Goal: Task Accomplishment & Management: Use online tool/utility

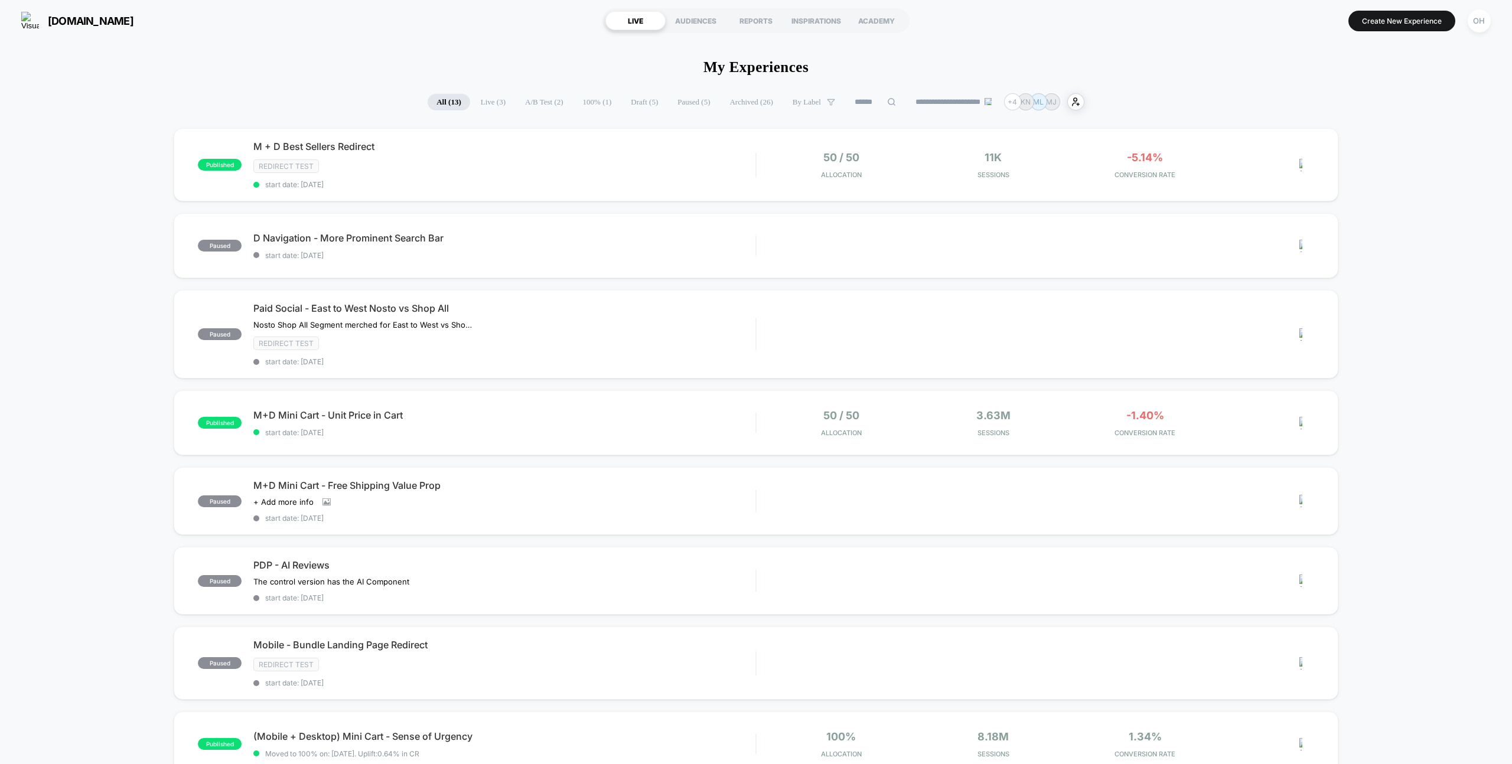
click at [382, 28] on section "[DOMAIN_NAME]" at bounding box center [261, 21] width 486 height 30
click at [1434, 17] on button "Create New Experience" at bounding box center [1402, 21] width 107 height 21
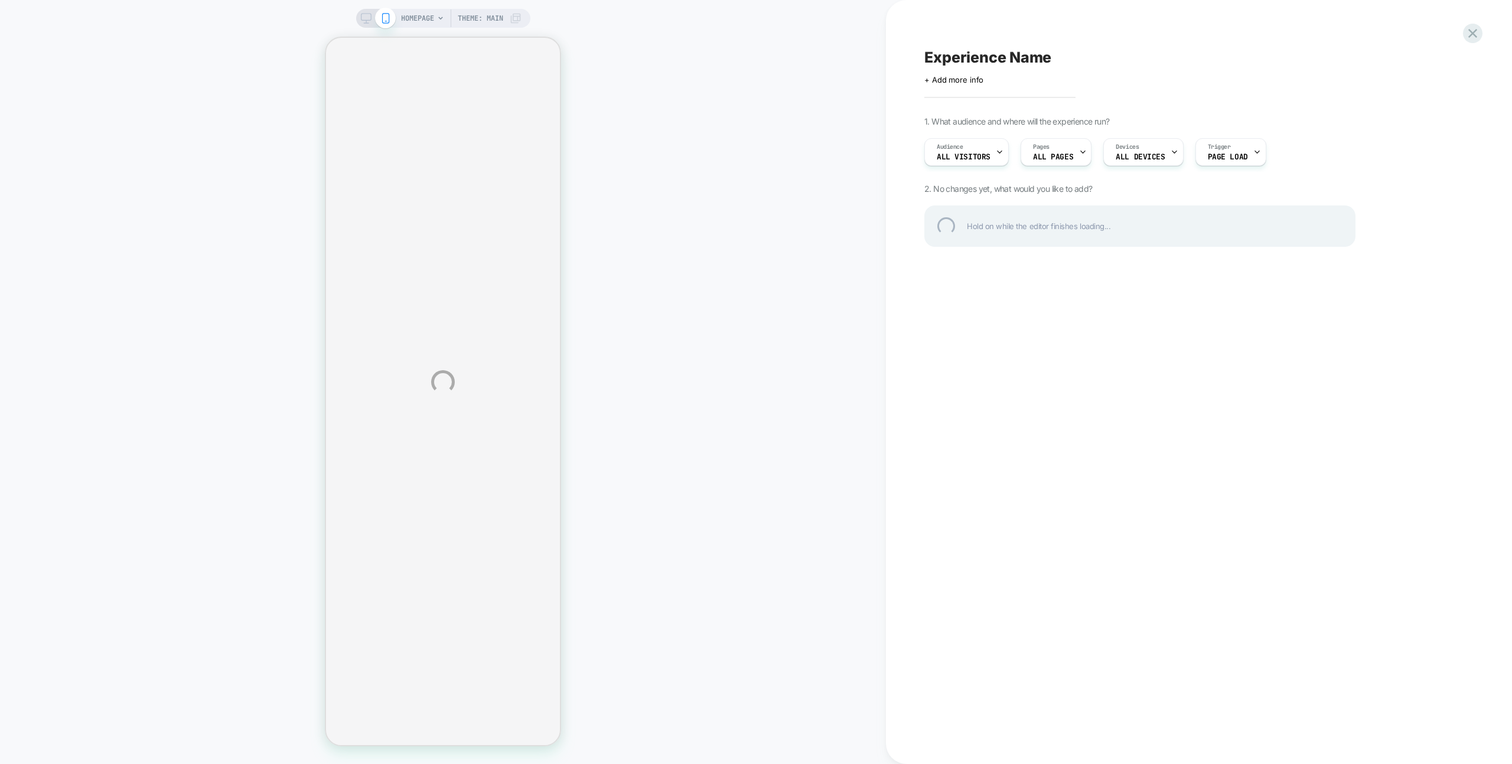
click at [1350, 15] on div "HOMEPAGE Theme: MAIN Experience Name Click to edit experience details + Add mor…" at bounding box center [756, 382] width 1512 height 764
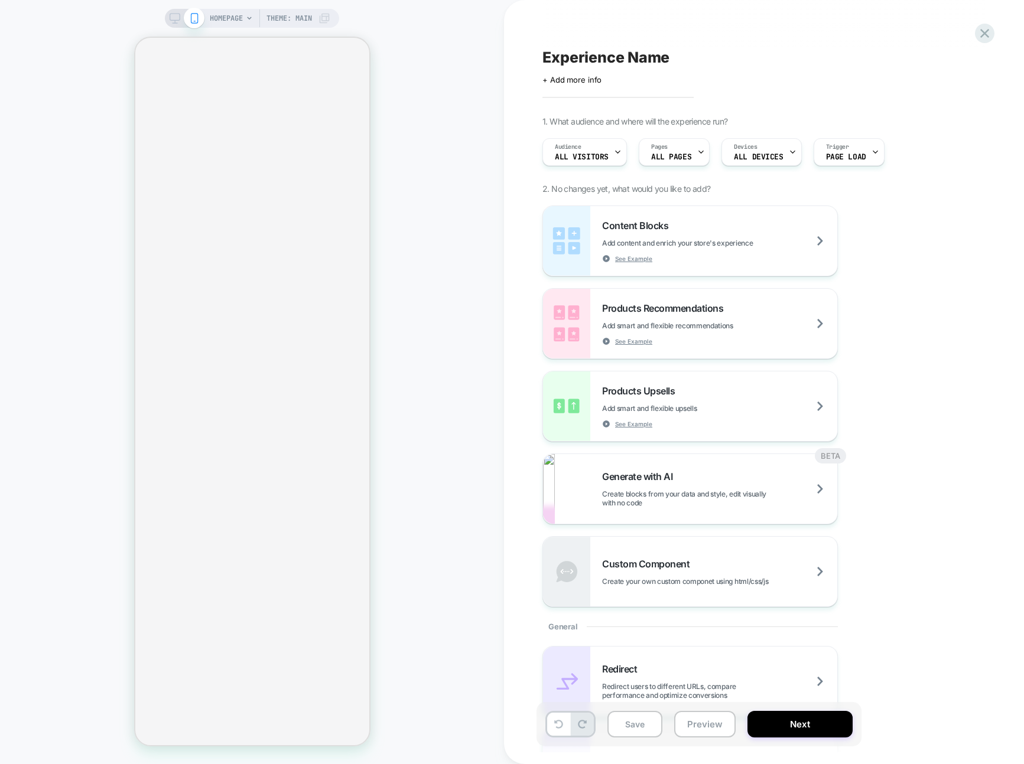
click at [204, 22] on div "HOMEPAGE Theme: MAIN" at bounding box center [252, 18] width 174 height 19
click at [219, 21] on span "HOMEPAGE" at bounding box center [226, 18] width 33 height 19
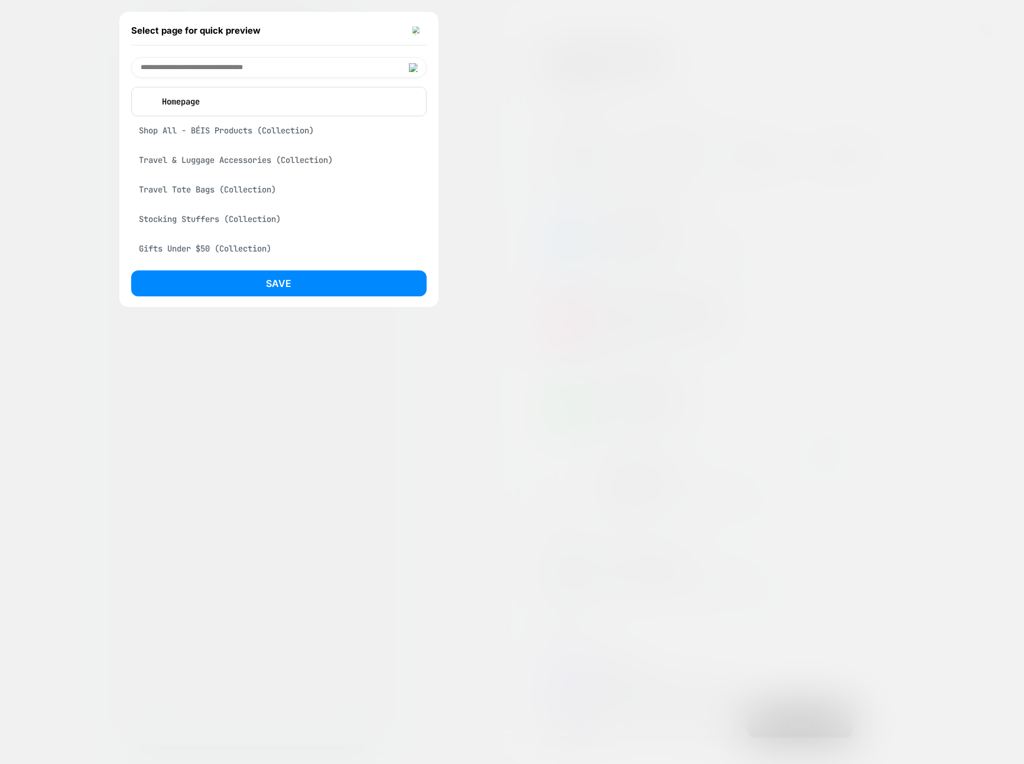
click at [257, 137] on div "Shop All - BÉIS Products (Collection)" at bounding box center [278, 130] width 295 height 22
click at [289, 289] on button "Save" at bounding box center [278, 284] width 295 height 26
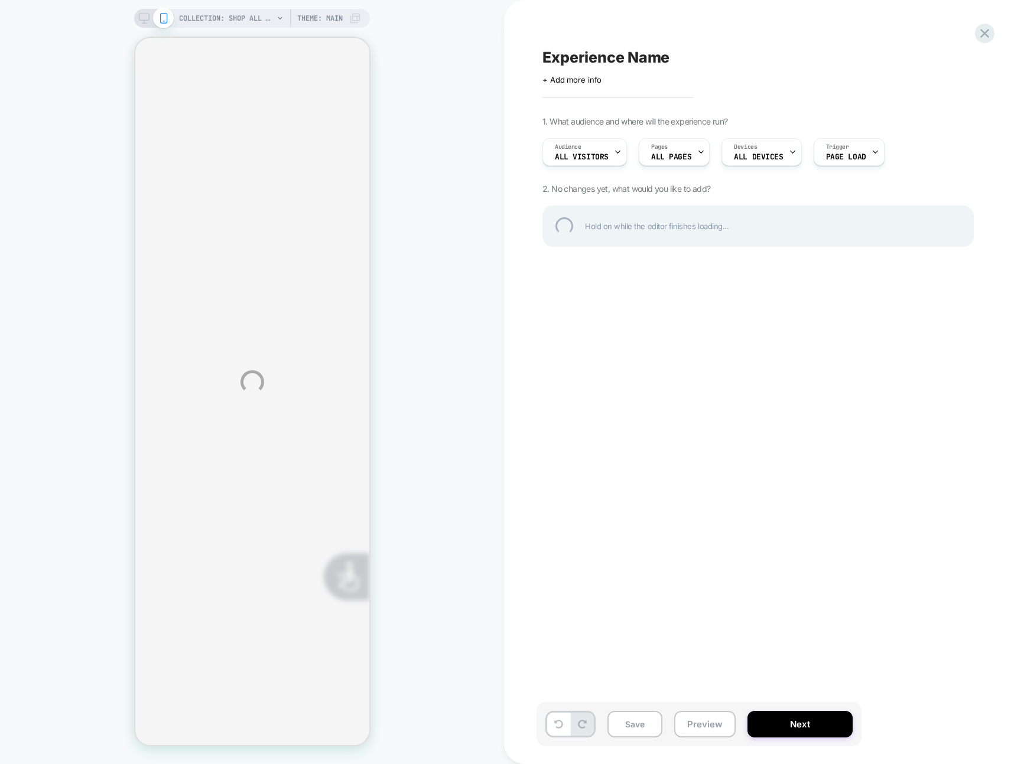
scroll to position [0, 477]
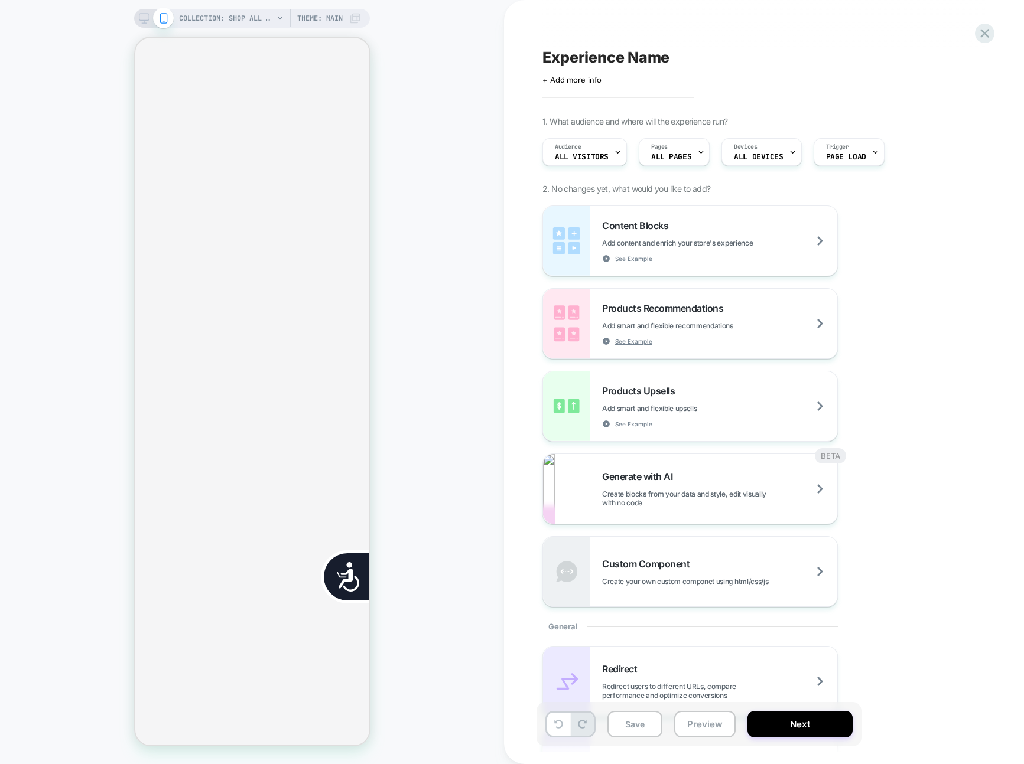
click at [393, 390] on div "COLLECTION: Shop All - BÉIS Products (Category) COLLECTION: Shop All - BÉIS Pro…" at bounding box center [252, 382] width 504 height 741
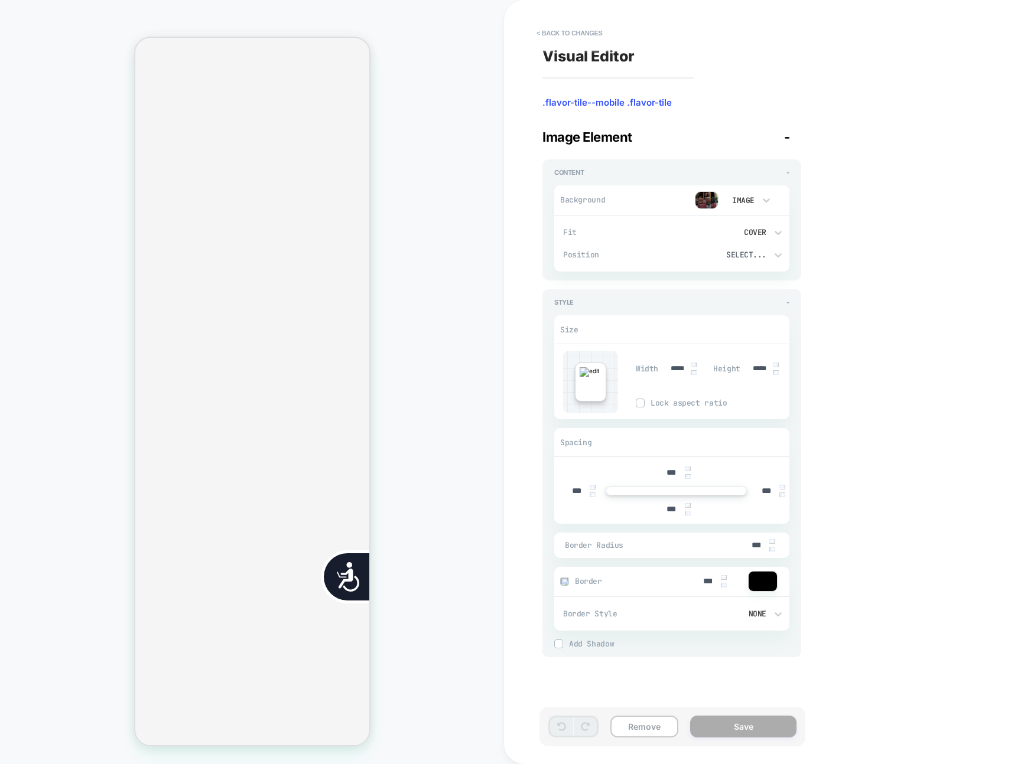
click at [712, 197] on img at bounding box center [707, 200] width 24 height 18
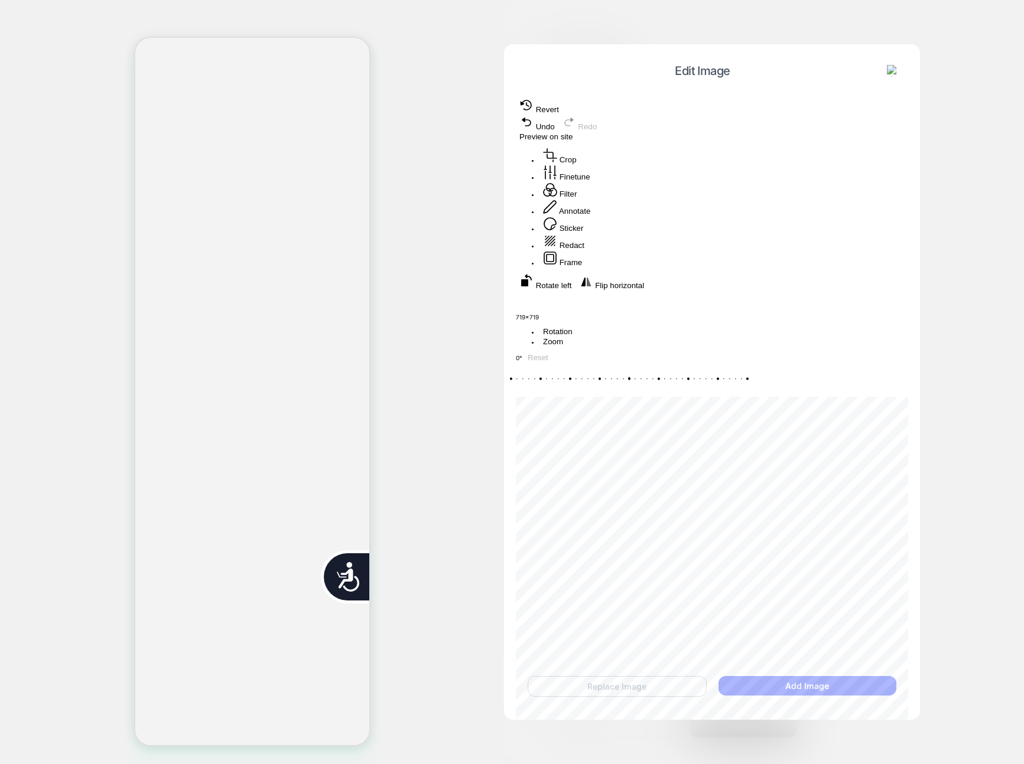
click at [594, 216] on button "Annotate" at bounding box center [566, 207] width 54 height 17
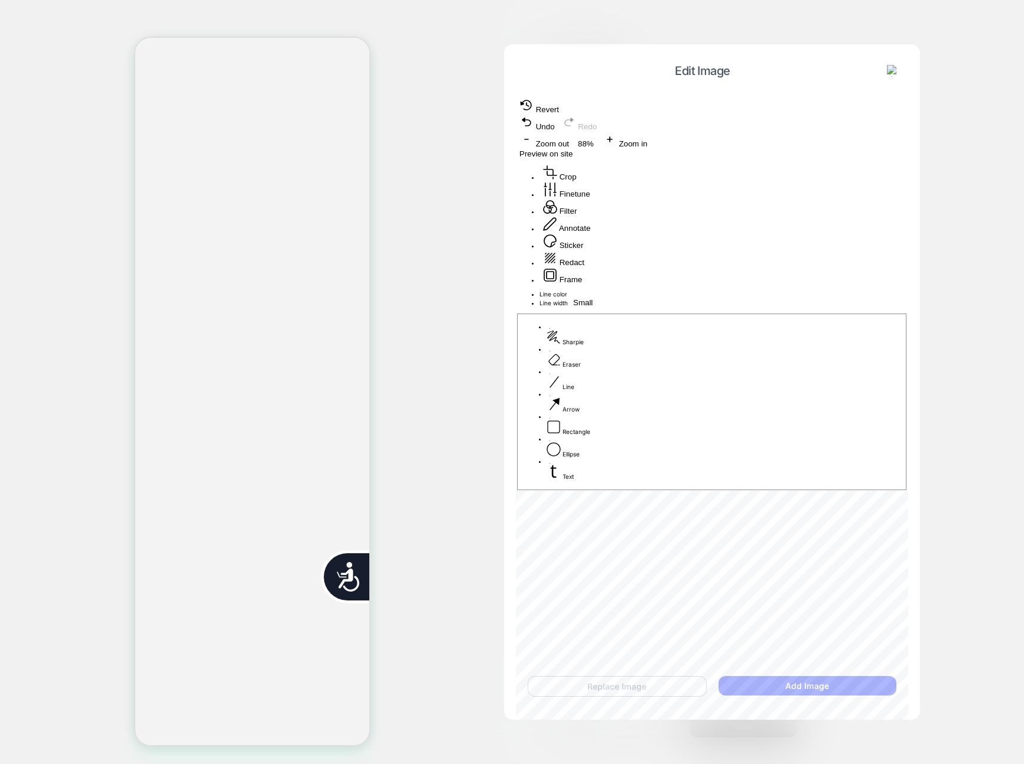
scroll to position [0, 0]
click at [580, 182] on button "Crop" at bounding box center [559, 173] width 41 height 17
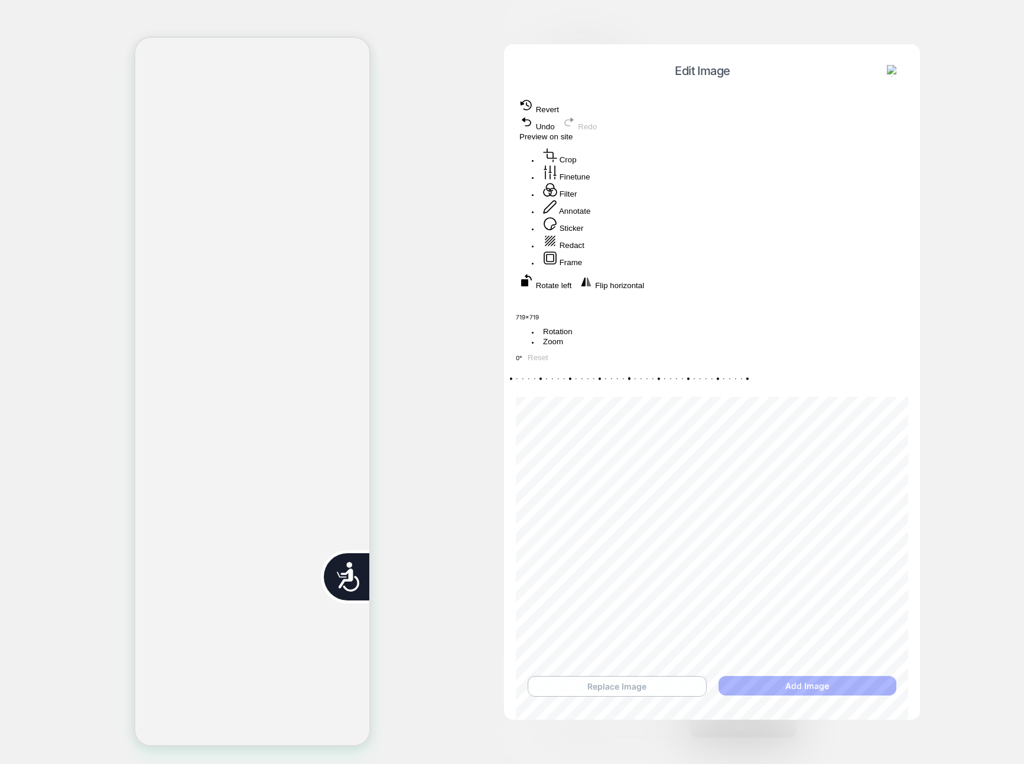
click at [660, 690] on button "Replace Image" at bounding box center [617, 686] width 179 height 21
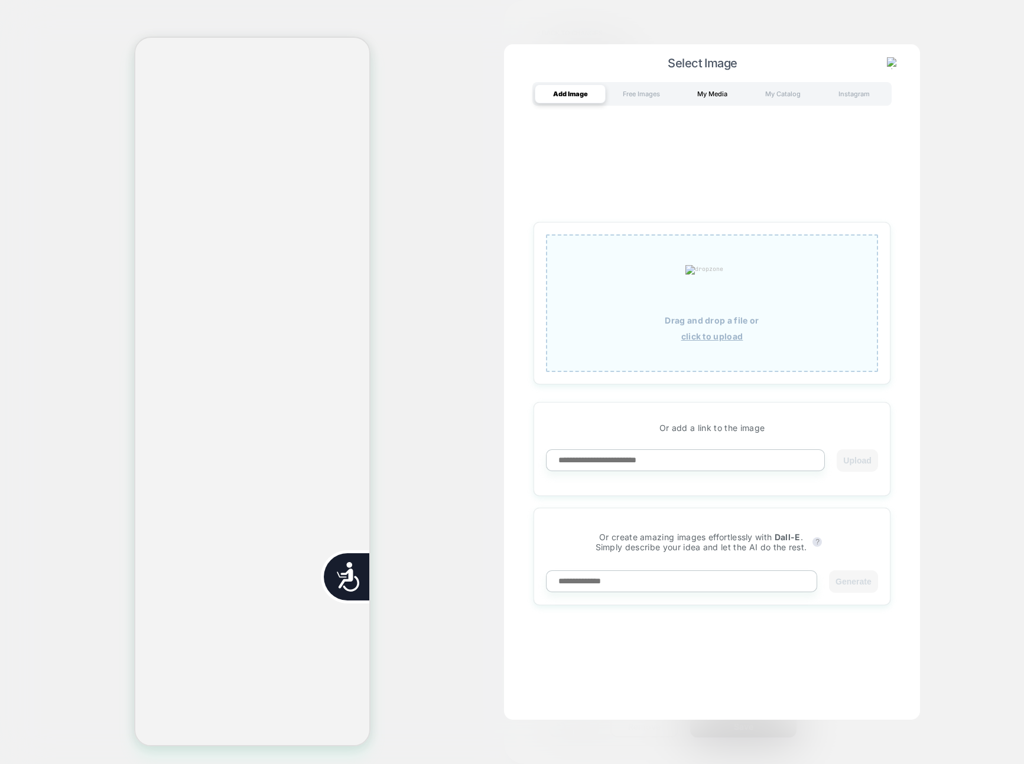
click at [701, 95] on div "My Media" at bounding box center [711, 93] width 71 height 19
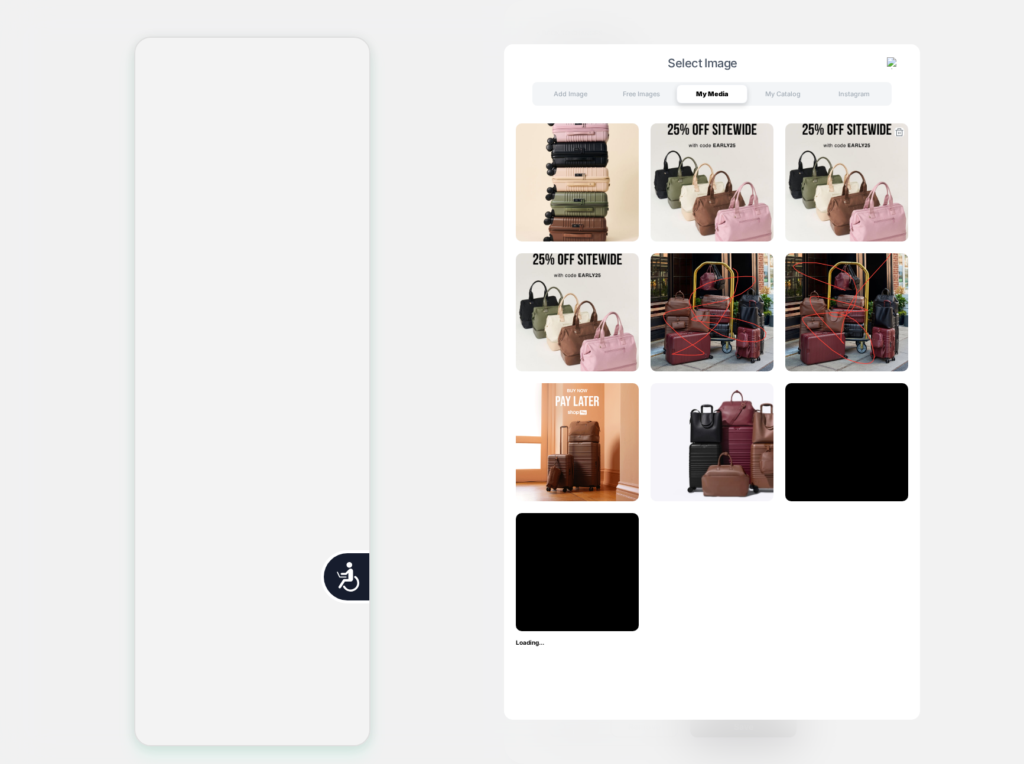
click at [800, 188] on img at bounding box center [846, 182] width 123 height 118
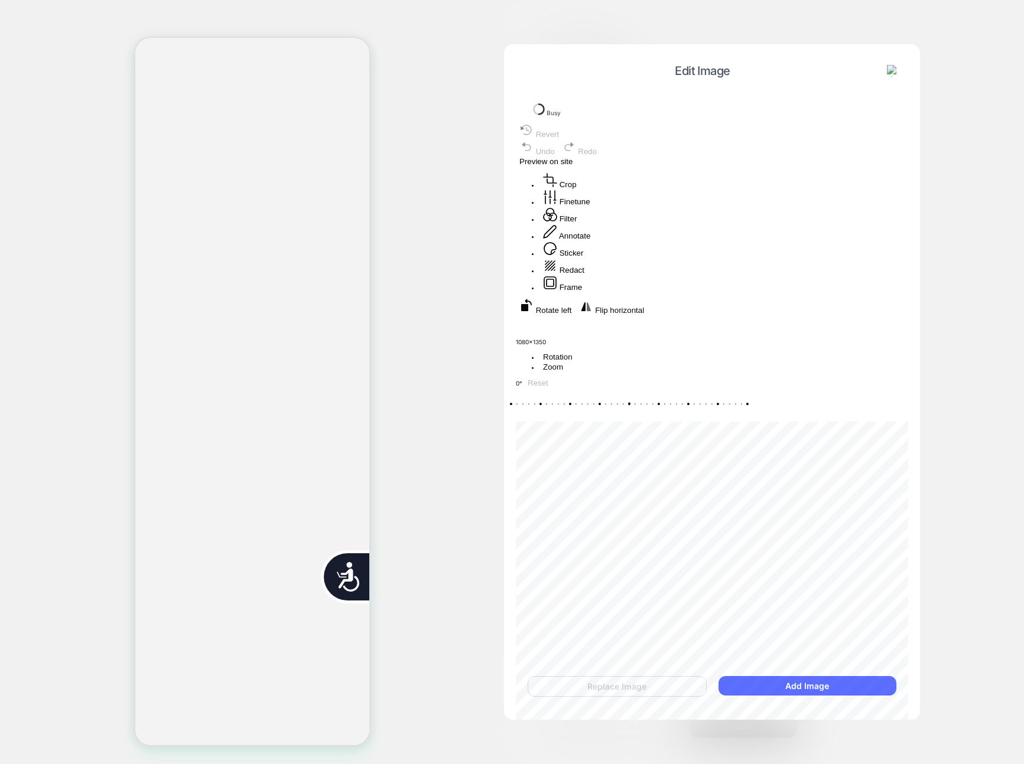
click at [761, 686] on button "Add Image" at bounding box center [807, 685] width 178 height 19
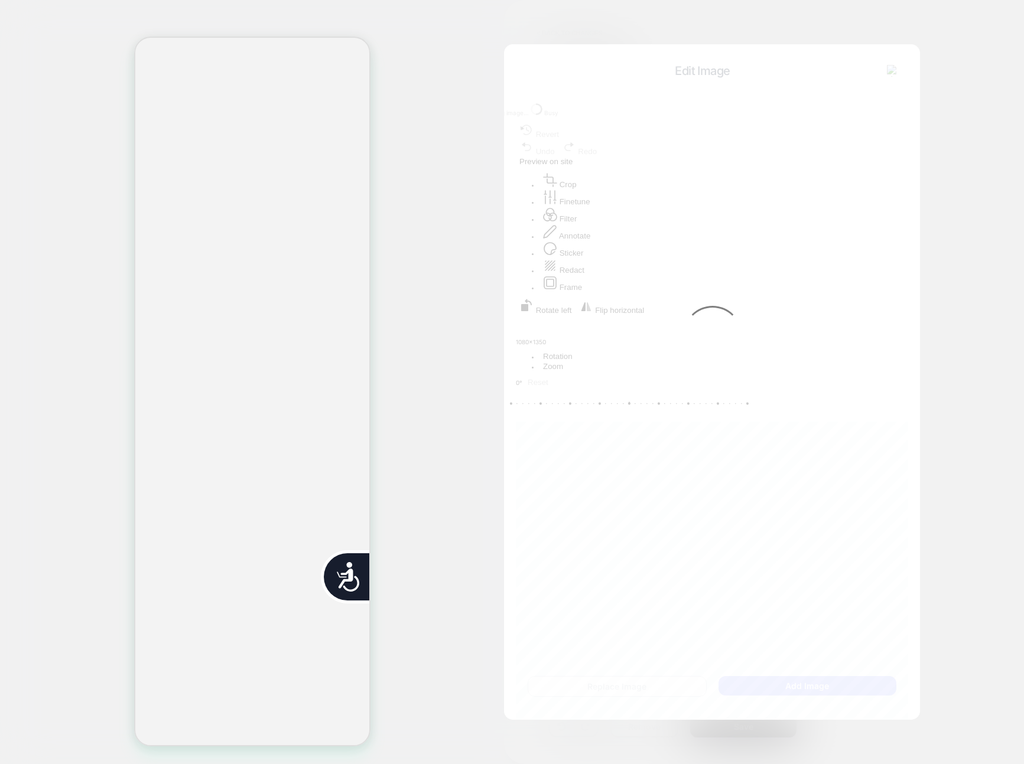
scroll to position [0, 239]
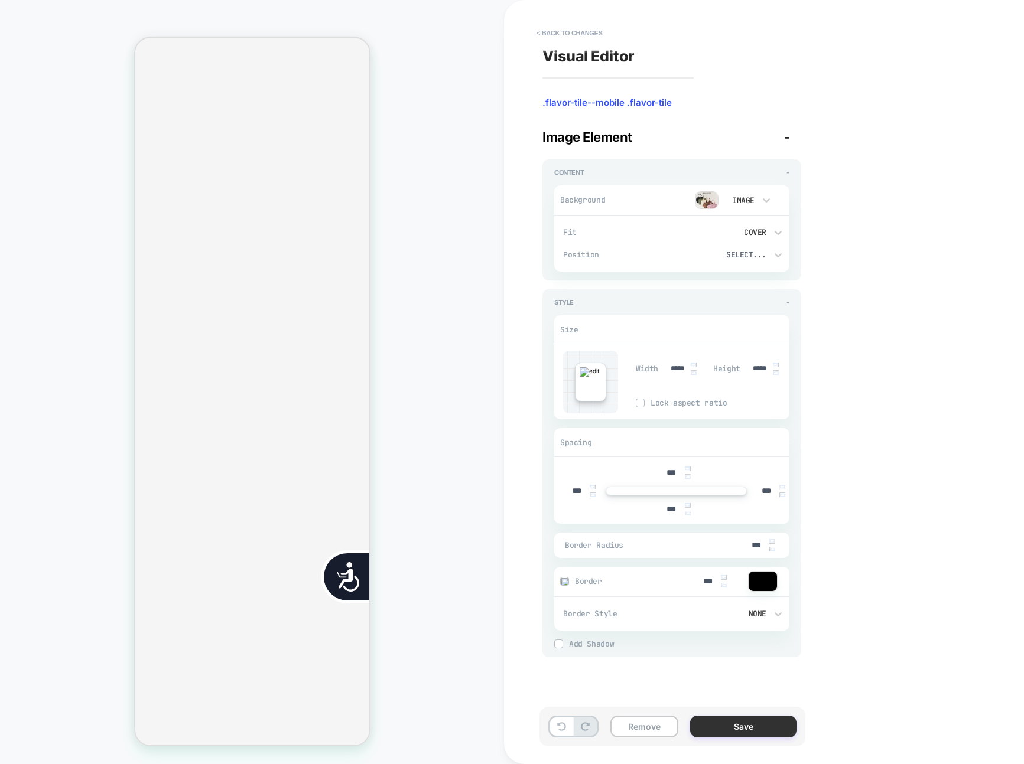
click at [777, 731] on button "Save" at bounding box center [743, 727] width 106 height 22
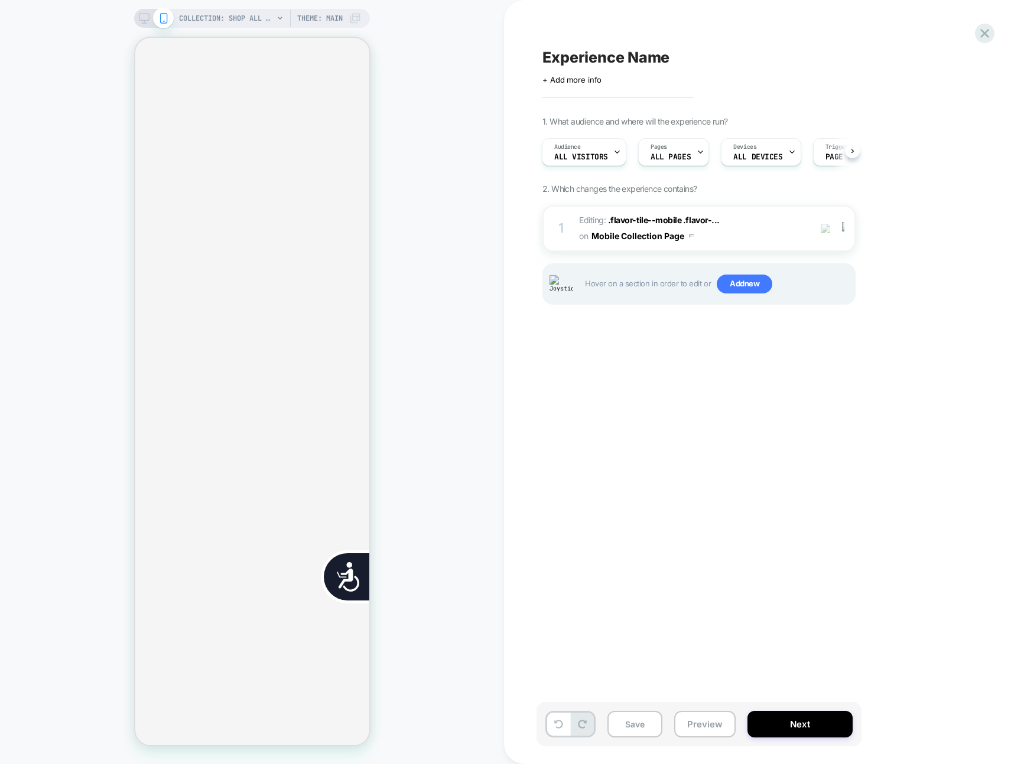
scroll to position [0, 477]
drag, startPoint x: 703, startPoint y: 734, endPoint x: 707, endPoint y: 722, distance: 12.3
click at [703, 734] on button "Preview" at bounding box center [704, 724] width 61 height 27
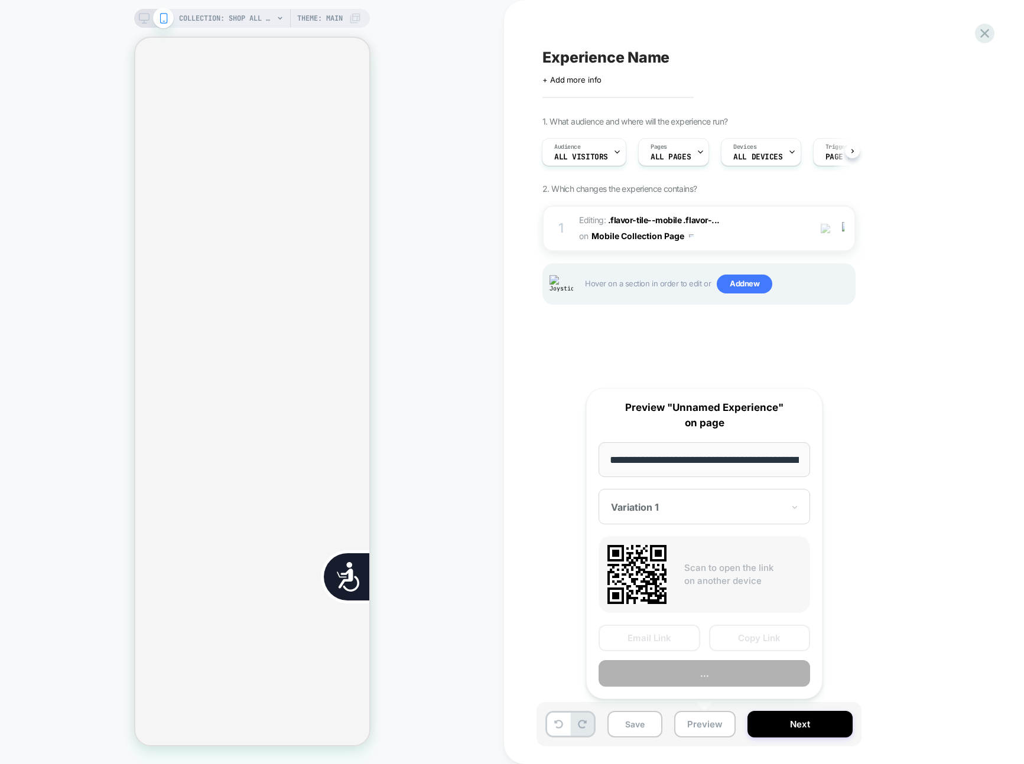
scroll to position [0, 239]
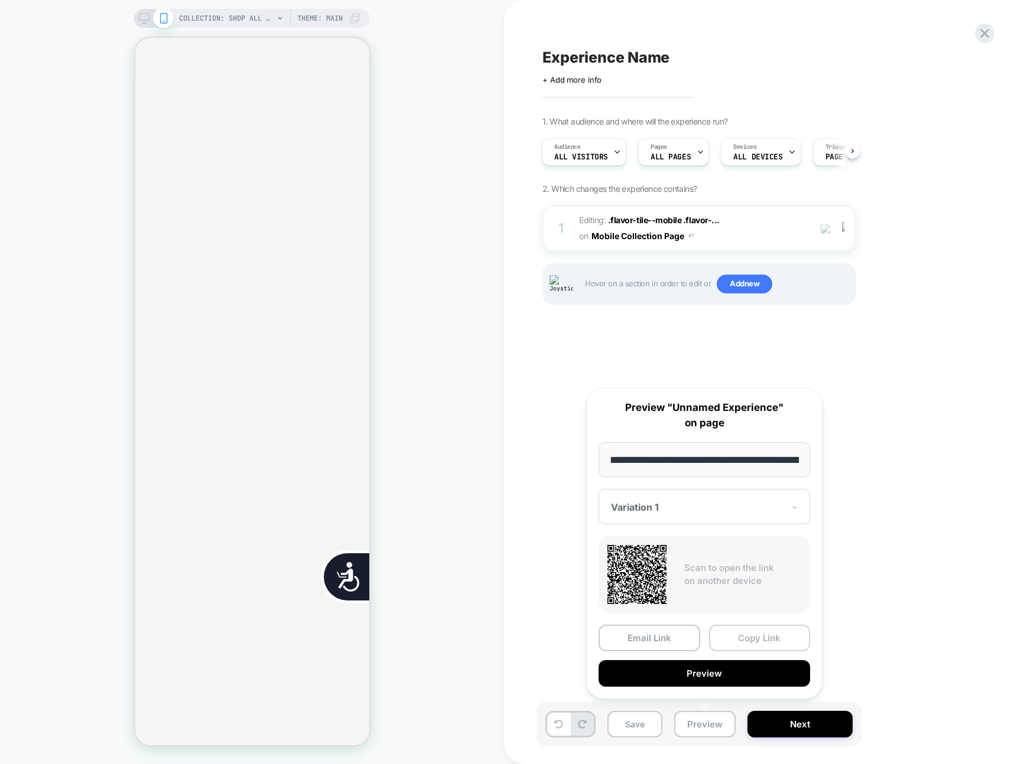
click at [743, 645] on button "Copy Link" at bounding box center [760, 638] width 102 height 27
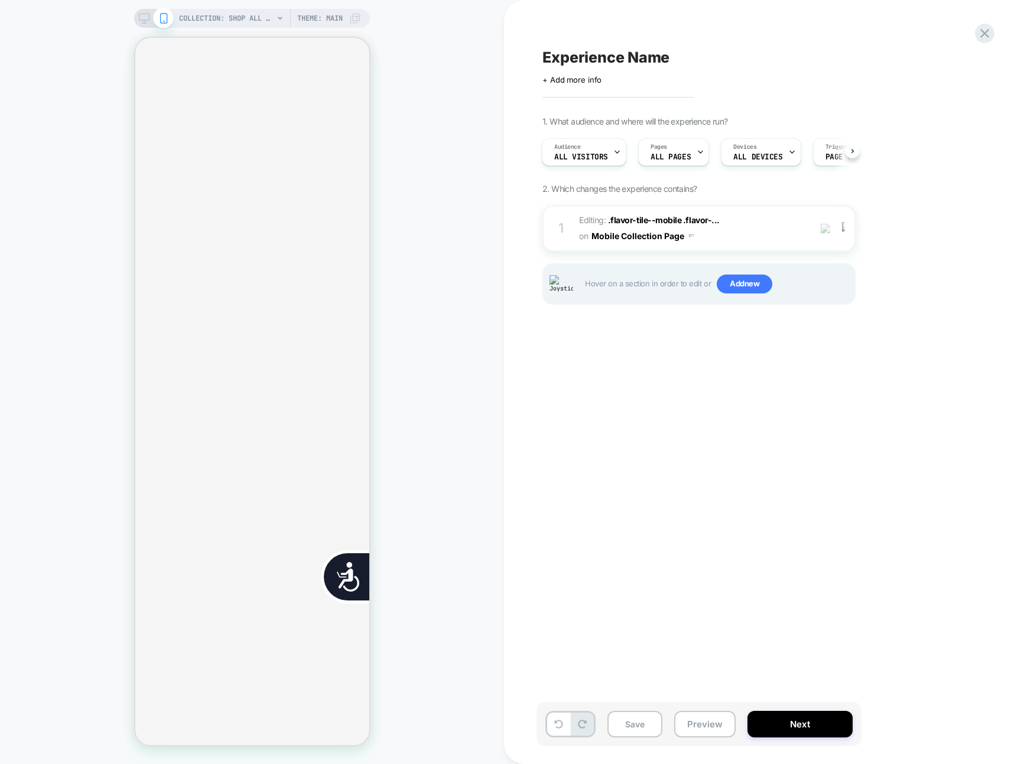
scroll to position [0, 477]
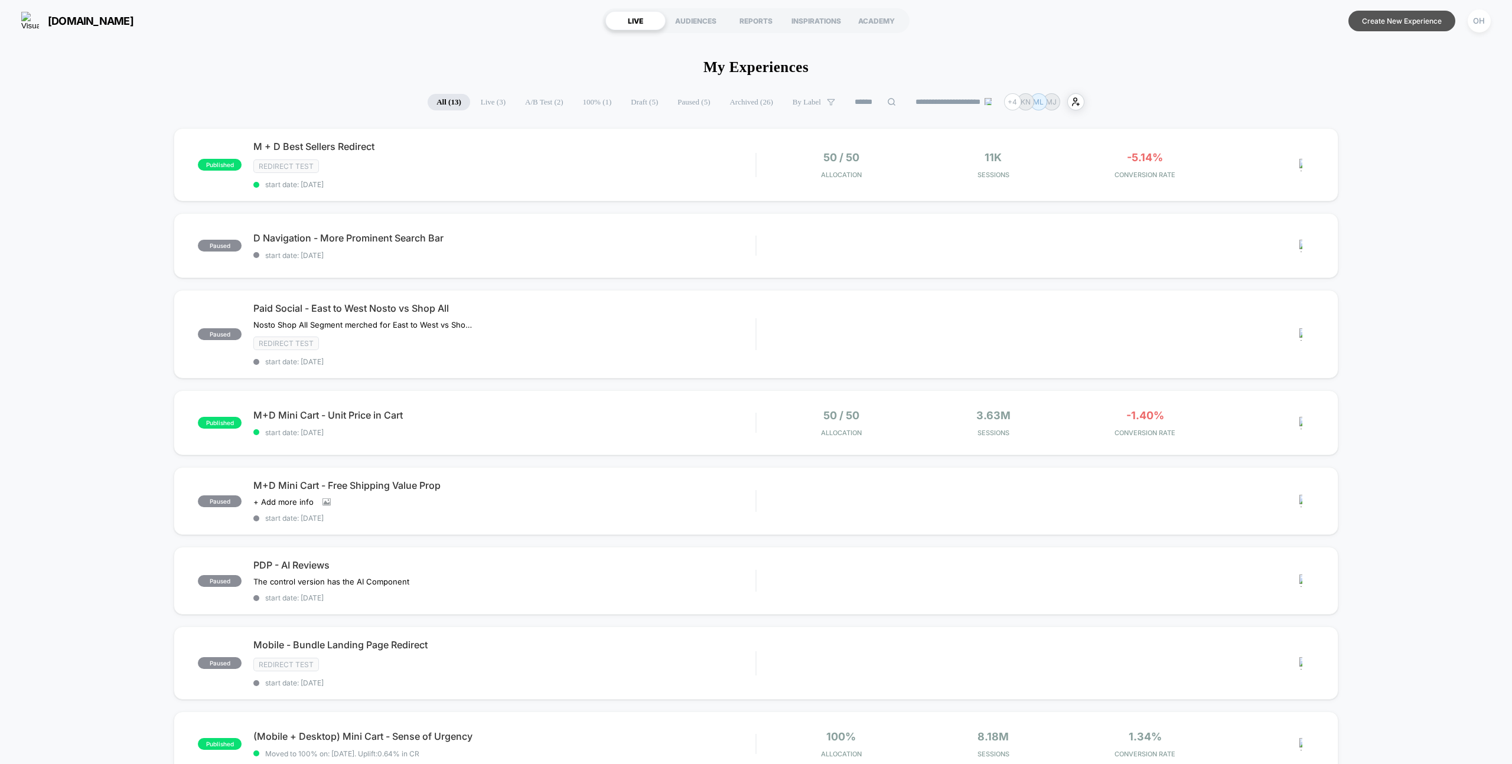
click at [1413, 27] on button "Create New Experience" at bounding box center [1402, 21] width 107 height 21
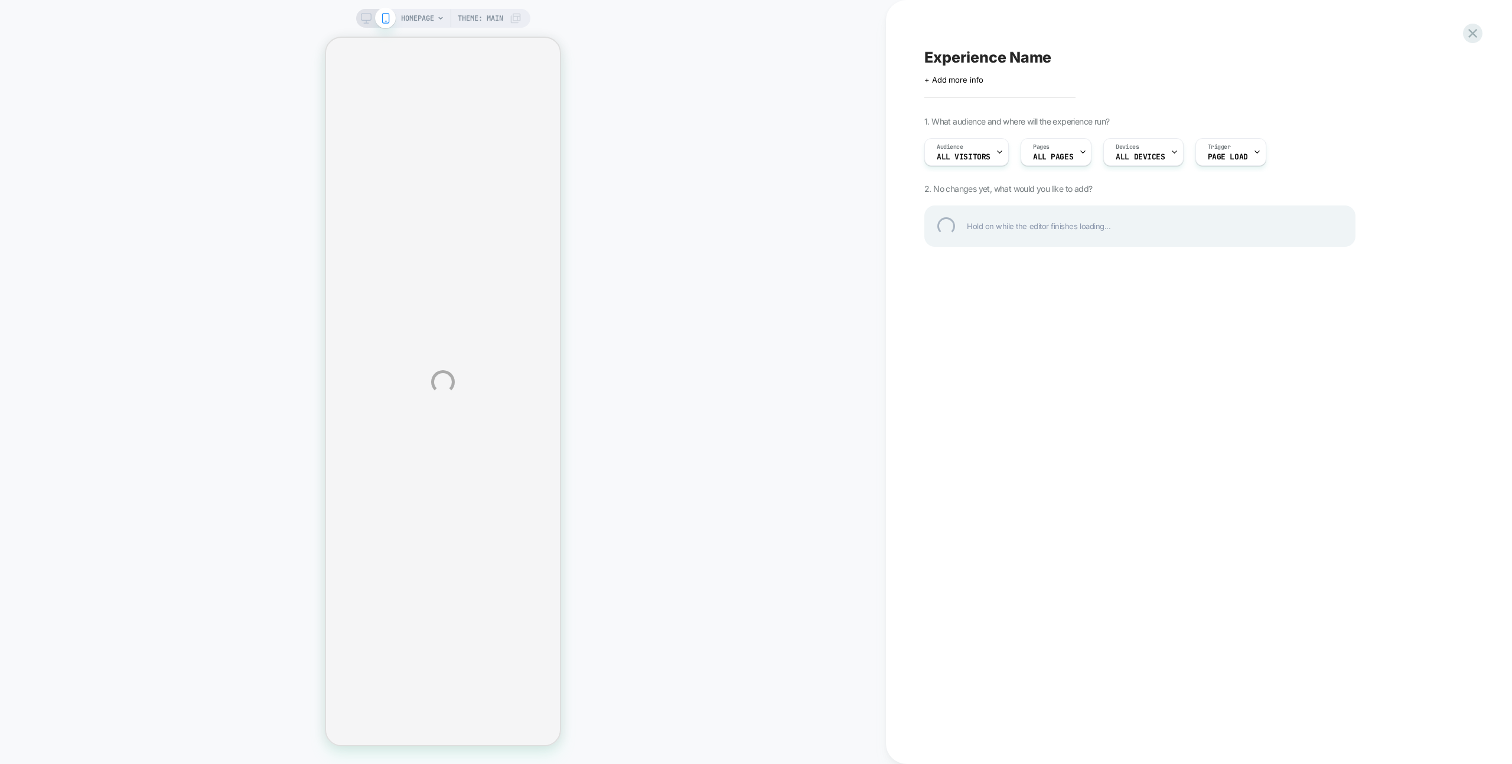
click at [1483, 40] on div "HOMEPAGE Theme: MAIN Experience Name Click to edit experience details + Add mor…" at bounding box center [756, 382] width 1512 height 764
click at [1479, 37] on div at bounding box center [1473, 33] width 24 height 24
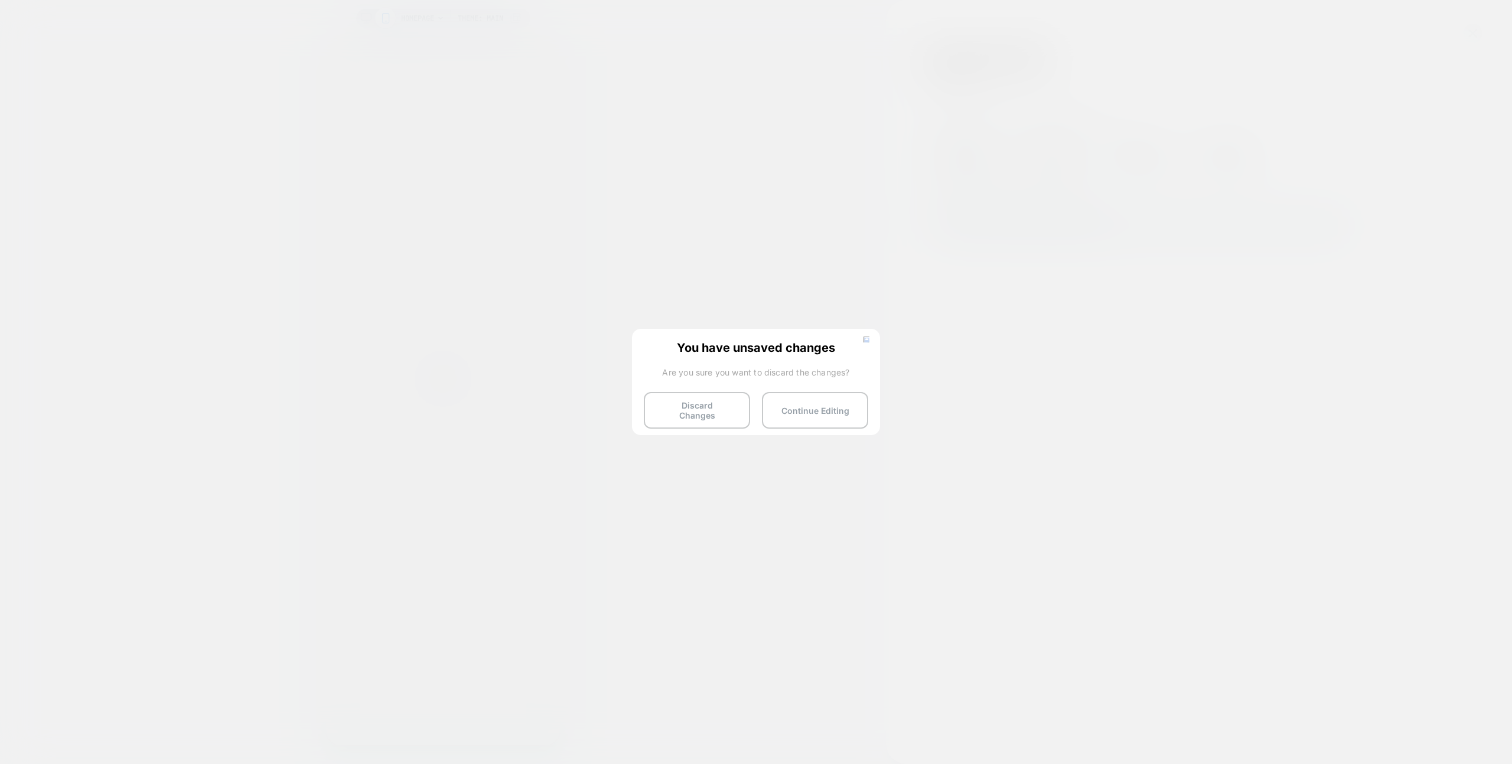
click at [729, 423] on div "You have unsaved changes Are you sure you want to discard the changes? Discard …" at bounding box center [756, 381] width 248 height 105
click at [732, 412] on button "Discard Changes" at bounding box center [697, 410] width 106 height 37
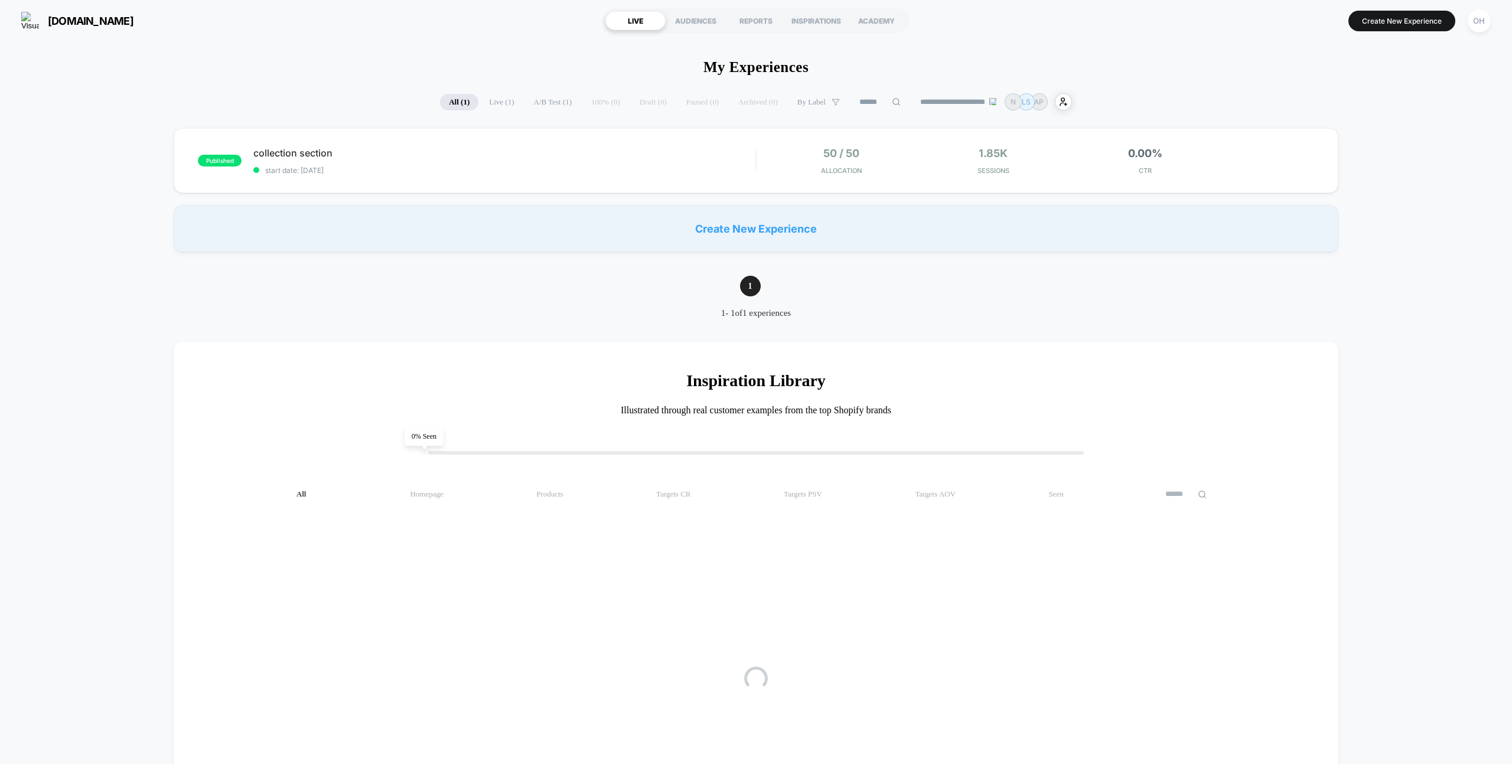
click at [1415, 1] on div "gorillasports.ro LIVE AUDIENCES REPORTS INSPIRATIONS ACADEMY Create New Experie…" at bounding box center [756, 20] width 1512 height 41
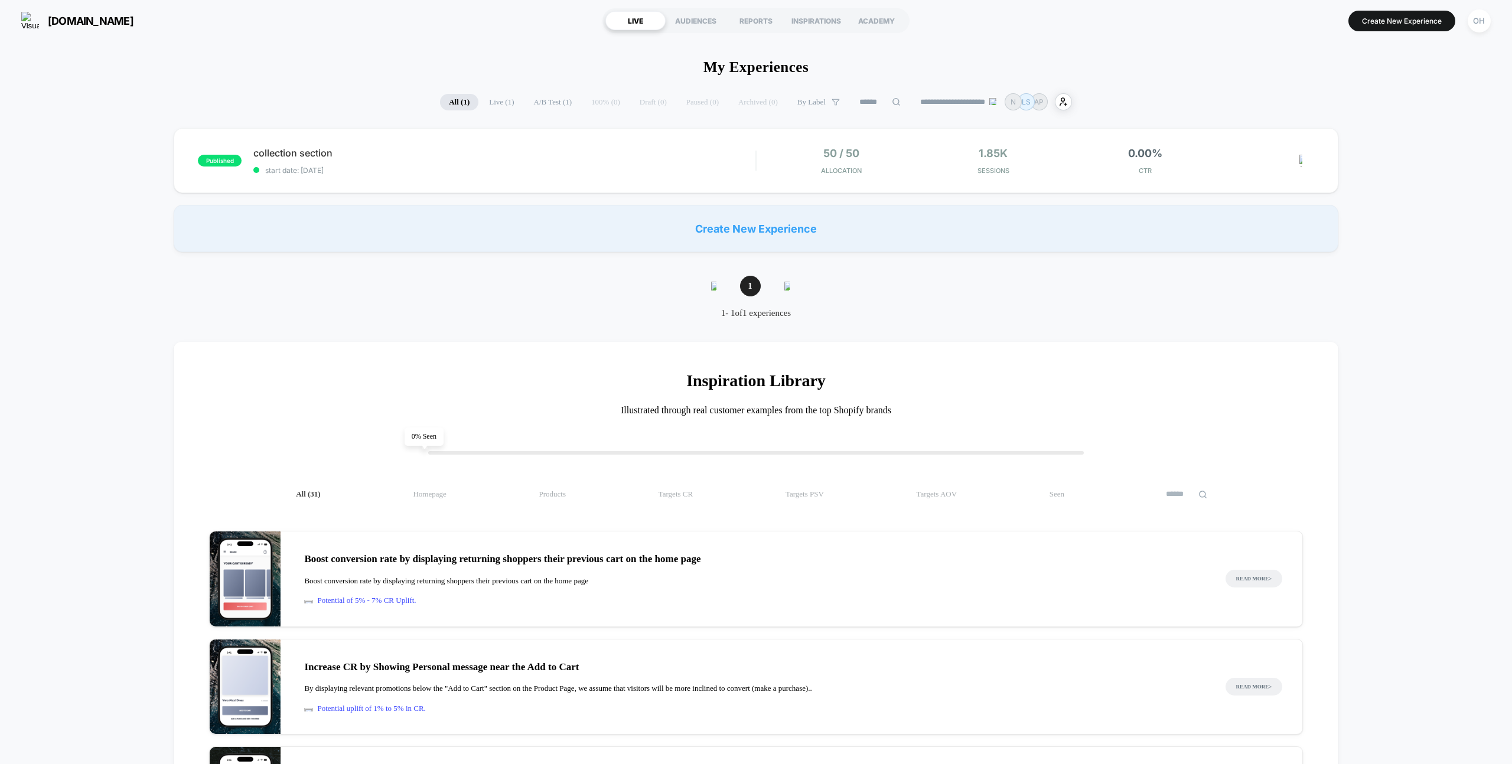
click at [1413, 8] on section "Create New Experience OH" at bounding box center [1251, 21] width 486 height 30
click at [1412, 14] on button "Create New Experience" at bounding box center [1402, 21] width 107 height 21
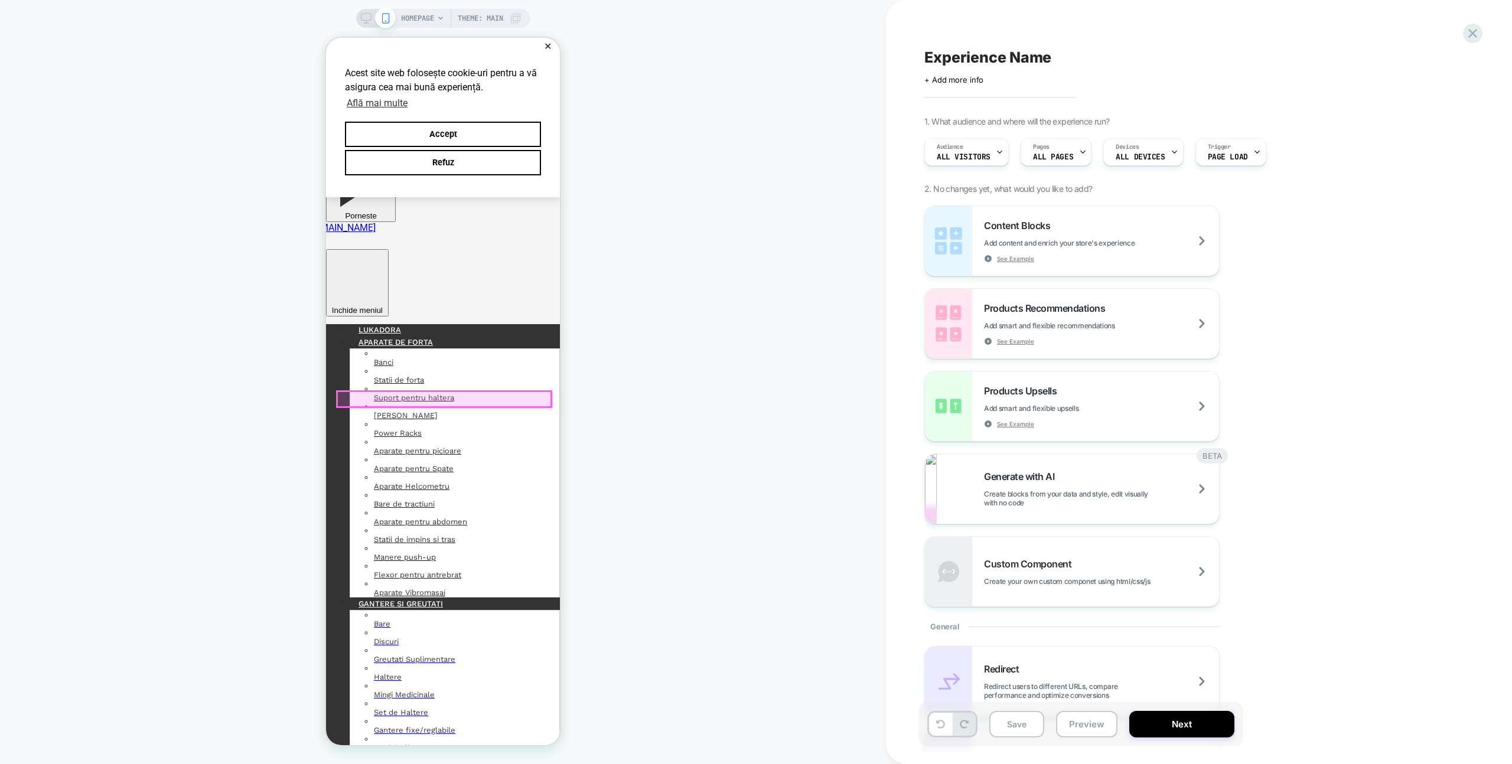
click at [449, 396] on div at bounding box center [444, 399] width 214 height 15
click at [482, 417] on div "Edit Visual" at bounding box center [498, 408] width 112 height 24
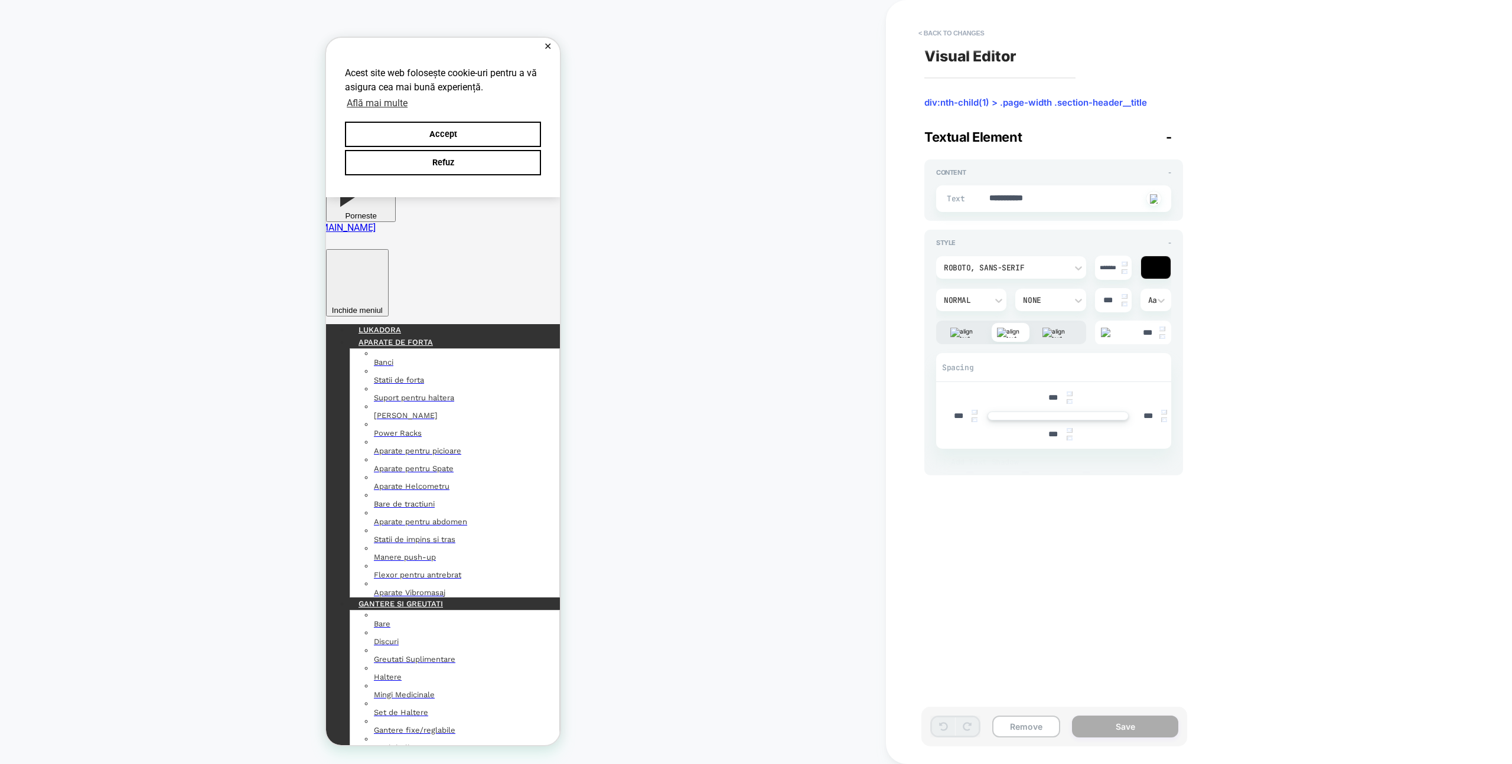
scroll to position [6, 0]
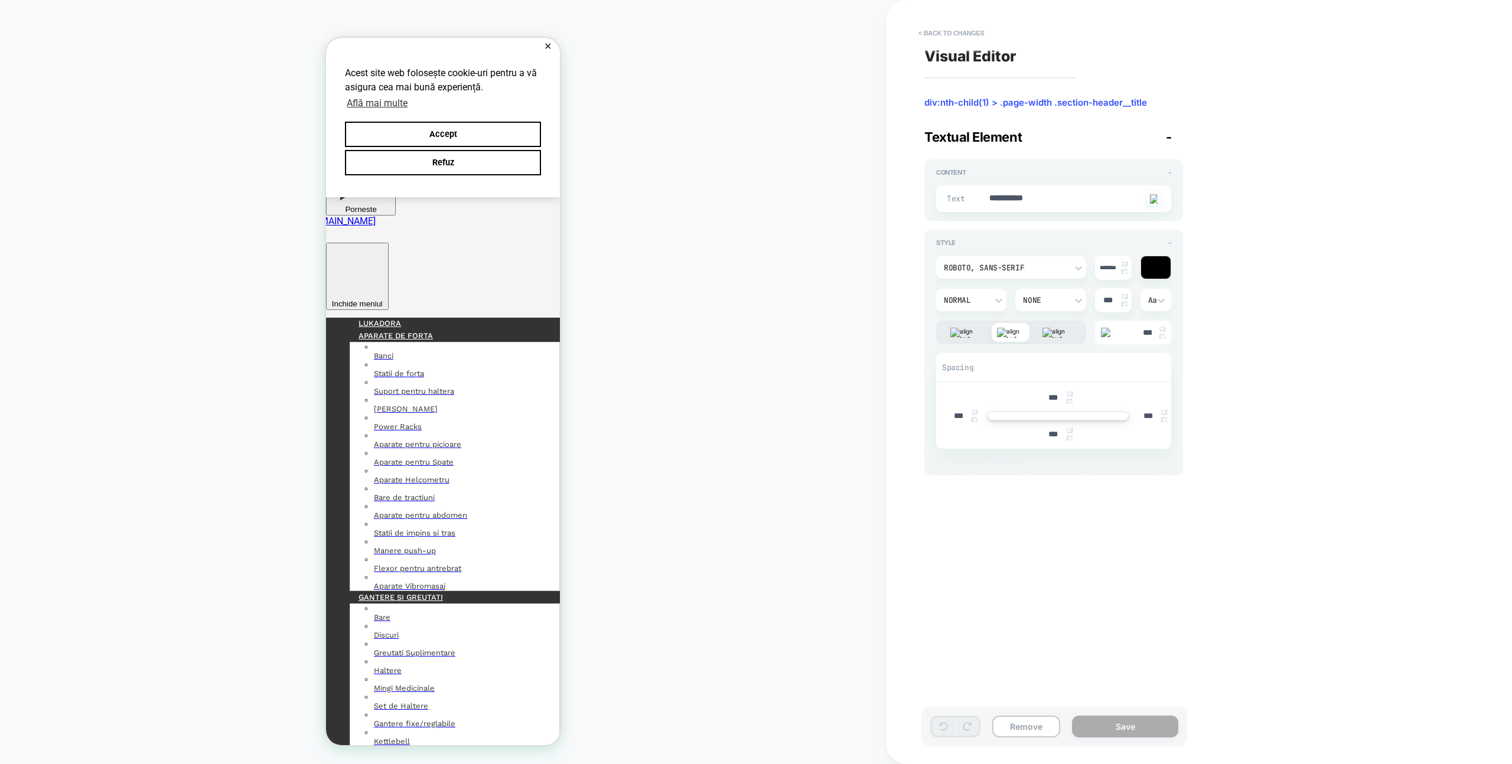
click at [1037, 204] on div "**********" at bounding box center [1053, 199] width 235 height 27
type textarea "*"
type textarea "**"
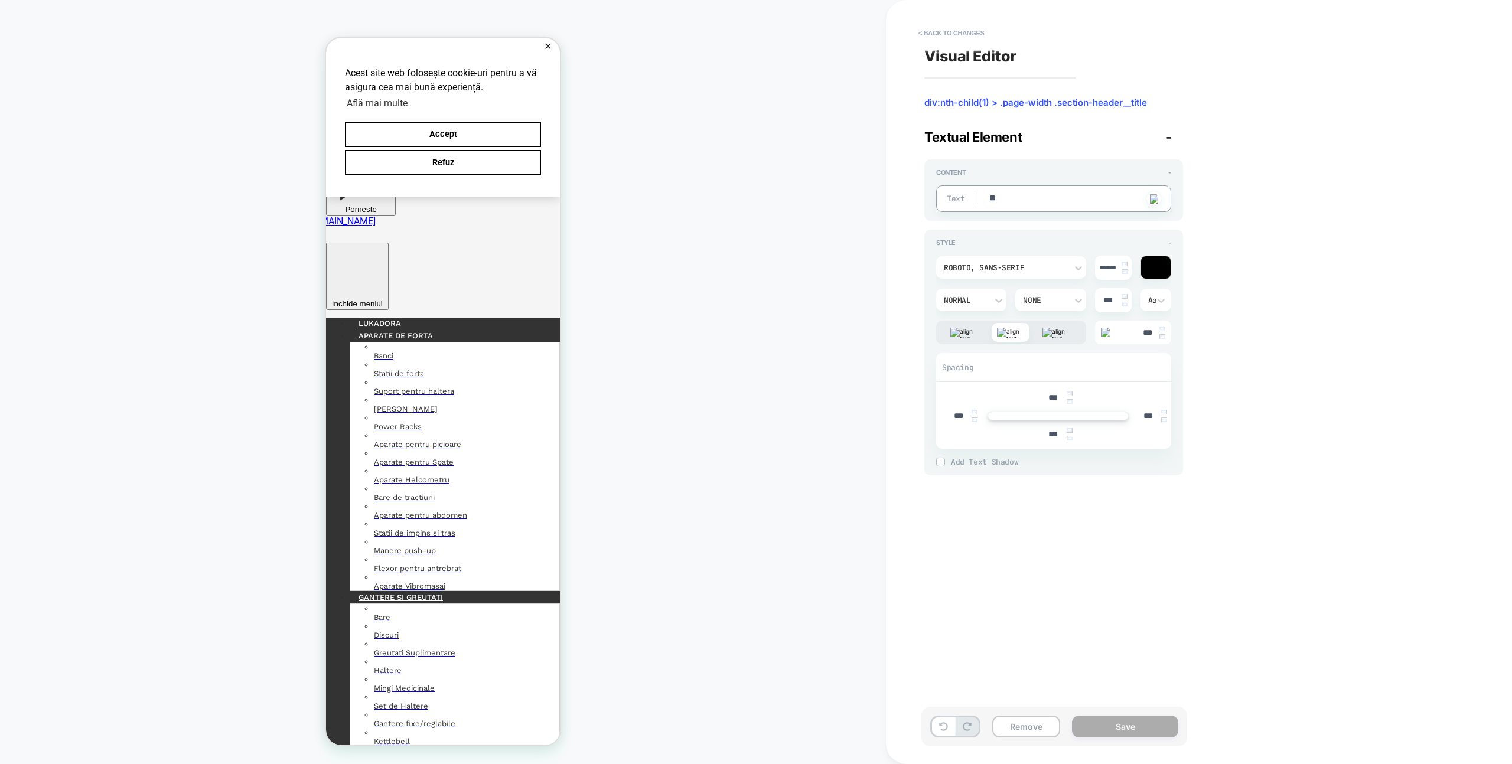
type textarea "*"
type textarea "***"
type textarea "*"
type textarea "****"
type textarea "*"
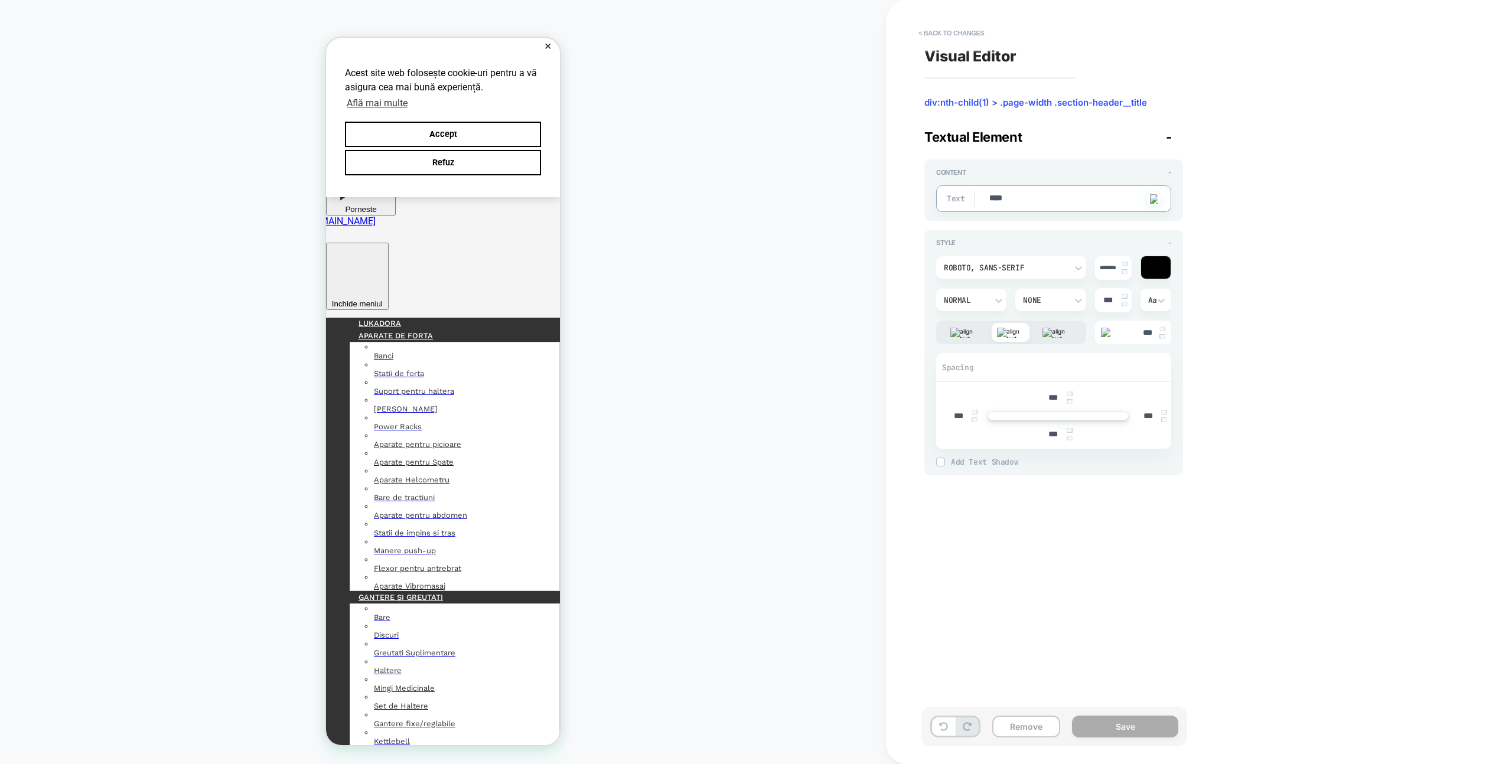
type textarea "*****"
type textarea "*"
type textarea "******"
type textarea "*"
type textarea "******"
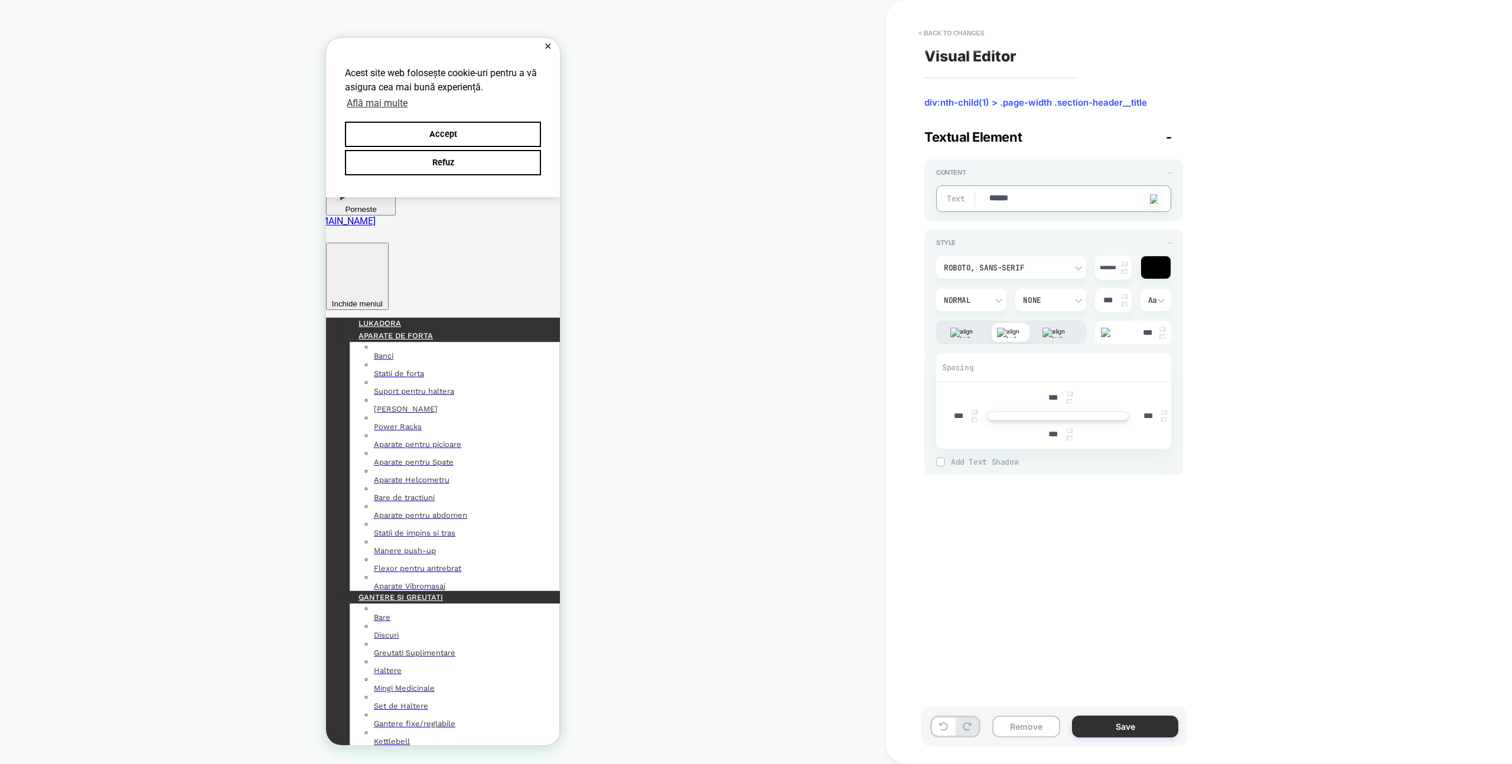
click at [1138, 727] on button "Save" at bounding box center [1125, 727] width 106 height 22
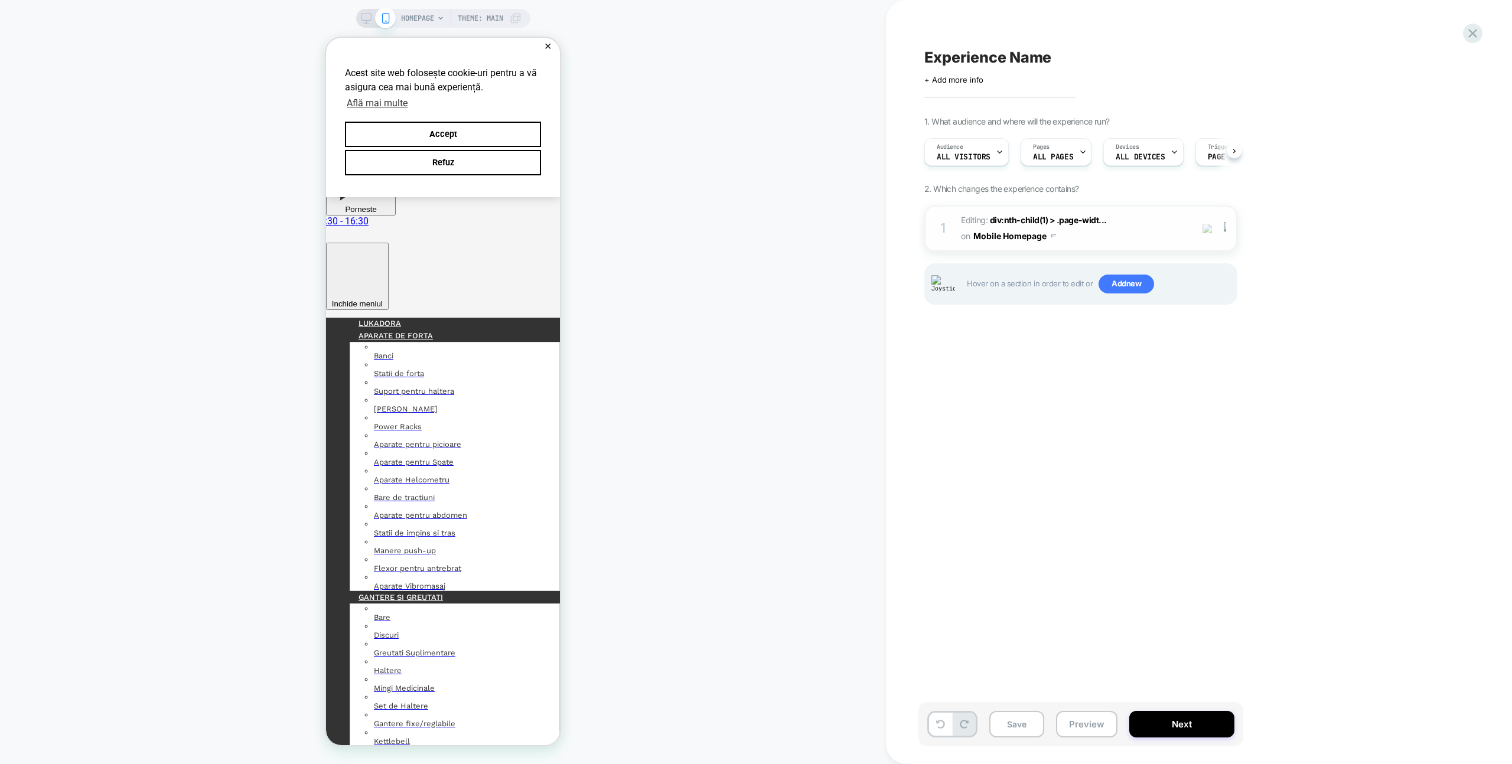
click at [1128, 228] on span "Editing : div:nth-child(1) > .page-widt... div:nth-child(1) > .page-width .sect…" at bounding box center [1073, 229] width 225 height 32
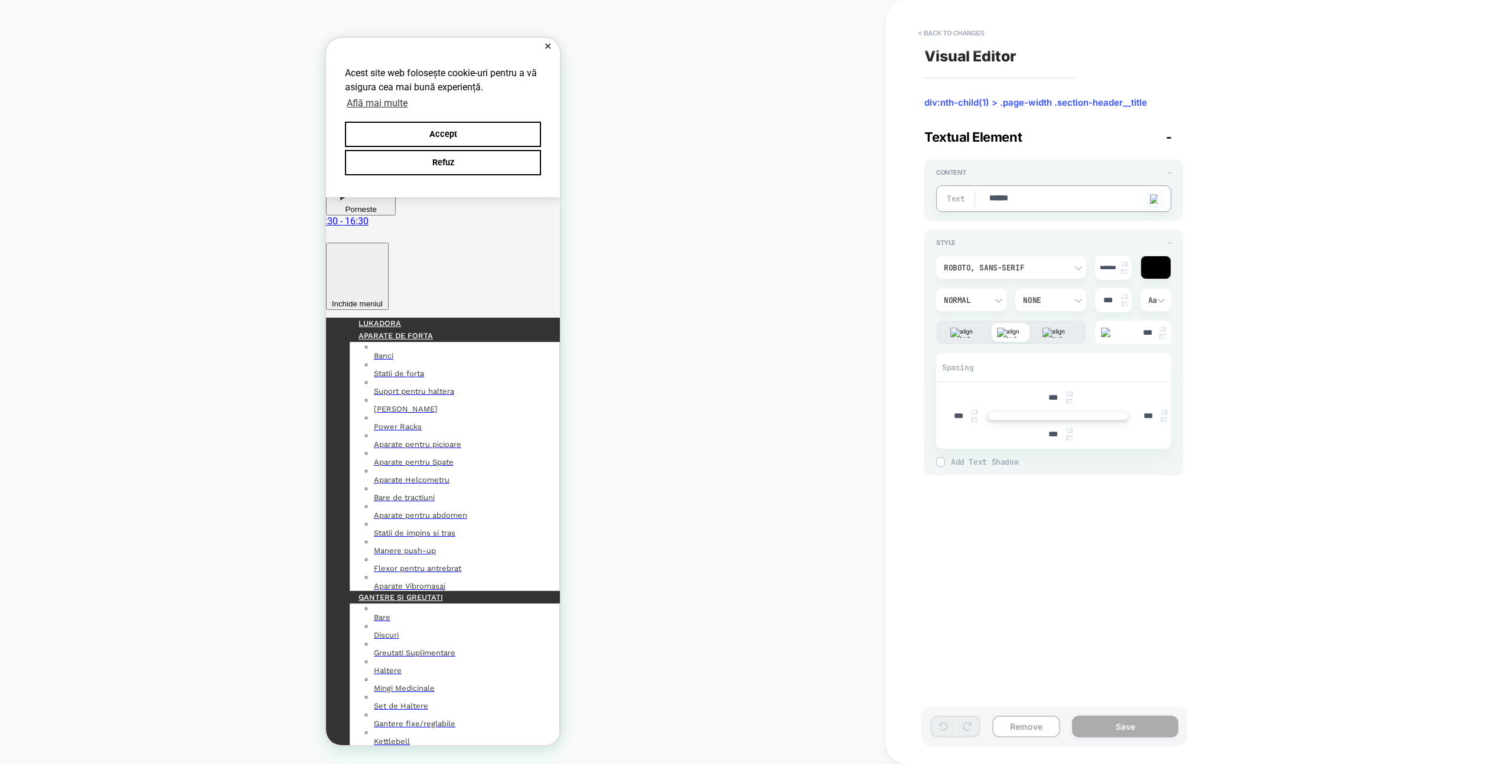
type textarea "*"
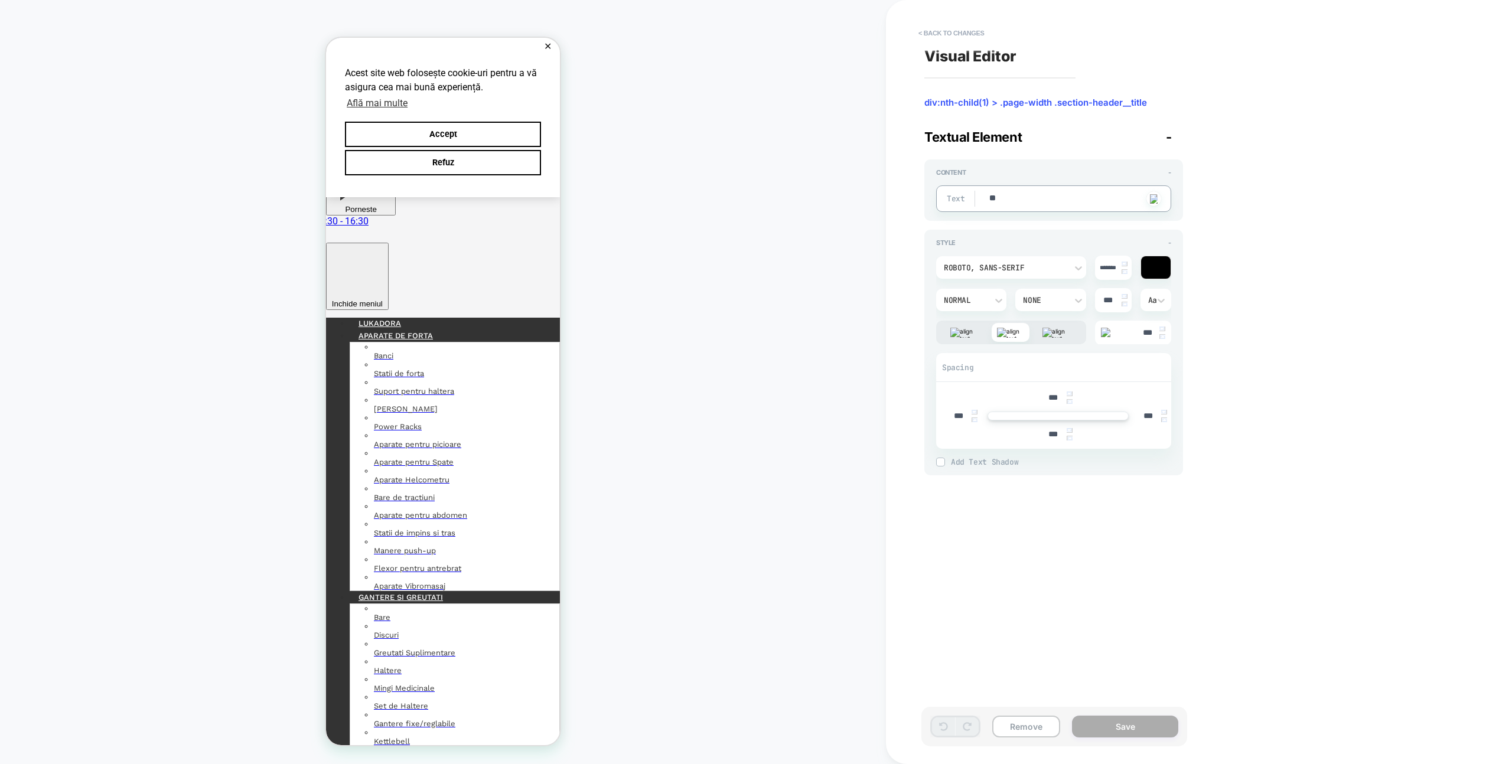
type textarea "***"
type textarea "*"
type textarea "****"
type textarea "*"
type textarea "*****"
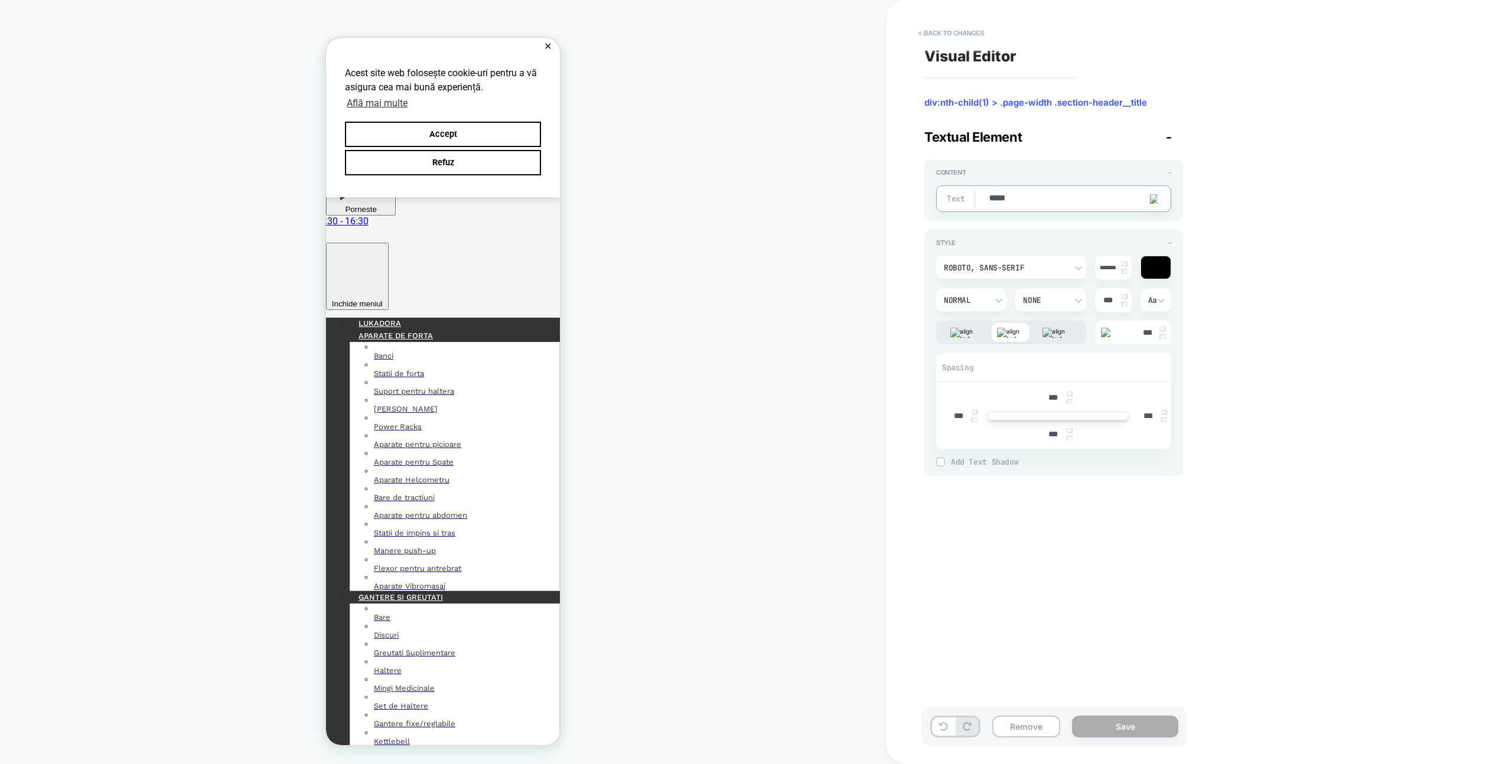
type textarea "*"
type textarea "******"
type textarea "*"
type textarea "*******"
type textarea "*"
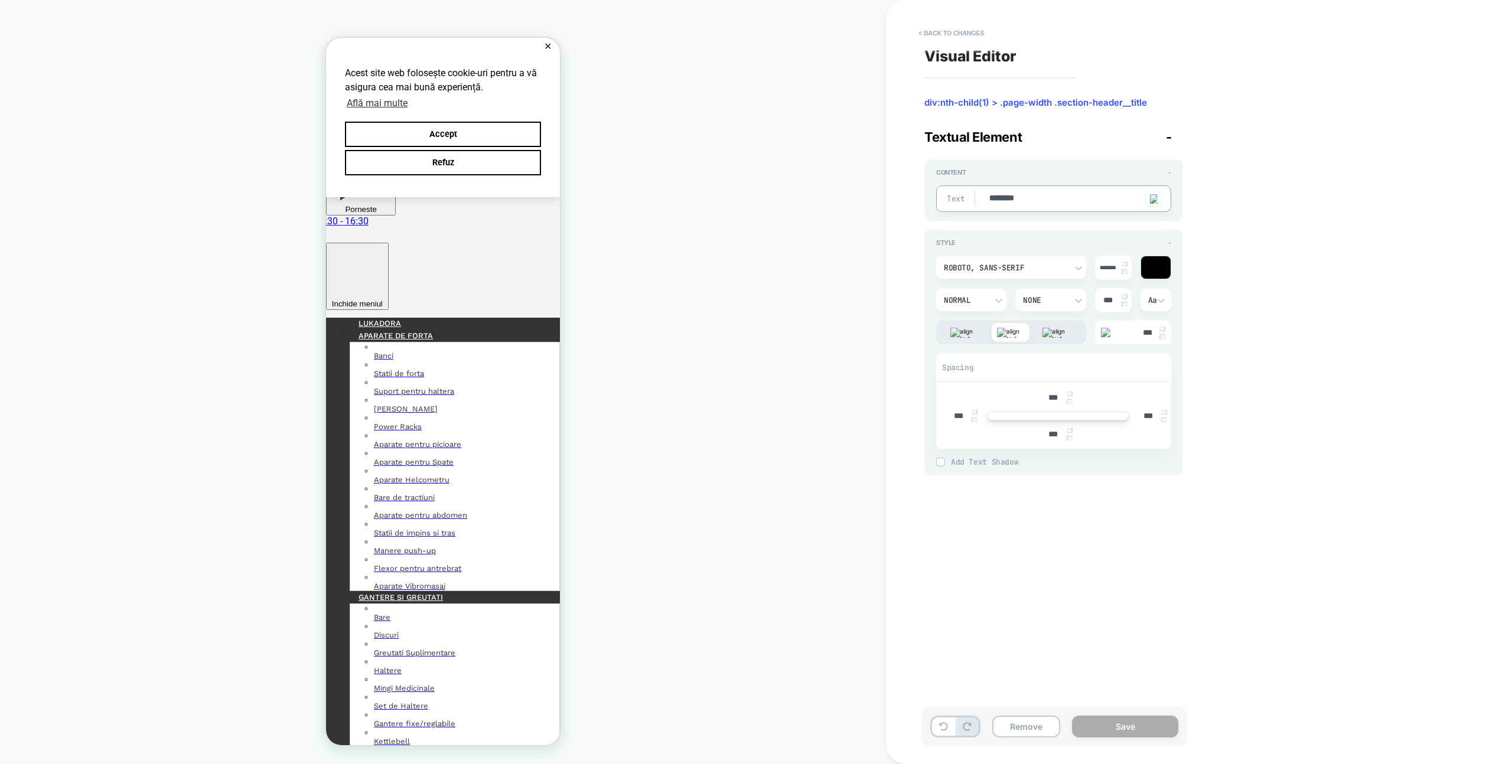
type textarea "*********"
type textarea "*"
type textarea "*********"
click at [1116, 658] on div "Visual Editor div:nth-child(1) > .page-width .section-header__title Textual Ele…" at bounding box center [1140, 382] width 443 height 741
click at [1118, 727] on button "Save" at bounding box center [1125, 727] width 106 height 22
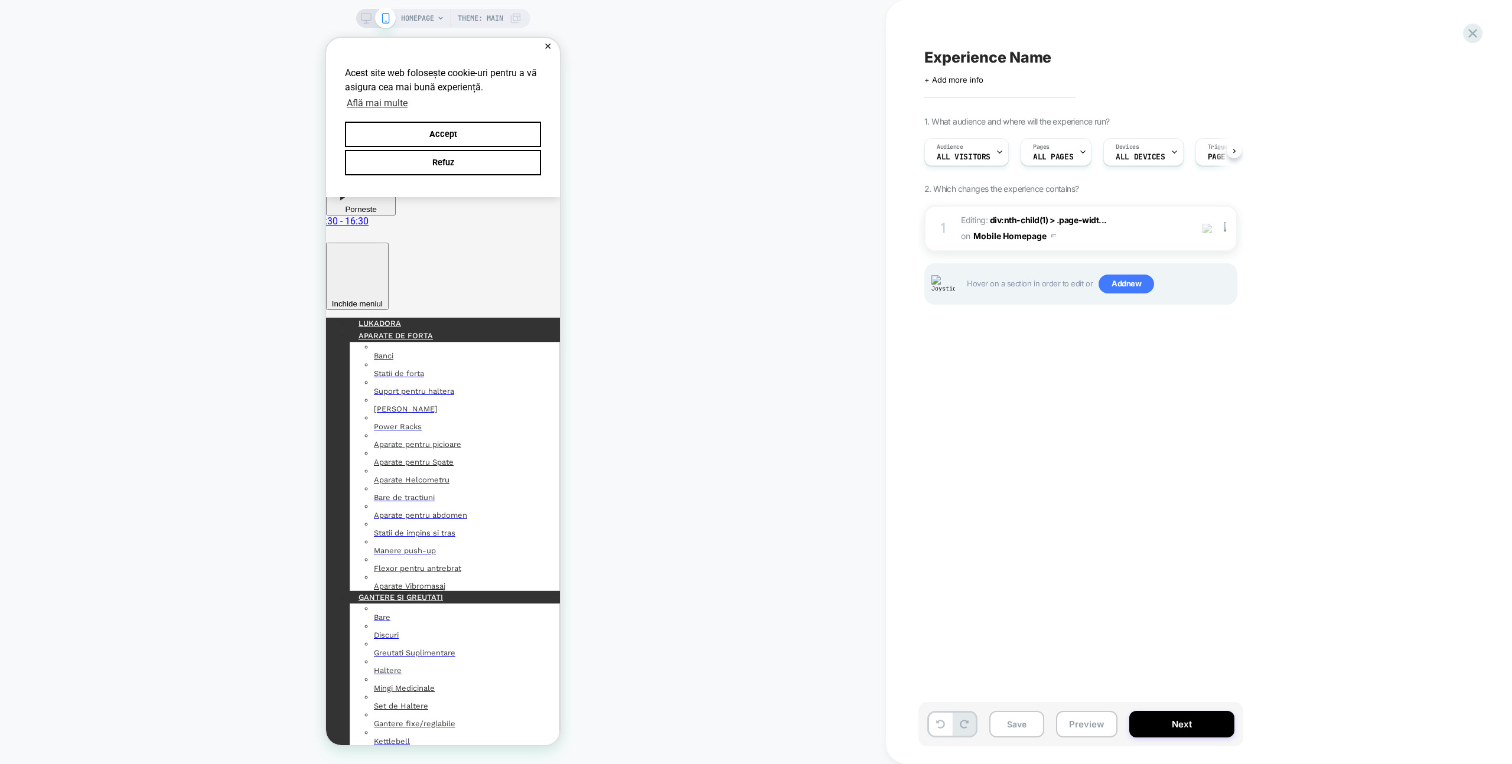
click at [1062, 559] on div "Experience Name Click to edit experience details + Add more info 1. What audien…" at bounding box center [1140, 382] width 443 height 741
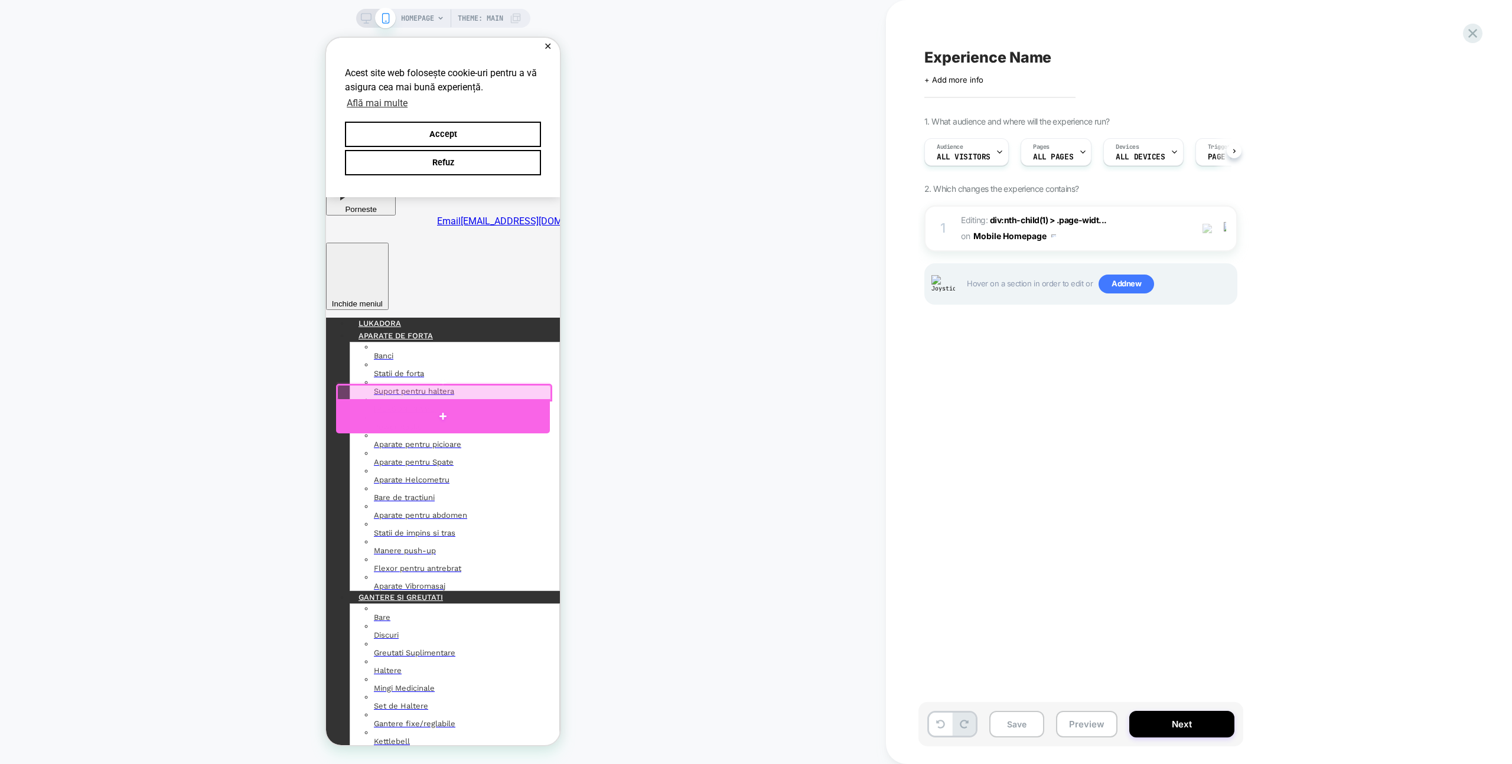
click at [480, 411] on div at bounding box center [443, 416] width 214 height 34
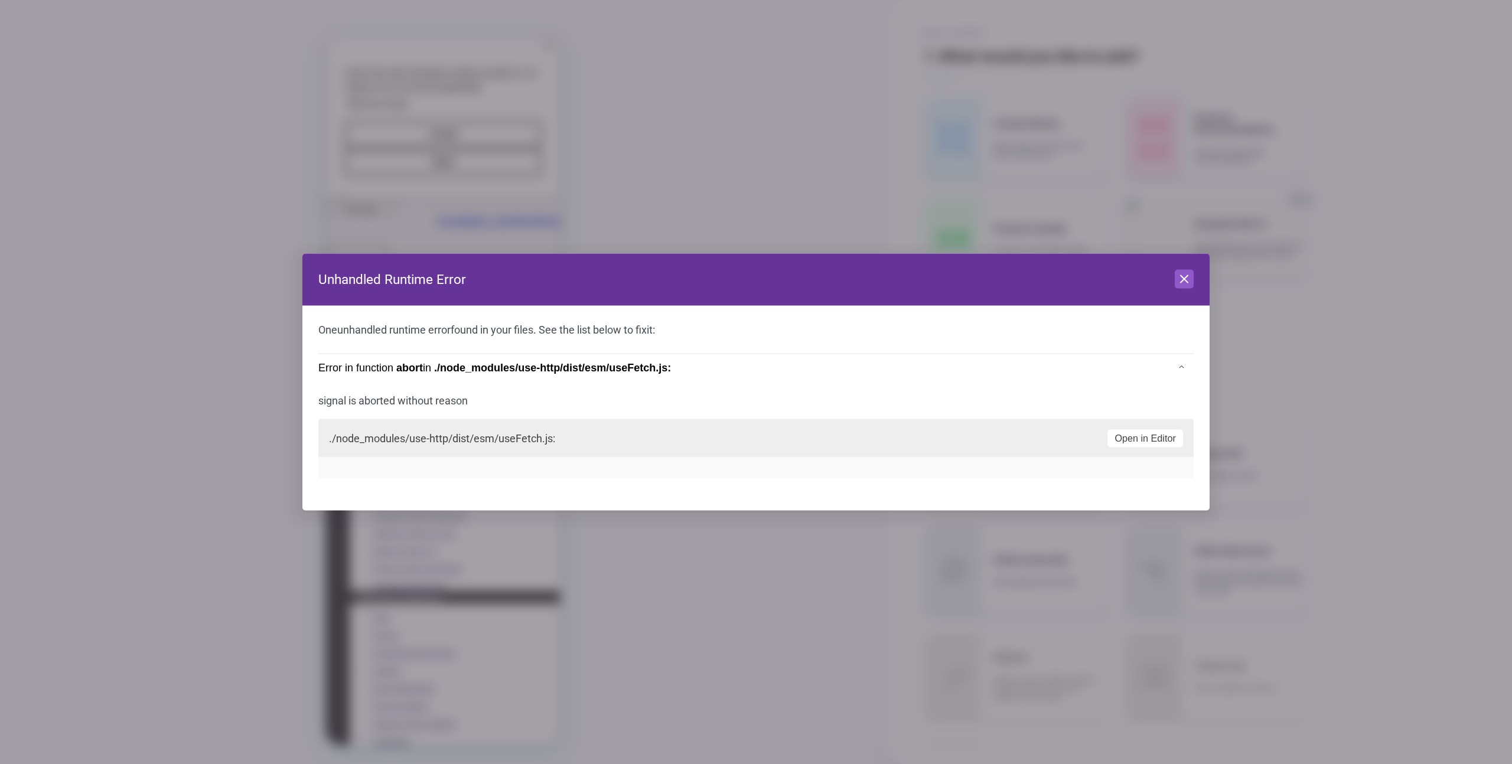
click at [1185, 271] on button "Close" at bounding box center [1184, 279] width 19 height 19
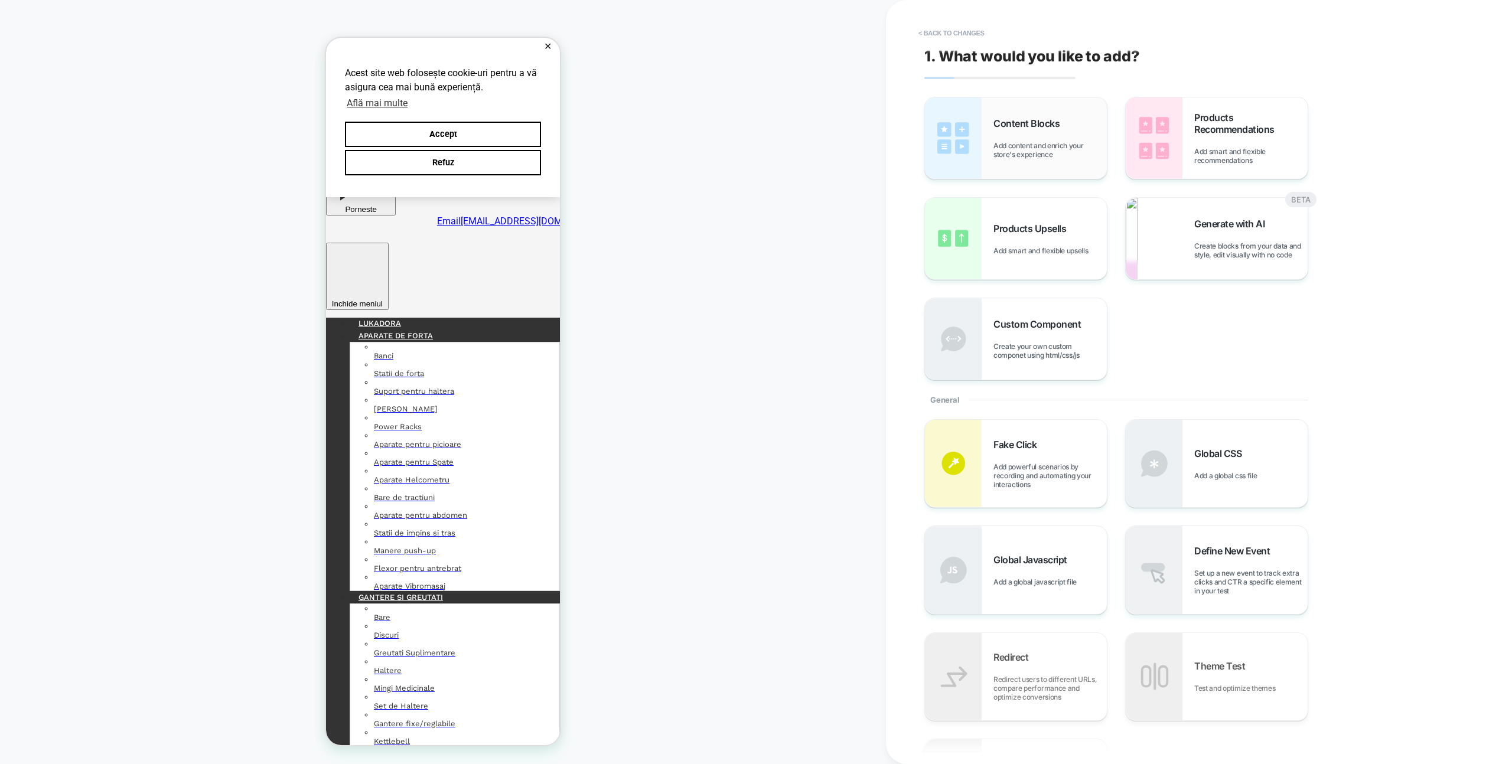
click at [1056, 141] on span "Add content and enrich your store's experience" at bounding box center [1050, 150] width 113 height 18
click at [1088, 160] on div "Content Blocks Add content and enrich your store's experience" at bounding box center [1016, 138] width 182 height 82
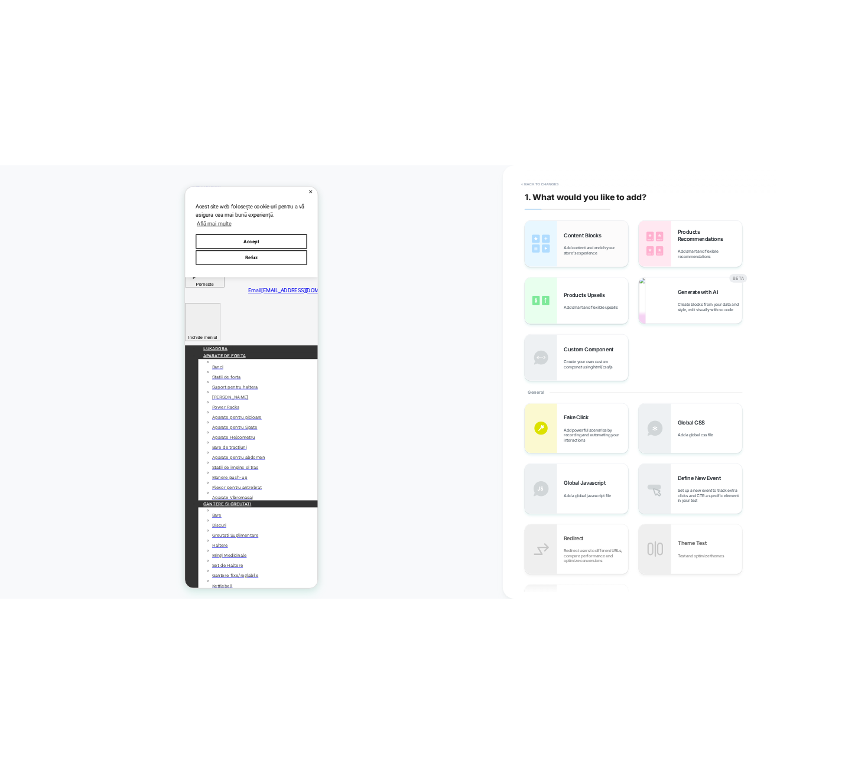
scroll to position [40, 0]
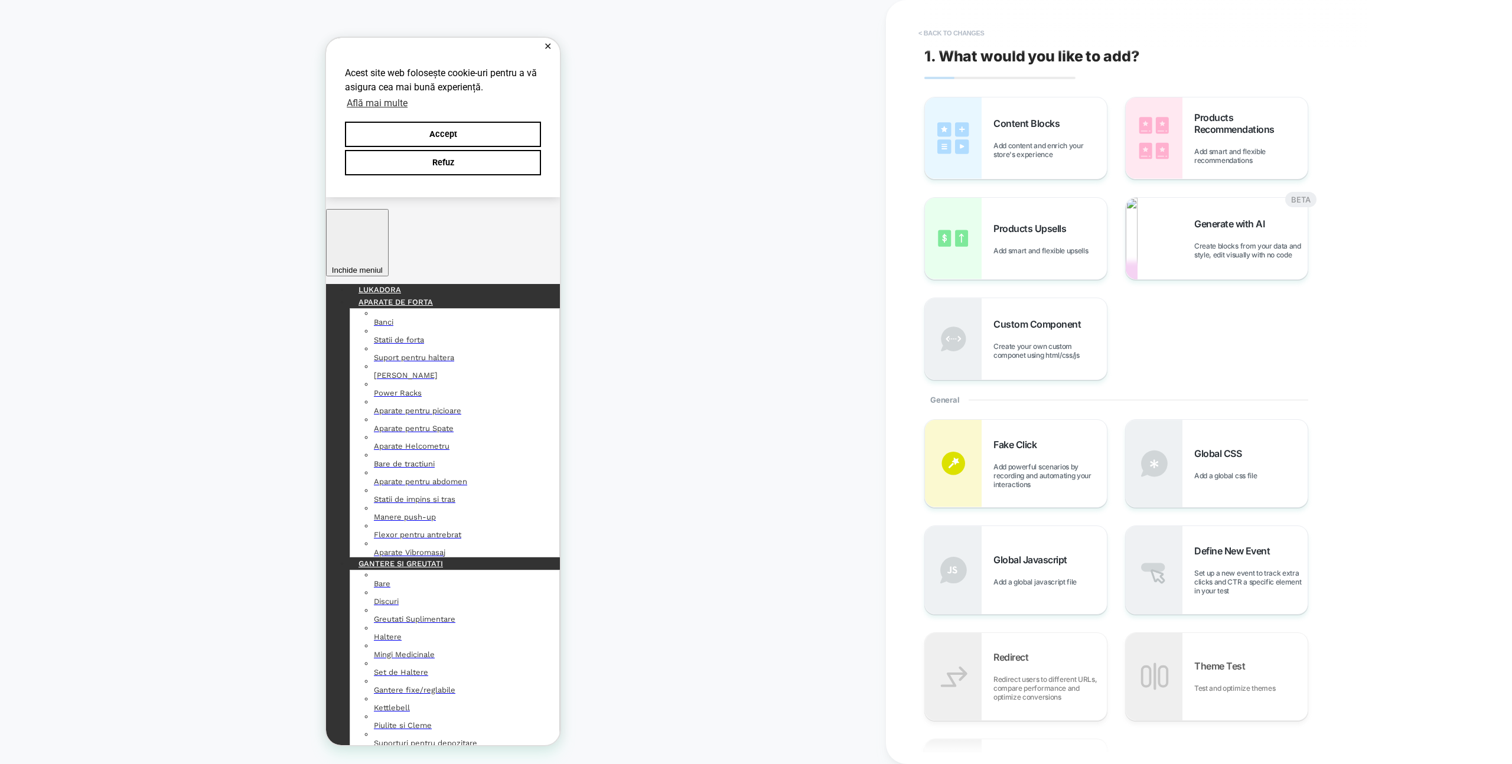
click at [933, 36] on button "< Back to changes" at bounding box center [952, 33] width 78 height 19
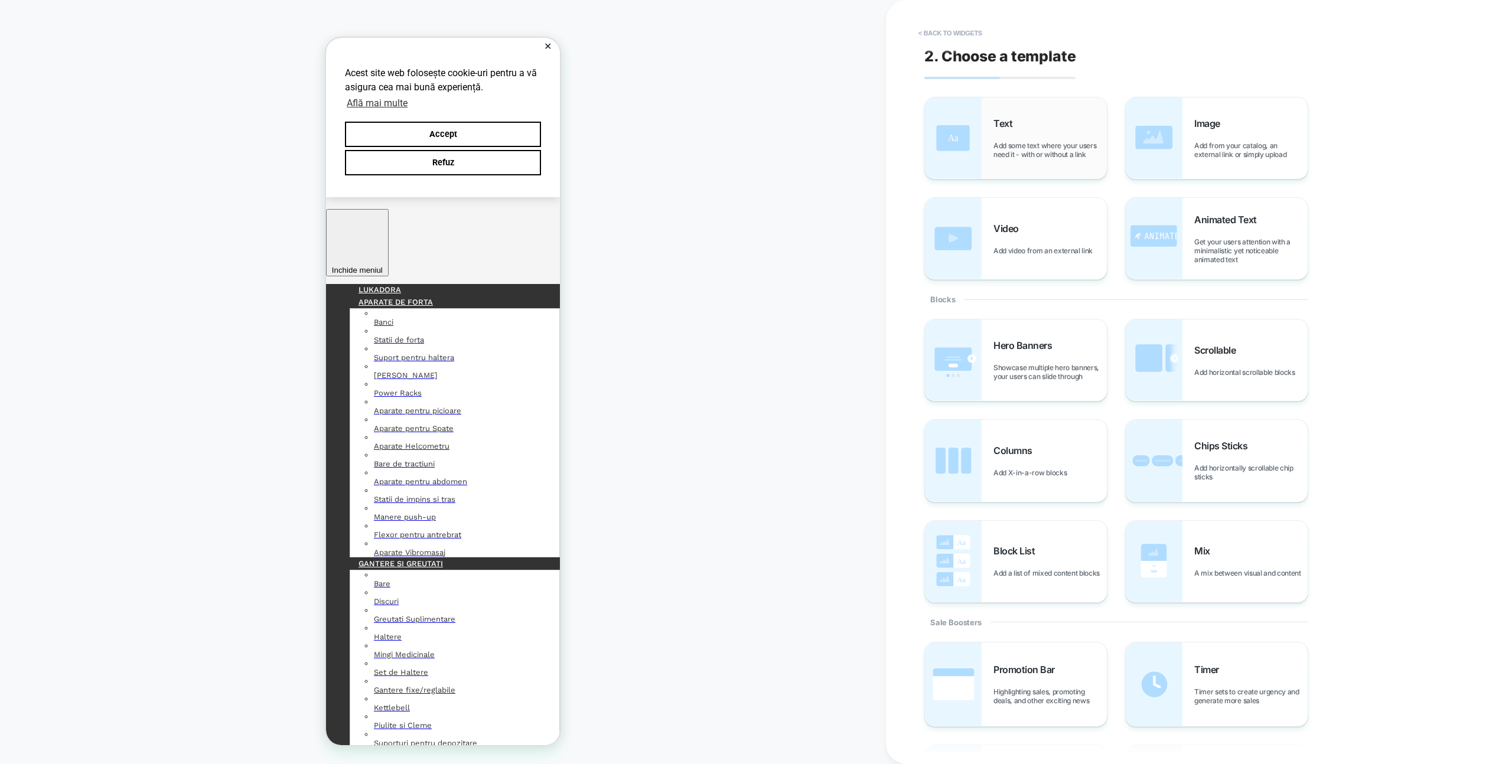
click at [1085, 142] on span "Add some text where your users need it - with or without a link" at bounding box center [1050, 150] width 113 height 18
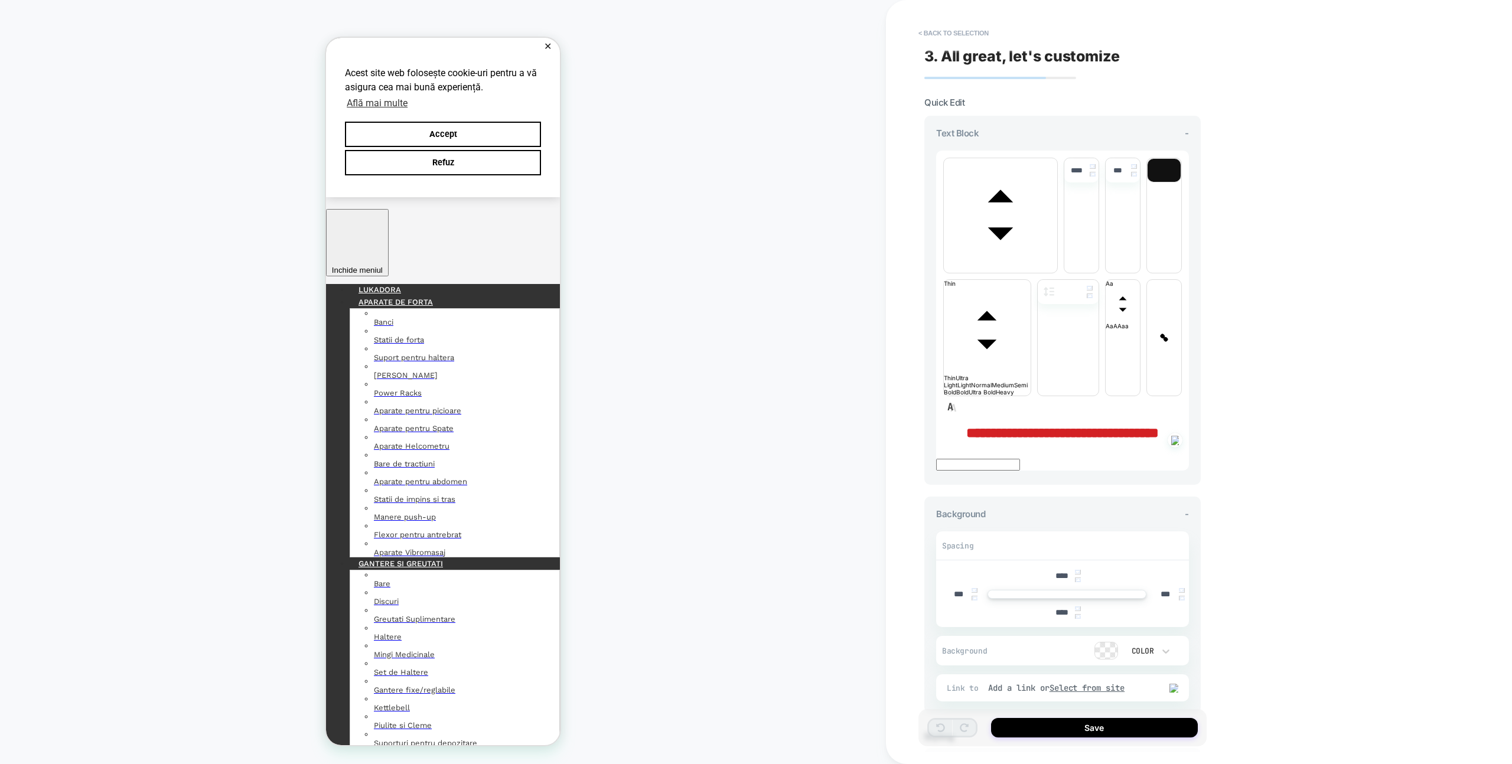
drag, startPoint x: 1088, startPoint y: 295, endPoint x: 1056, endPoint y: 274, distance: 38.0
click at [1055, 425] on div "**********" at bounding box center [1062, 432] width 253 height 15
click at [1063, 426] on strong "**********" at bounding box center [1062, 433] width 193 height 14
drag, startPoint x: 1004, startPoint y: 271, endPoint x: 947, endPoint y: 264, distance: 57.7
click at [947, 425] on div "**********" at bounding box center [1062, 432] width 253 height 15
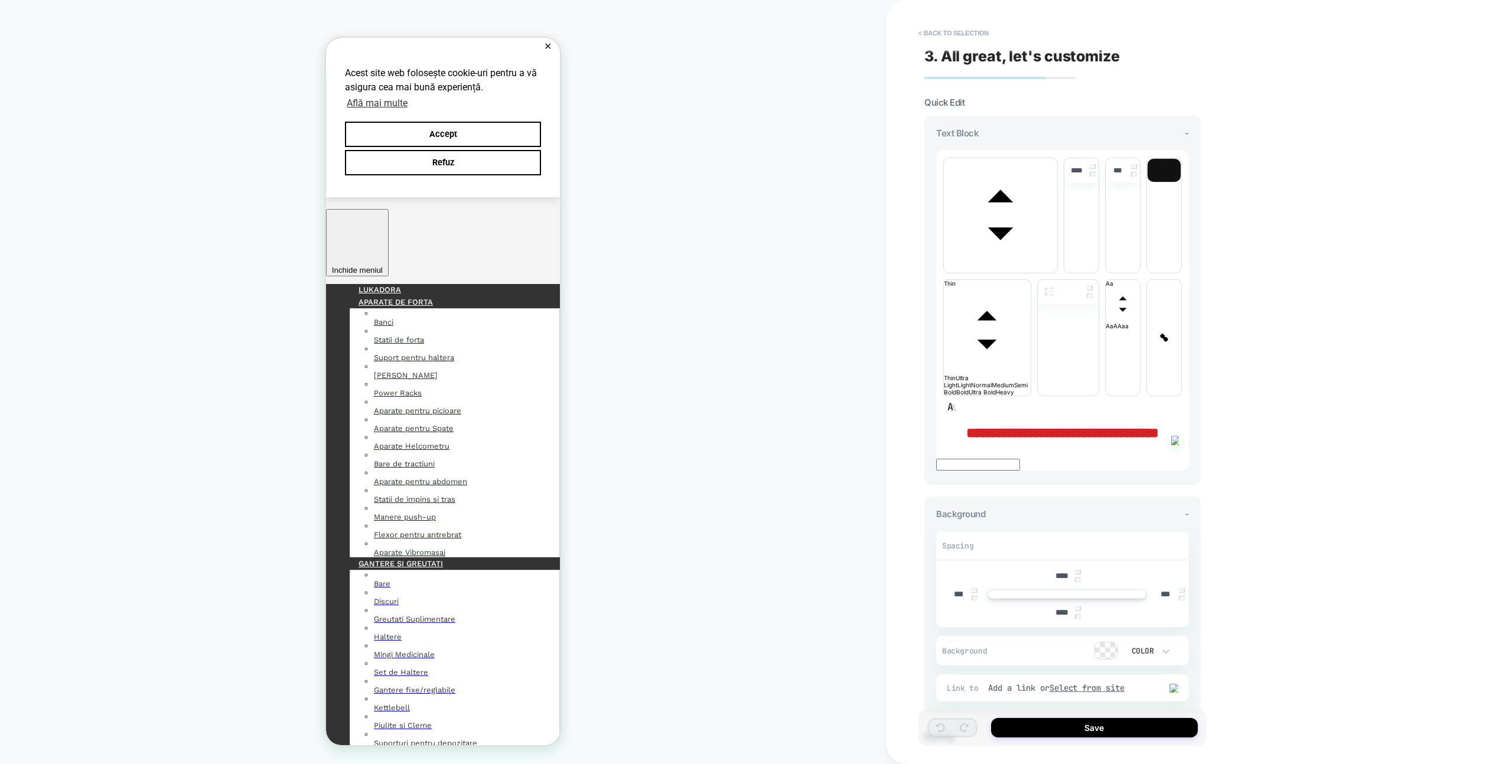
click at [972, 426] on strong "**********" at bounding box center [1062, 433] width 193 height 14
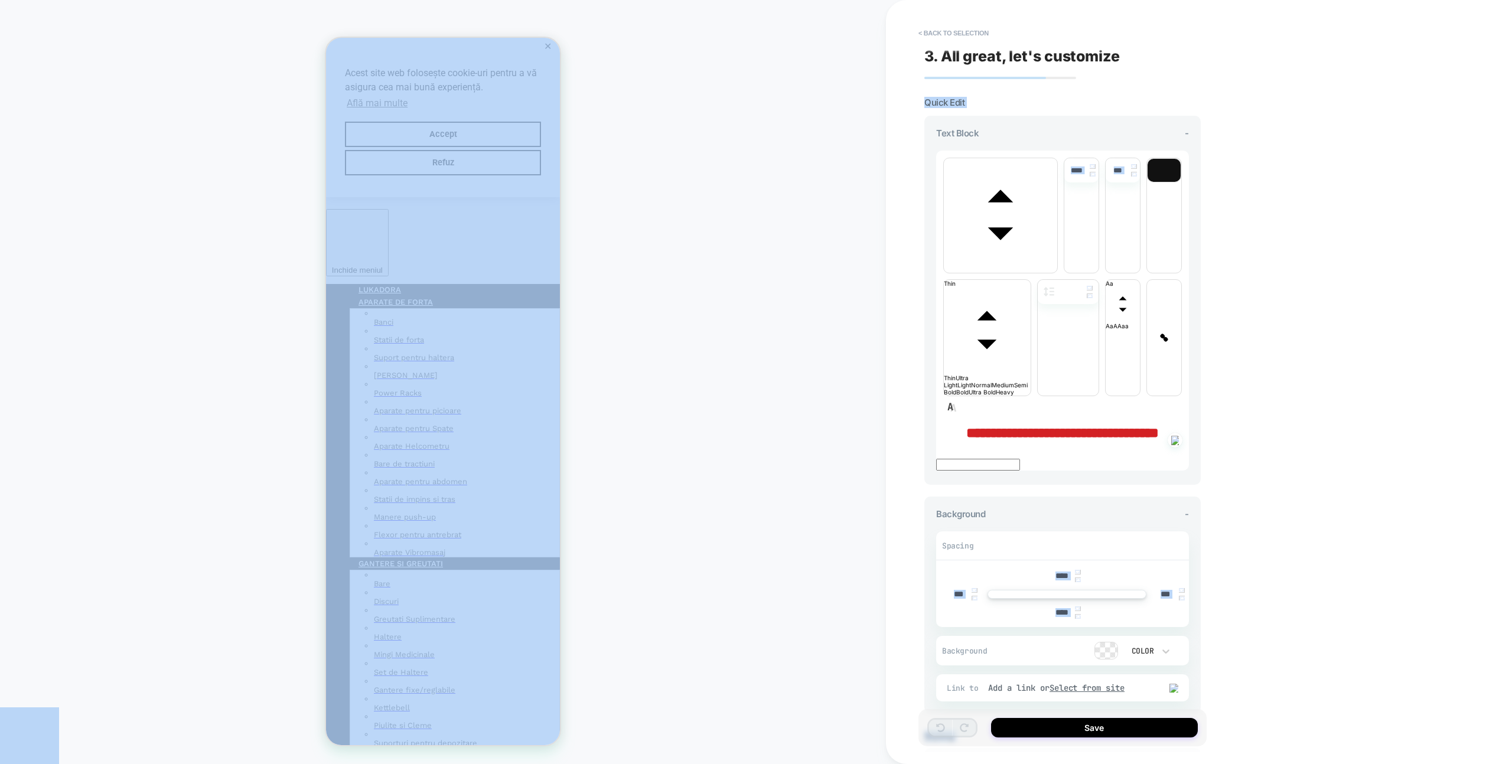
click at [972, 426] on strong "**********" at bounding box center [1062, 433] width 193 height 14
click at [986, 426] on strong "**********" at bounding box center [1062, 433] width 193 height 14
click at [1053, 426] on strong "**********" at bounding box center [1062, 433] width 193 height 14
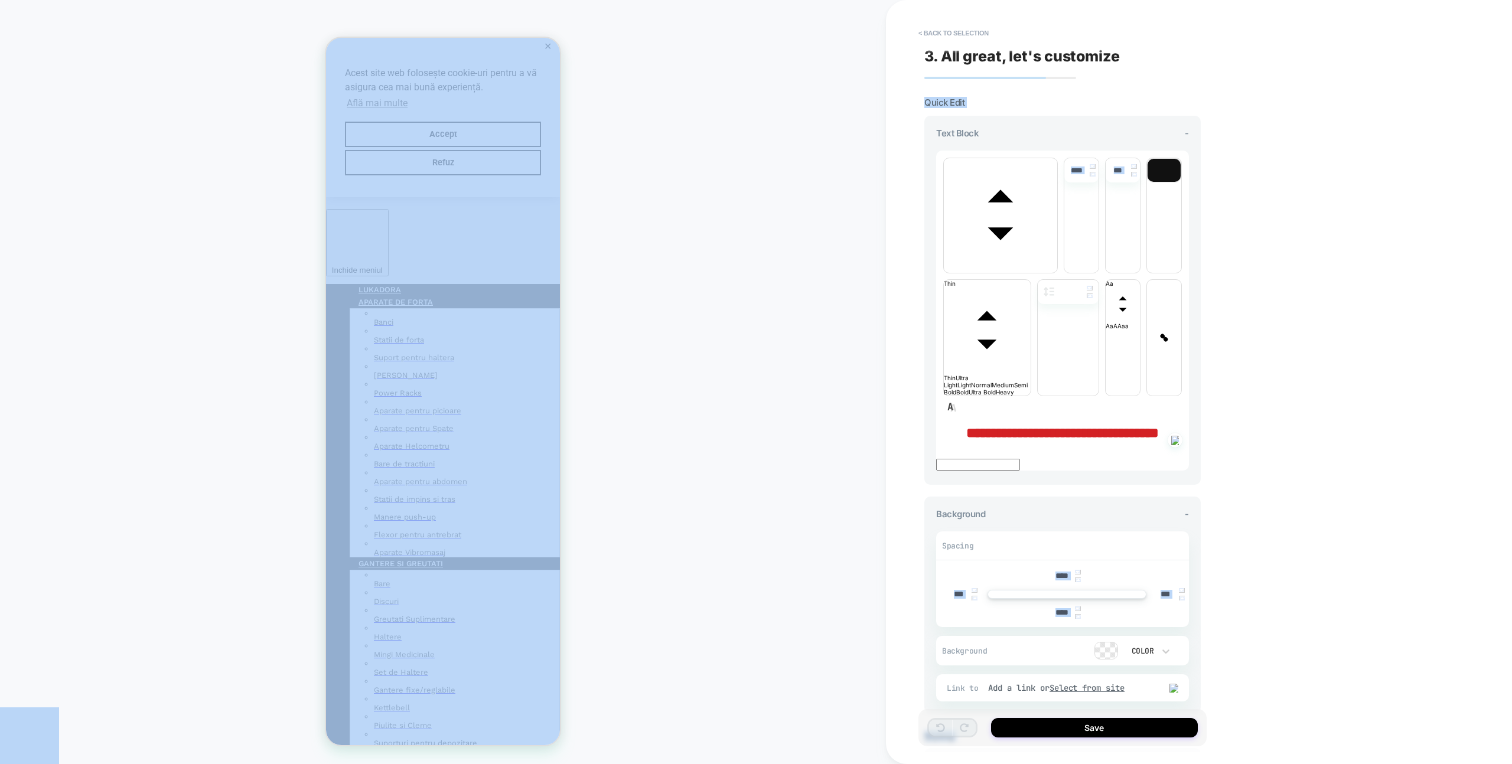
drag, startPoint x: 954, startPoint y: 27, endPoint x: 837, endPoint y: 246, distance: 248.4
click at [954, 27] on button "< Back to selection" at bounding box center [954, 33] width 82 height 19
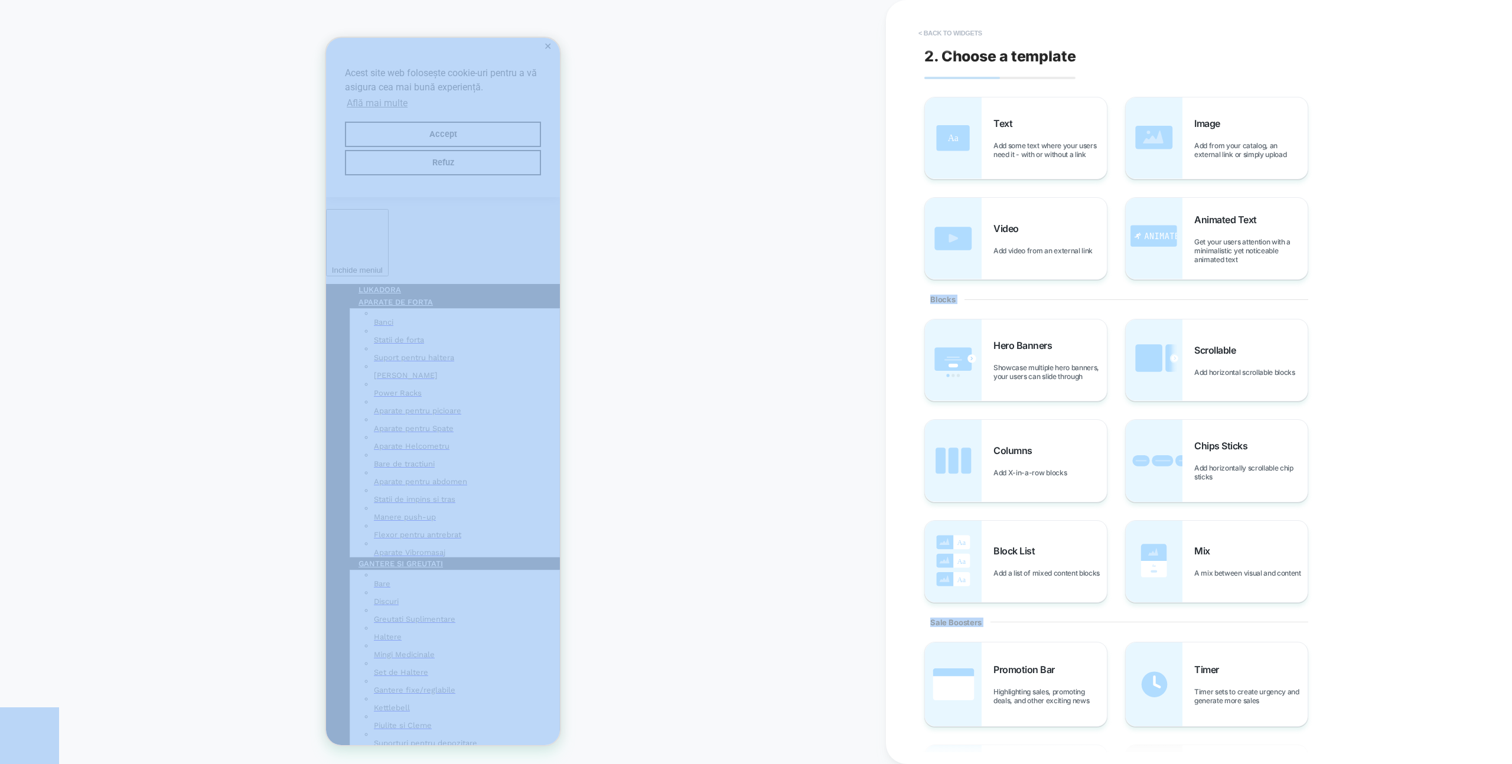
click at [972, 38] on button "< Back to widgets" at bounding box center [951, 33] width 76 height 19
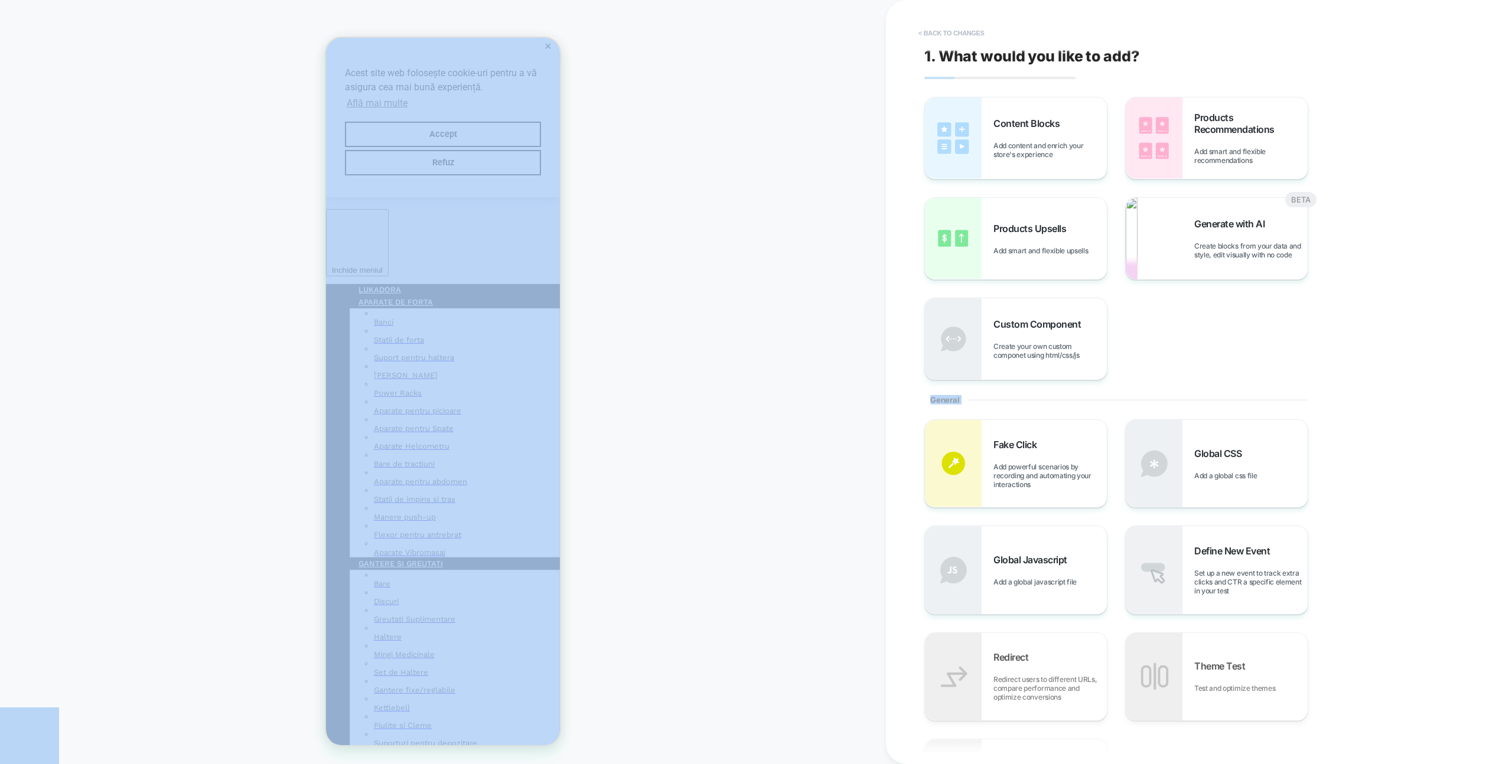
click at [971, 37] on button "< Back to changes" at bounding box center [952, 33] width 78 height 19
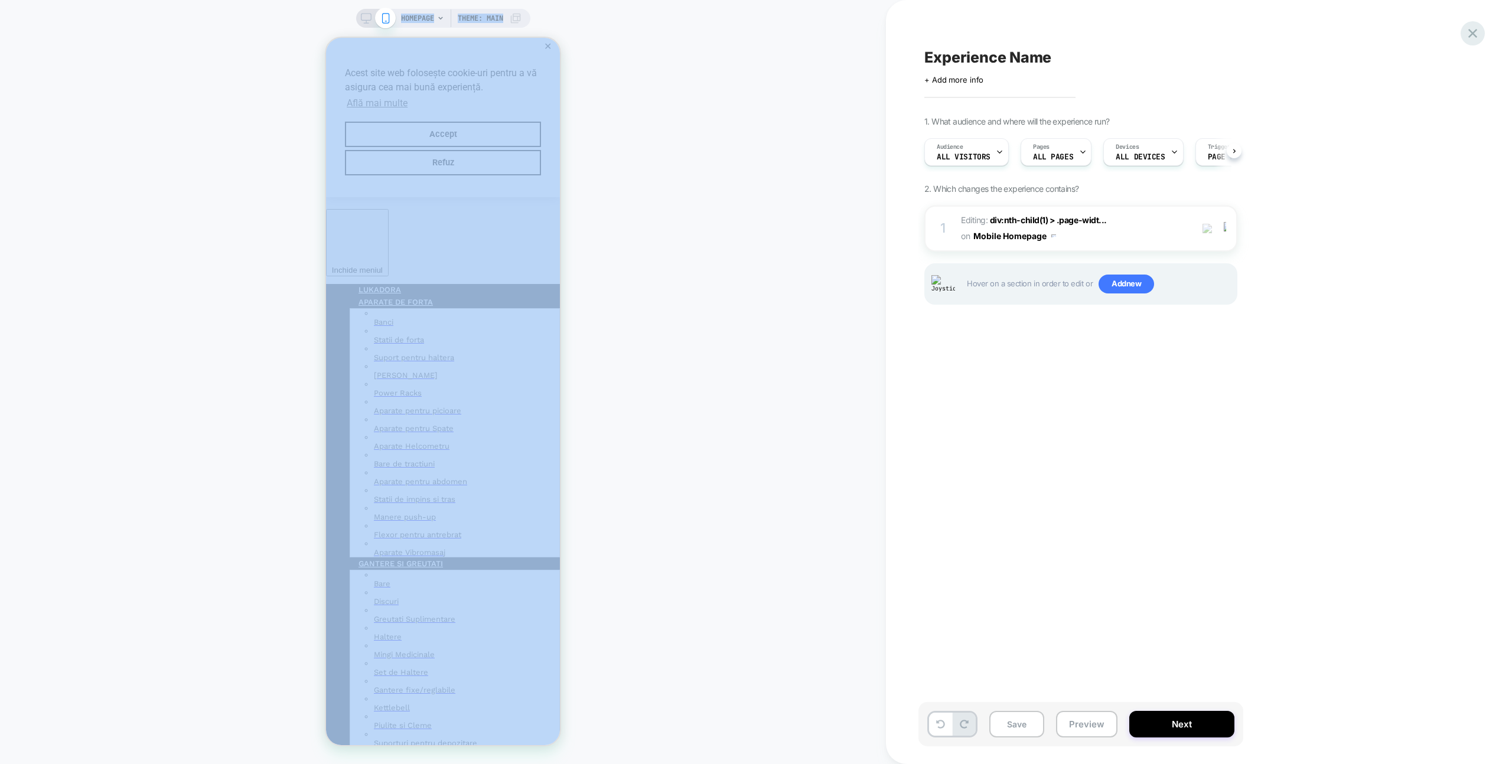
click at [1473, 37] on icon at bounding box center [1473, 33] width 16 height 16
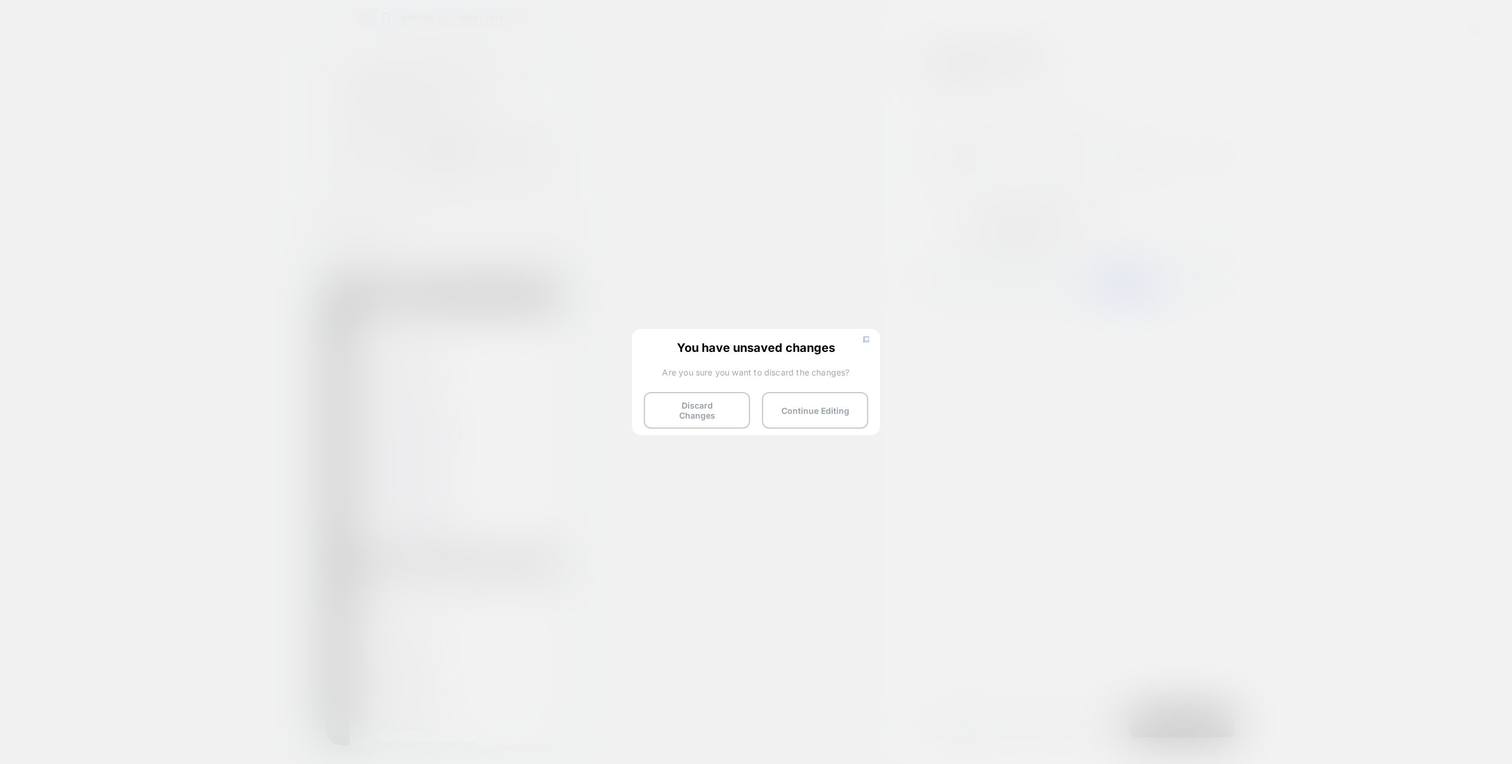
click at [866, 333] on div "You have unsaved changes Are you sure you want to discard the changes? Discard …" at bounding box center [756, 381] width 248 height 105
click at [867, 337] on img at bounding box center [867, 340] width 6 height 6
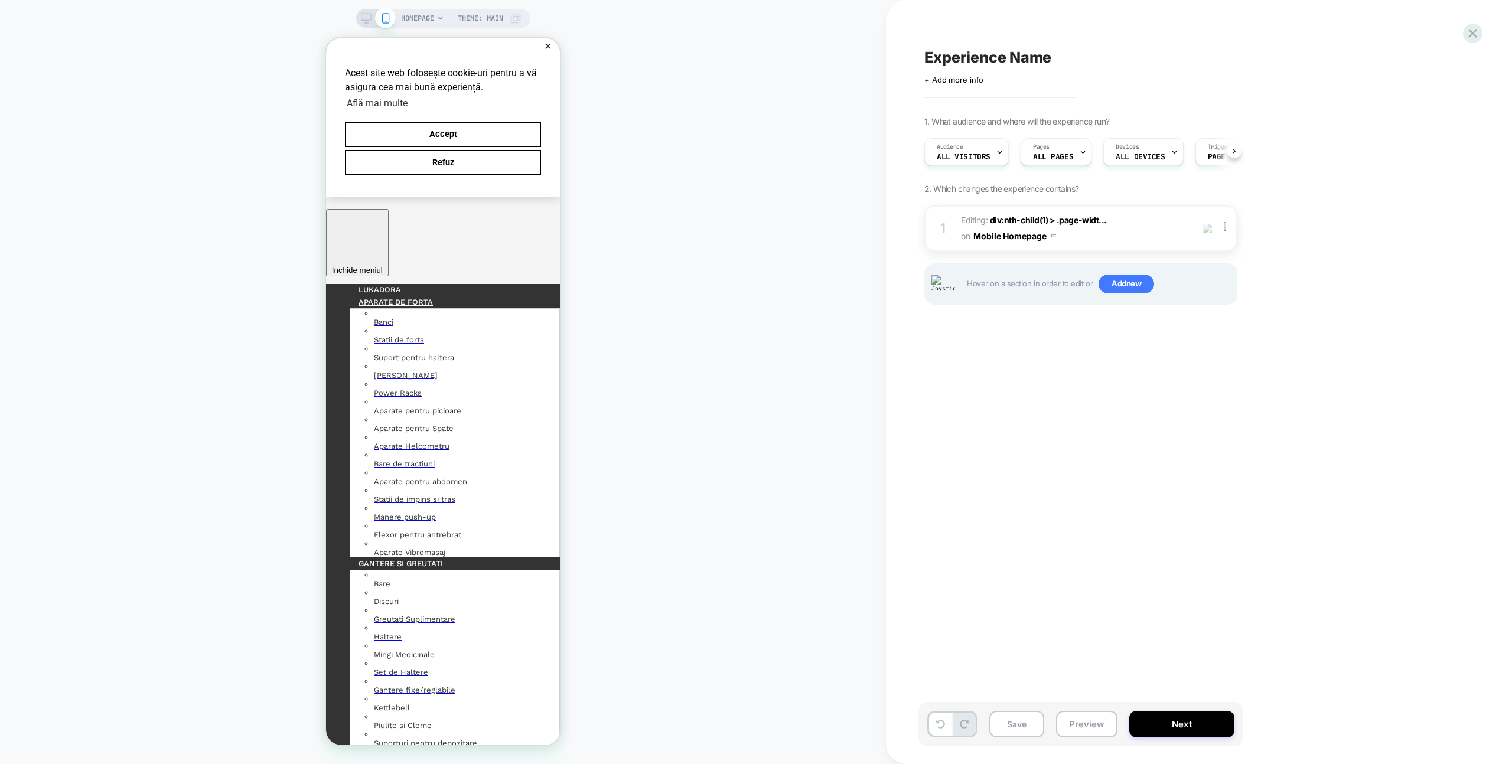
click at [899, 334] on div "Experience Name Click to edit experience details + Add more info 1. What audien…" at bounding box center [1146, 382] width 520 height 764
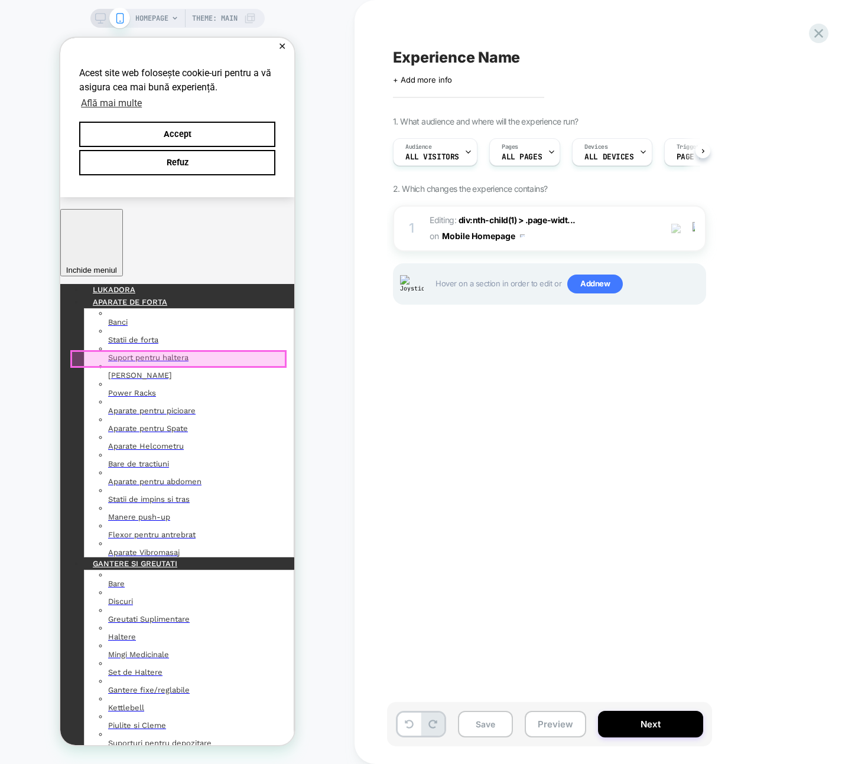
click at [196, 356] on div at bounding box center [178, 359] width 214 height 15
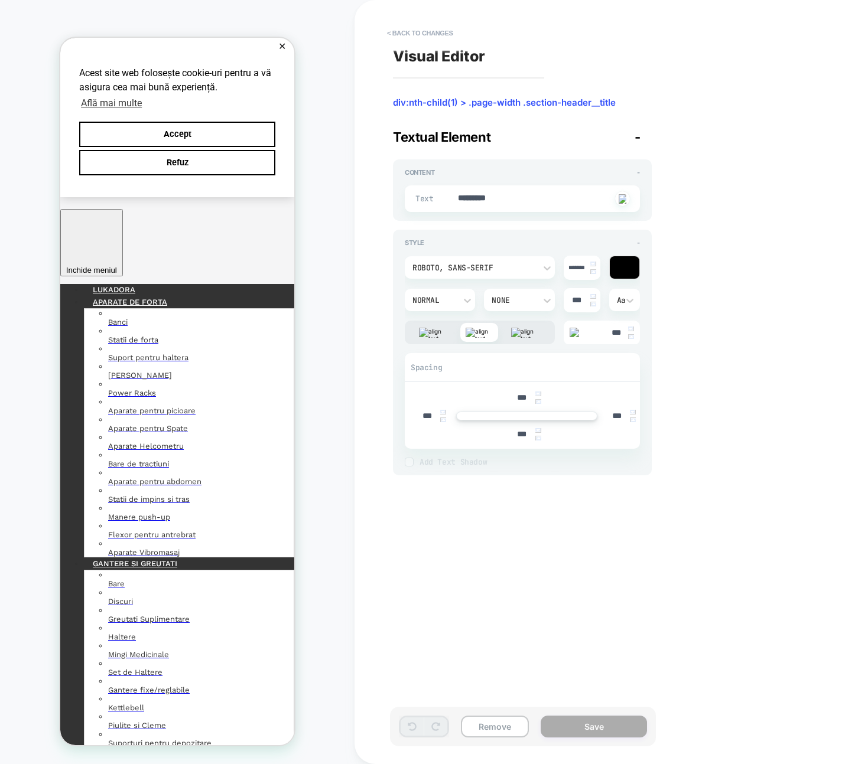
scroll to position [6, 0]
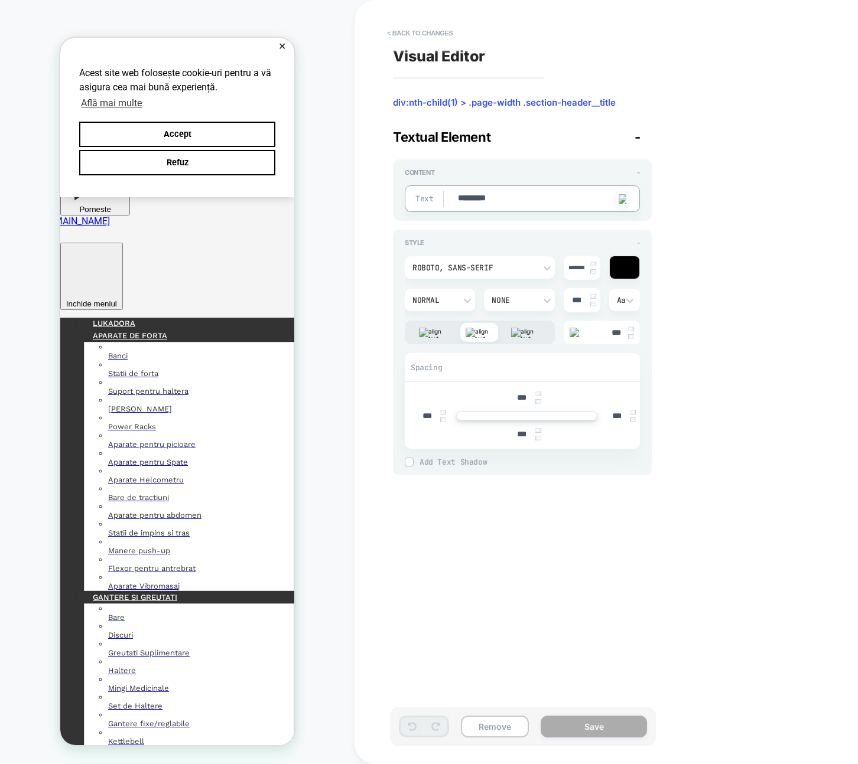
click at [519, 195] on textarea "*********" at bounding box center [534, 199] width 155 height 13
type textarea "*"
type textarea "**"
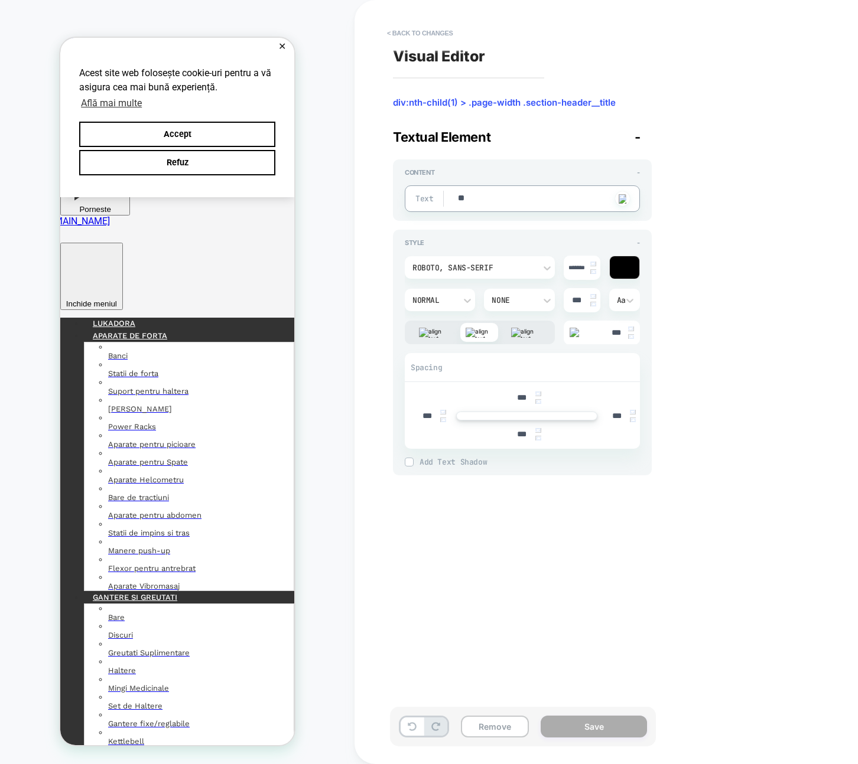
type textarea "*"
type textarea "***"
type textarea "*"
type textarea "****"
type textarea "*"
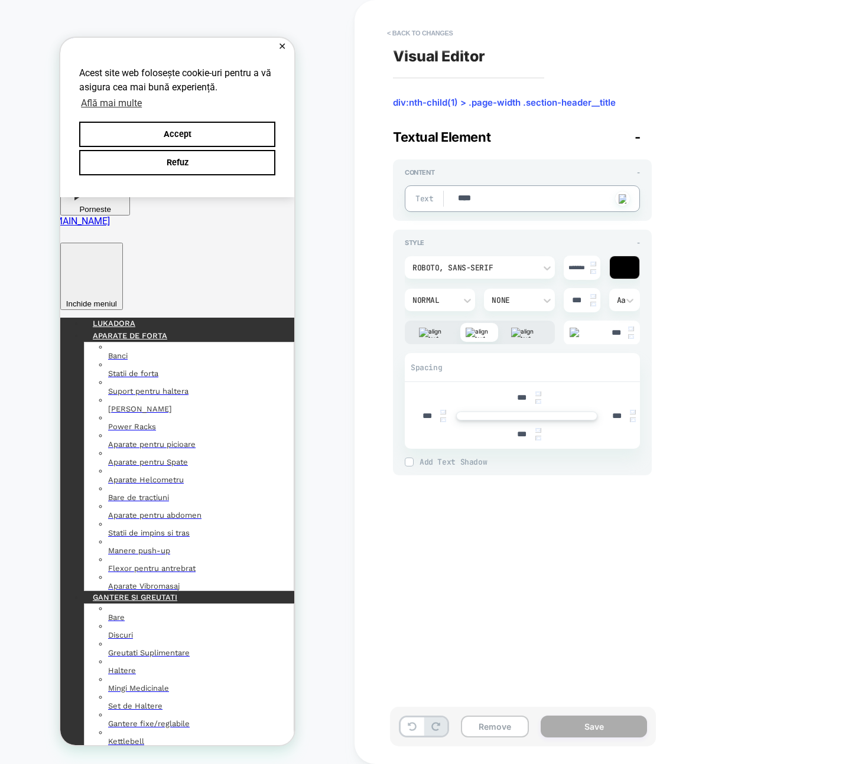
type textarea "*****"
type textarea "*"
type textarea "******"
type textarea "*"
type textarea "********"
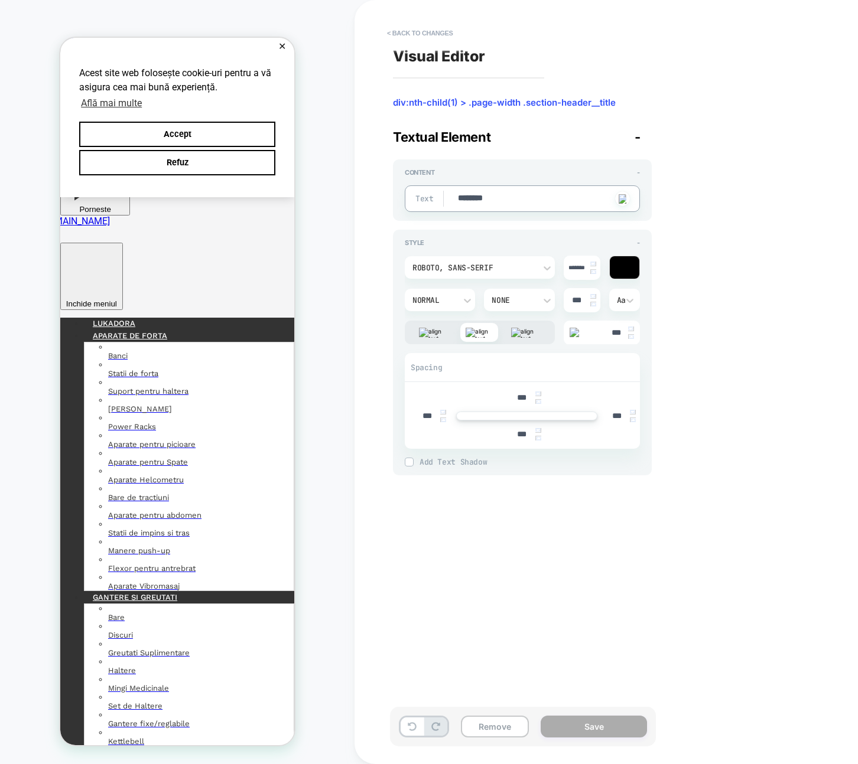
type textarea "*"
type textarea "*********"
type textarea "*"
type textarea "**********"
type textarea "*"
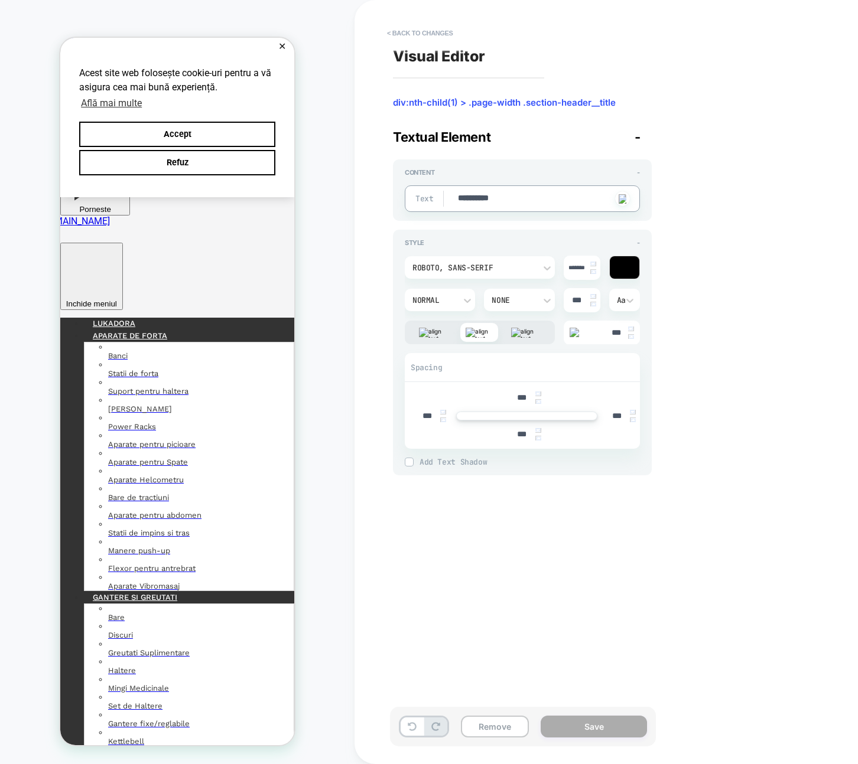
type textarea "**********"
type textarea "*"
type textarea "**********"
type textarea "*"
click at [597, 529] on div "**********" at bounding box center [608, 382] width 443 height 741
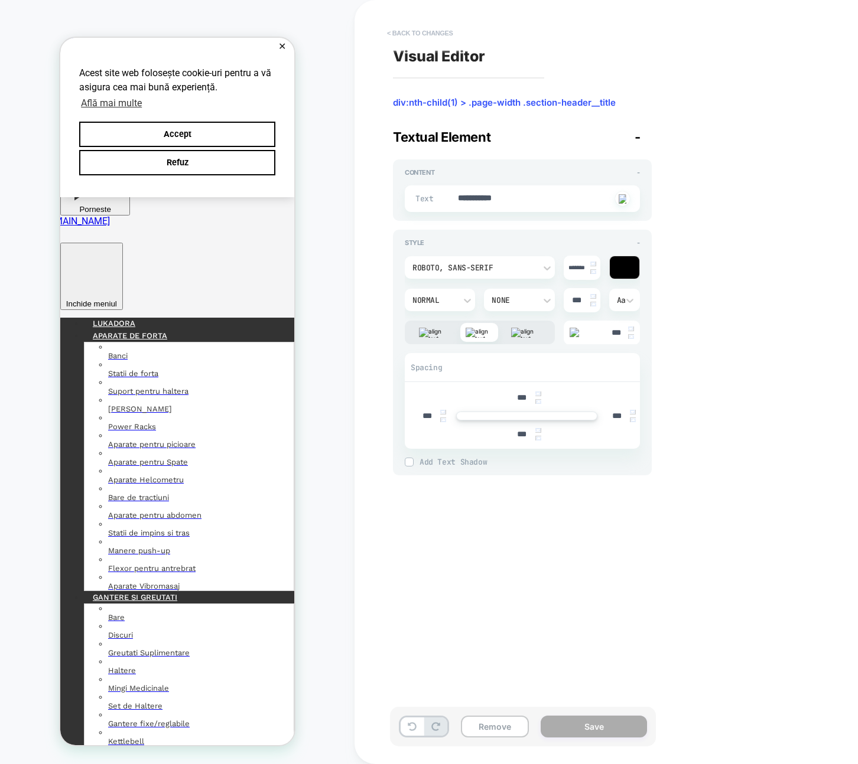
click at [410, 30] on button "< Back to changes" at bounding box center [420, 33] width 78 height 19
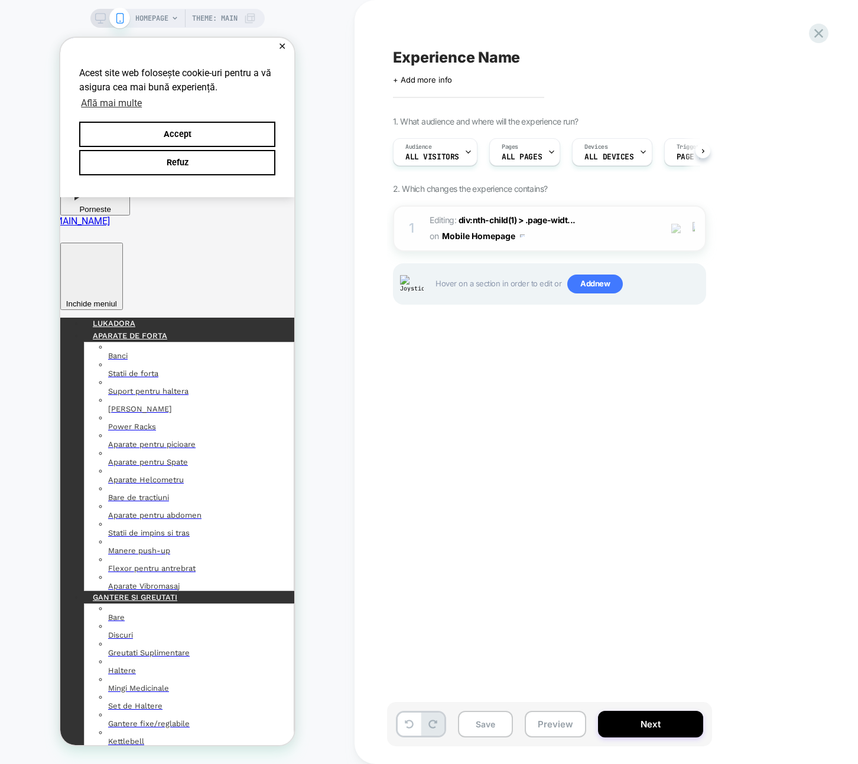
click at [695, 231] on img at bounding box center [693, 228] width 2 height 13
click at [707, 318] on div "Delete" at bounding box center [694, 323] width 105 height 32
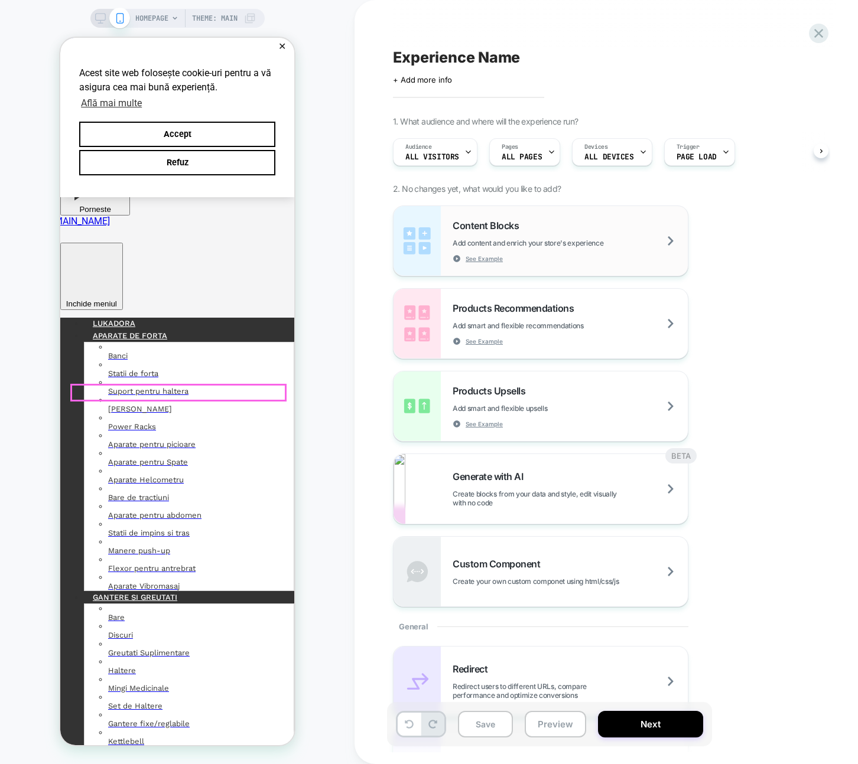
click at [447, 243] on div "Content Blocks Add content and enrich your store's experience See Example" at bounding box center [540, 241] width 294 height 70
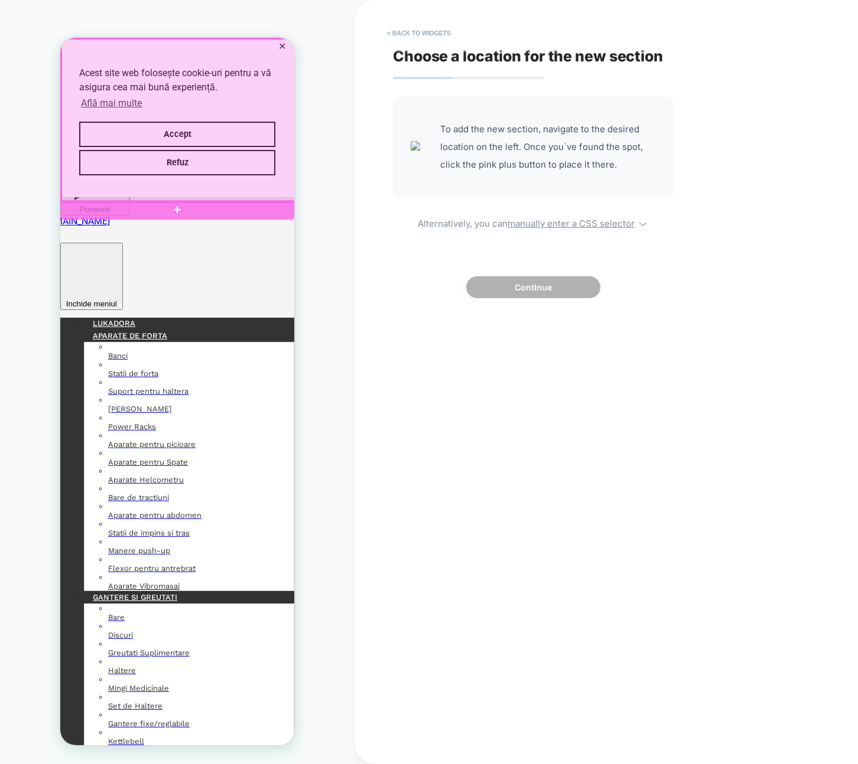
drag, startPoint x: 202, startPoint y: 211, endPoint x: 286, endPoint y: 225, distance: 85.0
click at [202, 211] on div at bounding box center [177, 209] width 234 height 19
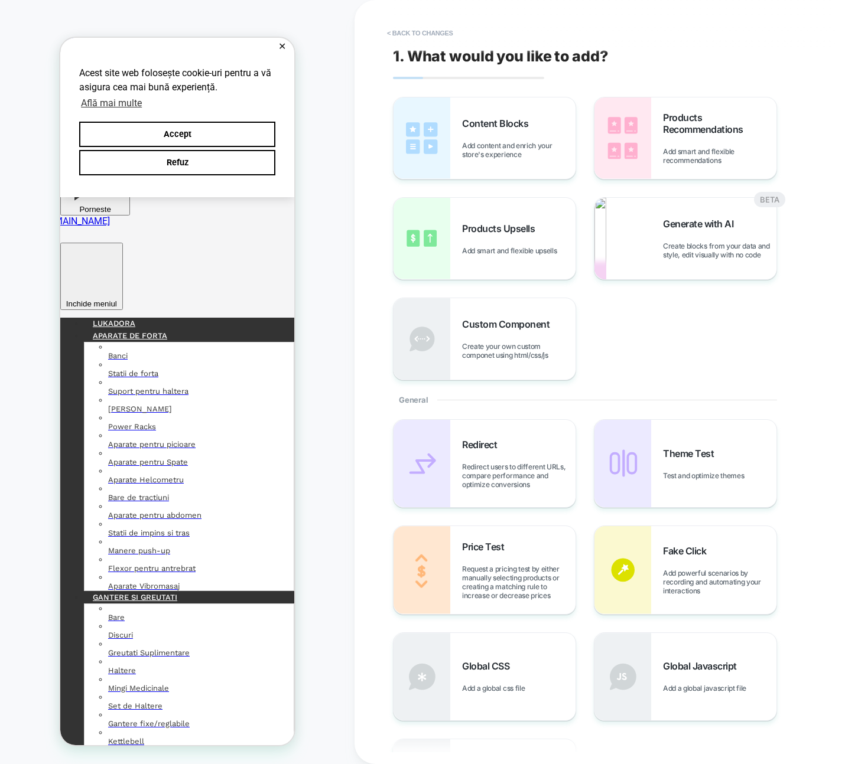
click at [489, 132] on div "Content Blocks Add content and enrich your store's experience" at bounding box center [518, 138] width 113 height 41
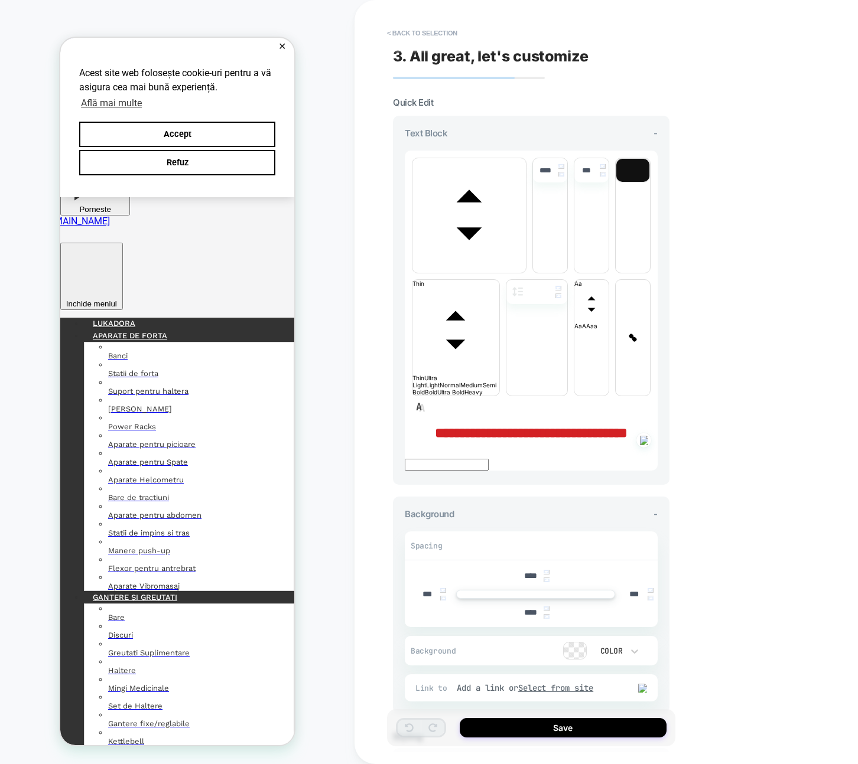
click at [554, 425] on p "**********" at bounding box center [531, 432] width 253 height 15
drag, startPoint x: 445, startPoint y: 259, endPoint x: 451, endPoint y: 259, distance: 6.5
click at [444, 425] on p "**********" at bounding box center [531, 432] width 253 height 15
drag, startPoint x: 544, startPoint y: 271, endPoint x: 585, endPoint y: 279, distance: 42.9
click at [585, 425] on p "**********" at bounding box center [531, 432] width 253 height 15
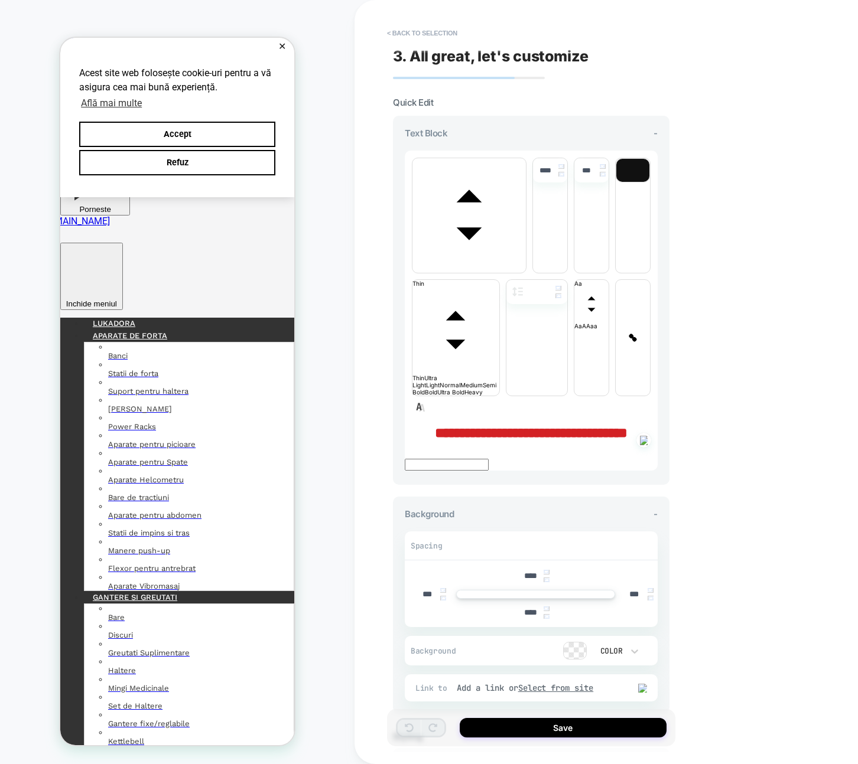
click at [585, 425] on p "**********" at bounding box center [531, 432] width 253 height 15
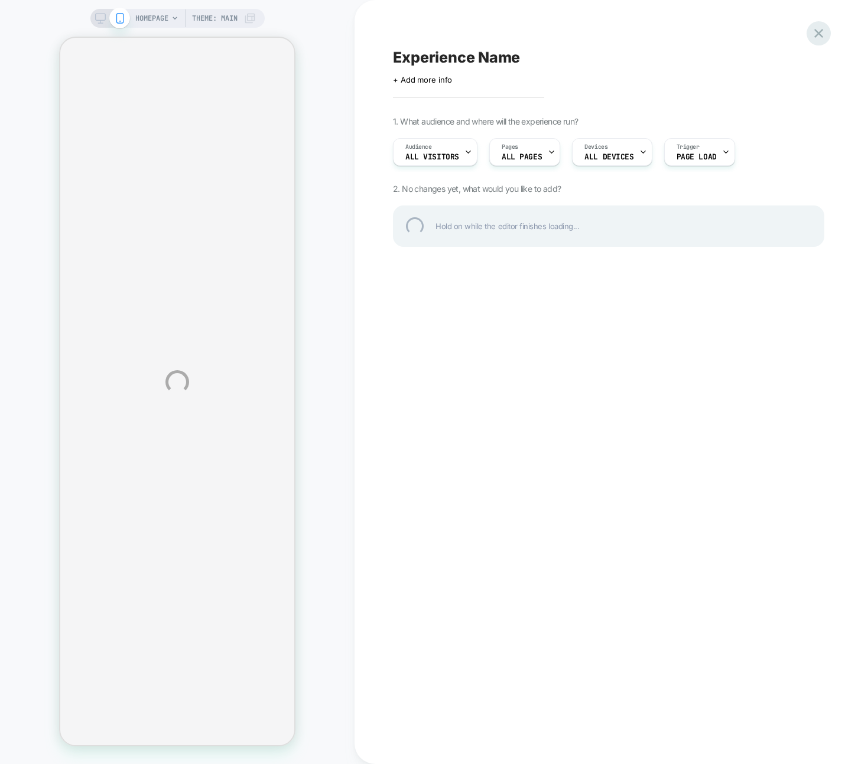
click at [817, 32] on div at bounding box center [818, 33] width 24 height 24
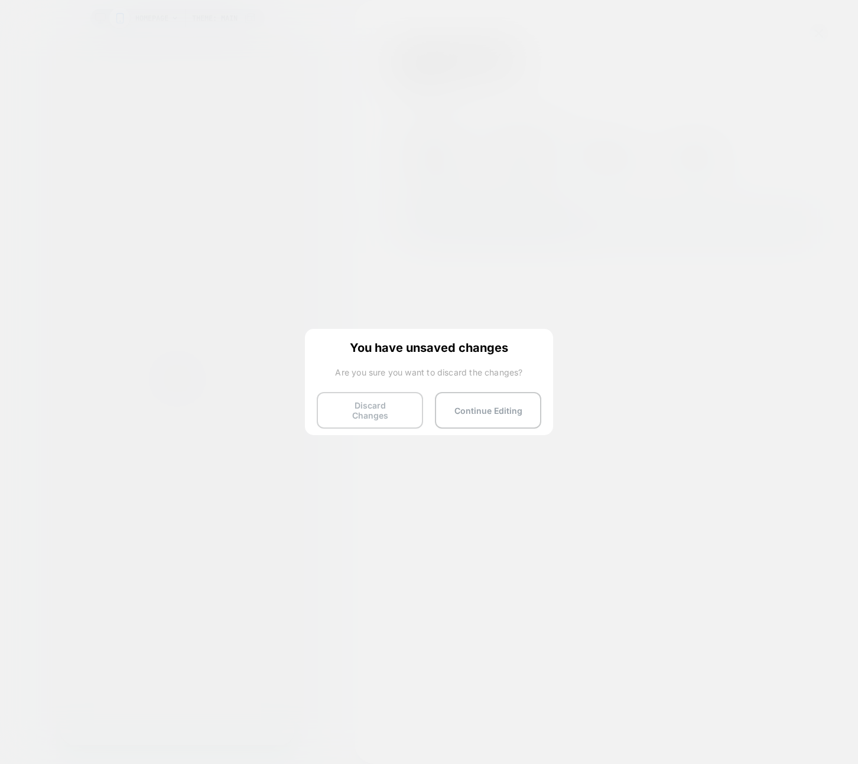
click at [376, 392] on button "Discard Changes" at bounding box center [370, 410] width 106 height 37
click at [376, 399] on button "Discard Changes" at bounding box center [370, 410] width 106 height 37
click at [383, 410] on button "Discard Changes" at bounding box center [370, 410] width 106 height 37
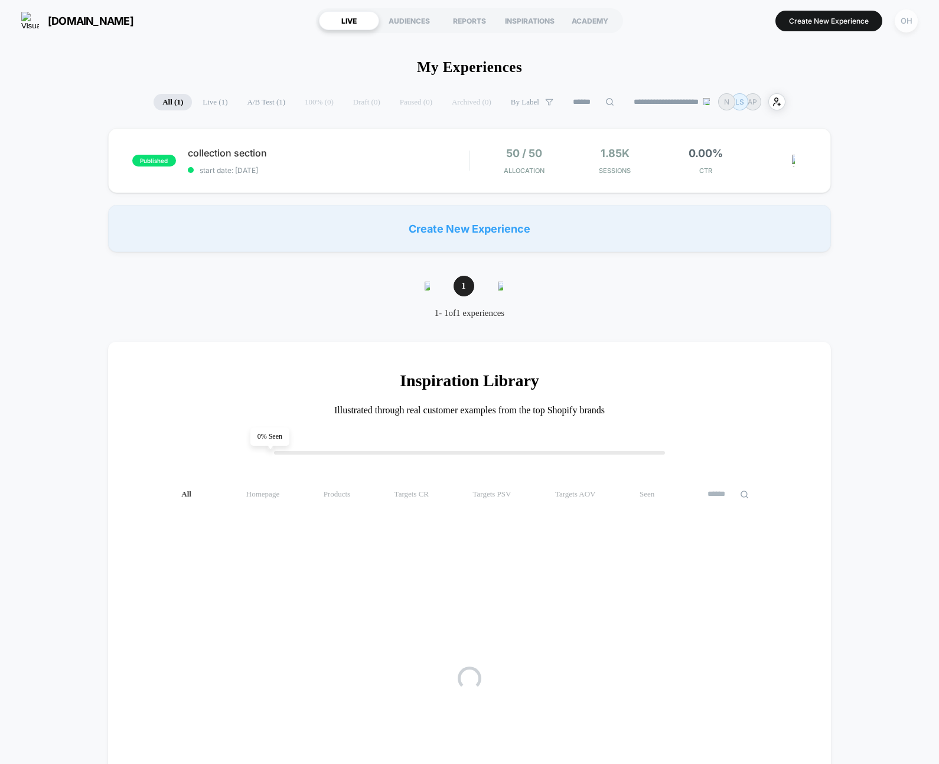
click at [906, 22] on div "OH" at bounding box center [906, 20] width 23 height 23
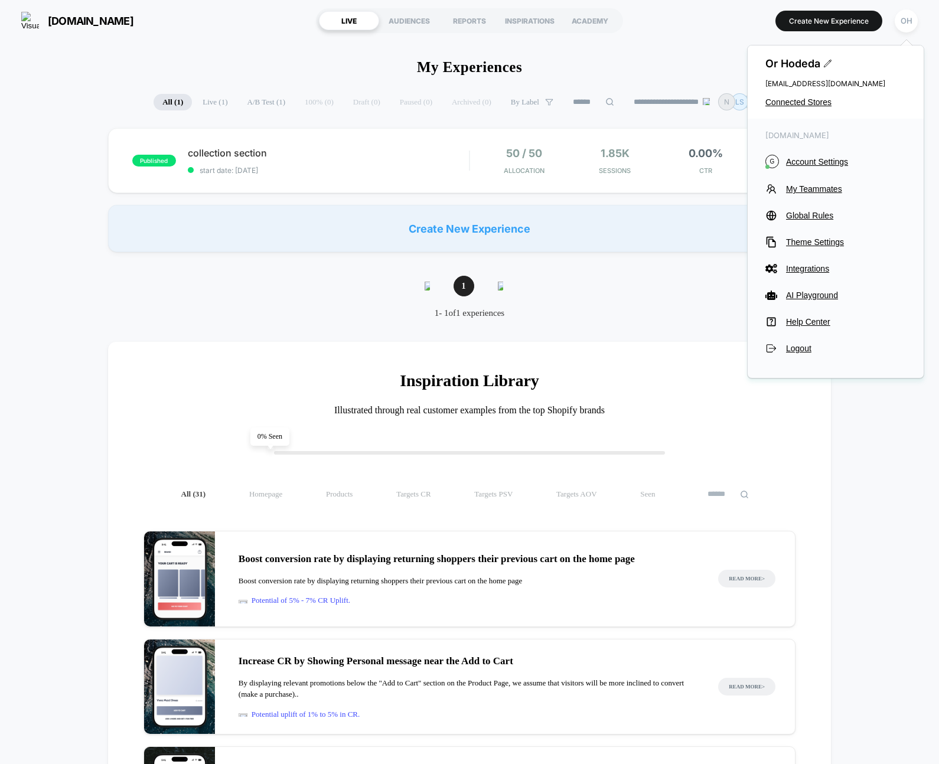
click at [803, 174] on div "gorillasports.ro G Account Settings My Teammates Global Rules Theme Settings In…" at bounding box center [836, 243] width 176 height 248
click at [805, 166] on button "G Account Settings" at bounding box center [836, 162] width 141 height 14
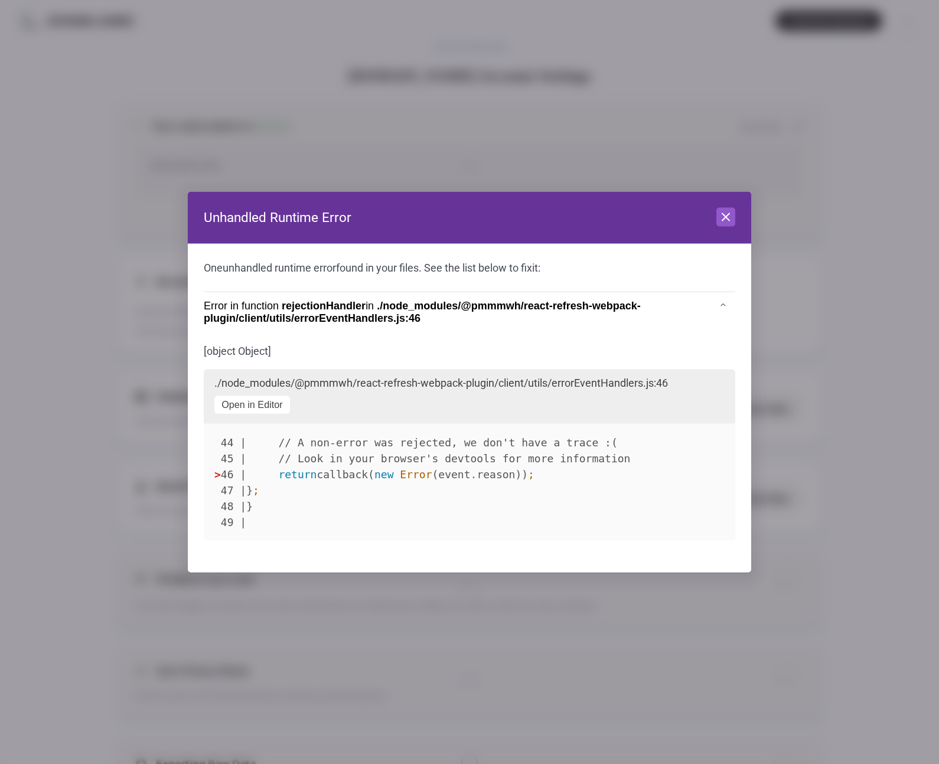
scroll to position [160, 0]
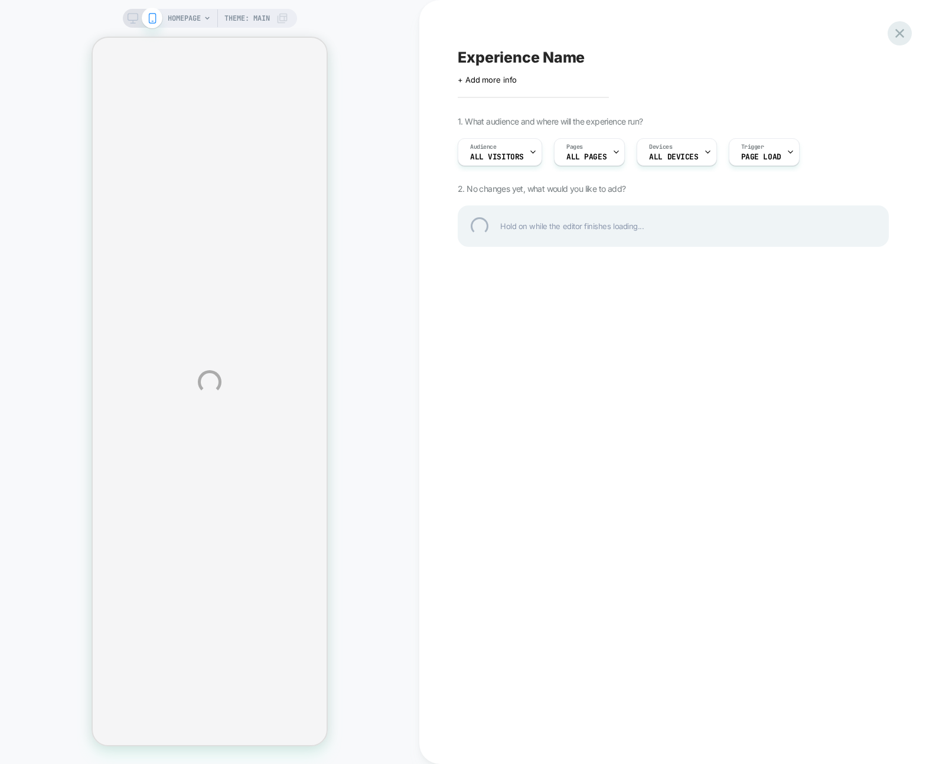
click at [902, 30] on div at bounding box center [900, 33] width 24 height 24
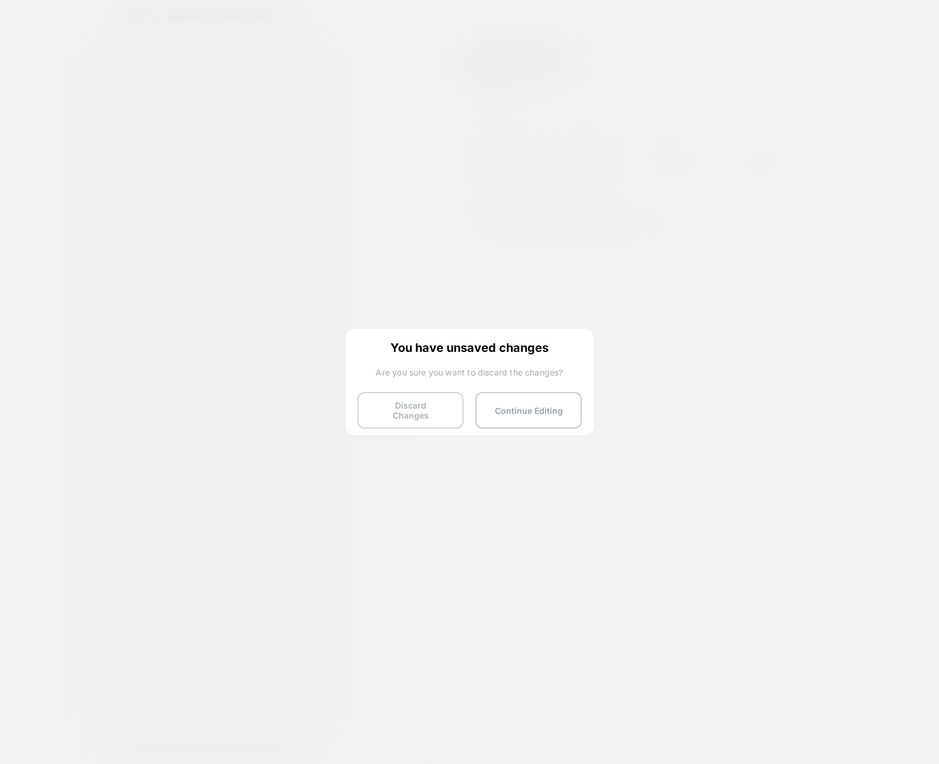
click at [425, 408] on button "Discard Changes" at bounding box center [410, 410] width 106 height 37
click at [439, 393] on button "Discard Changes" at bounding box center [410, 410] width 106 height 37
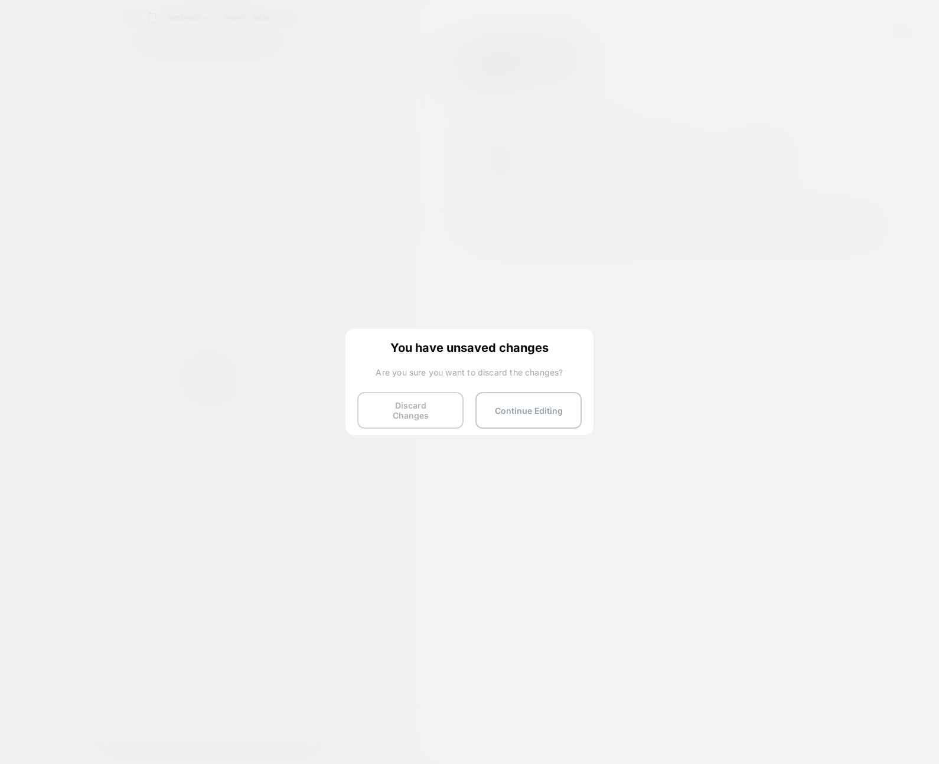
click at [439, 393] on button "Discard Changes" at bounding box center [410, 410] width 106 height 37
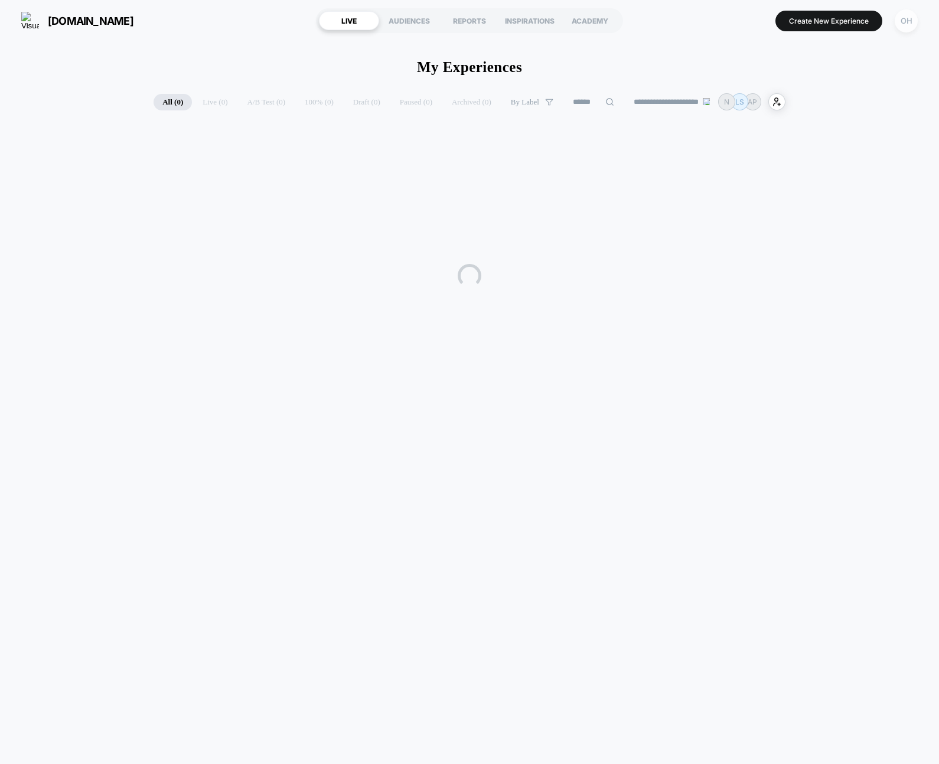
click at [901, 31] on div "OH" at bounding box center [906, 20] width 23 height 23
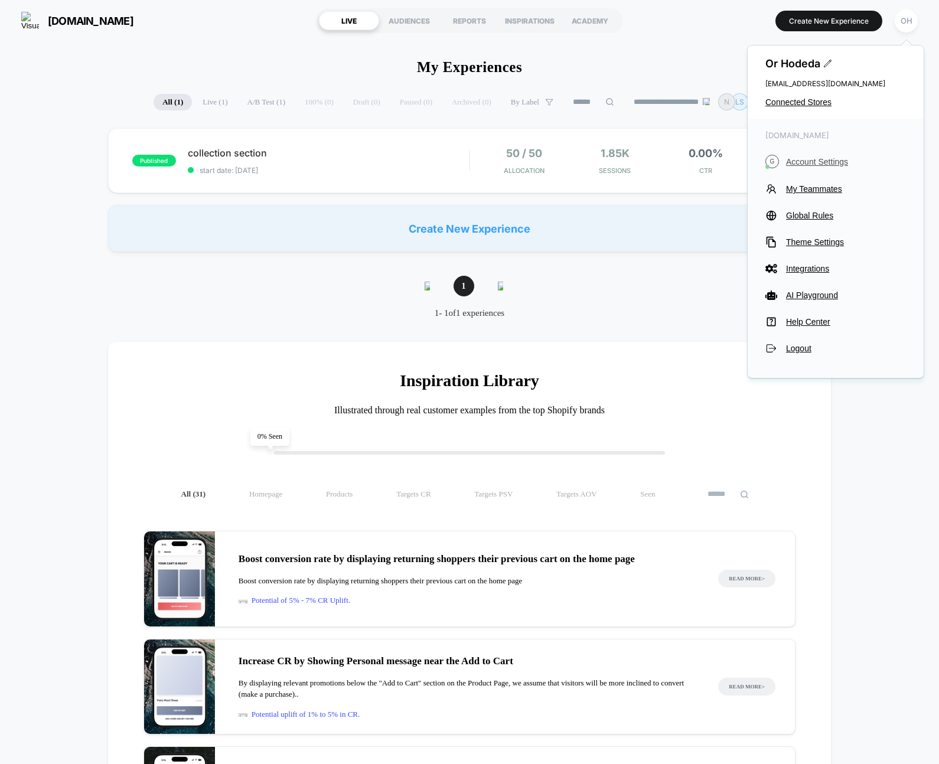
click at [806, 160] on span "Account Settings" at bounding box center [846, 161] width 120 height 9
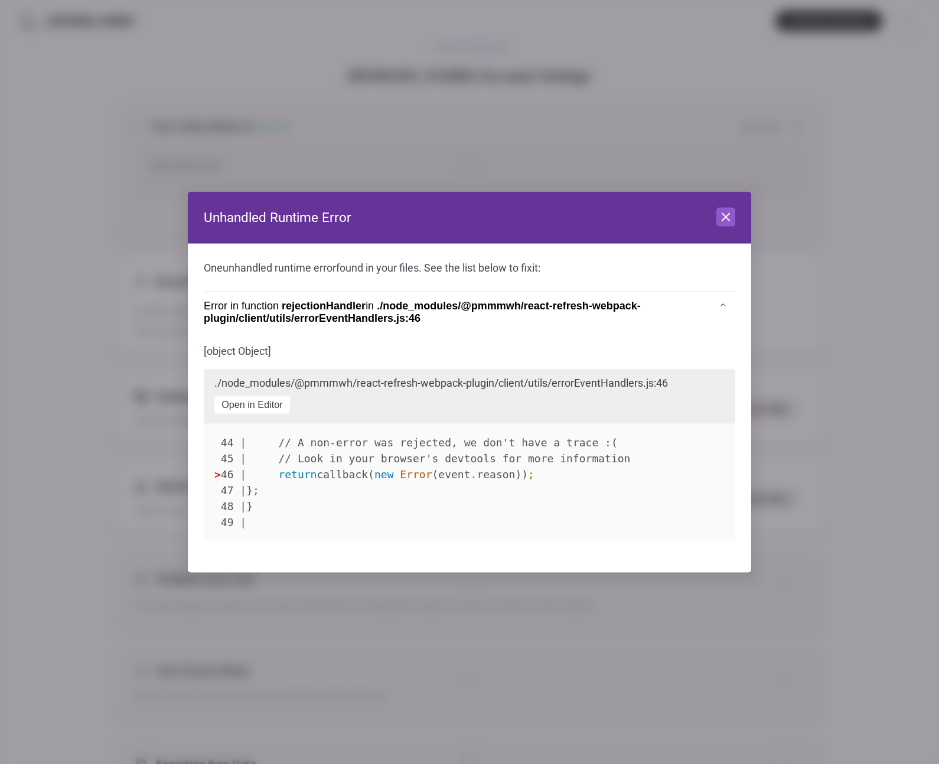
scroll to position [160, 0]
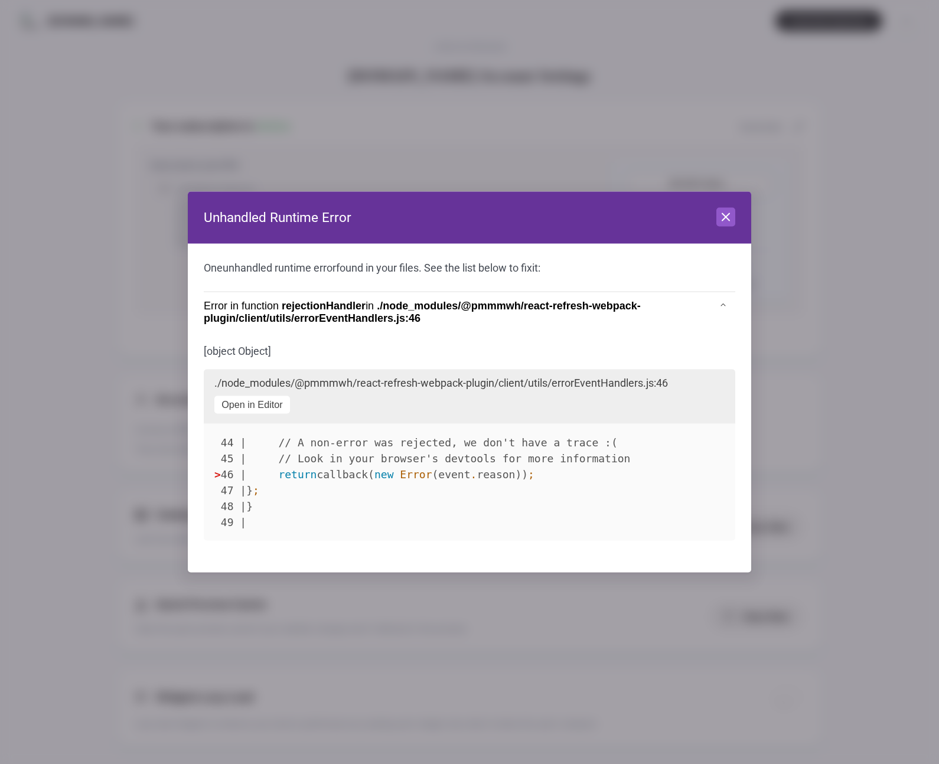
click at [727, 227] on div "Close" at bounding box center [726, 218] width 19 height 20
click at [727, 222] on icon at bounding box center [726, 217] width 14 height 14
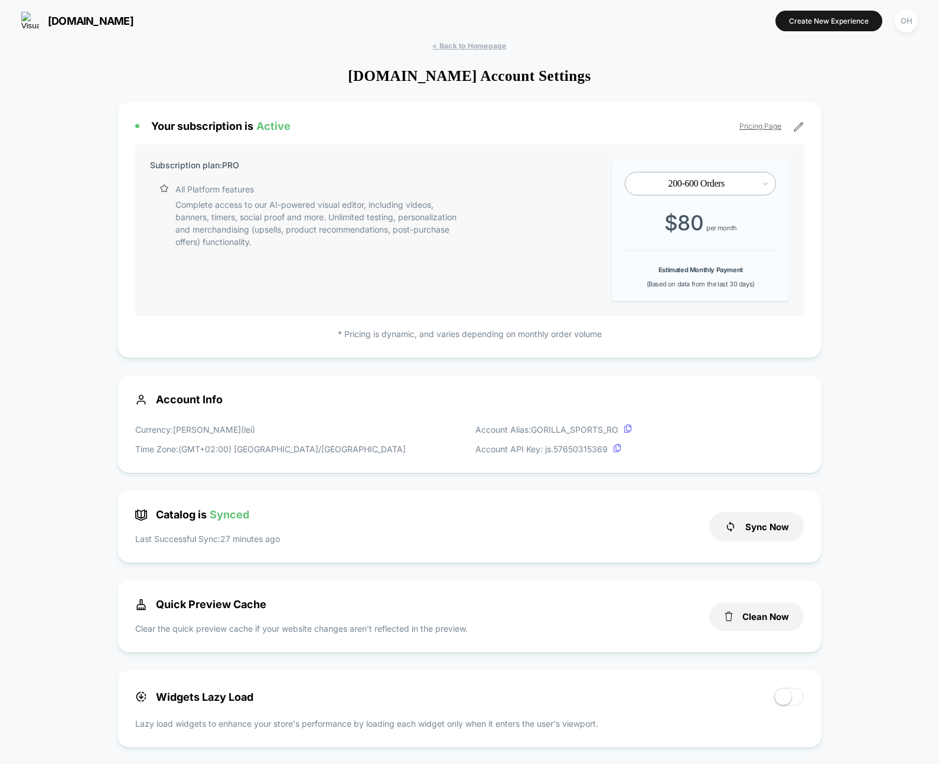
drag, startPoint x: 767, startPoint y: 616, endPoint x: 776, endPoint y: 592, distance: 25.2
click at [767, 616] on button "Clean Now" at bounding box center [757, 617] width 95 height 29
click at [831, 21] on button "Create New Experience" at bounding box center [829, 21] width 107 height 21
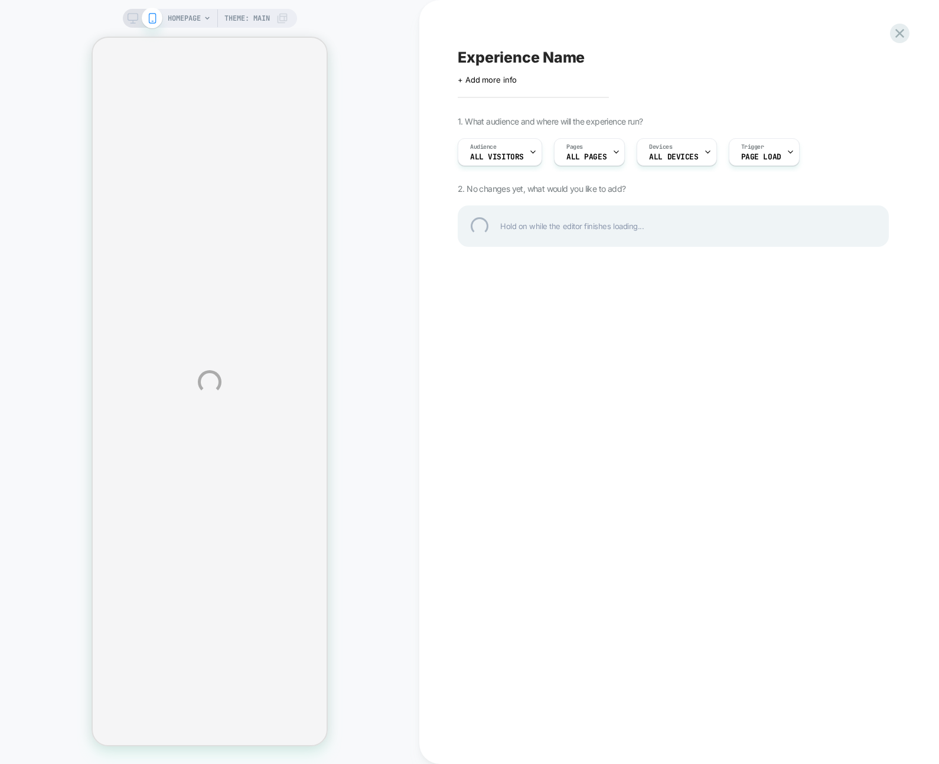
click at [831, 21] on div "HOMEPAGE Theme: MAIN Experience Name Click to edit experience details + Add mor…" at bounding box center [469, 382] width 939 height 764
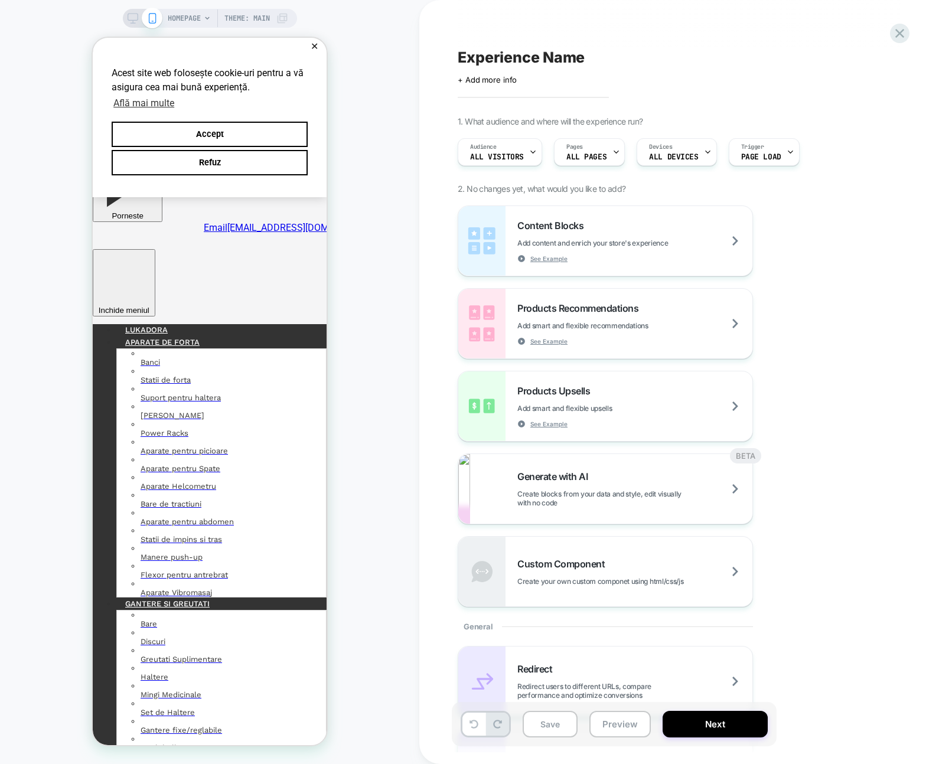
click at [383, 461] on div "HOMEPAGE Theme: MAIN" at bounding box center [209, 382] width 419 height 741
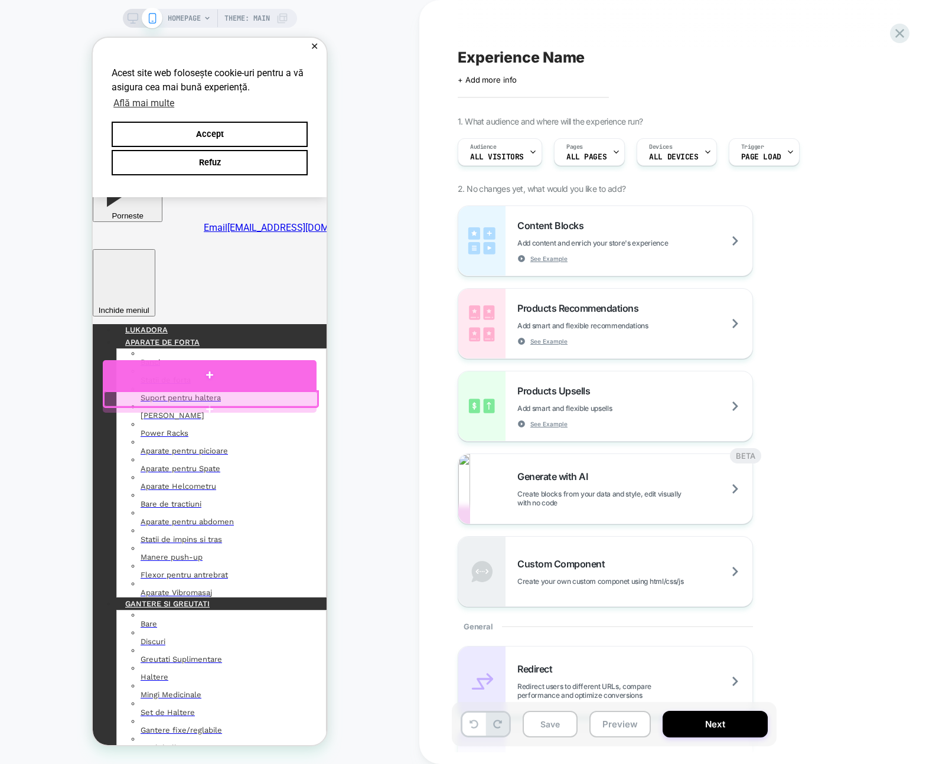
click at [272, 373] on div at bounding box center [210, 375] width 214 height 31
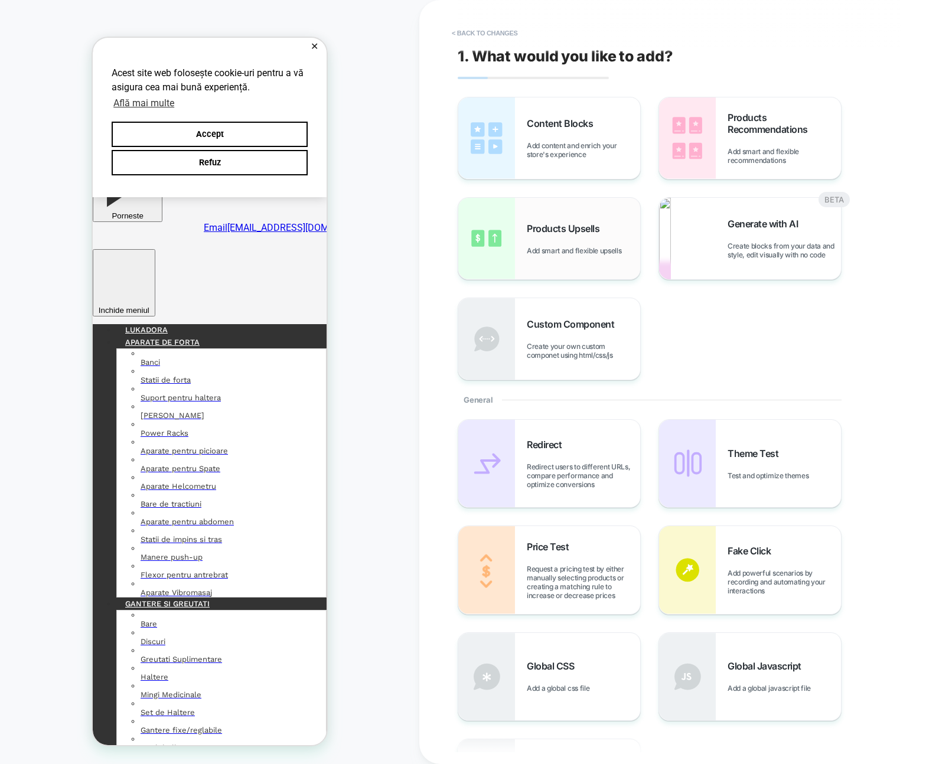
scroll to position [15, 0]
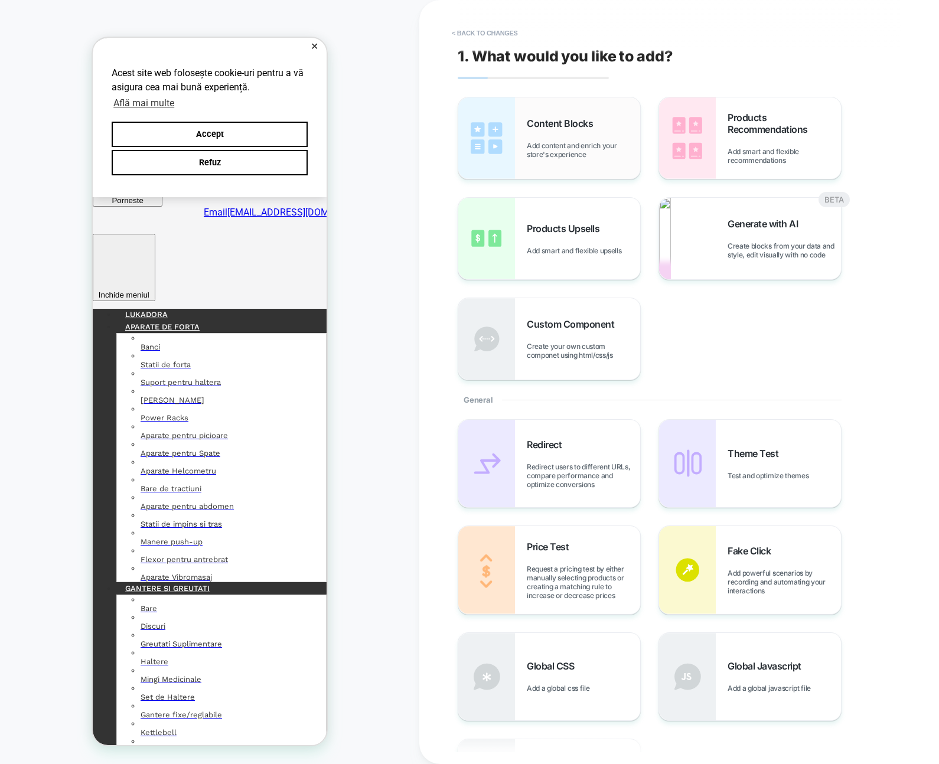
click at [610, 144] on span "Add content and enrich your store's experience" at bounding box center [583, 150] width 113 height 18
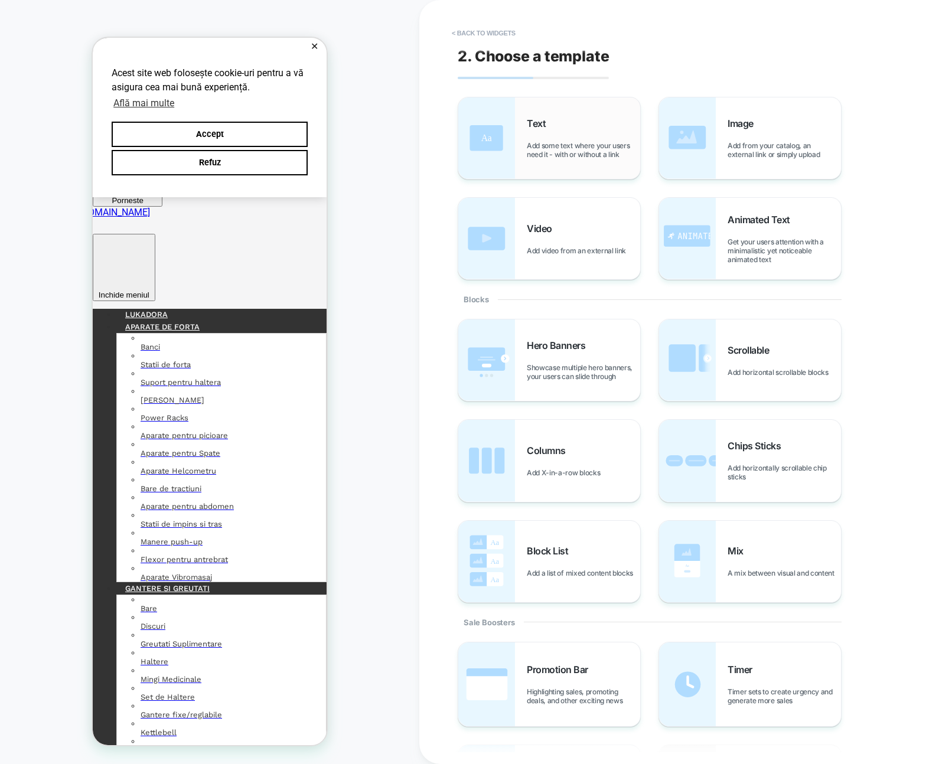
click at [586, 148] on span "Add some text where your users need it - with or without a link" at bounding box center [583, 150] width 113 height 18
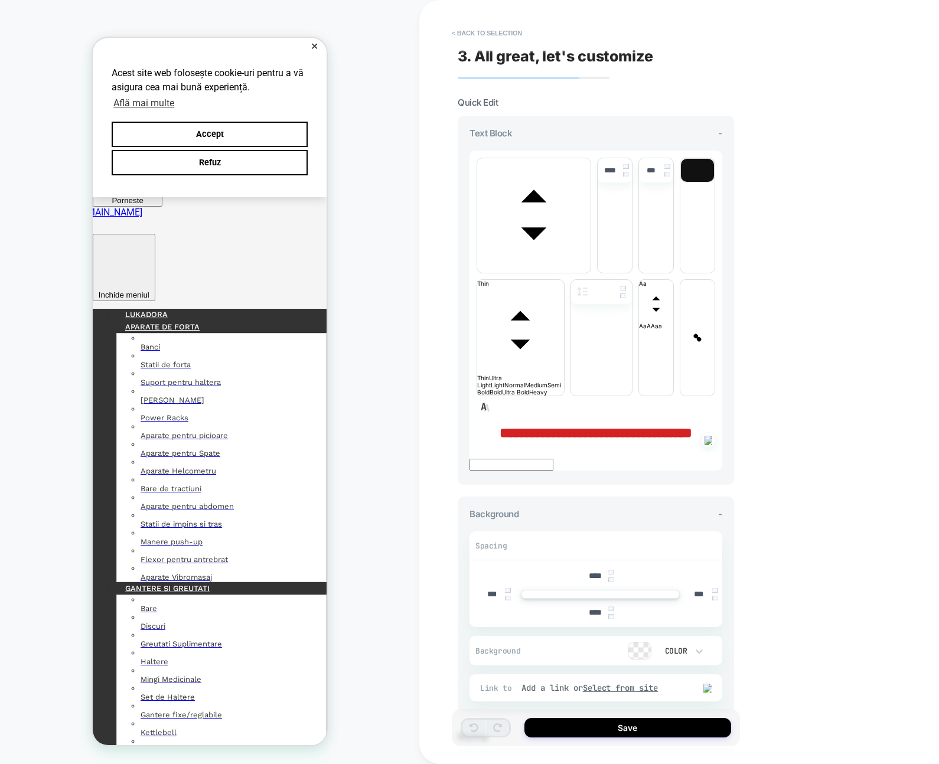
click at [620, 425] on p "**********" at bounding box center [596, 432] width 253 height 15
drag, startPoint x: 627, startPoint y: 279, endPoint x: 480, endPoint y: 265, distance: 147.8
click at [480, 425] on div "**********" at bounding box center [596, 432] width 253 height 15
click at [481, 425] on div "**********" at bounding box center [596, 432] width 253 height 15
click at [500, 426] on strong "**********" at bounding box center [596, 433] width 193 height 14
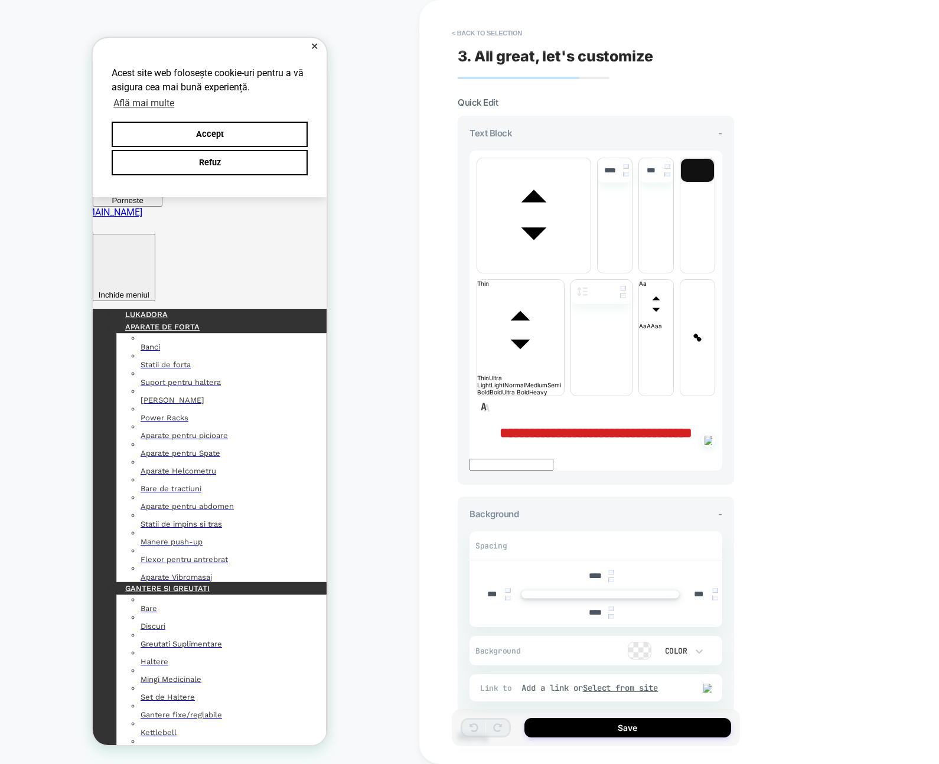
click at [500, 426] on strong "**********" at bounding box center [596, 433] width 193 height 14
click at [621, 425] on p "**********" at bounding box center [596, 432] width 253 height 15
drag, startPoint x: 637, startPoint y: 289, endPoint x: 523, endPoint y: 256, distance: 118.2
click at [523, 425] on p "**********" at bounding box center [596, 432] width 253 height 15
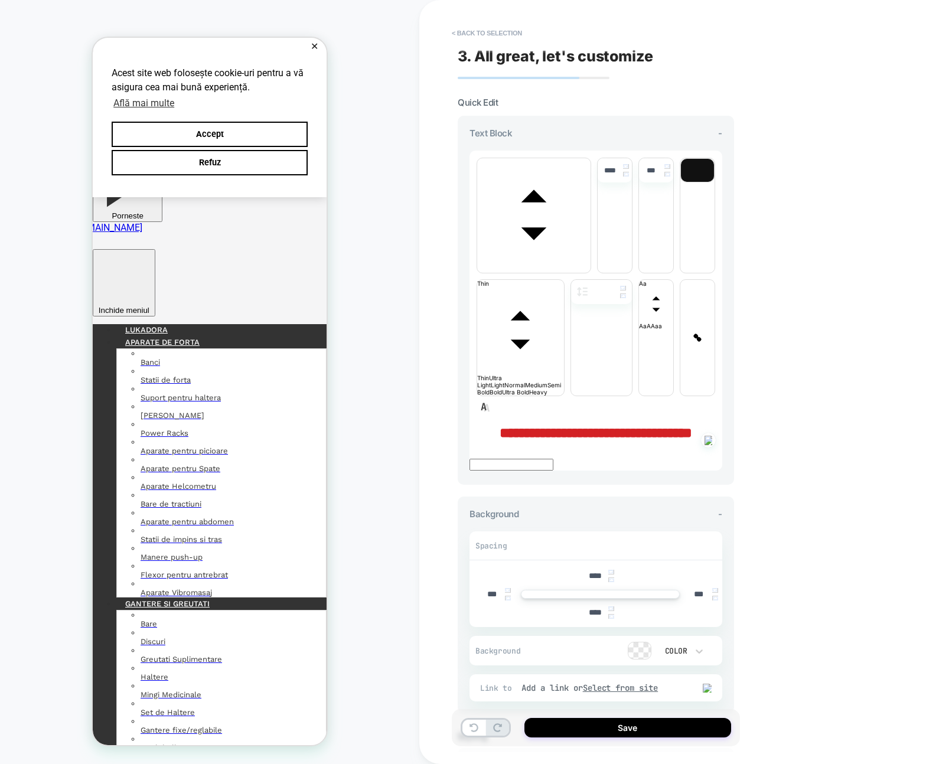
scroll to position [24, 0]
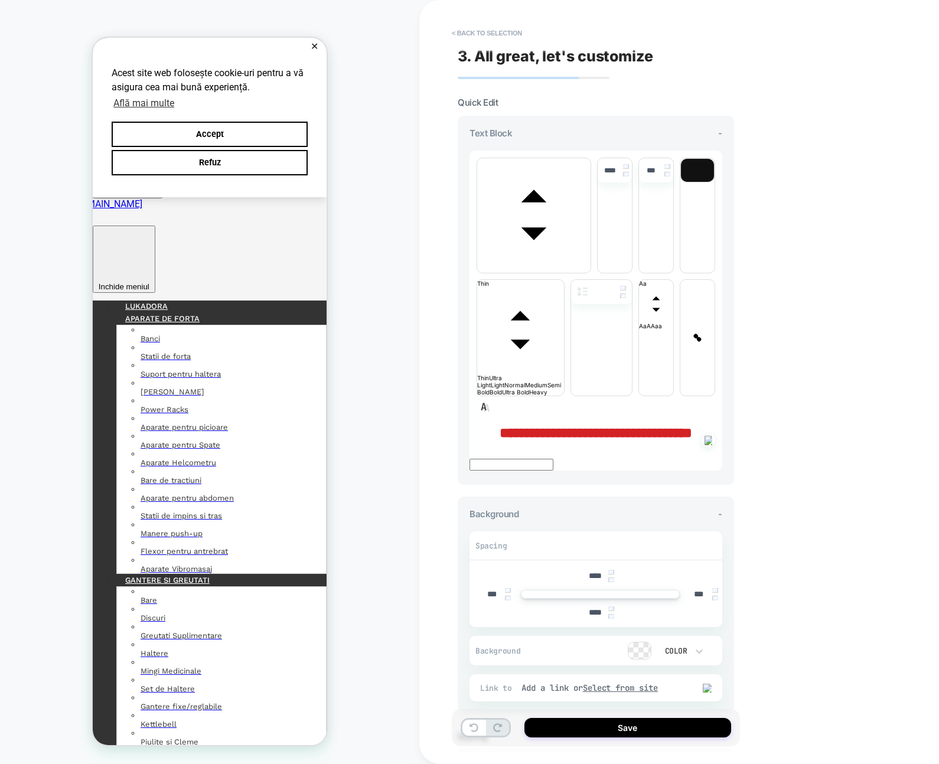
click at [630, 425] on div "**********" at bounding box center [596, 432] width 253 height 15
type input "****"
click at [461, 268] on div "**********" at bounding box center [596, 300] width 276 height 369
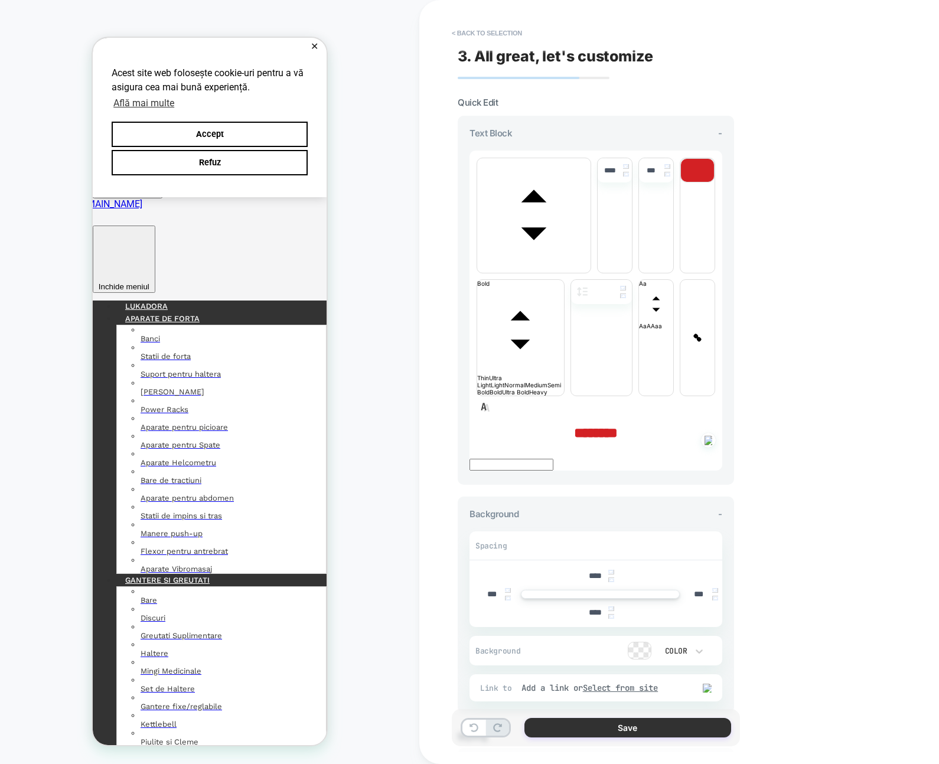
click at [703, 728] on button "Save" at bounding box center [628, 727] width 207 height 19
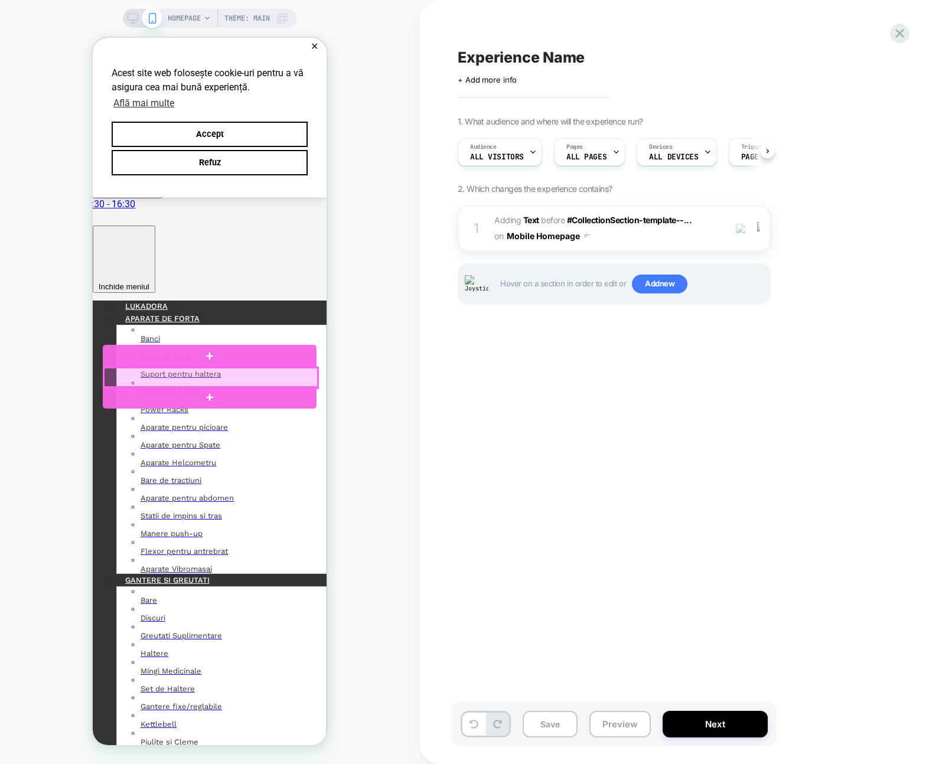
drag, startPoint x: 537, startPoint y: 370, endPoint x: 314, endPoint y: 385, distance: 223.2
click at [269, 401] on div at bounding box center [210, 397] width 214 height 22
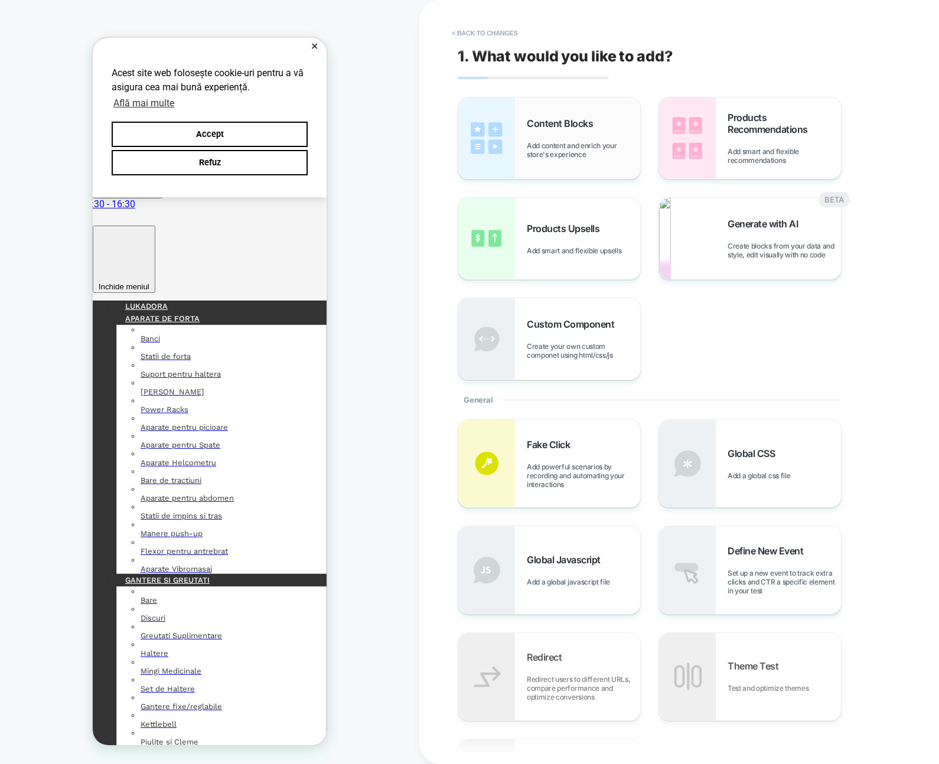
click at [544, 167] on div "Content Blocks Add content and enrich your store's experience" at bounding box center [549, 138] width 182 height 82
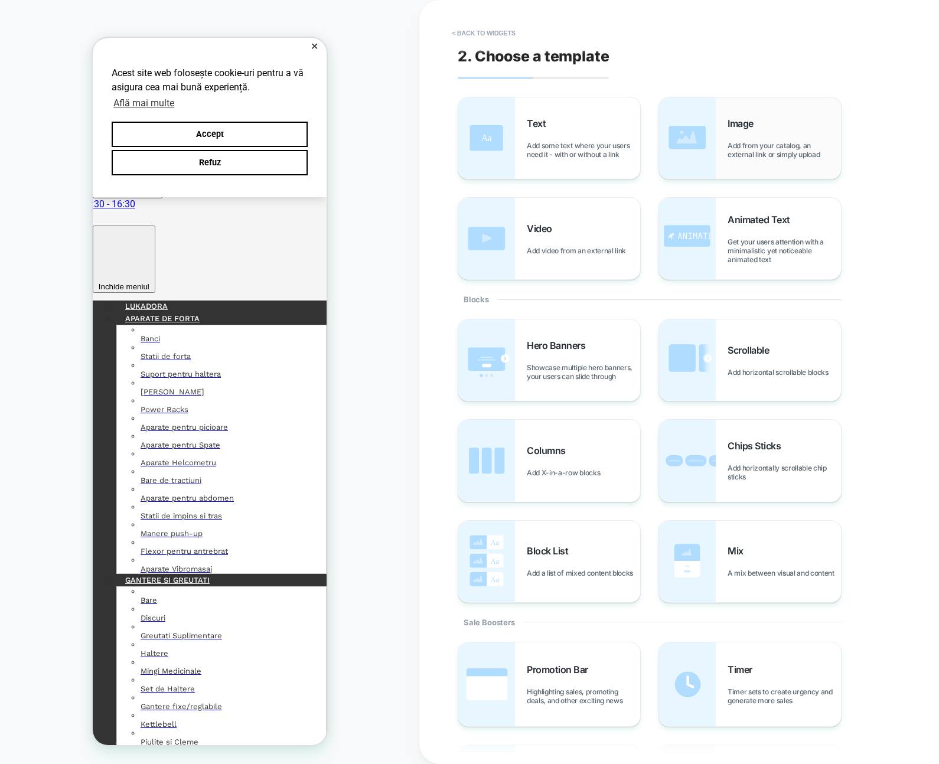
click at [699, 145] on img at bounding box center [687, 138] width 57 height 82
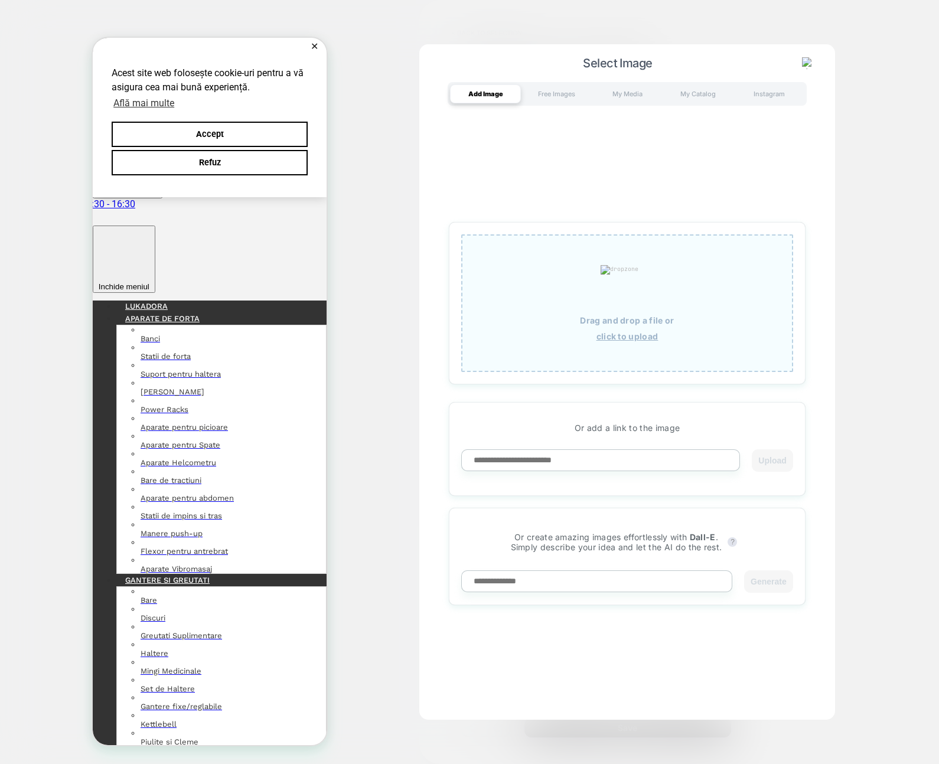
click at [803, 71] on div "Select Image Add Image Free Images My Media My Catalog Instagram Drag and drop …" at bounding box center [627, 382] width 416 height 677
click at [799, 60] on button at bounding box center [808, 63] width 19 height 13
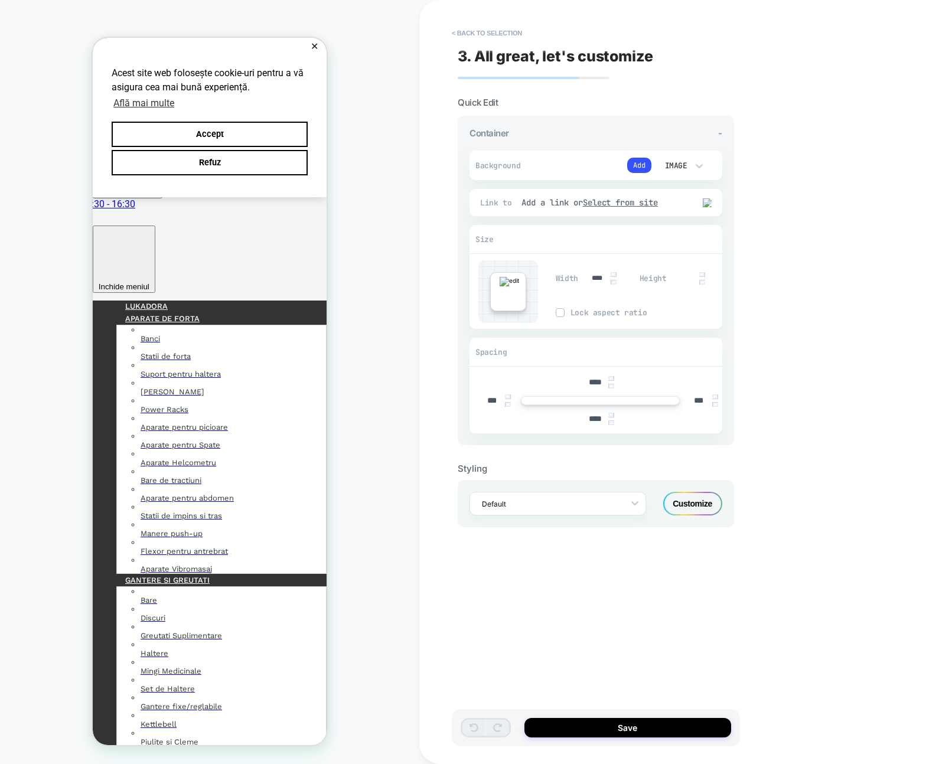
click at [460, 44] on div "3. All great, let's customize Quick Edit Container - Background Add Image Fit C…" at bounding box center [596, 382] width 288 height 741
click at [465, 36] on button "< Back to selection" at bounding box center [487, 33] width 82 height 19
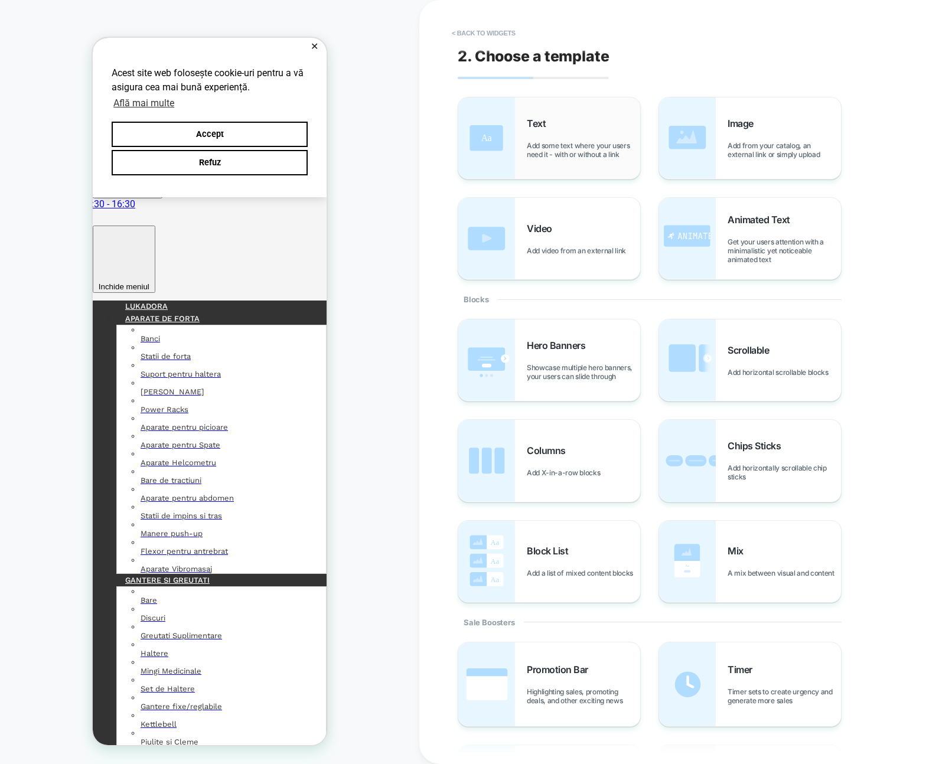
click at [516, 157] on div "Text Add some text where your users need it - with or without a link" at bounding box center [549, 138] width 182 height 82
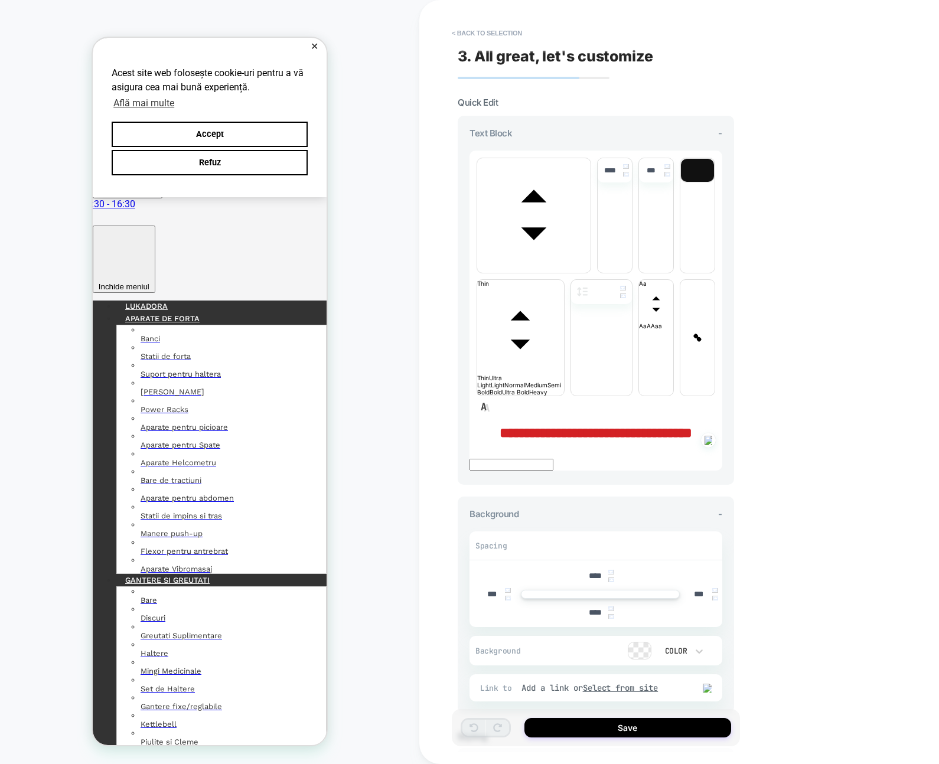
click at [633, 425] on p "**********" at bounding box center [596, 432] width 253 height 15
drag, startPoint x: 638, startPoint y: 281, endPoint x: 519, endPoint y: 266, distance: 119.7
click at [517, 425] on p "**********" at bounding box center [596, 432] width 253 height 15
click at [634, 425] on p "**********" at bounding box center [596, 432] width 253 height 15
drag, startPoint x: 636, startPoint y: 287, endPoint x: 532, endPoint y: 265, distance: 106.2
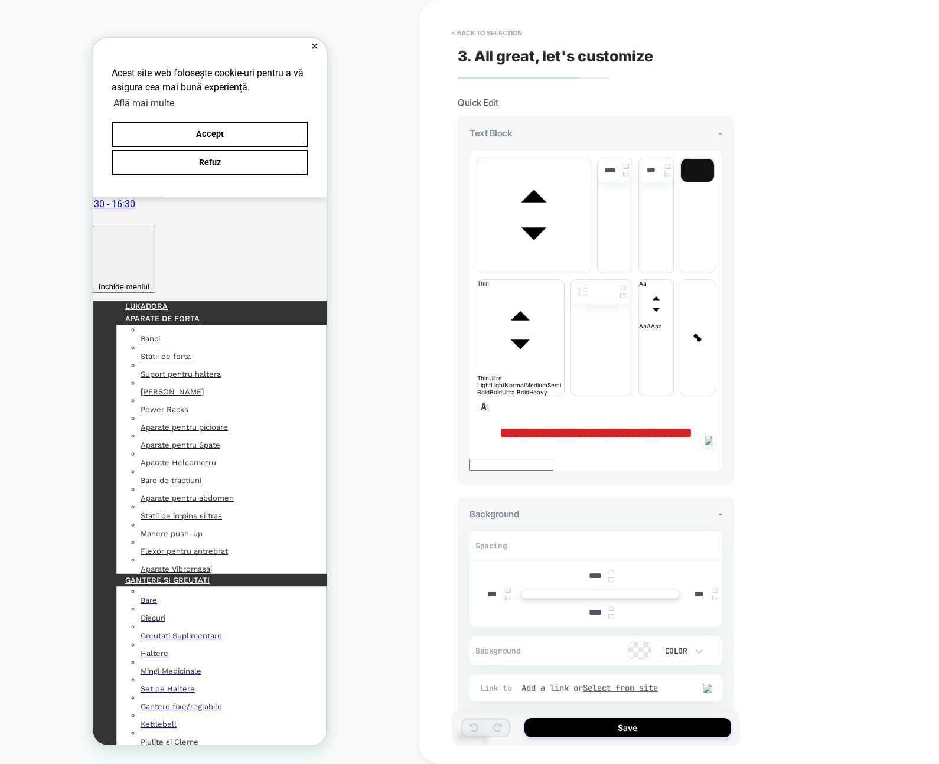
click at [532, 425] on p "**********" at bounding box center [596, 432] width 253 height 15
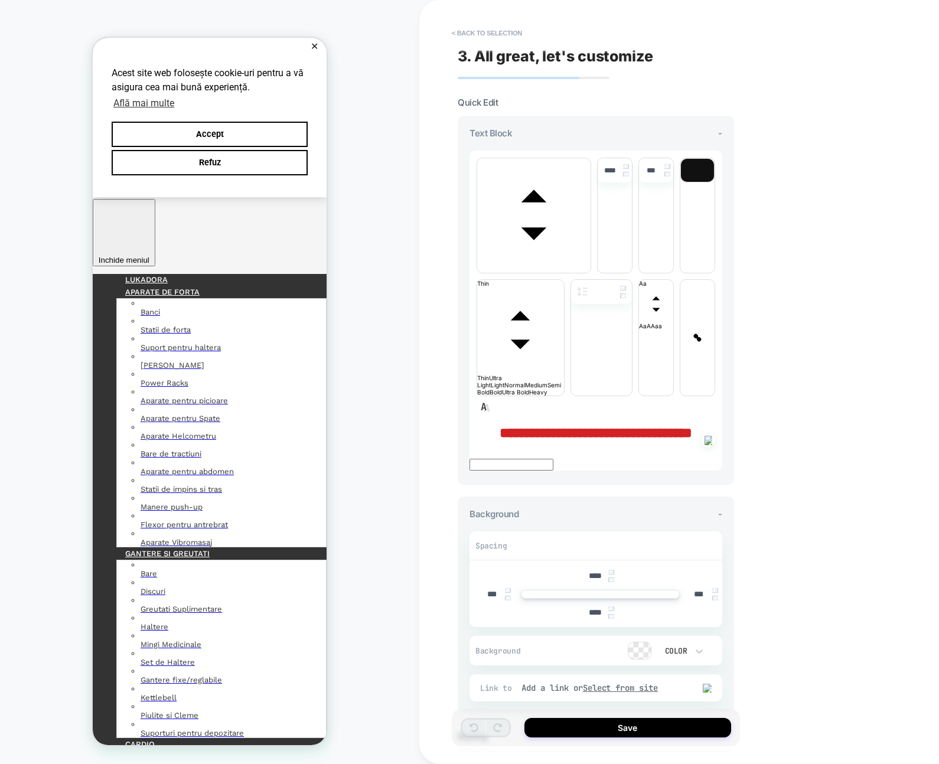
click at [640, 425] on p "**********" at bounding box center [596, 432] width 253 height 15
drag, startPoint x: 517, startPoint y: 262, endPoint x: 511, endPoint y: 263, distance: 6.0
click at [517, 425] on p "**********" at bounding box center [596, 432] width 253 height 15
drag, startPoint x: 515, startPoint y: 270, endPoint x: 628, endPoint y: 297, distance: 116.6
click at [628, 425] on div "**********" at bounding box center [596, 432] width 253 height 15
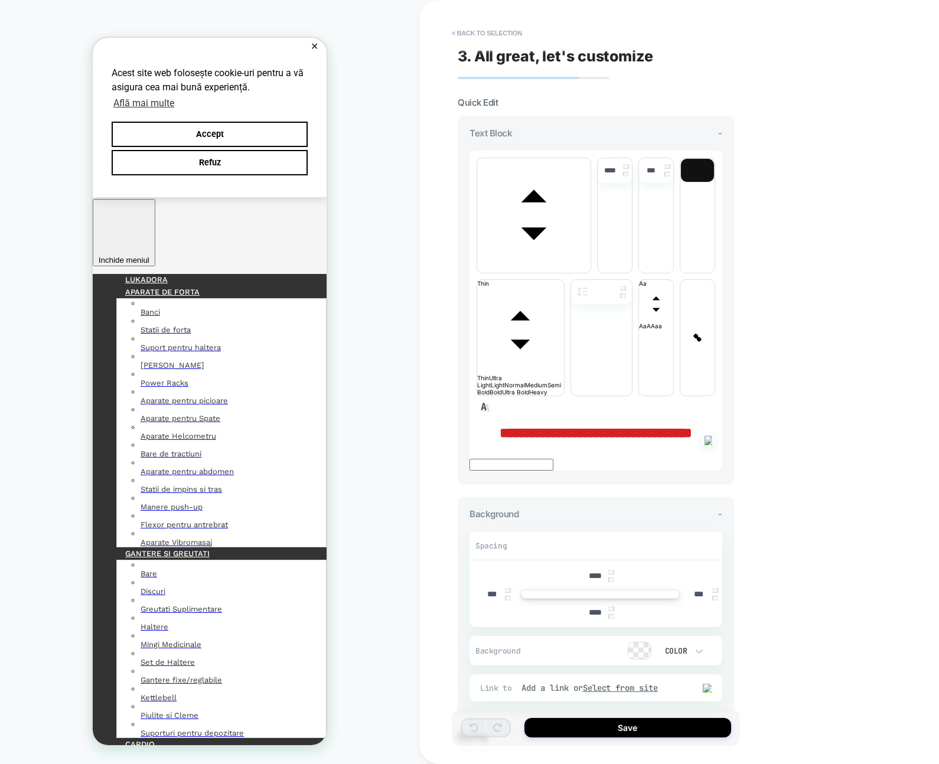
click at [525, 225] on div "**********" at bounding box center [596, 311] width 253 height 320
click at [489, 24] on button "< Back to selection" at bounding box center [487, 33] width 82 height 19
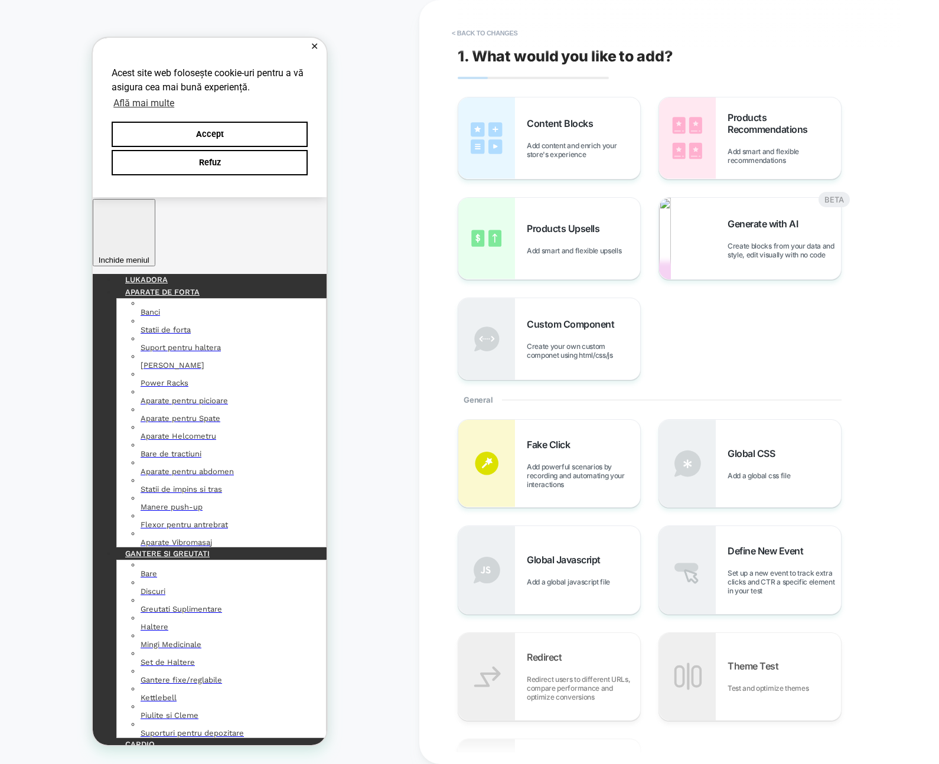
click at [489, 24] on button "< Back to changes" at bounding box center [485, 33] width 78 height 19
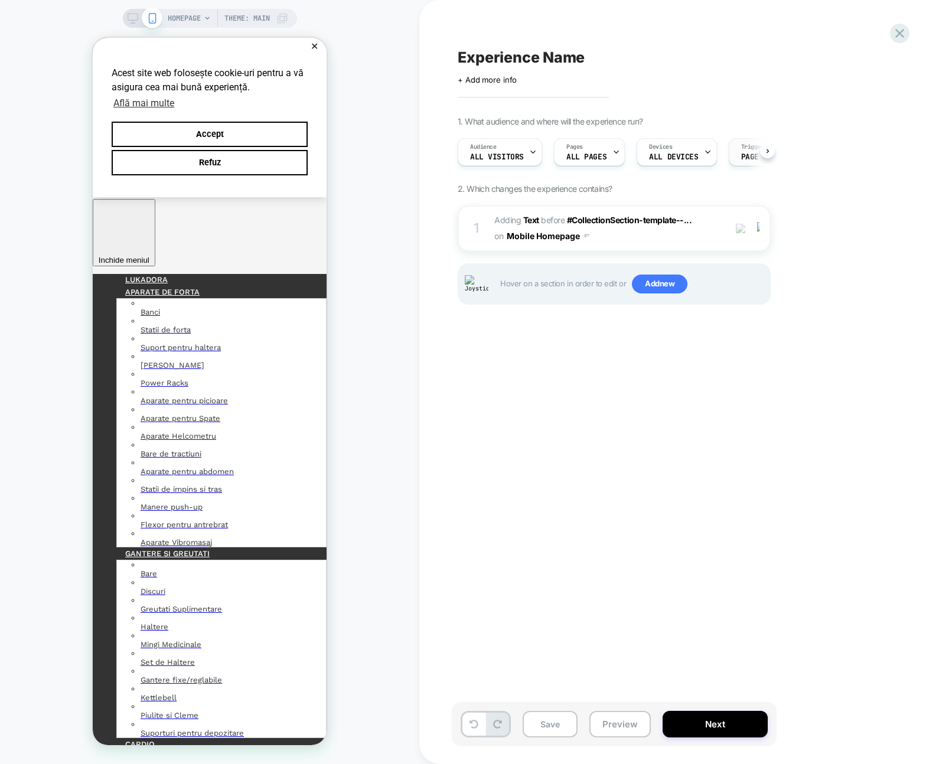
scroll to position [0, 1]
click at [837, 263] on div "1. What audience and where will the experience run? Audience All Visitors Pages…" at bounding box center [673, 225] width 431 height 218
click at [898, 33] on icon at bounding box center [900, 33] width 16 height 16
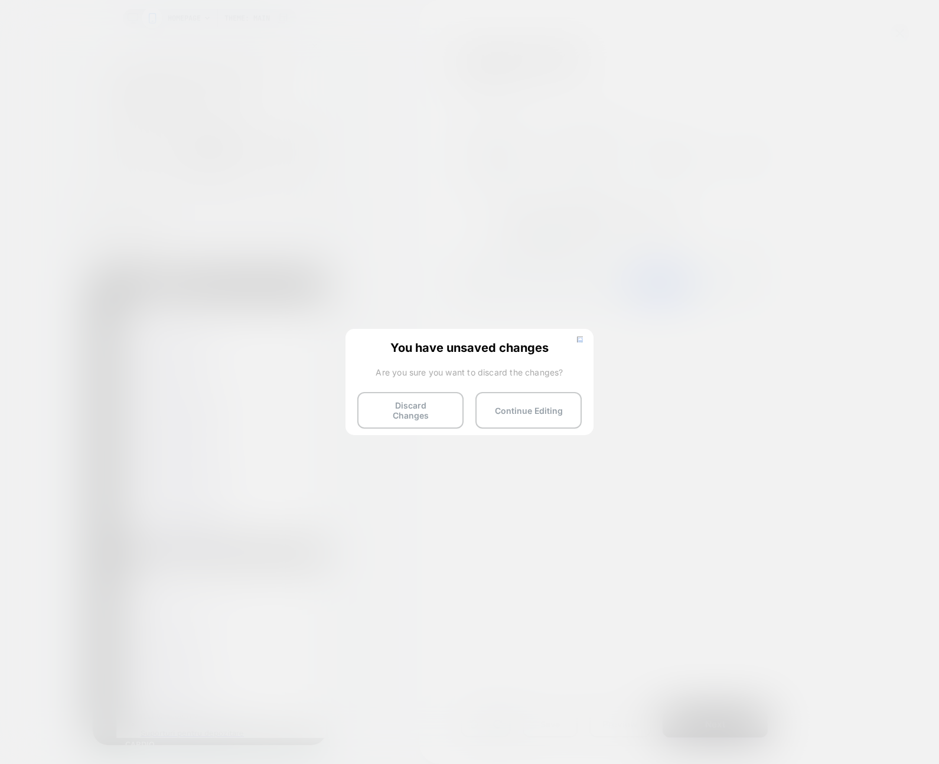
click at [400, 405] on button "Discard Changes" at bounding box center [410, 410] width 106 height 37
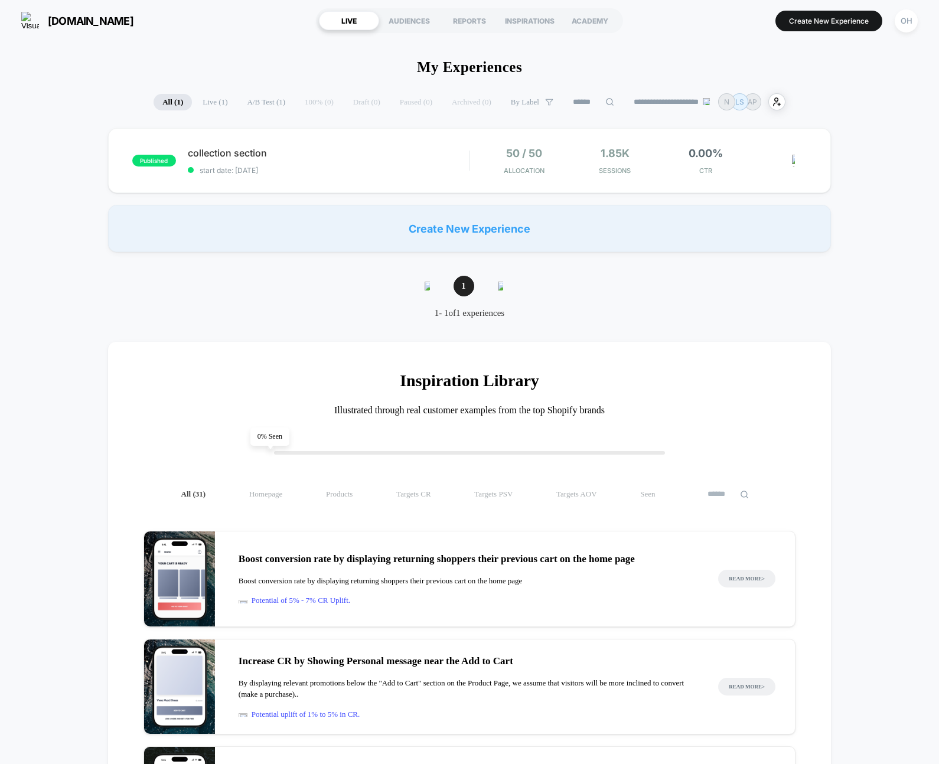
click at [816, 15] on button "Create New Experience" at bounding box center [829, 21] width 107 height 21
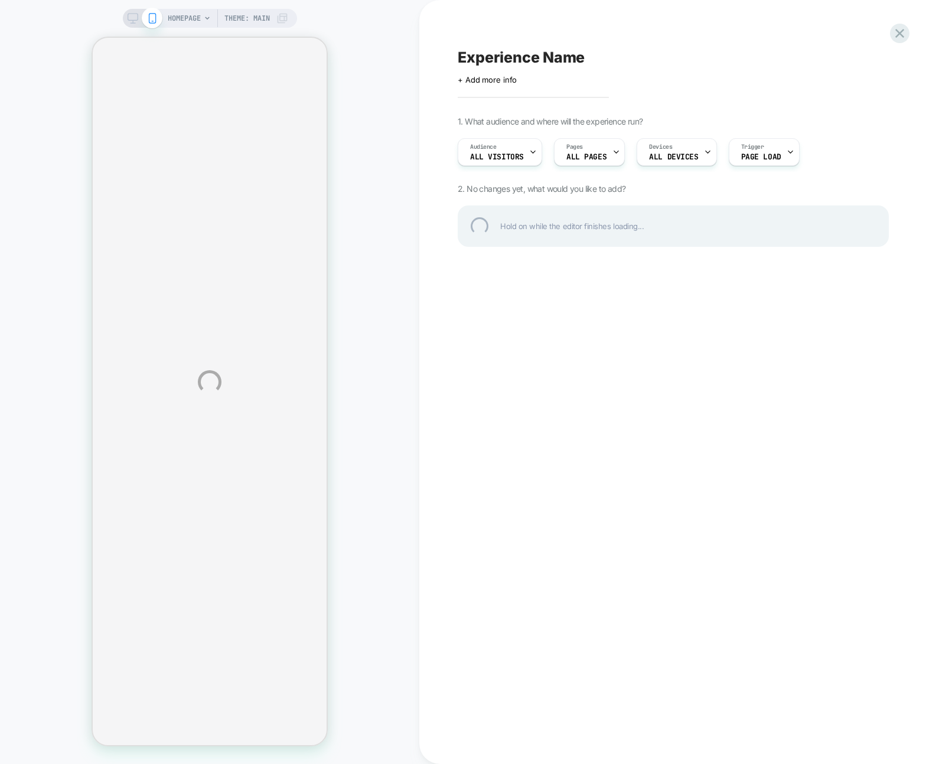
click at [817, 16] on div "HOMEPAGE Theme: MAIN Experience Name Click to edit experience details + Add mor…" at bounding box center [469, 382] width 939 height 764
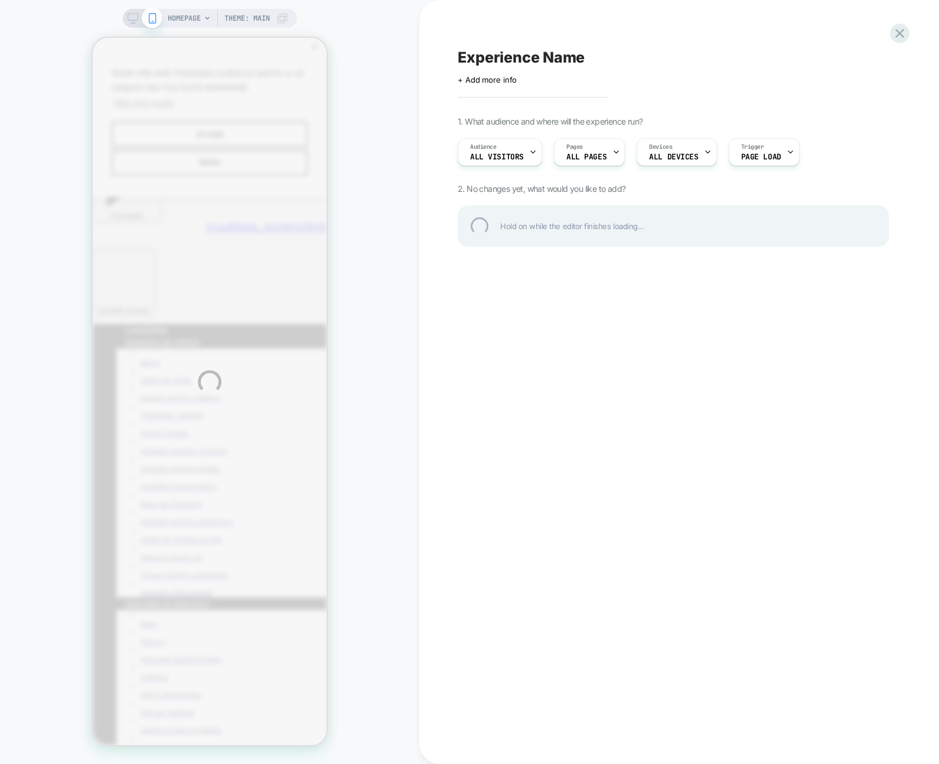
click at [393, 196] on div "HOMEPAGE Theme: MAIN Experience Name Click to edit experience details + Add mor…" at bounding box center [469, 382] width 939 height 764
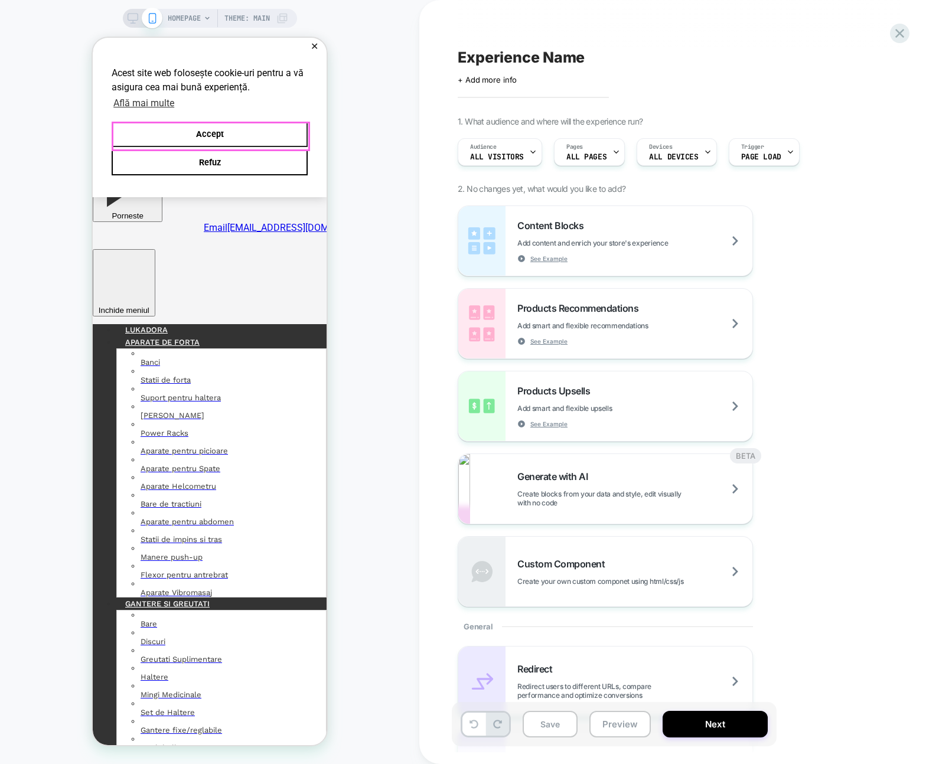
drag, startPoint x: 297, startPoint y: 144, endPoint x: 287, endPoint y: 290, distance: 146.8
click at [297, 144] on button "Accept" at bounding box center [210, 134] width 196 height 25
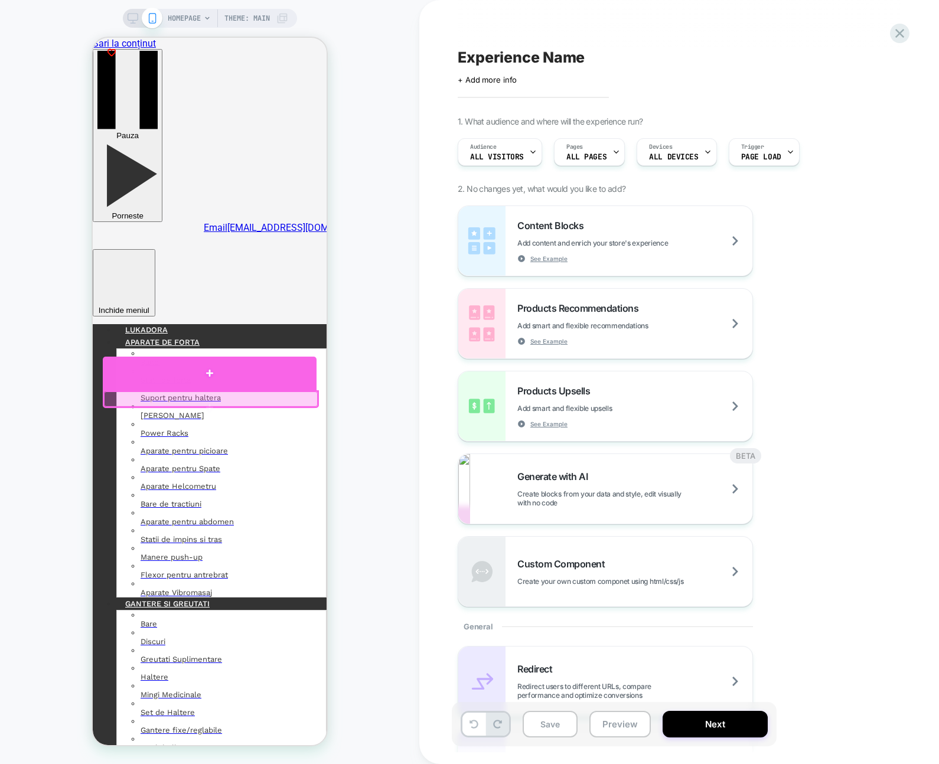
drag, startPoint x: 275, startPoint y: 388, endPoint x: 468, endPoint y: 429, distance: 198.1
click at [275, 388] on div at bounding box center [210, 374] width 214 height 34
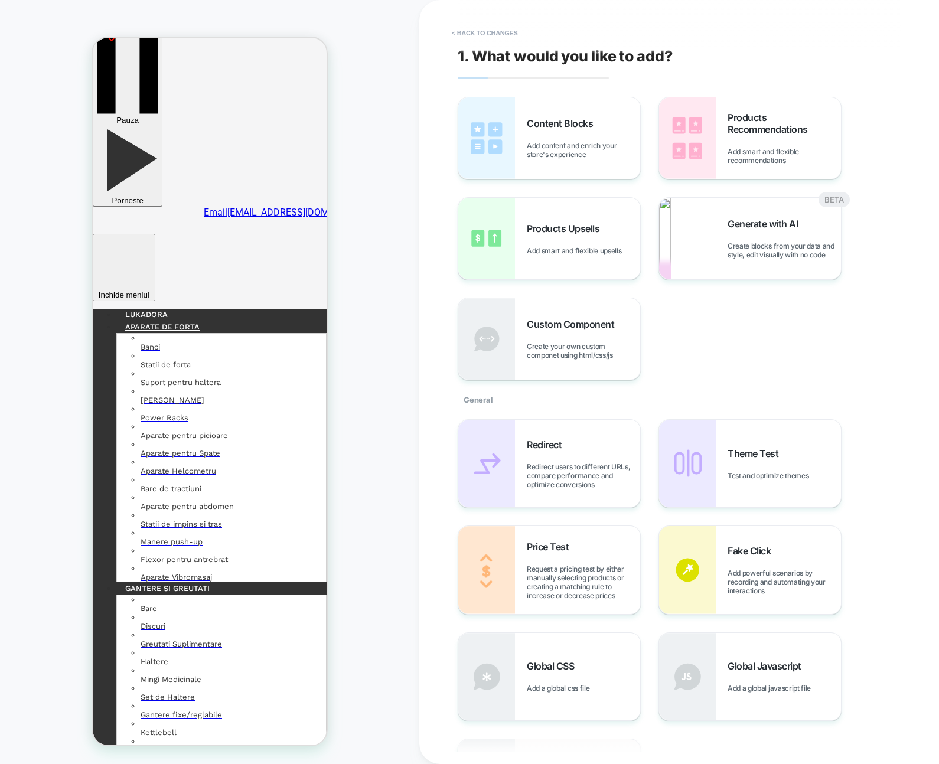
scroll to position [284, 0]
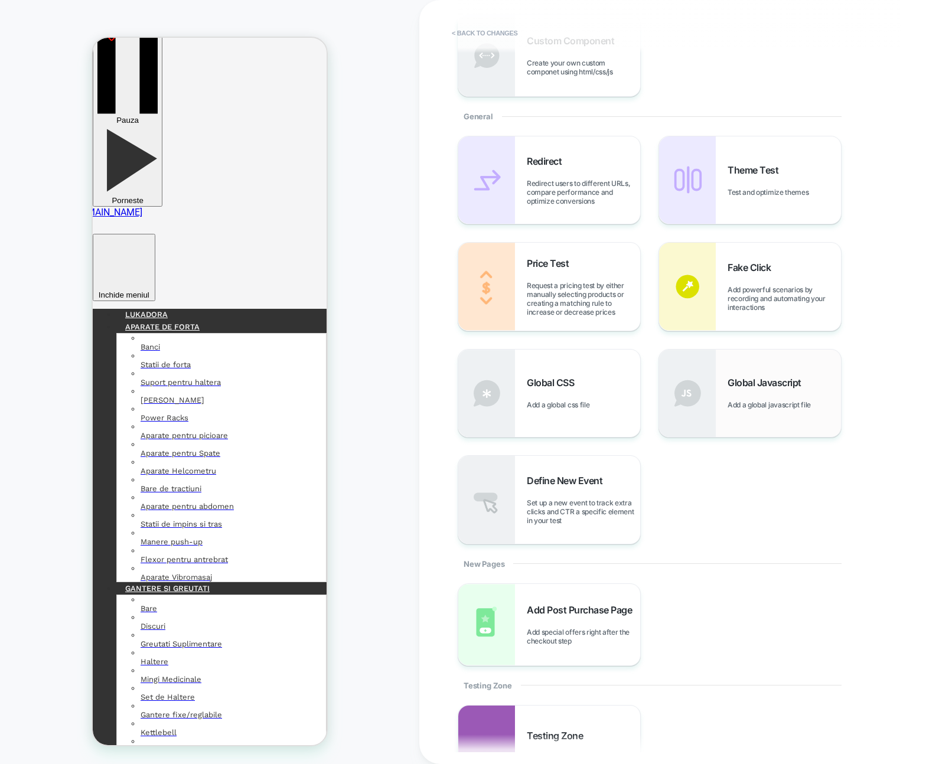
click at [686, 422] on img at bounding box center [687, 393] width 57 height 87
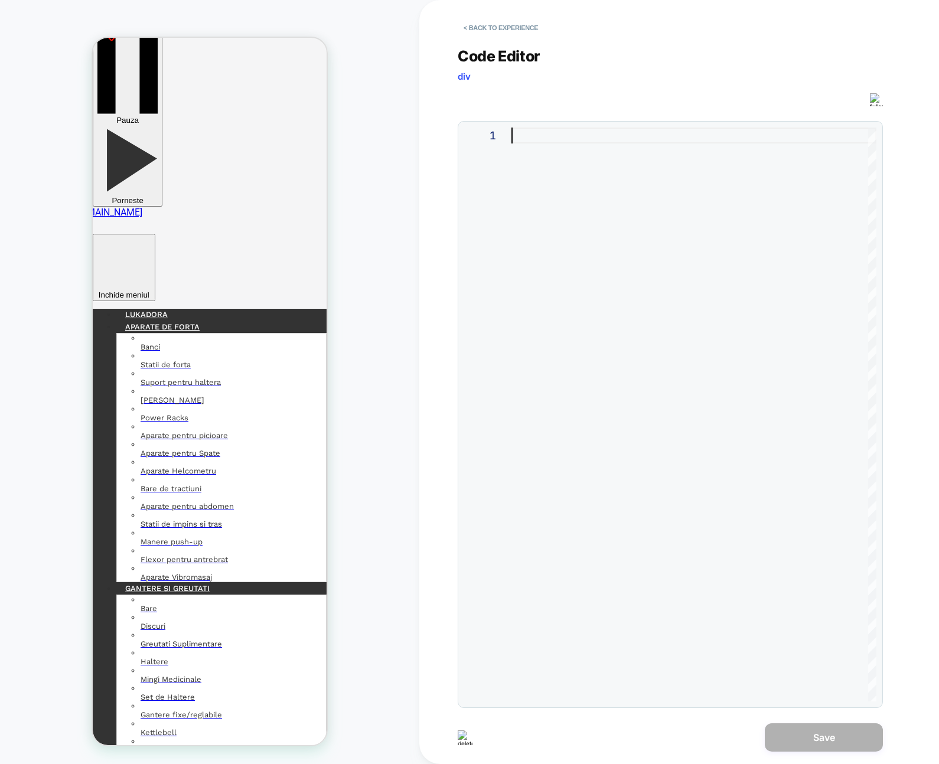
click at [706, 308] on div at bounding box center [694, 415] width 365 height 574
click at [490, 19] on button "< Back to experience" at bounding box center [501, 27] width 86 height 19
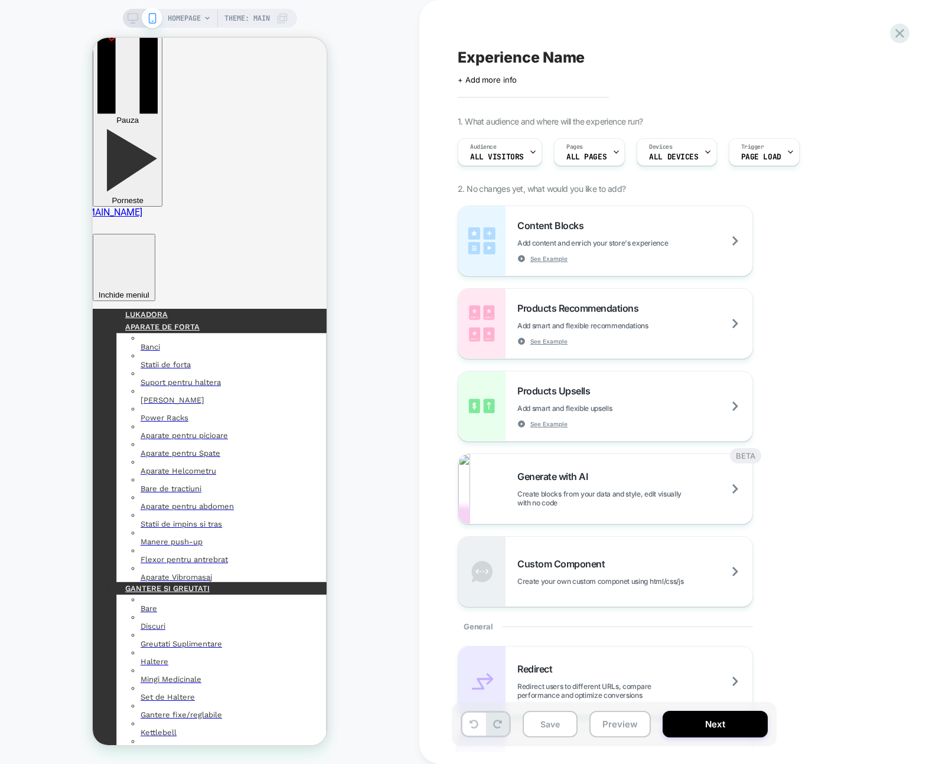
click at [575, 558] on span "Custom Component" at bounding box center [564, 564] width 93 height 12
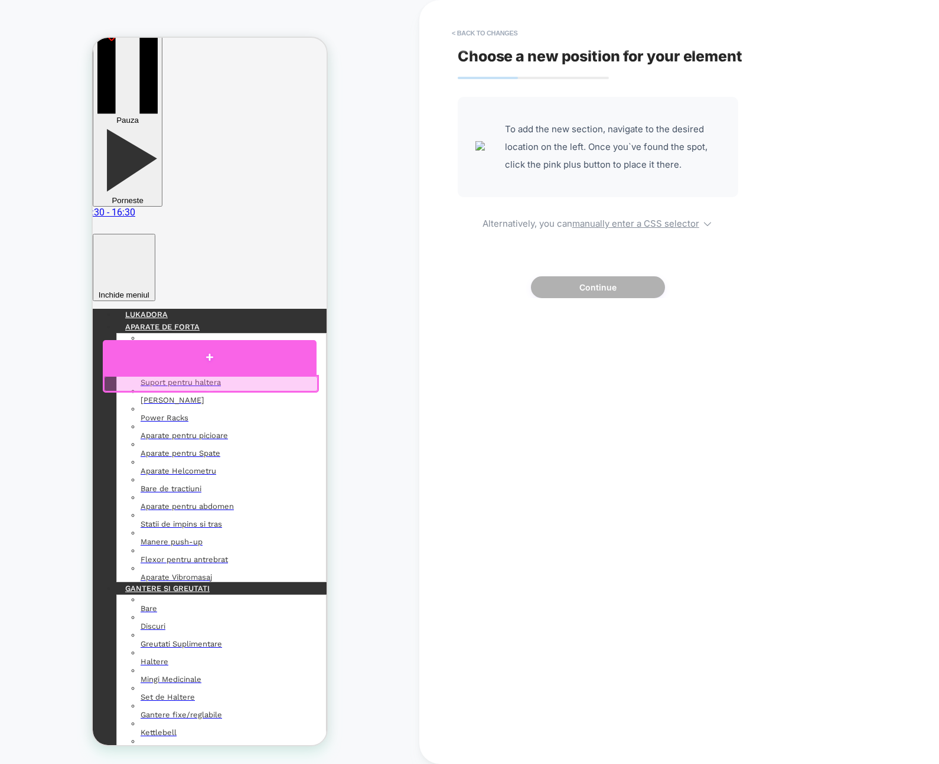
click at [268, 366] on div at bounding box center [210, 357] width 214 height 35
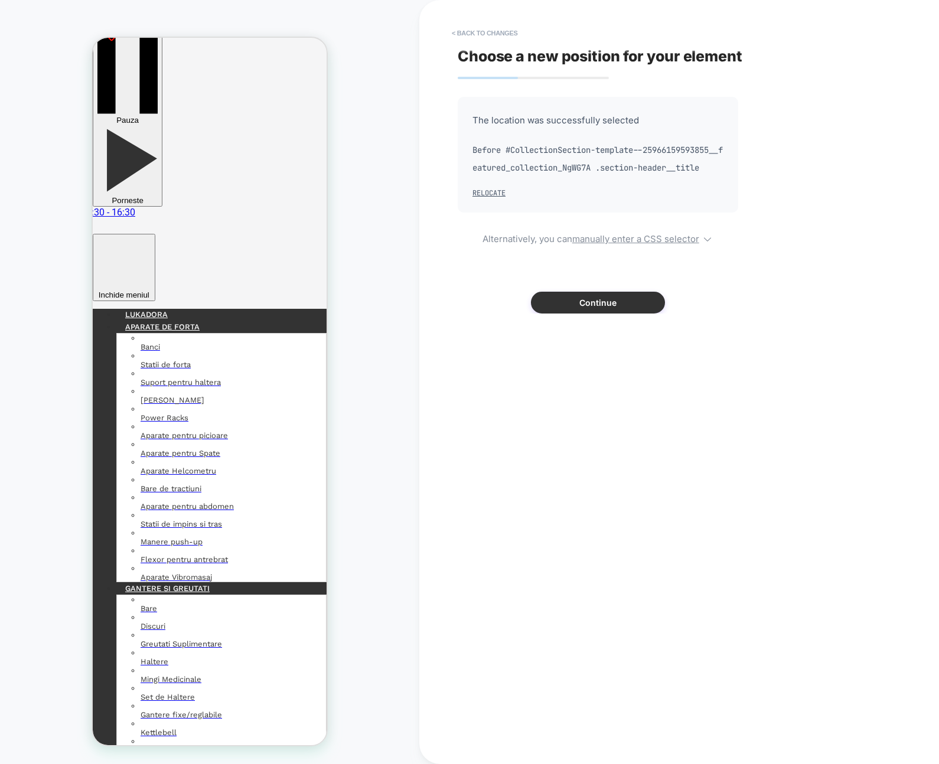
click at [608, 313] on button "Continue" at bounding box center [598, 303] width 134 height 22
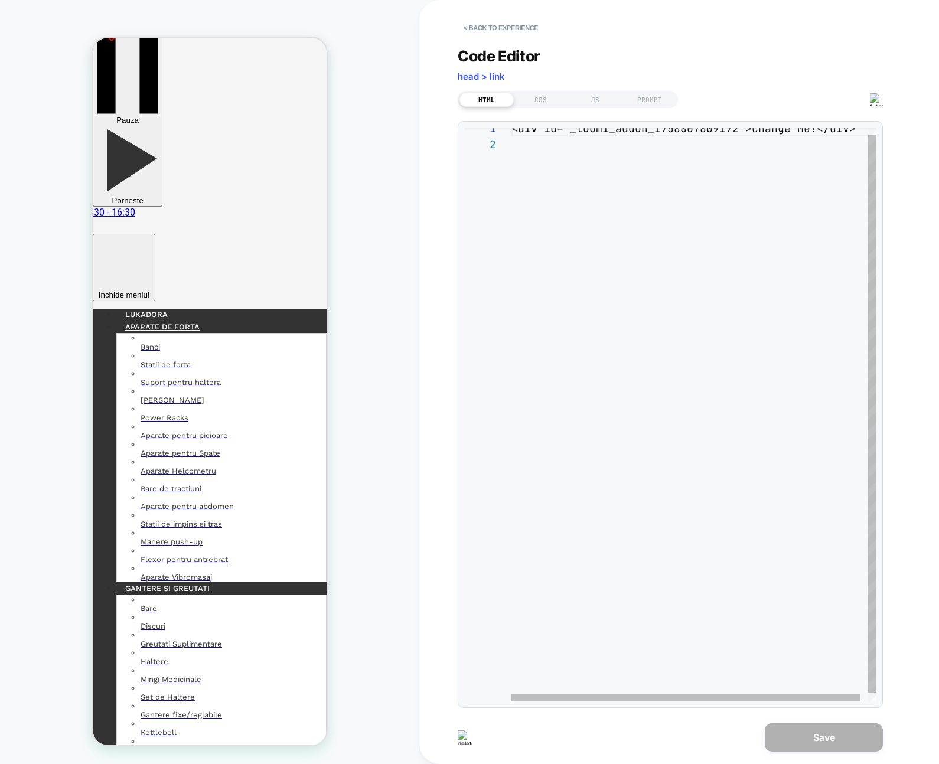
click at [629, 242] on div "<div id="_loomi_addon_1758807809172">Change Me!</d iv>" at bounding box center [698, 416] width 373 height 590
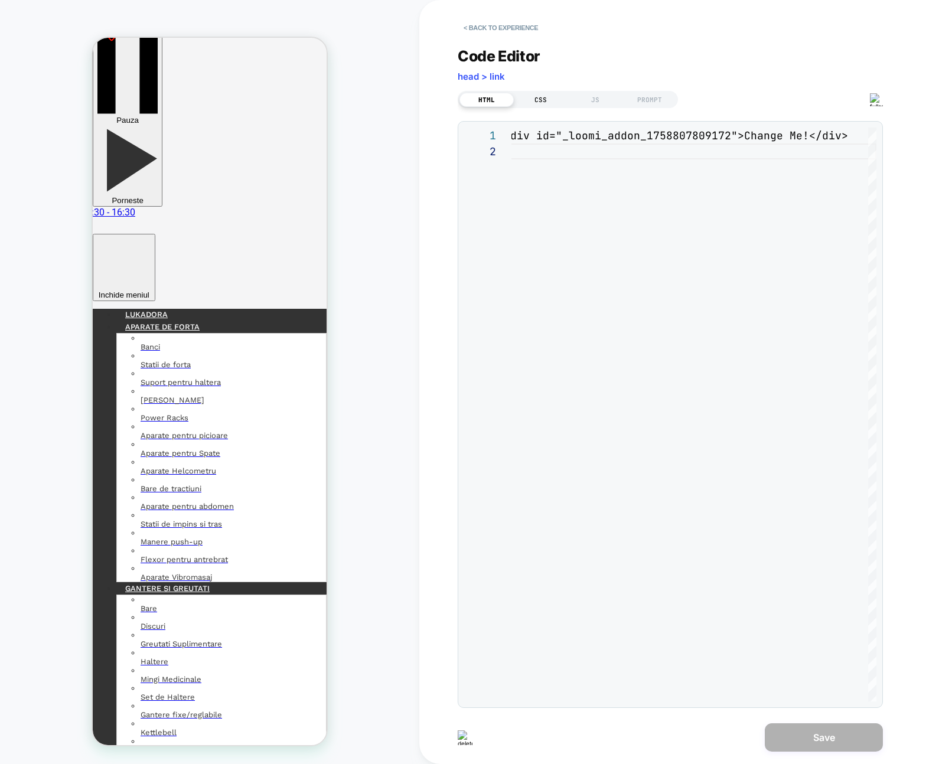
click at [524, 102] on div "CSS" at bounding box center [541, 100] width 54 height 14
click at [569, 97] on div "JS" at bounding box center [595, 100] width 54 height 14
click at [506, 105] on div "HTML" at bounding box center [487, 100] width 54 height 14
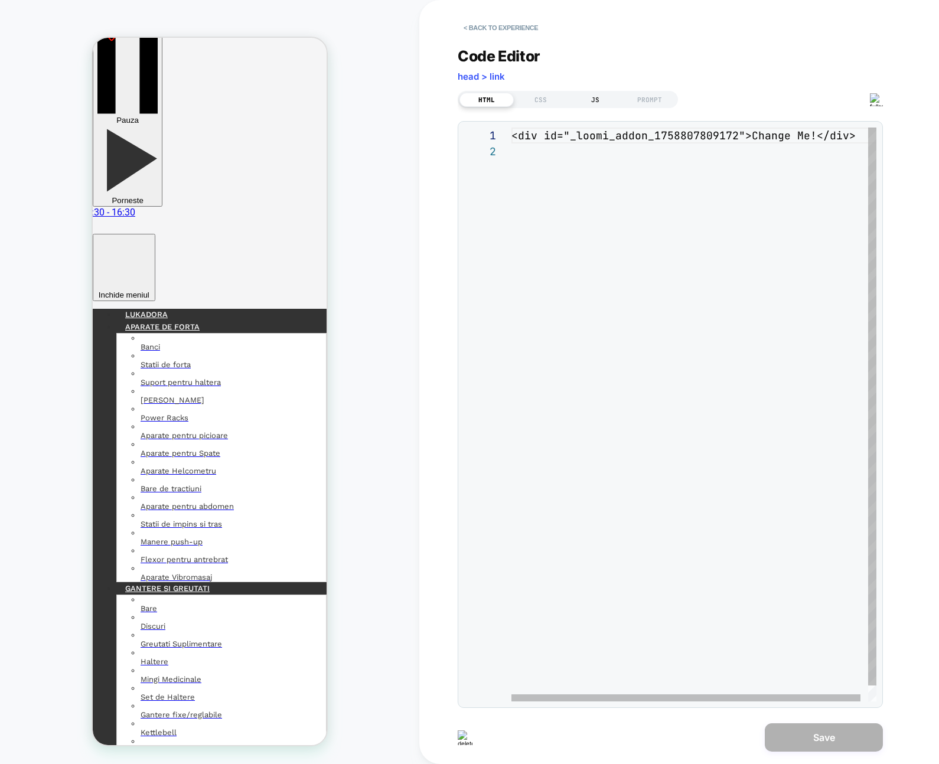
click at [611, 94] on div "JS" at bounding box center [595, 100] width 54 height 14
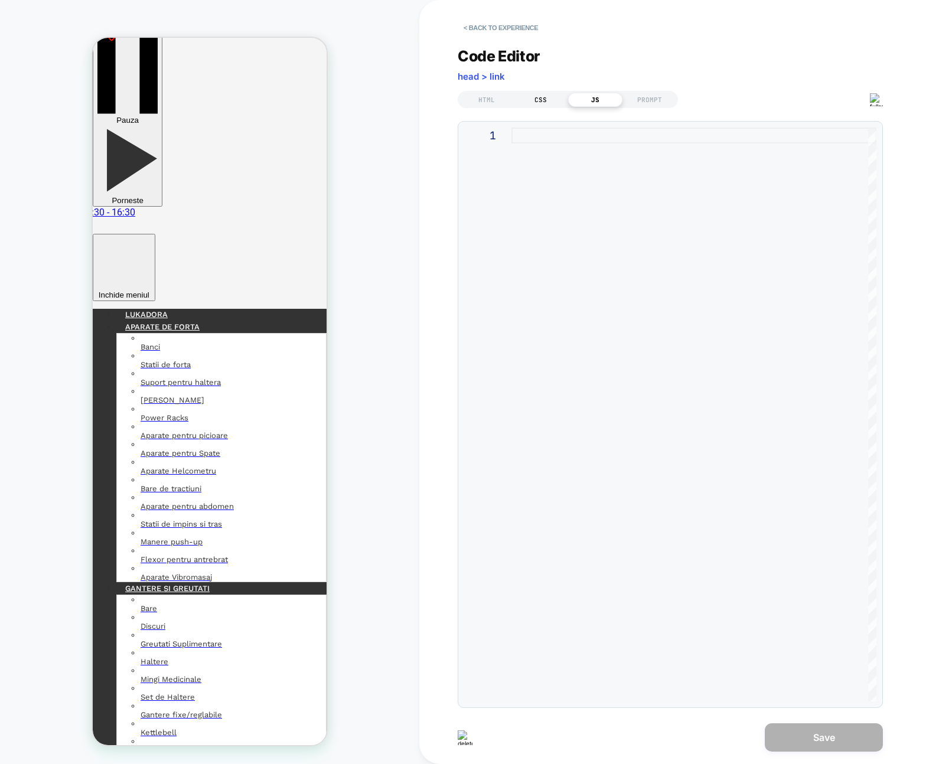
click at [534, 99] on div "CSS" at bounding box center [541, 100] width 54 height 14
click at [504, 99] on div "HTML" at bounding box center [487, 100] width 54 height 14
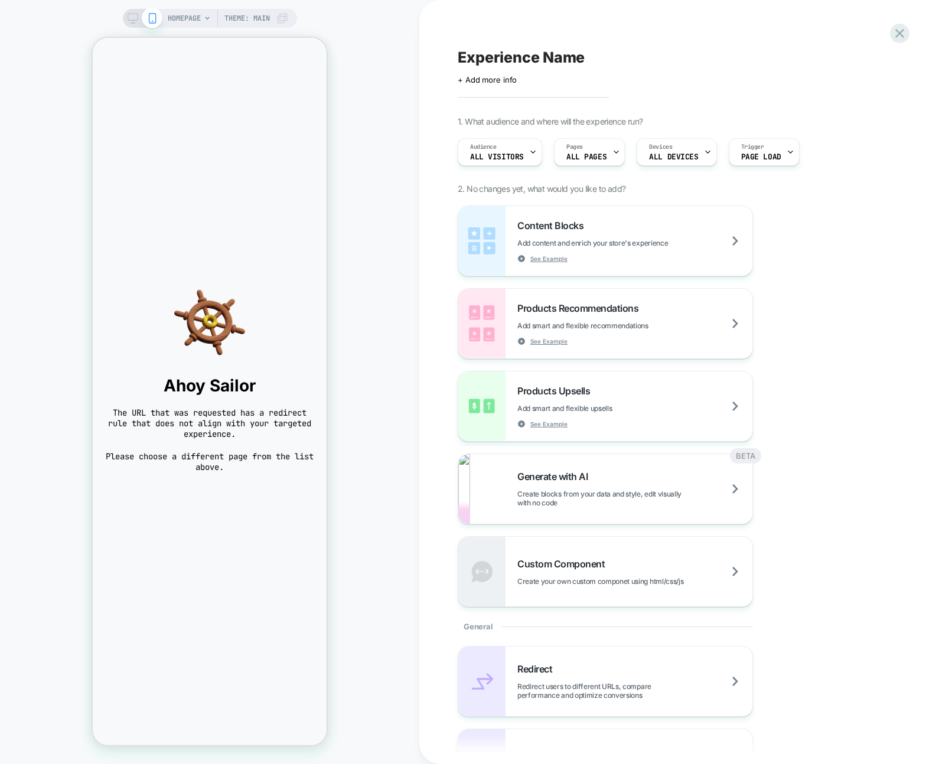
click at [189, 24] on span "HOMEPAGE" at bounding box center [184, 18] width 33 height 19
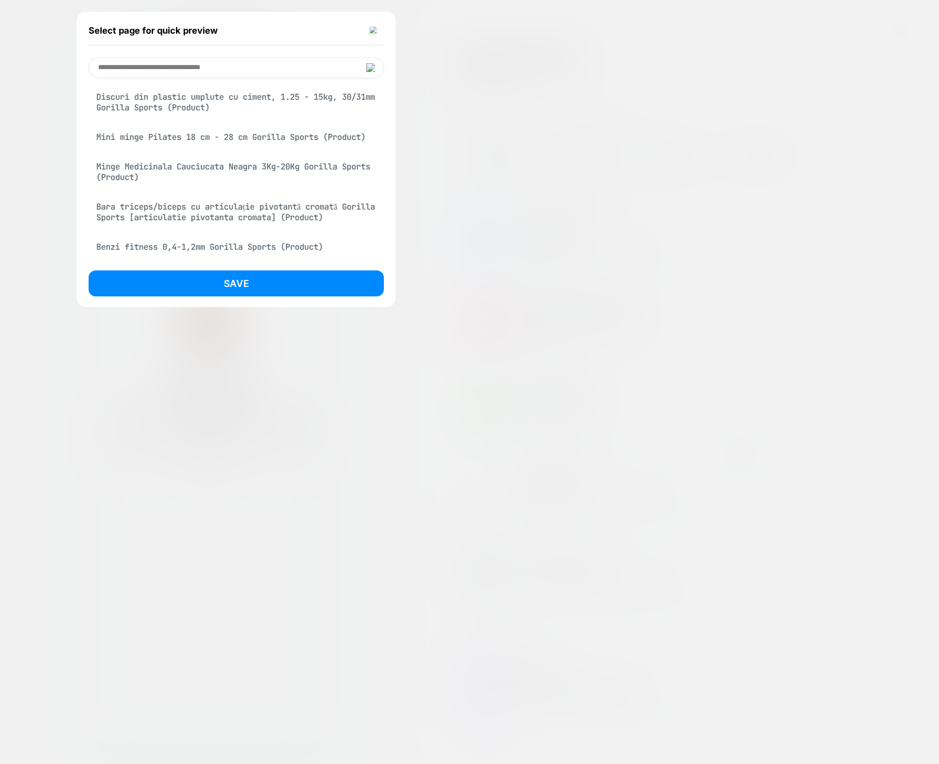
scroll to position [1094, 0]
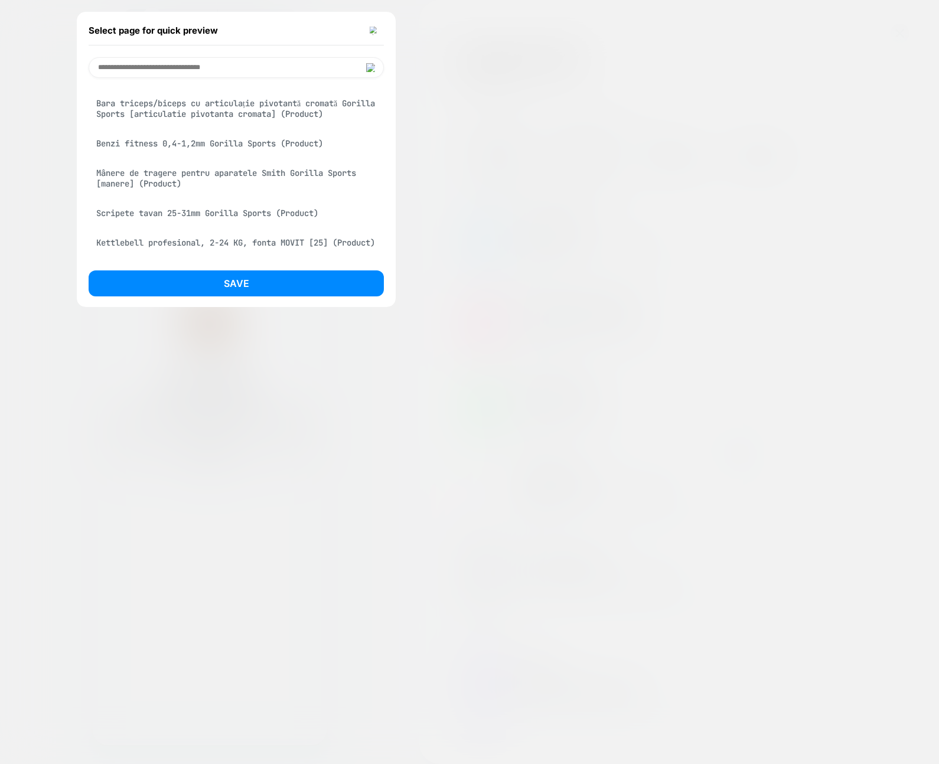
click at [194, 155] on div "Benzi fitness 0,4-1,2mm Gorilla Sports (Product)" at bounding box center [236, 143] width 295 height 22
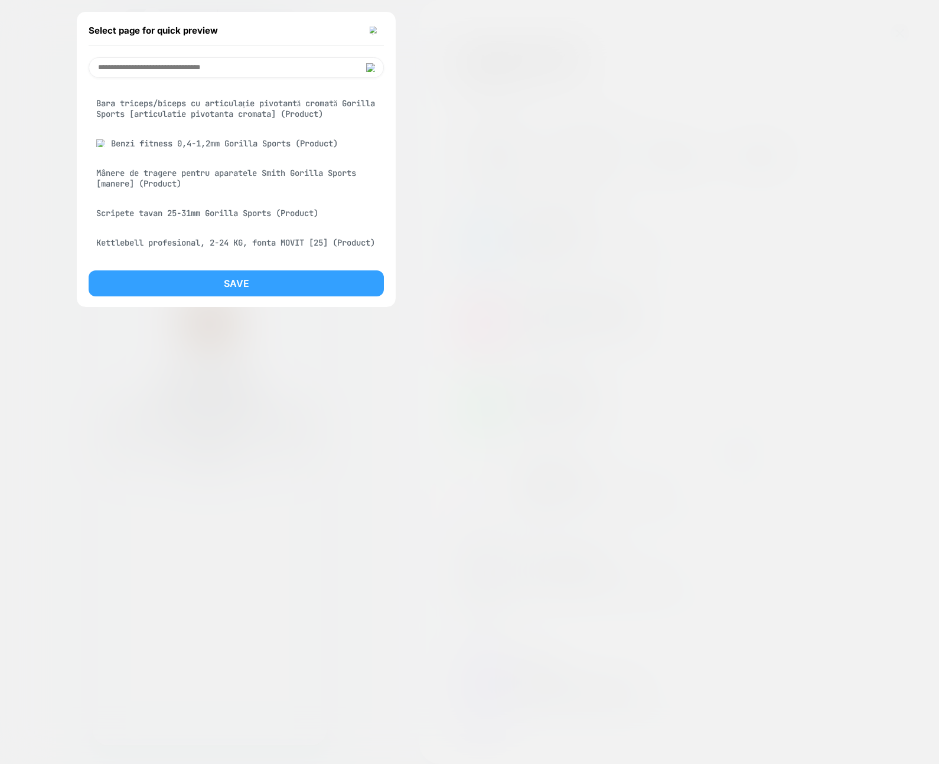
click at [240, 277] on button "Save" at bounding box center [236, 284] width 295 height 26
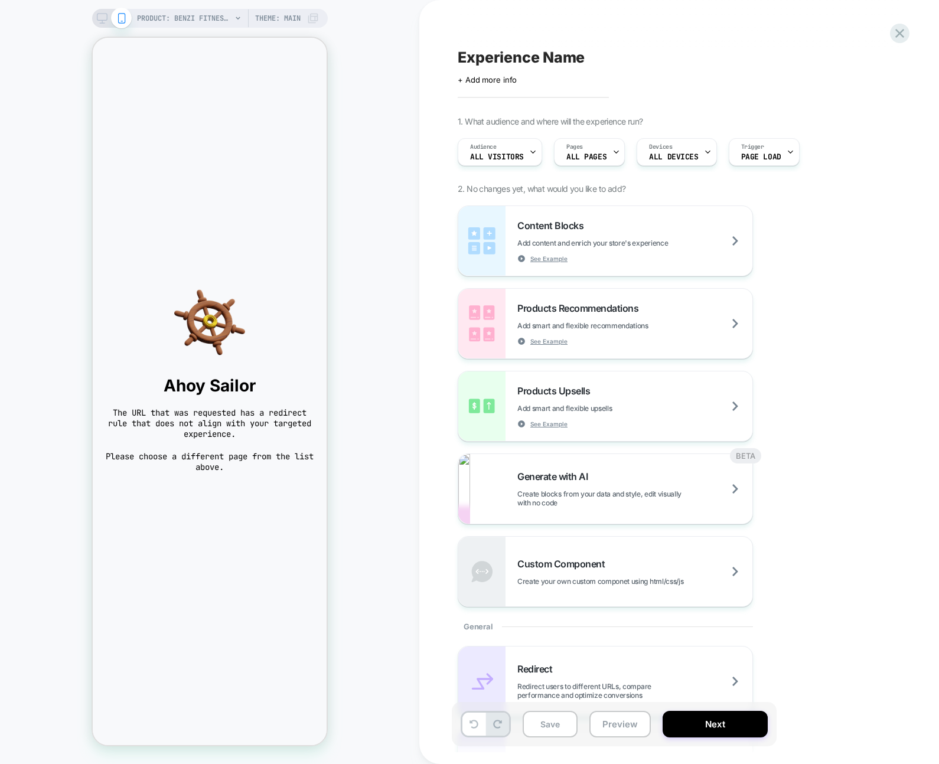
scroll to position [746, 0]
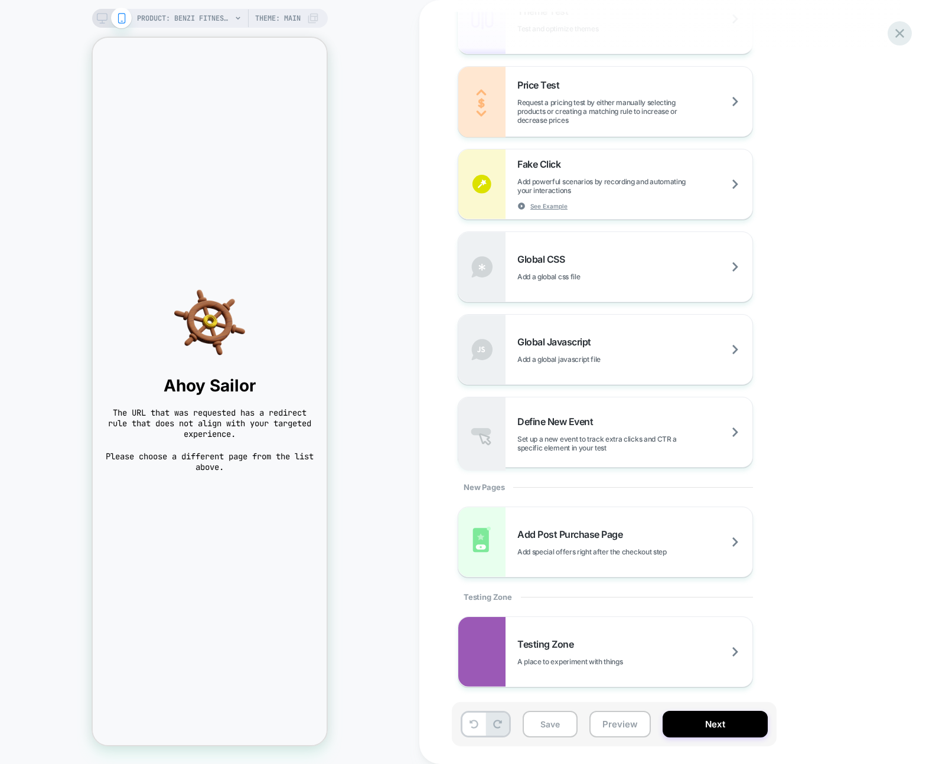
click at [900, 28] on icon at bounding box center [900, 33] width 16 height 16
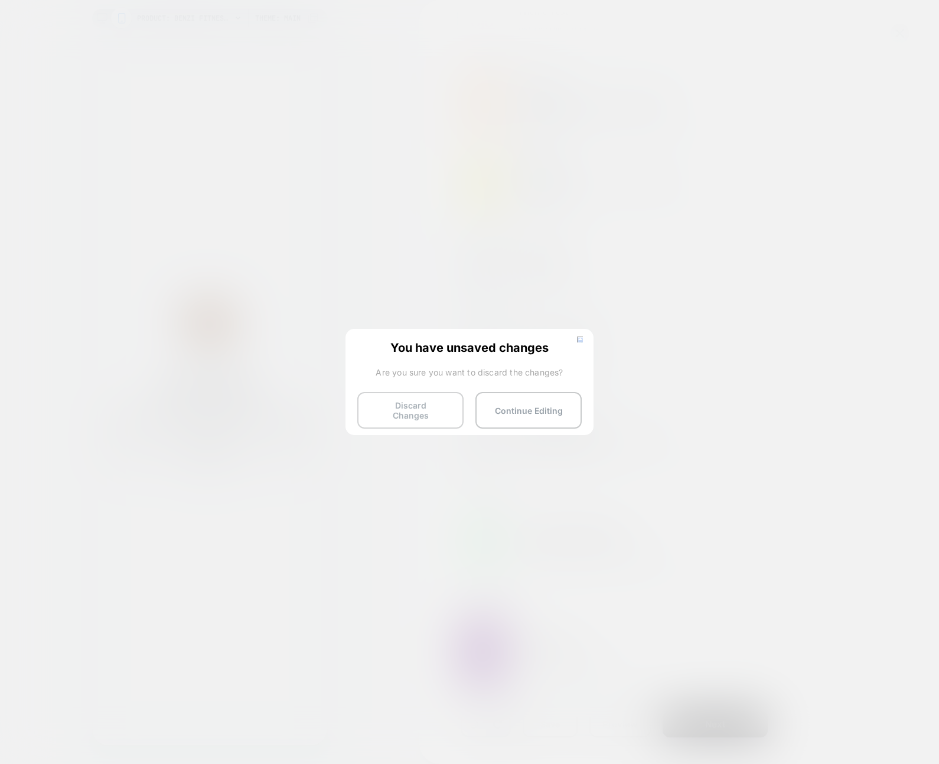
click at [401, 411] on button "Discard Changes" at bounding box center [410, 410] width 106 height 37
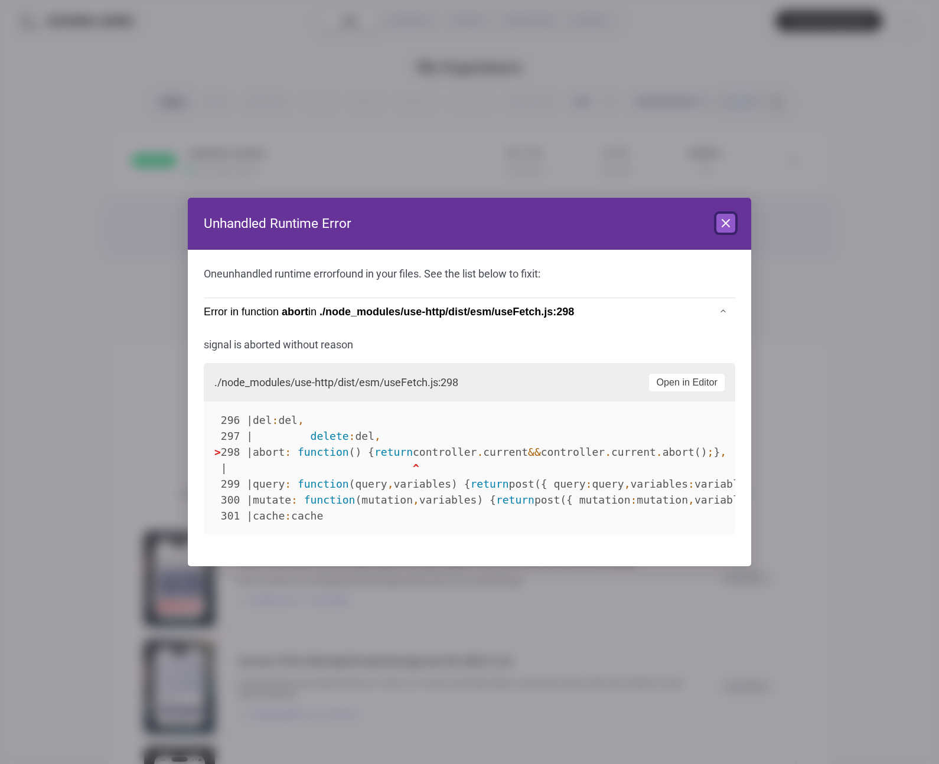
click at [723, 227] on icon at bounding box center [726, 223] width 7 height 7
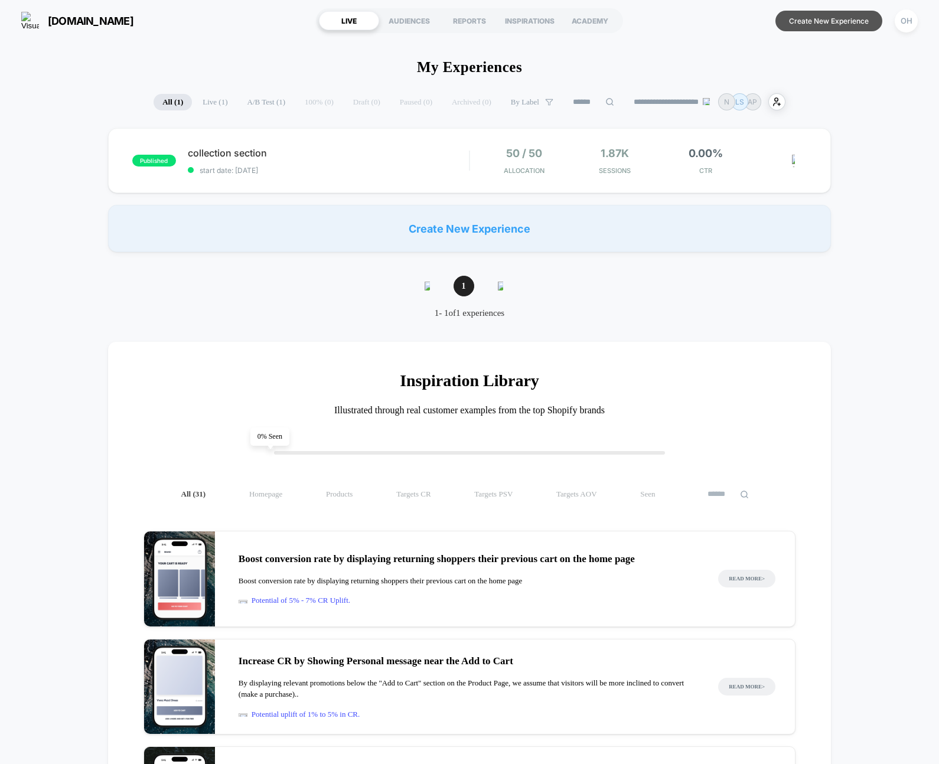
click at [861, 27] on button "Create New Experience" at bounding box center [829, 21] width 107 height 21
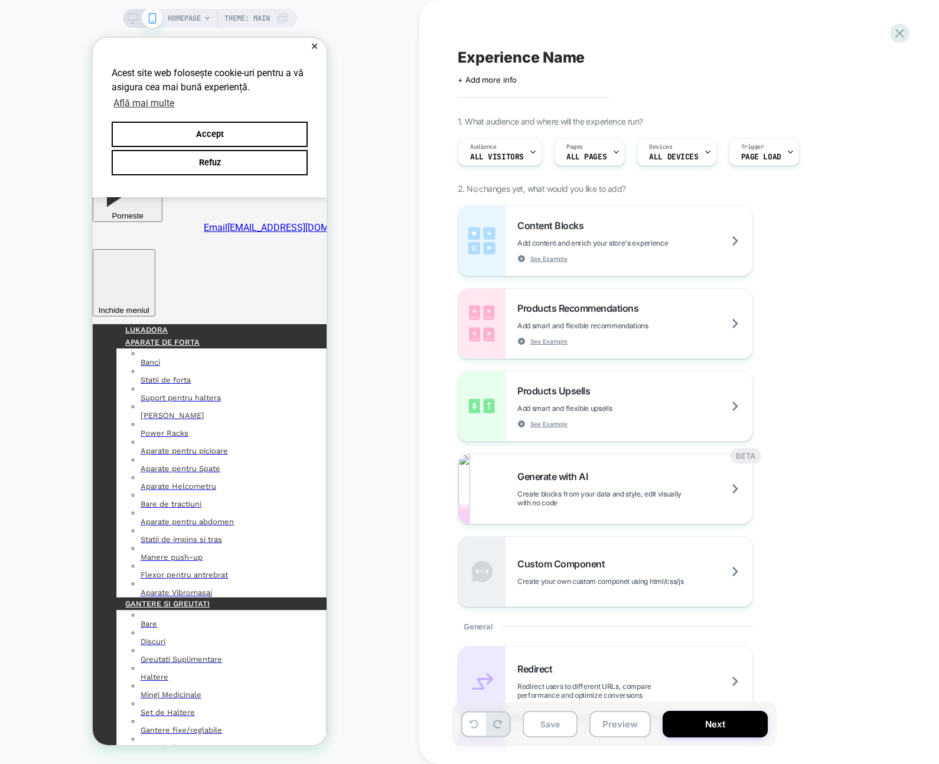
click at [181, 14] on span "HOMEPAGE" at bounding box center [184, 18] width 33 height 19
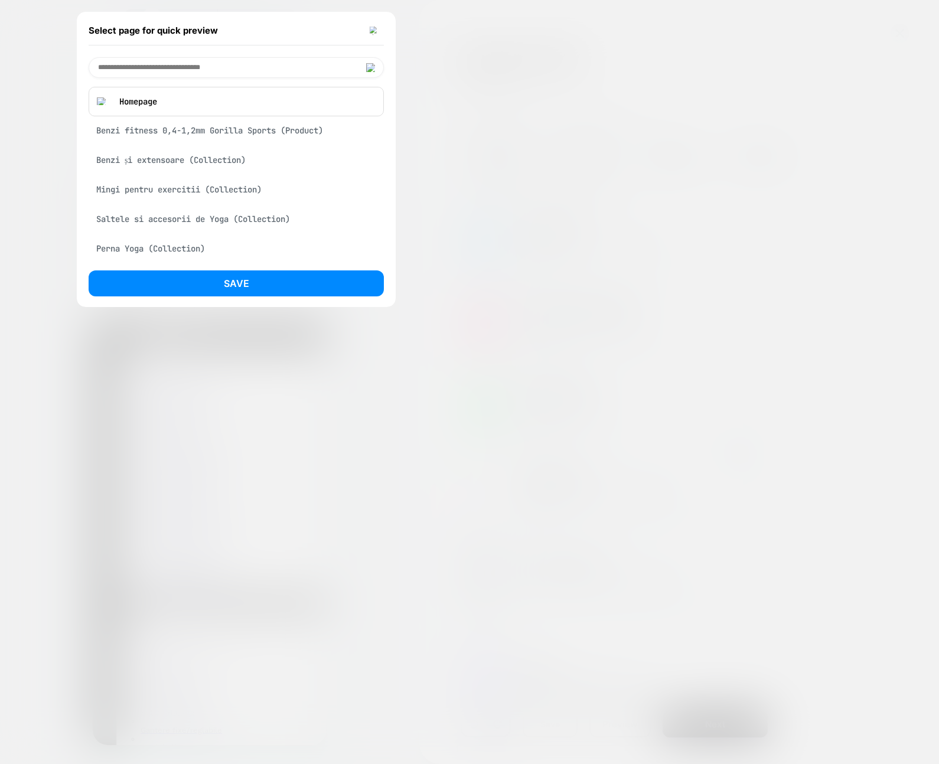
click at [235, 137] on div "Benzi fitness 0,4-1,2mm Gorilla Sports (Product)" at bounding box center [236, 130] width 295 height 22
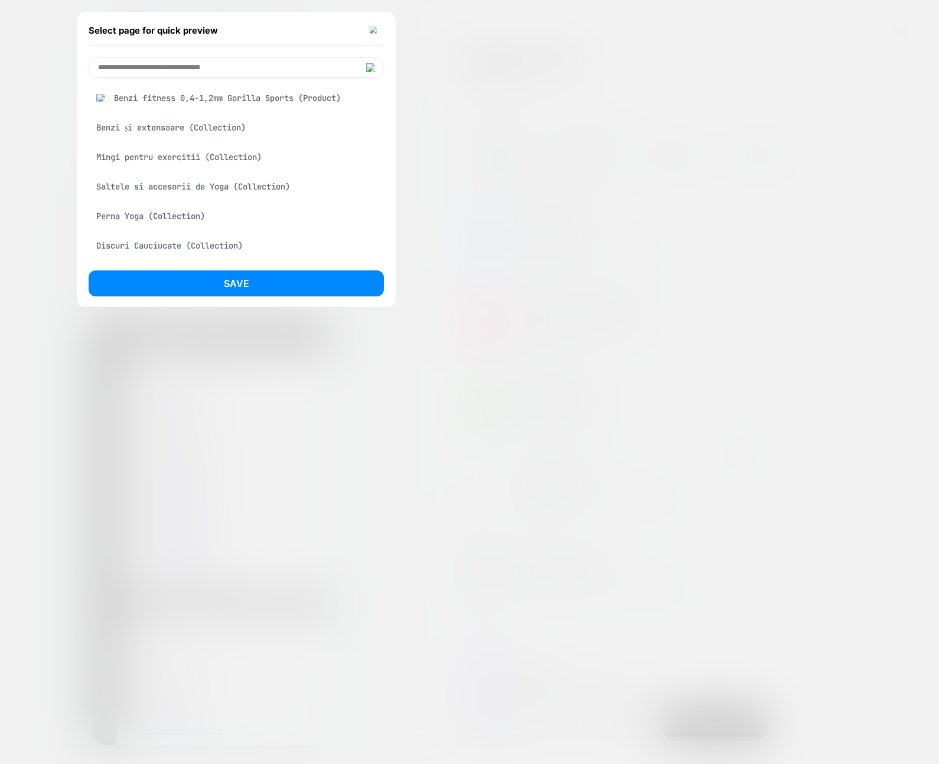
drag, startPoint x: 266, startPoint y: 273, endPoint x: 936, endPoint y: 308, distance: 670.8
click at [266, 273] on button "Save" at bounding box center [236, 284] width 295 height 26
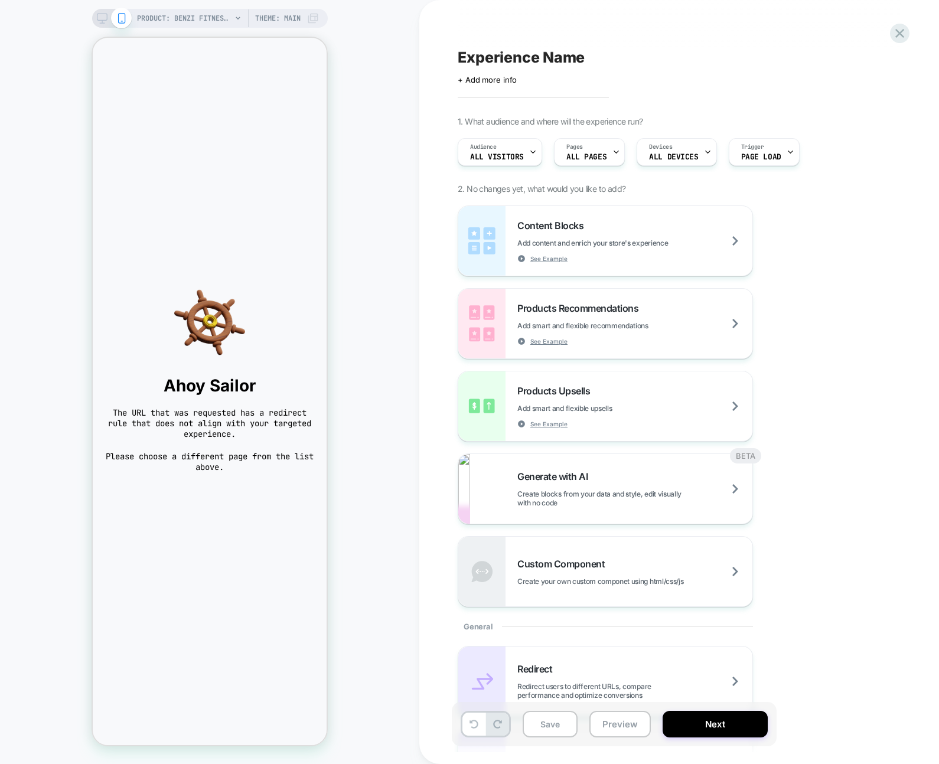
click at [370, 256] on div "PRODUCT: Benzi fitness 0,4-1,2mm Gorilla Sports PRODUCT: Benzi fitness 0,4-1,2m…" at bounding box center [209, 382] width 419 height 741
drag, startPoint x: 343, startPoint y: 262, endPoint x: 357, endPoint y: 258, distance: 14.8
click at [343, 262] on div "PRODUCT: Benzi fitness 0,4-1,2mm Gorilla Sports PRODUCT: Benzi fitness 0,4-1,2m…" at bounding box center [209, 382] width 419 height 741
click at [358, 258] on div "PRODUCT: Benzi fitness 0,4-1,2mm Gorilla Sports PRODUCT: Benzi fitness 0,4-1,2m…" at bounding box center [209, 382] width 419 height 741
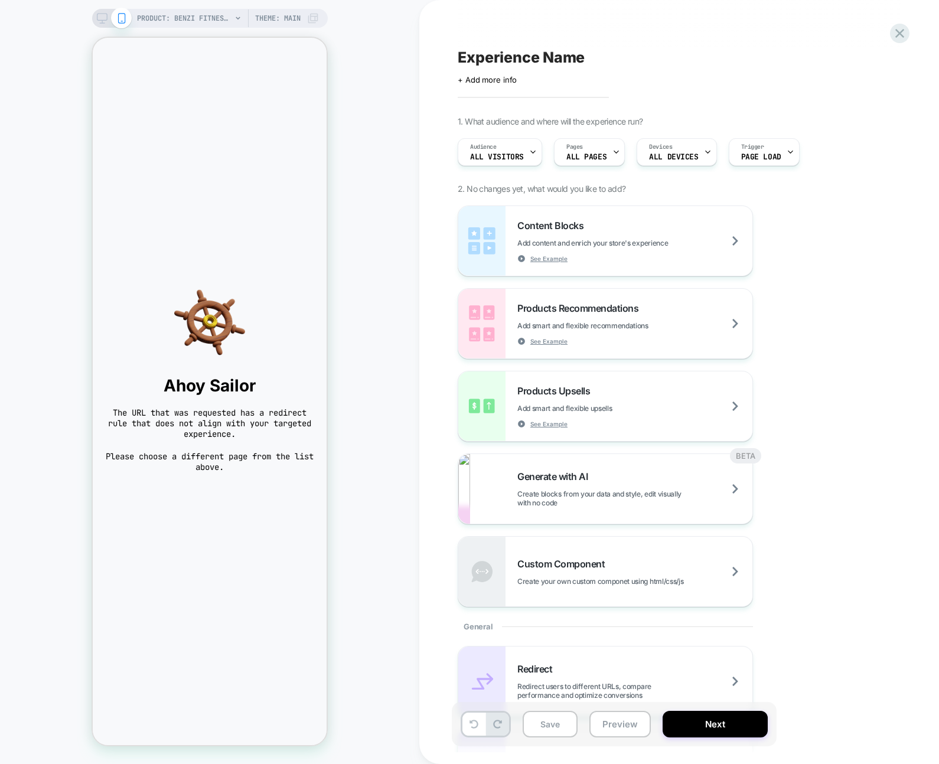
click at [382, 211] on div "PRODUCT: Benzi fitness 0,4-1,2mm Gorilla Sports PRODUCT: Benzi fitness 0,4-1,2m…" at bounding box center [209, 382] width 419 height 741
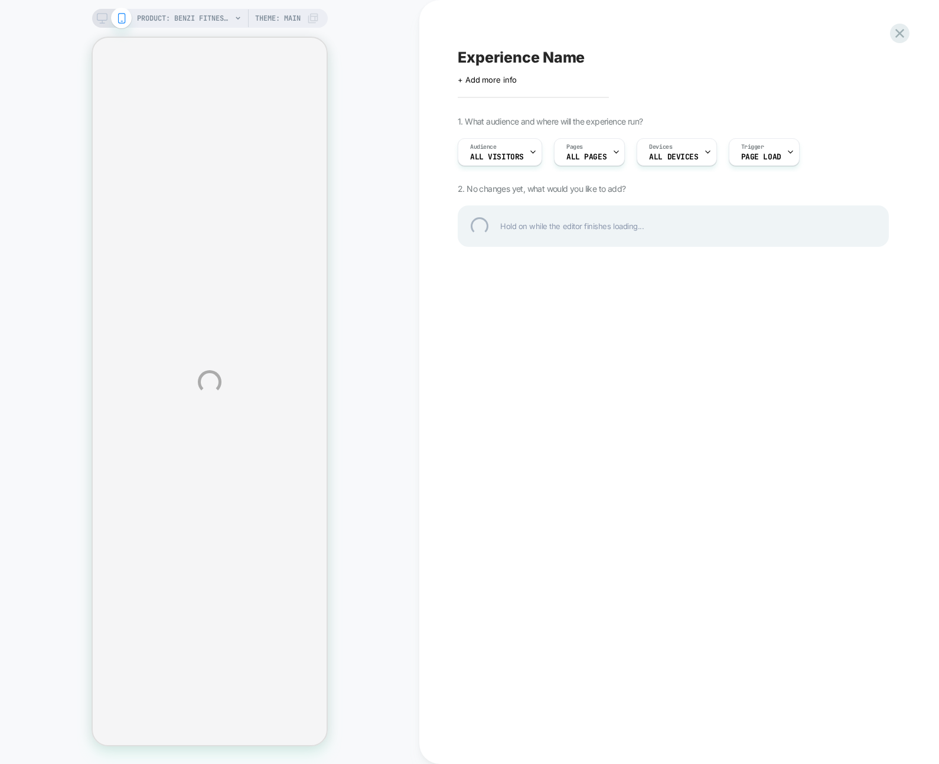
click at [818, 31] on div "PRODUCT: Benzi fitness 0,4-1,2mm Gorilla Sports PRODUCT: Benzi fitness 0,4-1,2m…" at bounding box center [469, 382] width 939 height 764
click at [905, 27] on div at bounding box center [900, 33] width 24 height 24
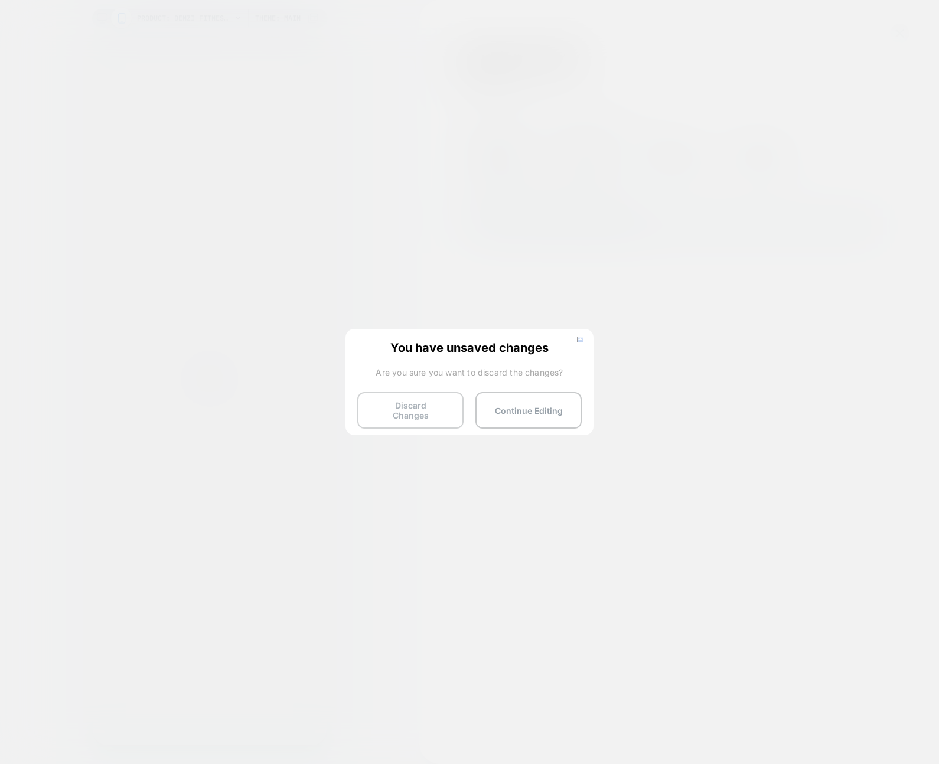
click at [417, 411] on button "Discard Changes" at bounding box center [410, 410] width 106 height 37
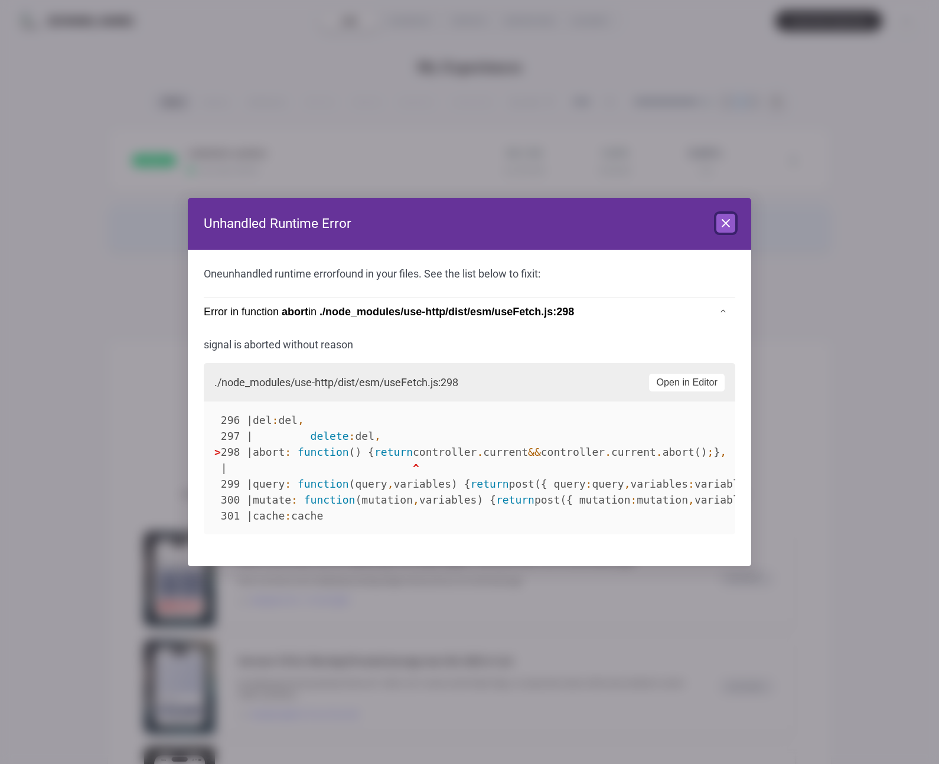
click at [717, 232] on div "Close" at bounding box center [726, 223] width 19 height 19
drag, startPoint x: 728, startPoint y: 239, endPoint x: 731, endPoint y: 231, distance: 8.0
click at [728, 239] on header "Unhandled Runtime Error Close" at bounding box center [470, 224] width 564 height 52
click at [731, 231] on button "Close" at bounding box center [726, 223] width 19 height 19
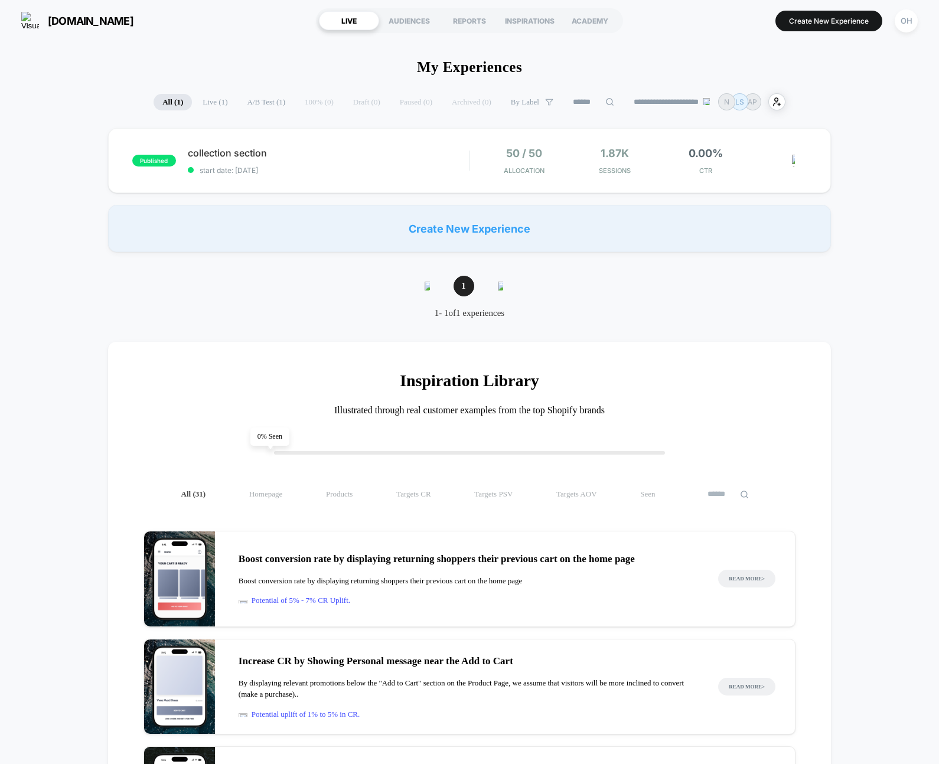
click at [923, 25] on div "[DOMAIN_NAME] LIVE AUDIENCES REPORTS INSPIRATIONS ACADEMY Create New Experience…" at bounding box center [469, 20] width 939 height 41
click at [907, 23] on div "OH" at bounding box center [906, 20] width 23 height 23
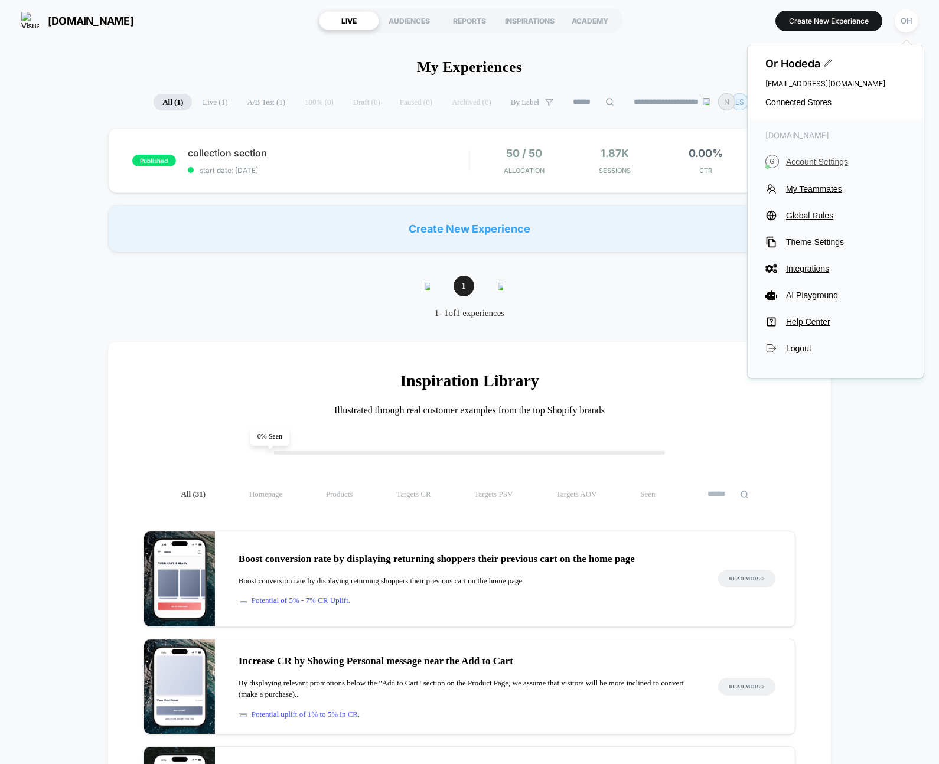
click at [822, 167] on button "G Account Settings" at bounding box center [836, 162] width 141 height 14
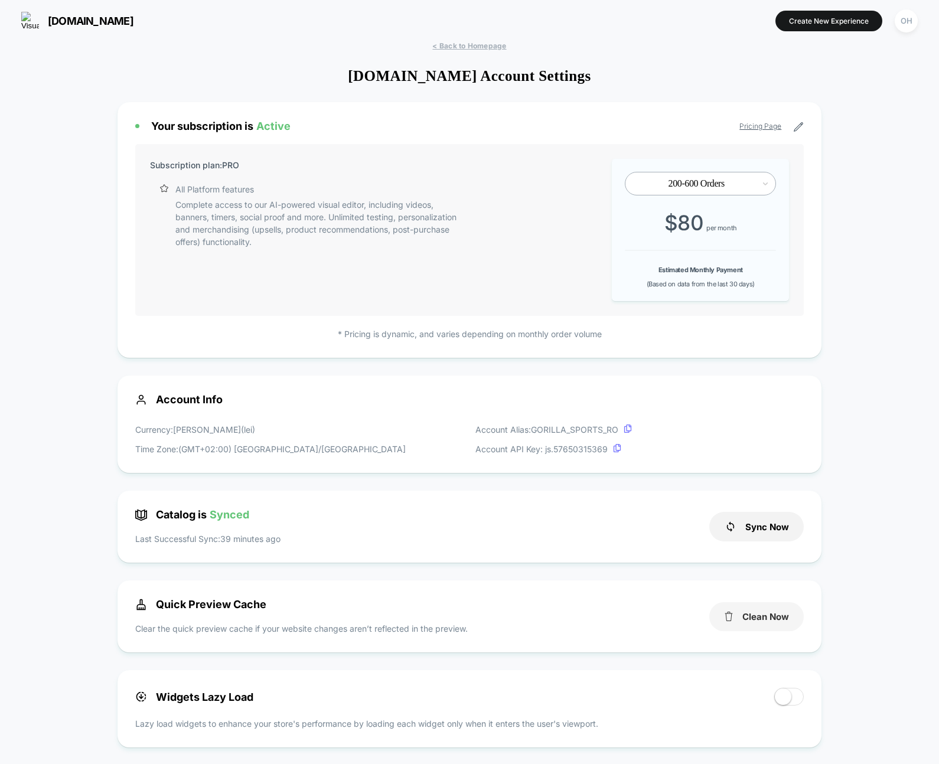
scroll to position [160, 0]
click at [764, 616] on button "Clean Now" at bounding box center [757, 617] width 95 height 29
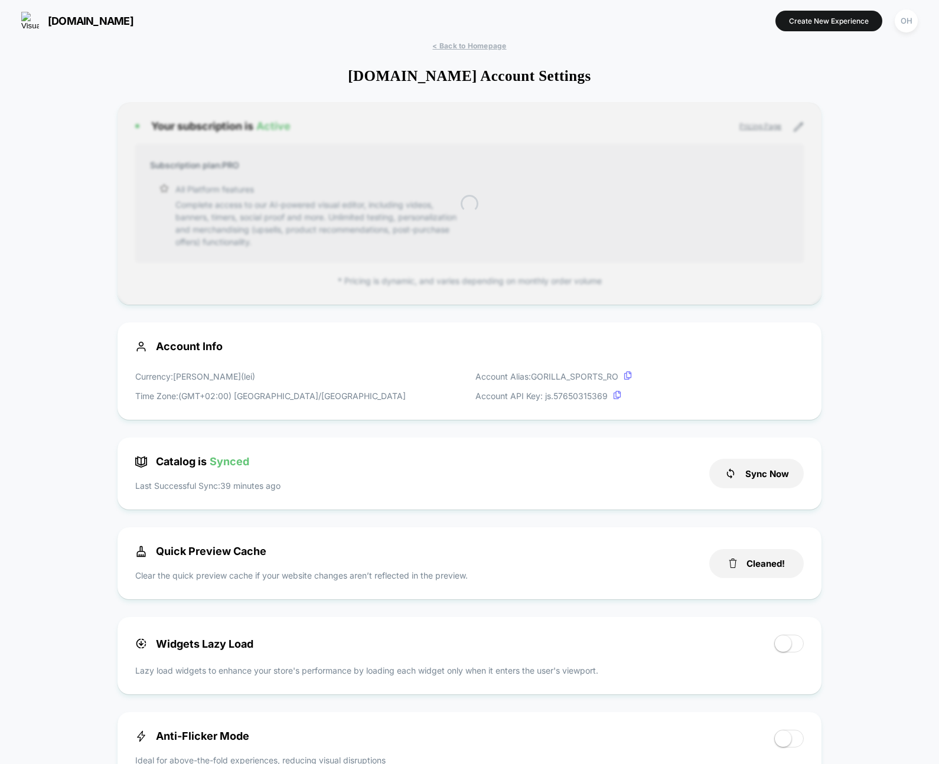
click at [814, 21] on button "Create New Experience" at bounding box center [829, 21] width 107 height 21
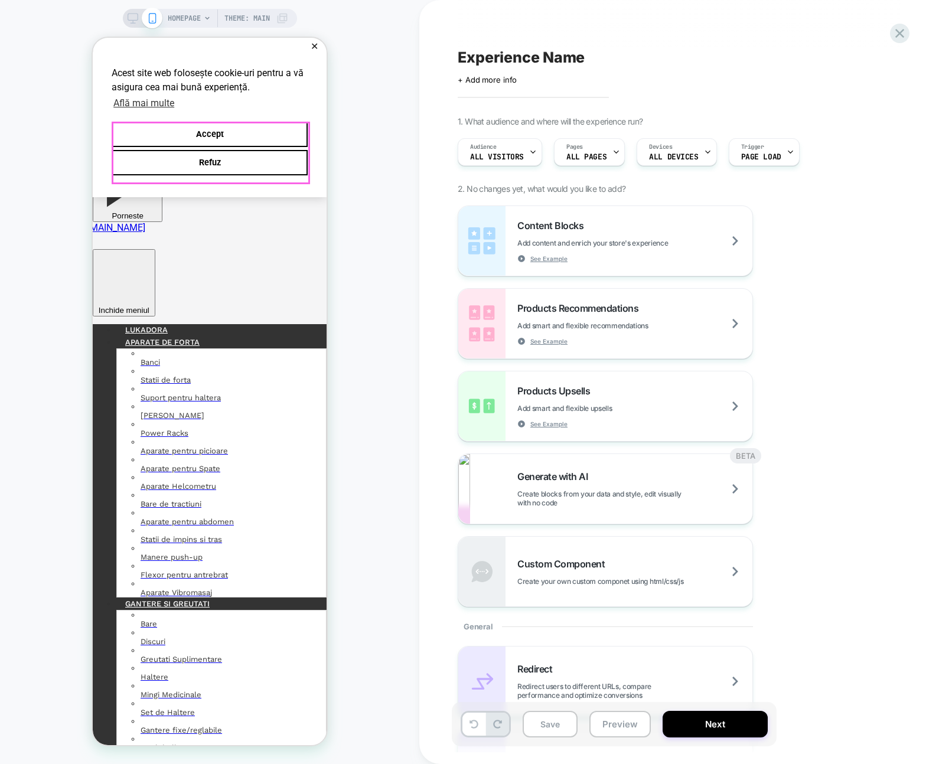
click at [178, 151] on div "Refuz Accept" at bounding box center [210, 150] width 196 height 56
click at [180, 133] on button "Accept" at bounding box center [210, 134] width 196 height 25
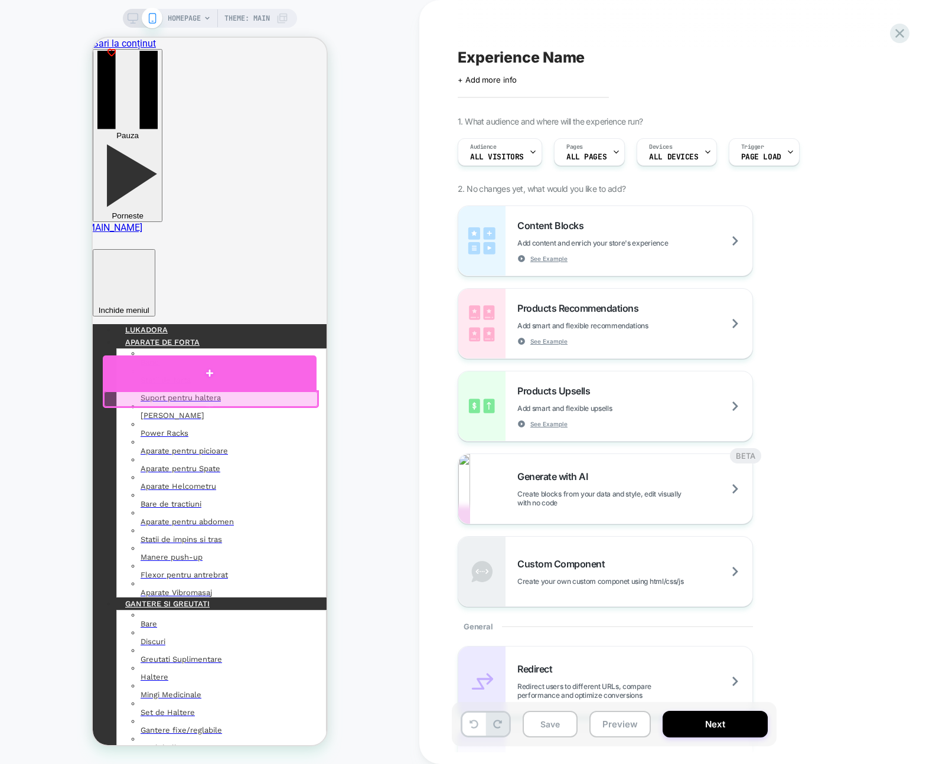
drag, startPoint x: 211, startPoint y: 381, endPoint x: 686, endPoint y: 408, distance: 475.7
click at [211, 381] on div at bounding box center [210, 373] width 214 height 35
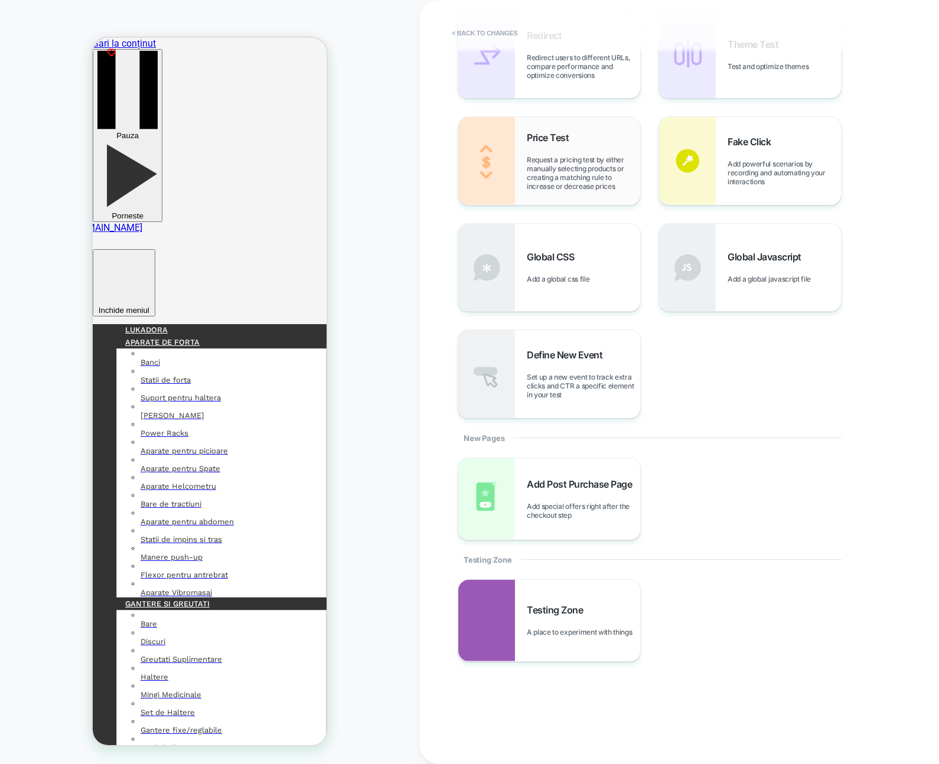
scroll to position [211, 0]
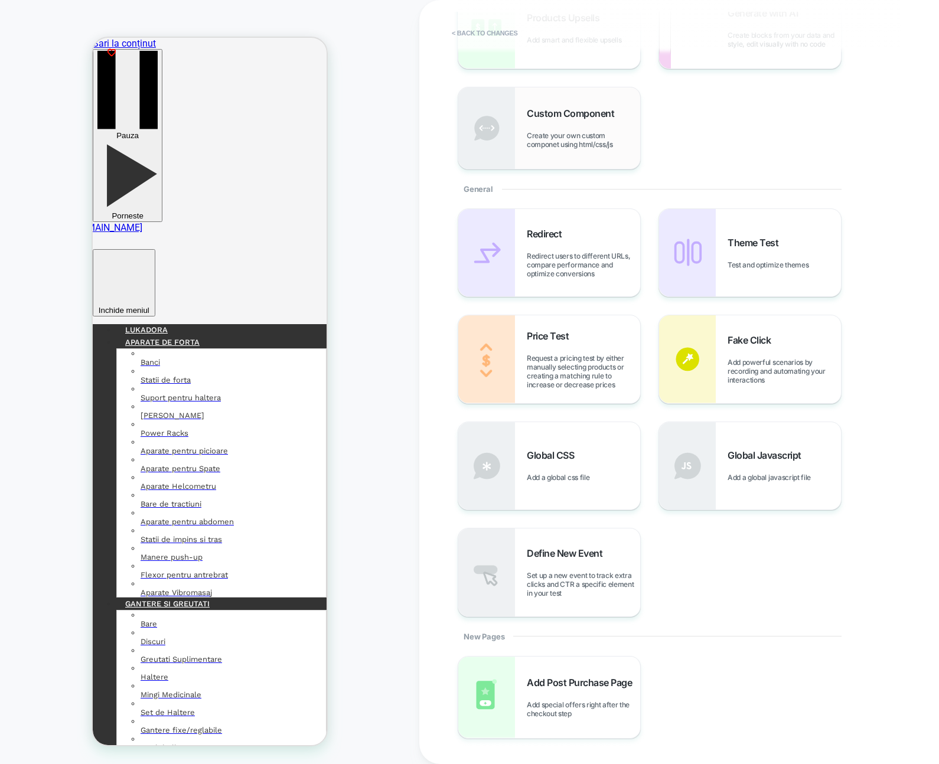
click at [618, 148] on span "Create your own custom componet using html/css/js" at bounding box center [583, 140] width 113 height 18
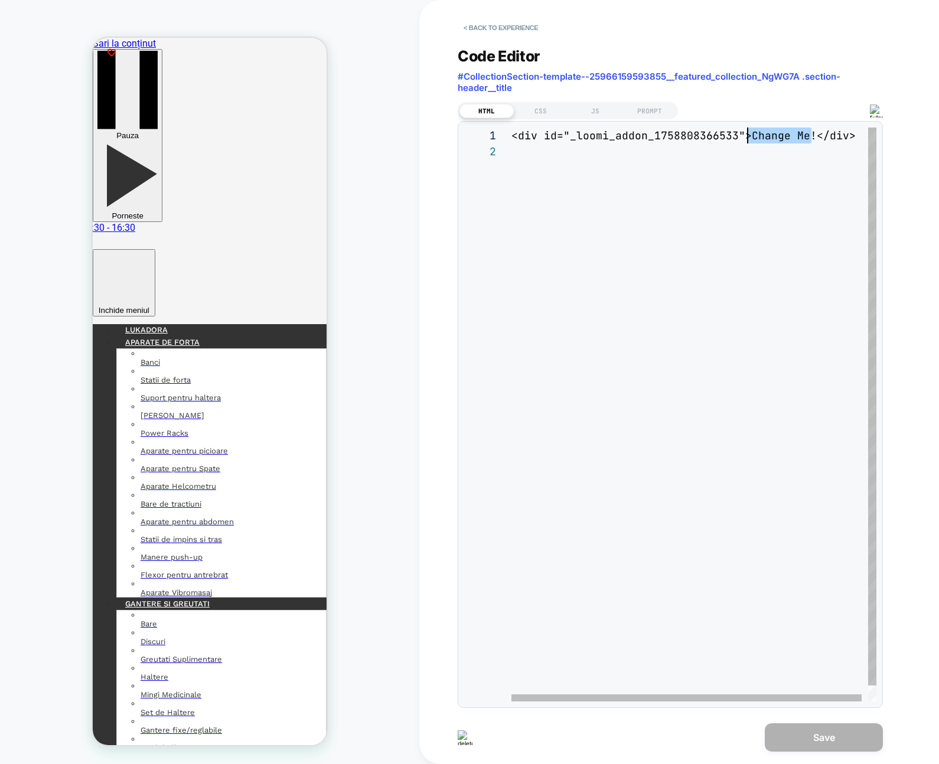
scroll to position [0, 236]
drag, startPoint x: 811, startPoint y: 137, endPoint x: 749, endPoint y: 138, distance: 62.0
click at [749, 138] on div "<div id="_loomi_addon_1758808366533">Change Me!</d iv>" at bounding box center [698, 423] width 372 height 590
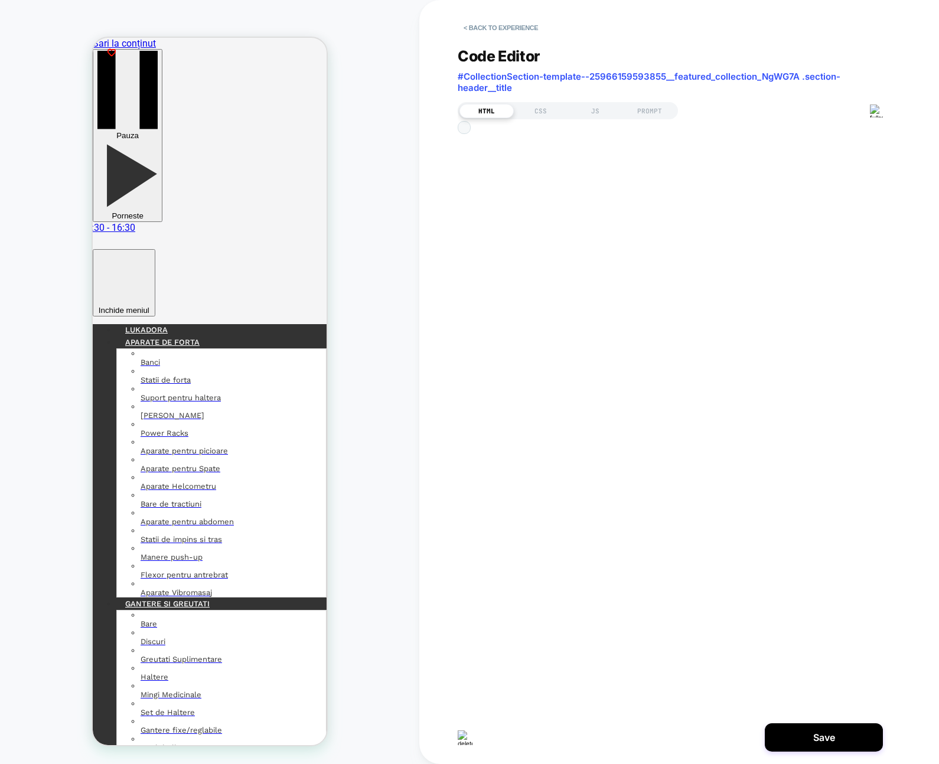
scroll to position [0, 326]
type textarea "**********"
click at [816, 736] on button "Save" at bounding box center [824, 738] width 118 height 28
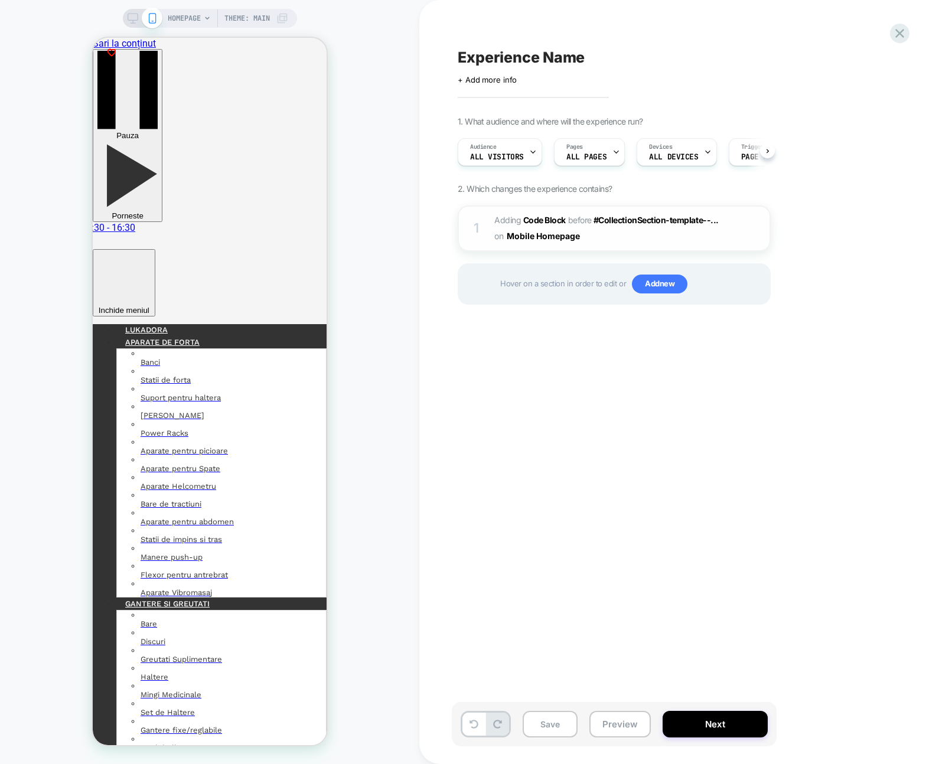
click at [647, 235] on span "Adding Code Block BEFORE #CollectionSection-template--... #CollectionSection-te…" at bounding box center [606, 229] width 225 height 32
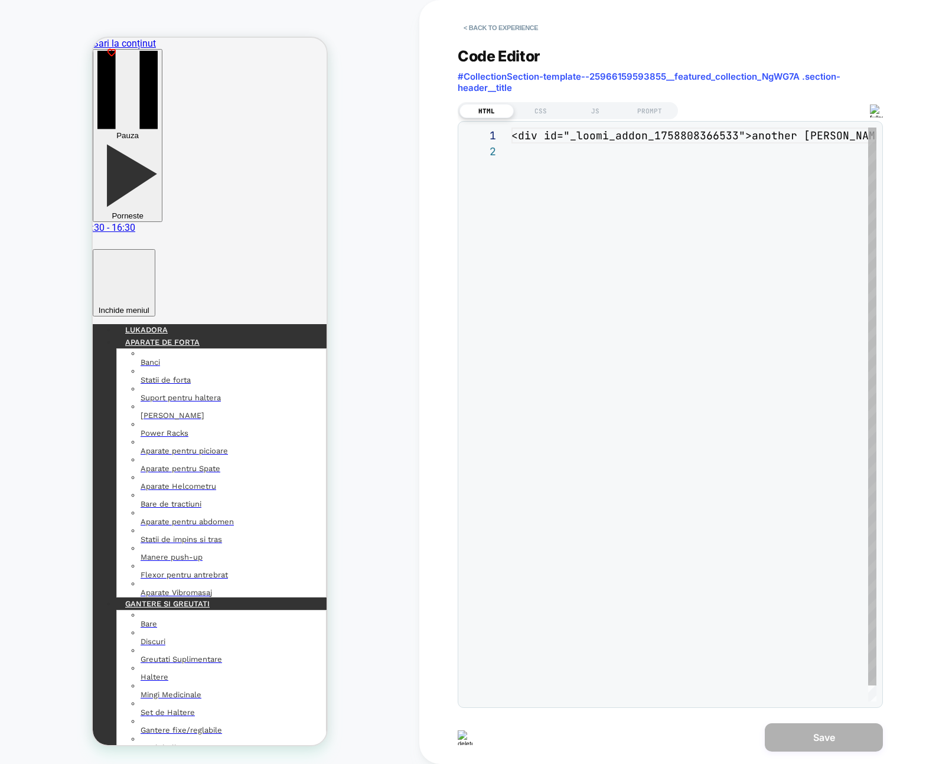
scroll to position [16, 0]
click at [758, 138] on div "<div id="_loomi_addon_1758808366533">another chang e</div>" at bounding box center [694, 423] width 365 height 590
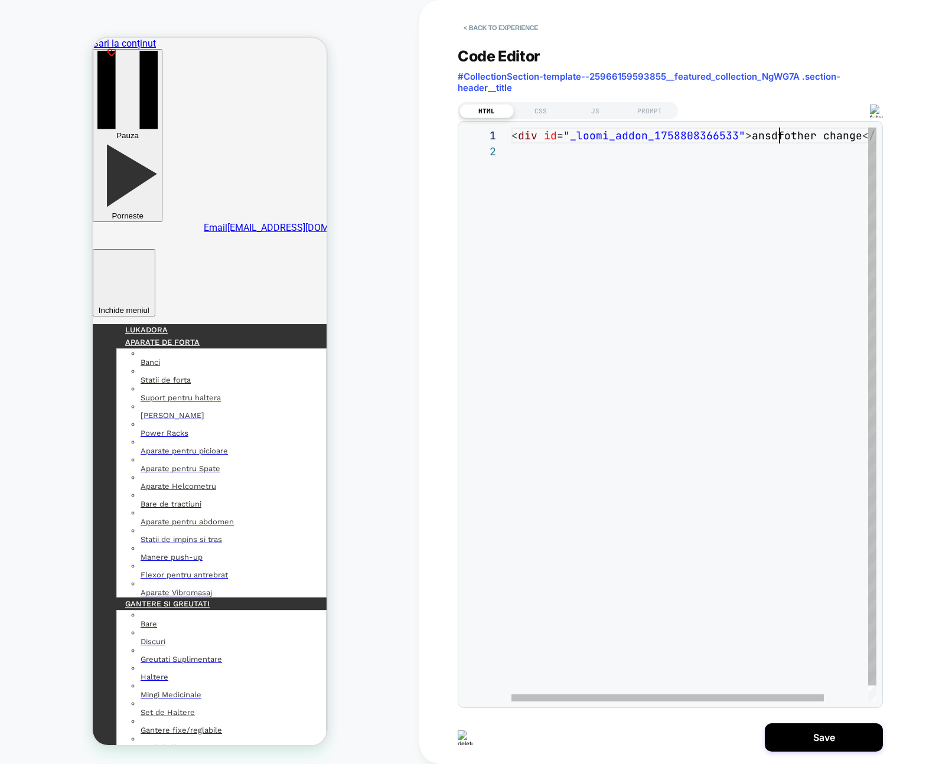
scroll to position [0, 306]
type textarea "**********"
click at [852, 739] on button "Save" at bounding box center [824, 738] width 118 height 28
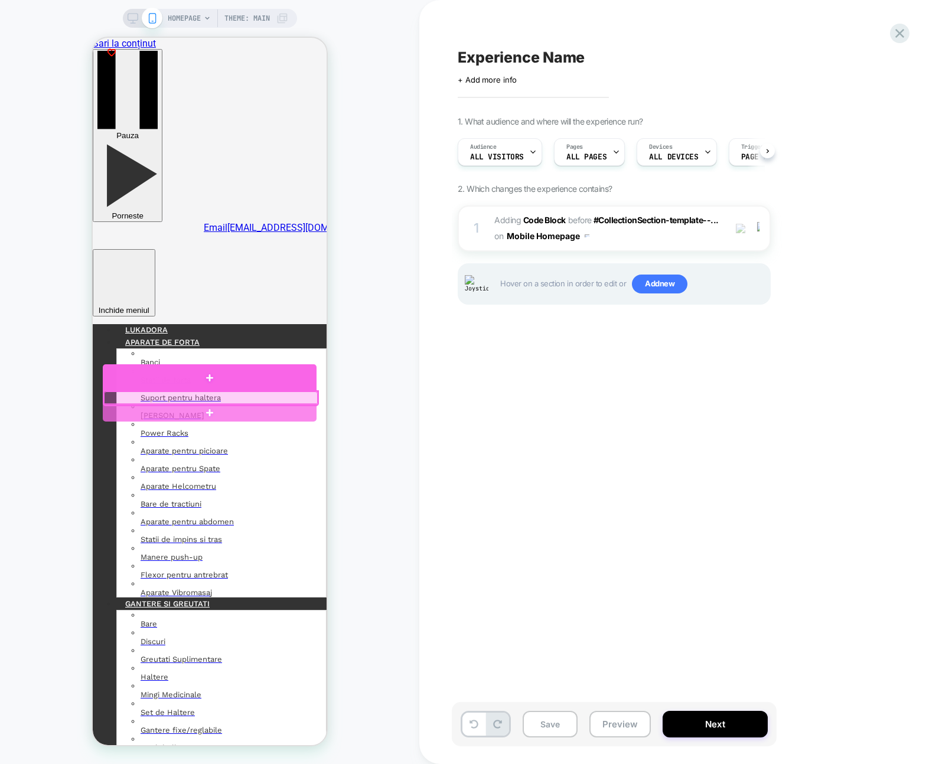
drag, startPoint x: 245, startPoint y: 368, endPoint x: 517, endPoint y: 268, distance: 290.1
click at [245, 368] on div at bounding box center [210, 378] width 214 height 26
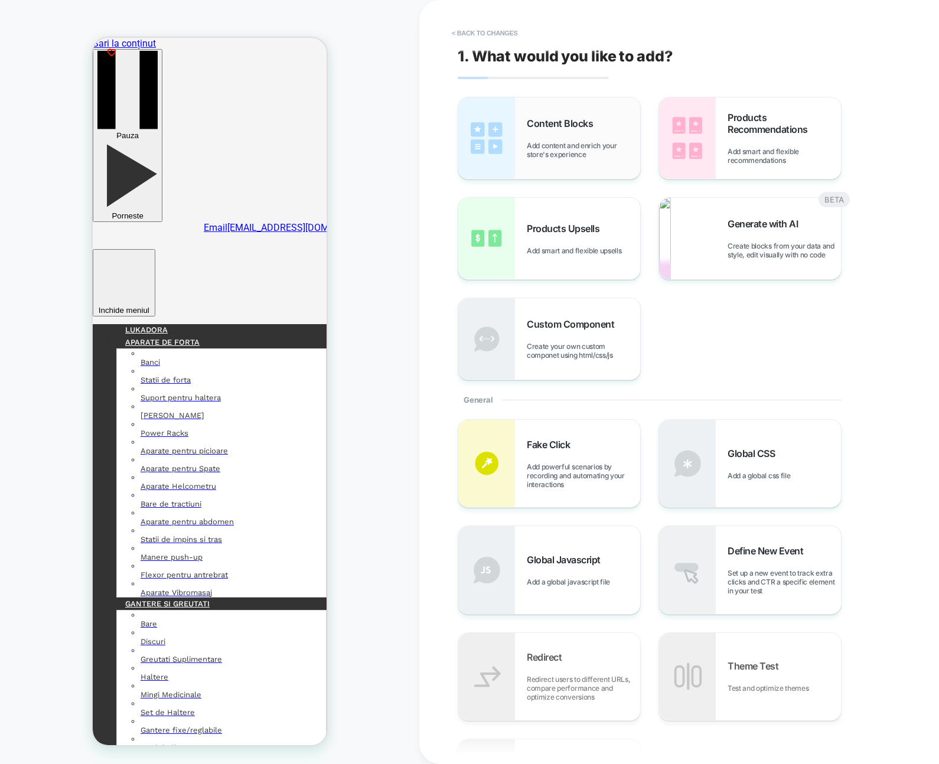
click at [517, 114] on div "Content Blocks Add content and enrich your store's experience" at bounding box center [549, 138] width 182 height 82
click at [558, 167] on div "Content Blocks Add content and enrich your store's experience" at bounding box center [549, 138] width 182 height 82
click at [566, 158] on span "Add content and enrich your store's experience" at bounding box center [583, 150] width 113 height 18
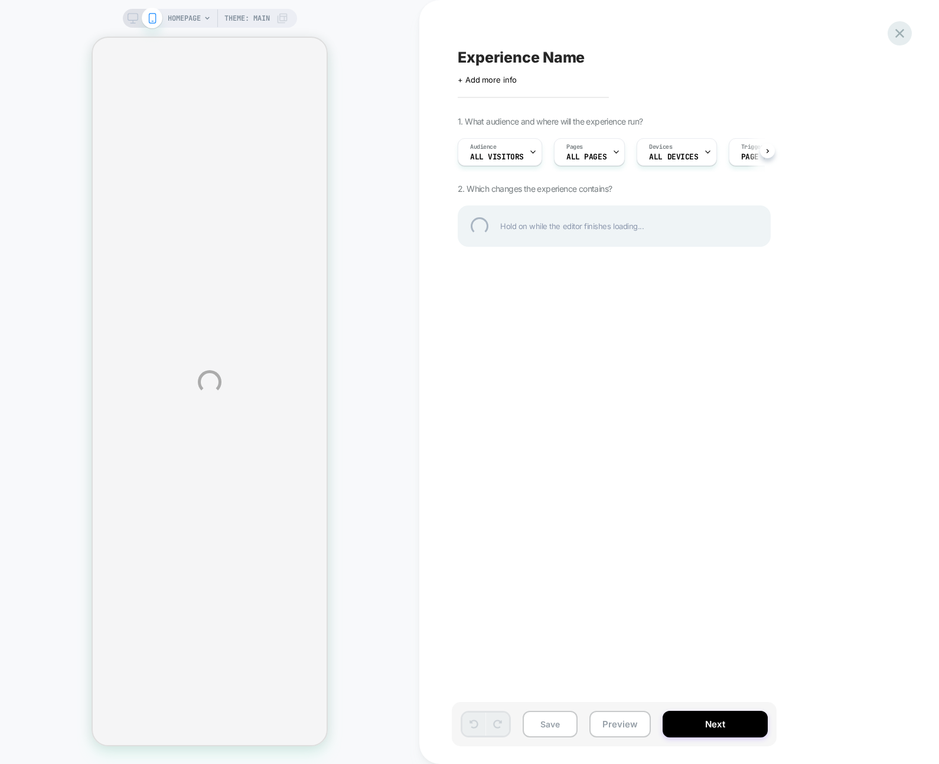
click at [900, 32] on div at bounding box center [900, 33] width 24 height 24
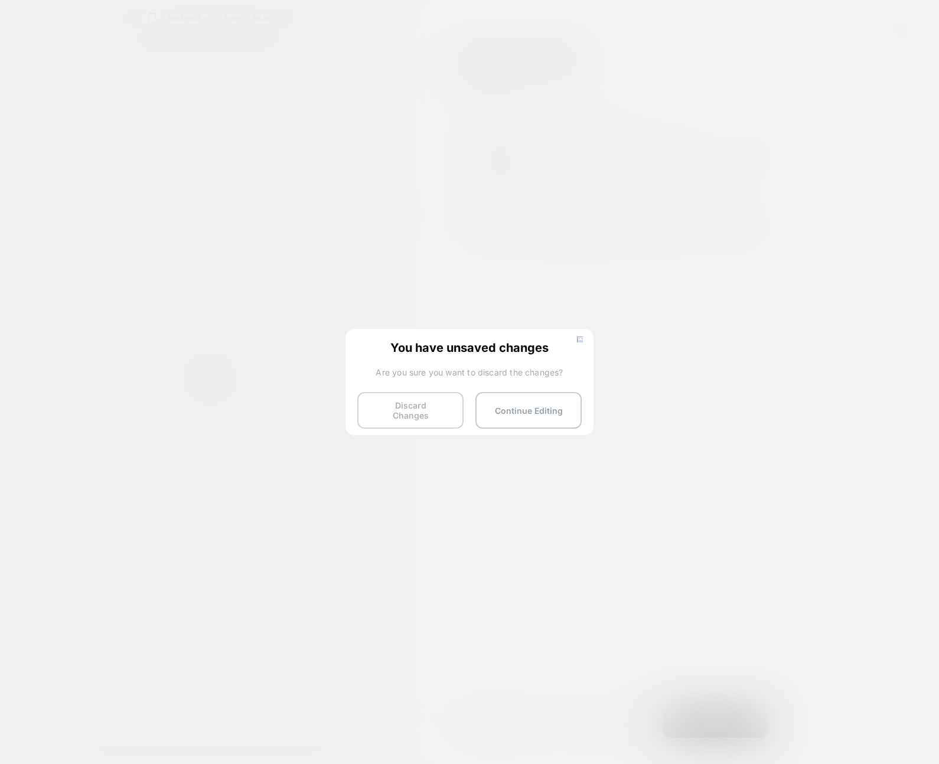
click at [463, 402] on button "Discard Changes" at bounding box center [410, 410] width 106 height 37
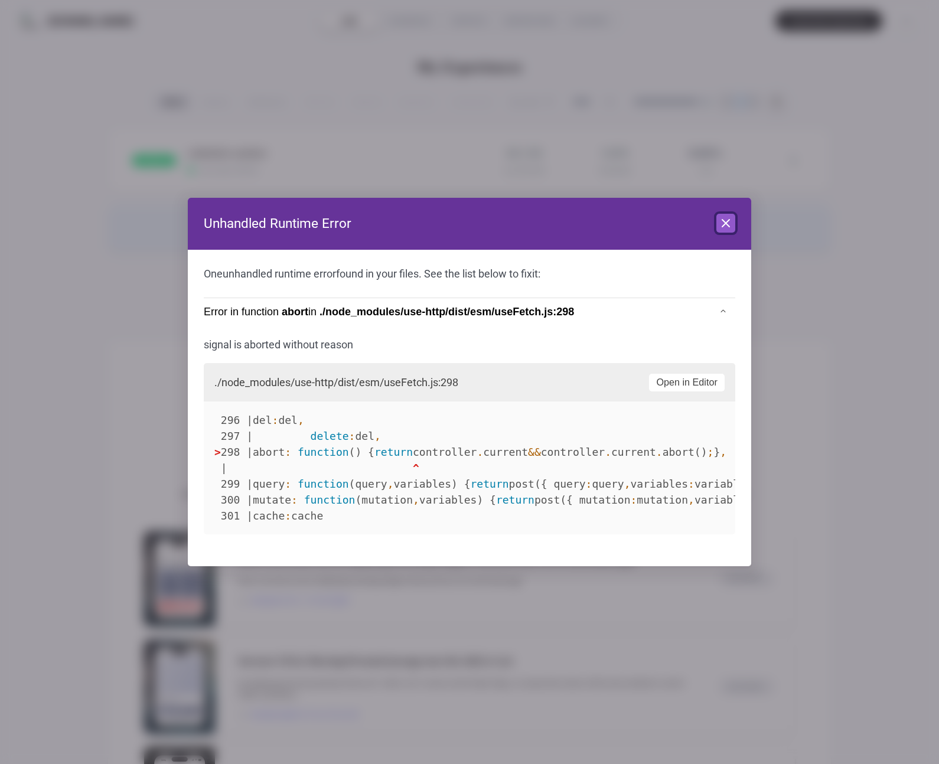
click at [720, 226] on icon at bounding box center [726, 223] width 14 height 14
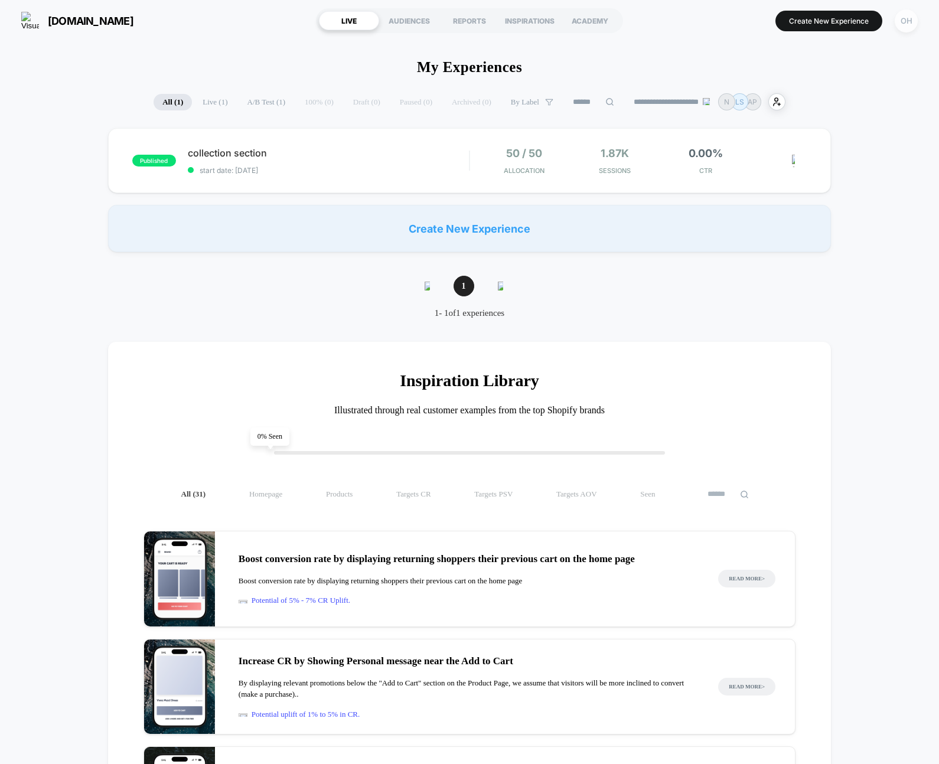
click at [913, 23] on div "OH" at bounding box center [906, 20] width 23 height 23
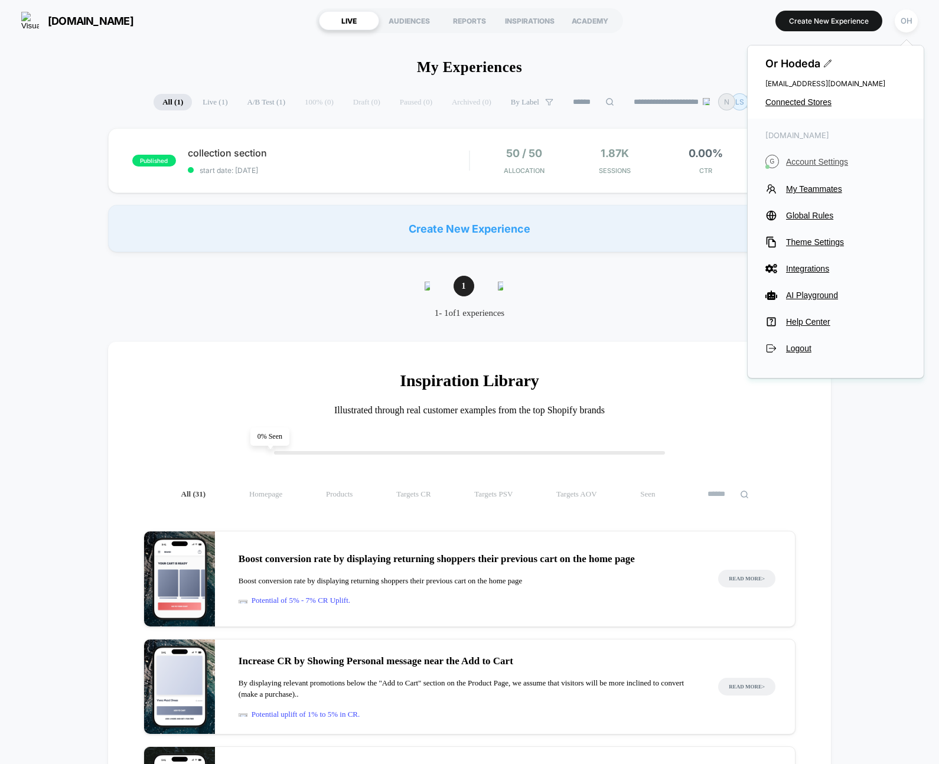
click at [813, 165] on span "Account Settings" at bounding box center [846, 161] width 120 height 9
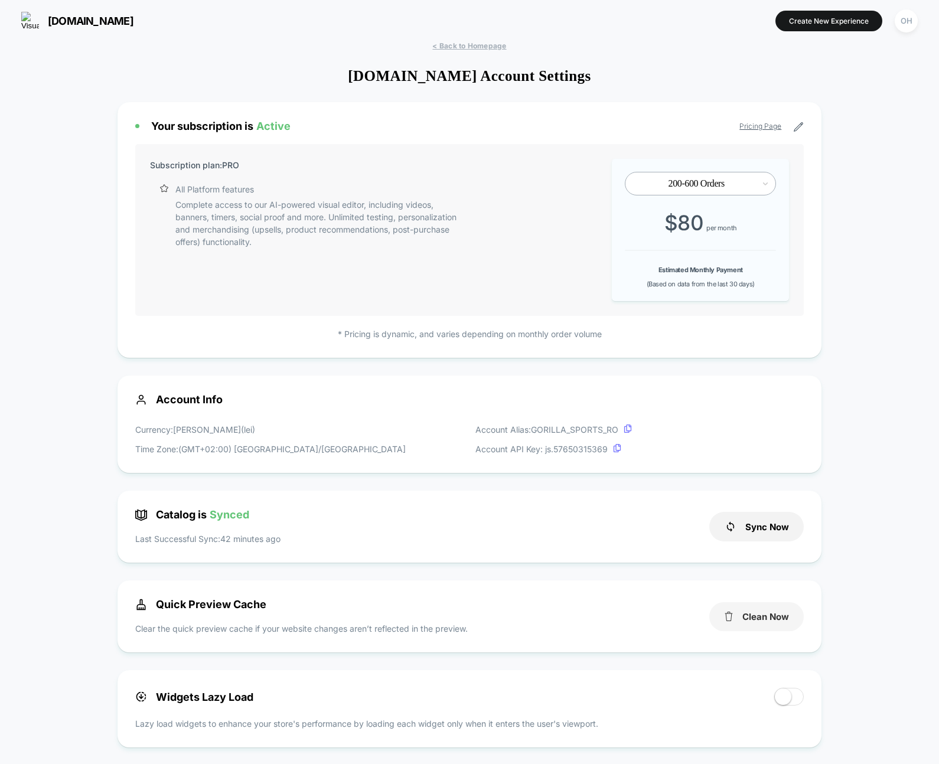
scroll to position [160, 0]
click at [753, 620] on button "Clean Now" at bounding box center [757, 617] width 95 height 29
click at [792, 28] on button "Create New Experience" at bounding box center [829, 21] width 107 height 21
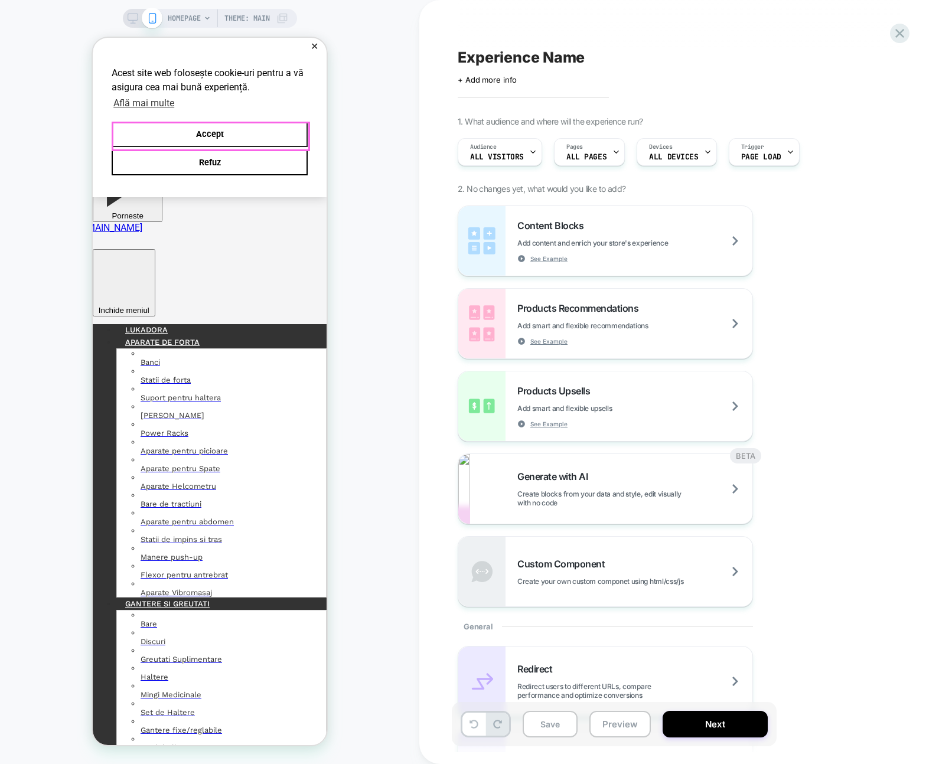
click at [201, 127] on button "Accept" at bounding box center [210, 134] width 196 height 25
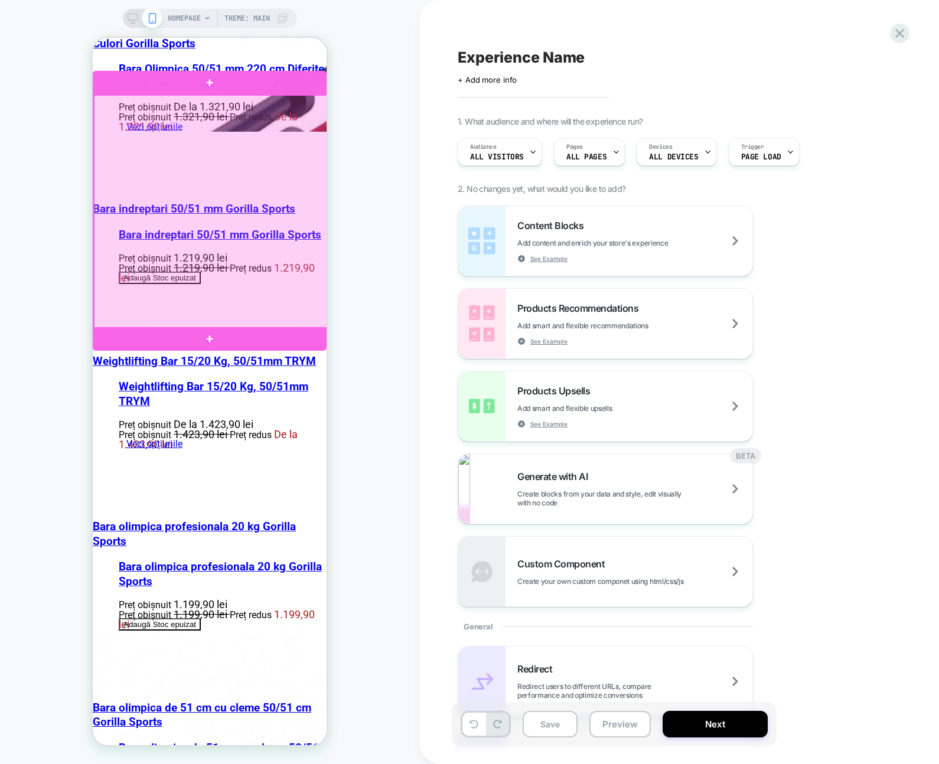
scroll to position [2528, 0]
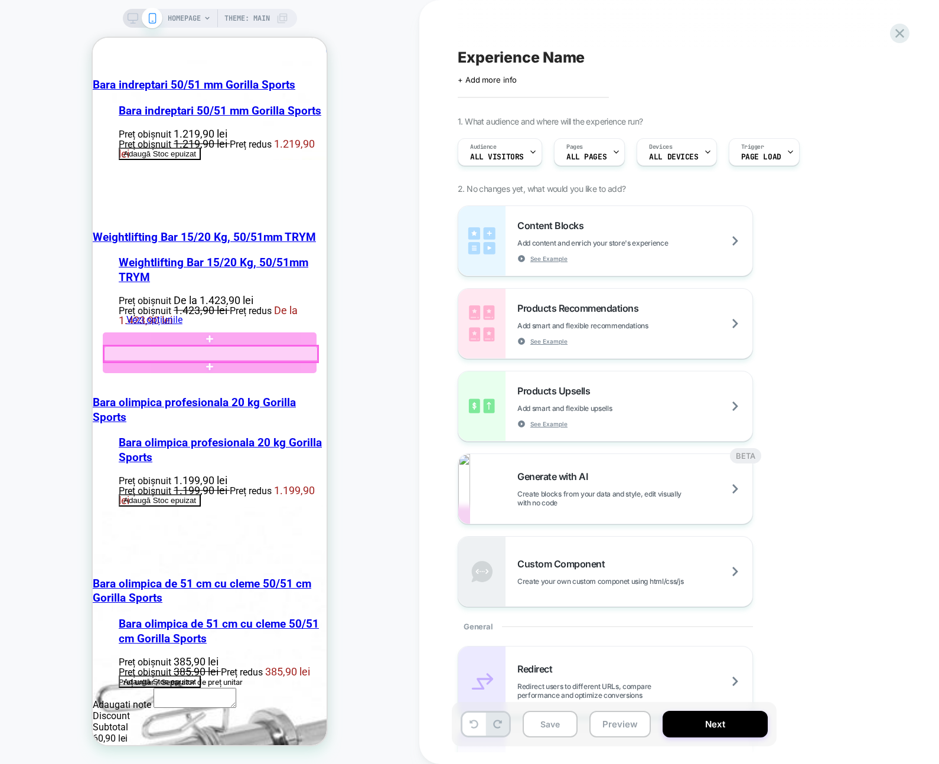
click at [300, 337] on div at bounding box center [210, 339] width 214 height 13
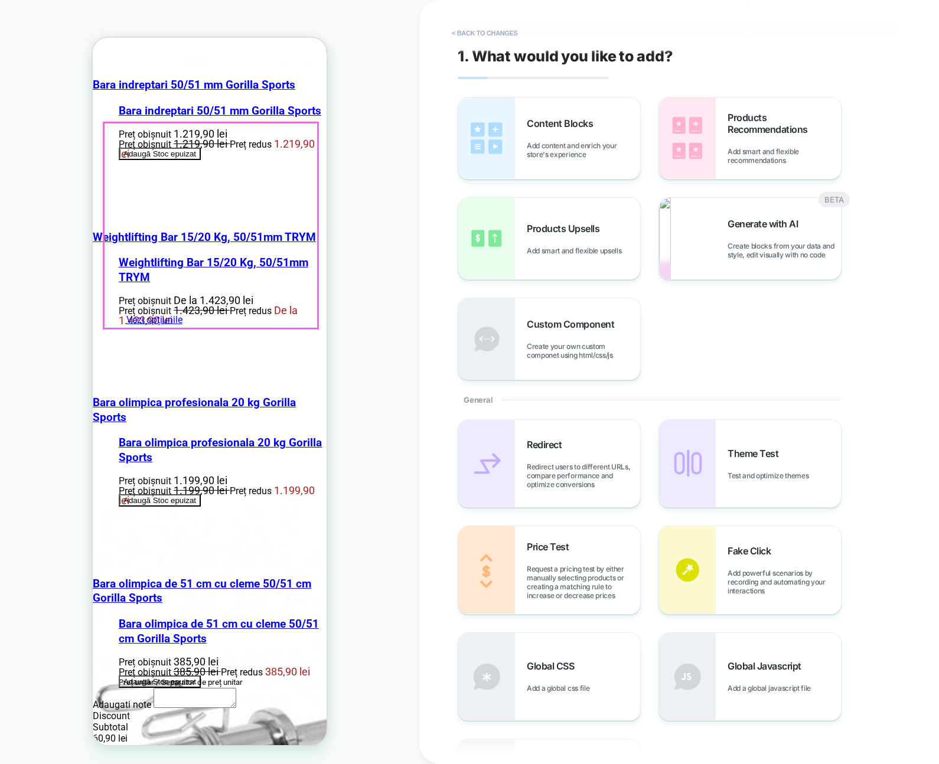
scroll to position [2498, 0]
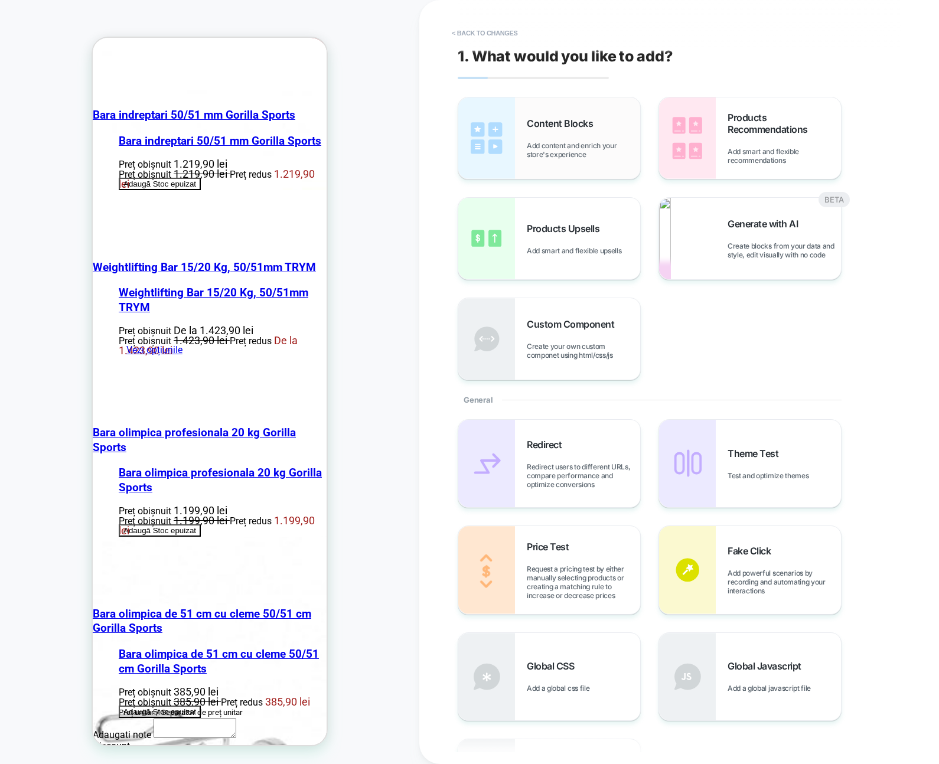
click at [494, 153] on img at bounding box center [486, 138] width 57 height 82
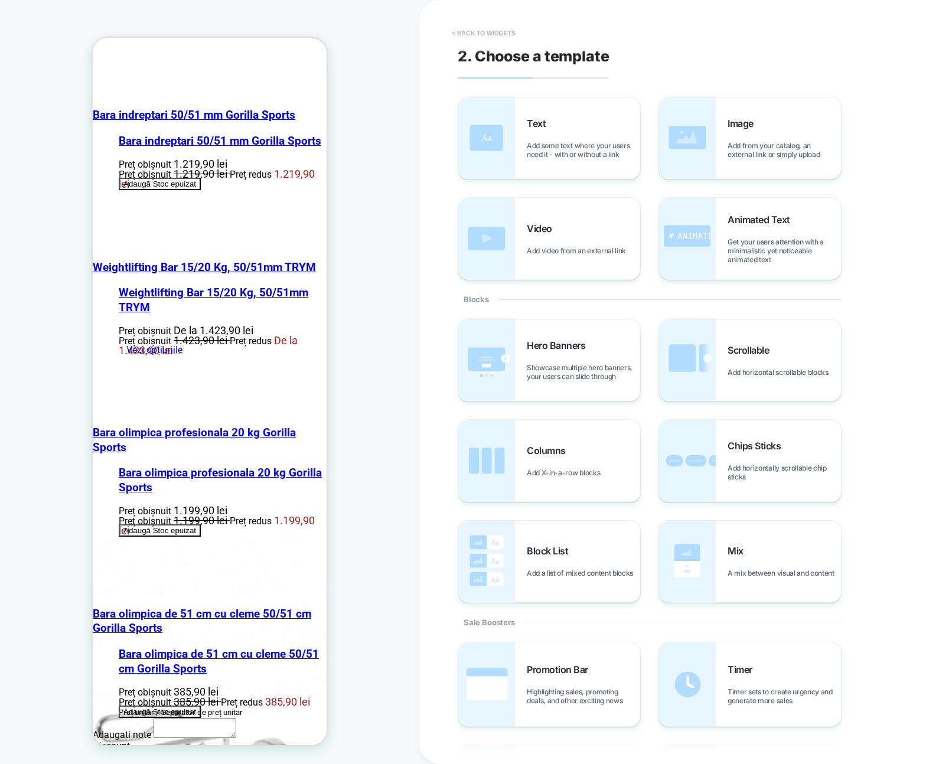
click at [506, 30] on button "< Back to widgets" at bounding box center [484, 33] width 76 height 19
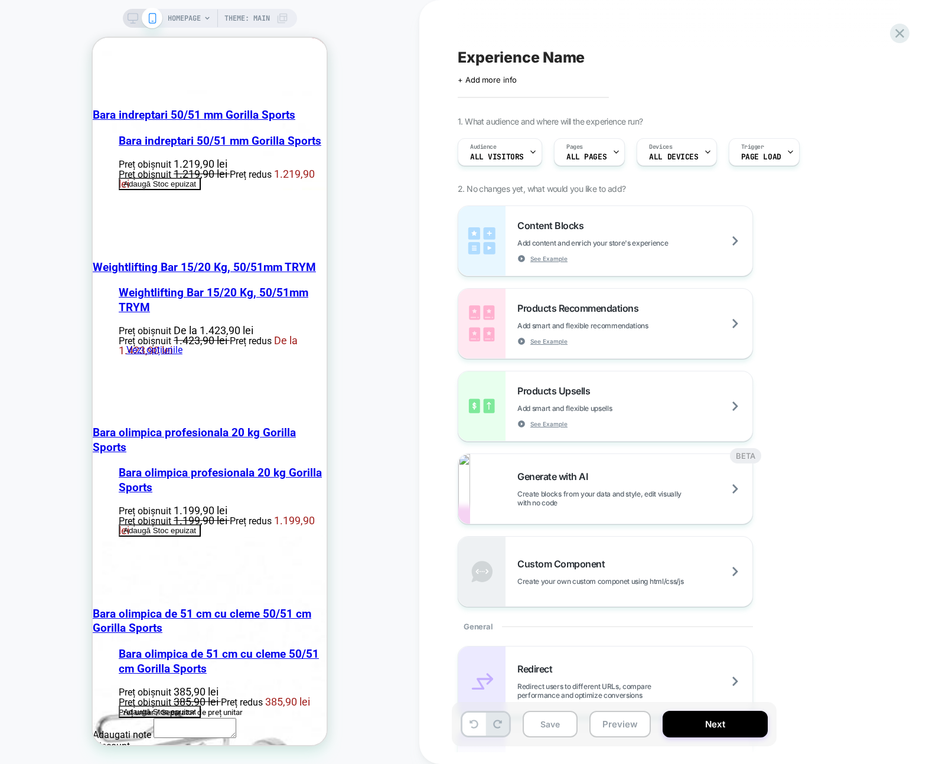
click at [509, 32] on div "Experience Name Click to edit experience details + Add more info 1. What audien…" at bounding box center [673, 382] width 443 height 741
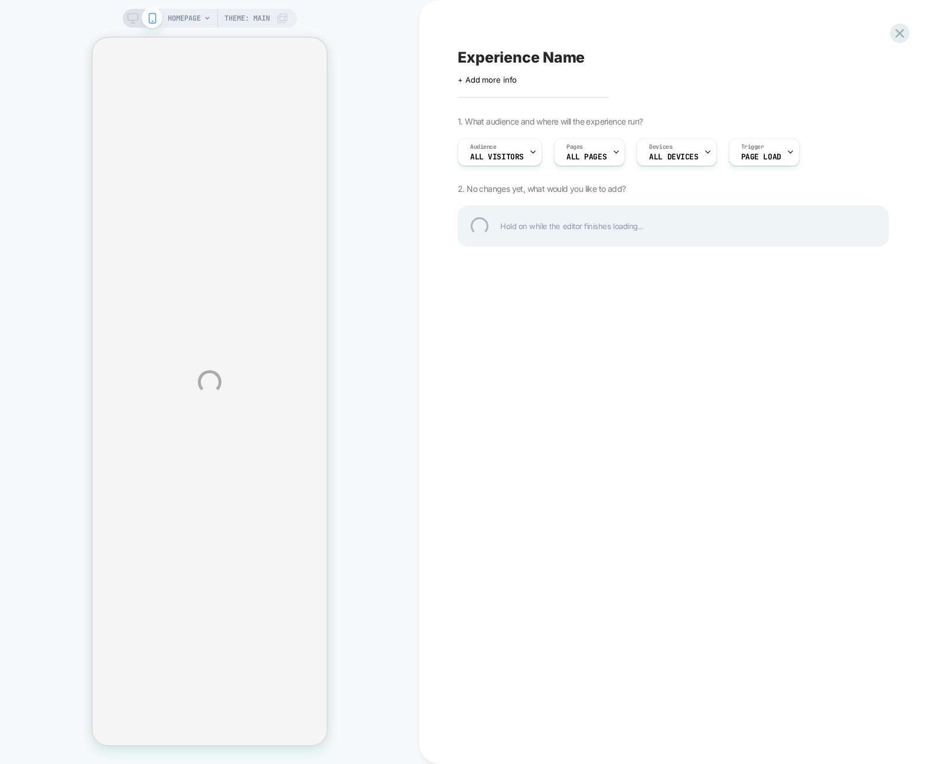
click at [909, 41] on div "HOMEPAGE Theme: MAIN Experience Name Click to edit experience details + Add mor…" at bounding box center [469, 382] width 939 height 764
click at [904, 33] on div at bounding box center [900, 33] width 24 height 24
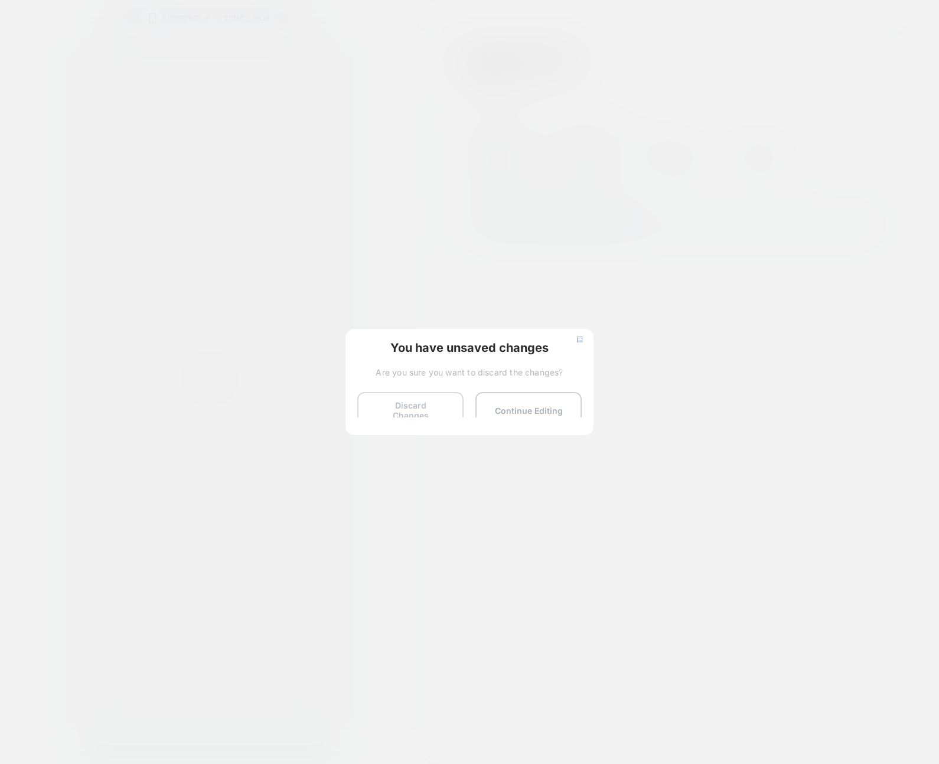
click at [416, 419] on button "Discard Changes" at bounding box center [410, 410] width 106 height 37
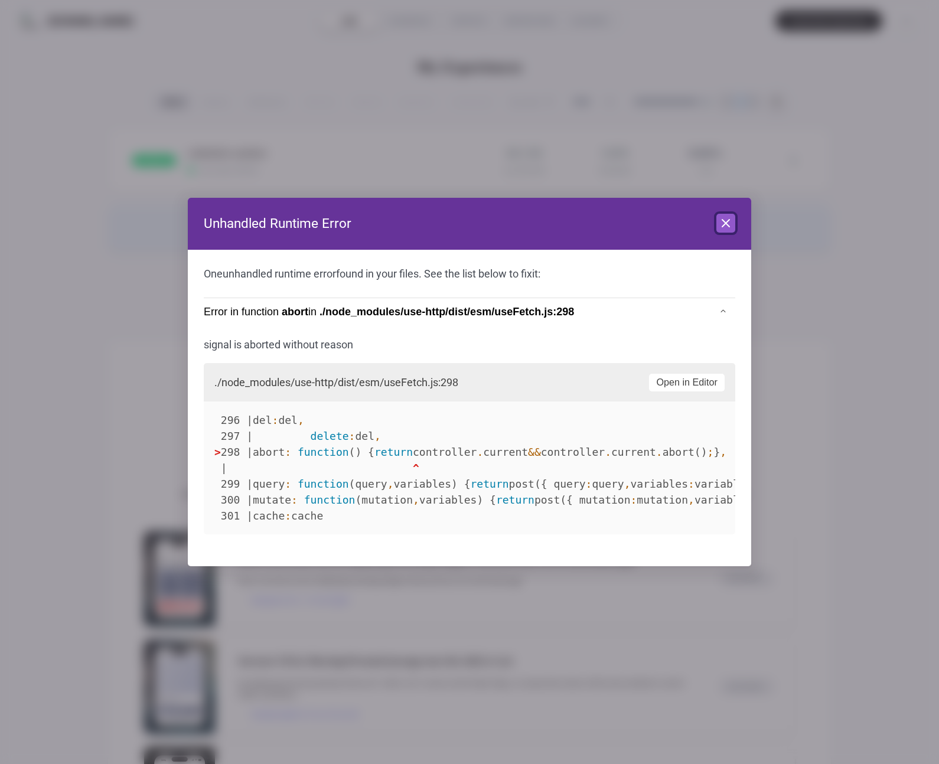
click at [730, 221] on icon at bounding box center [726, 223] width 14 height 14
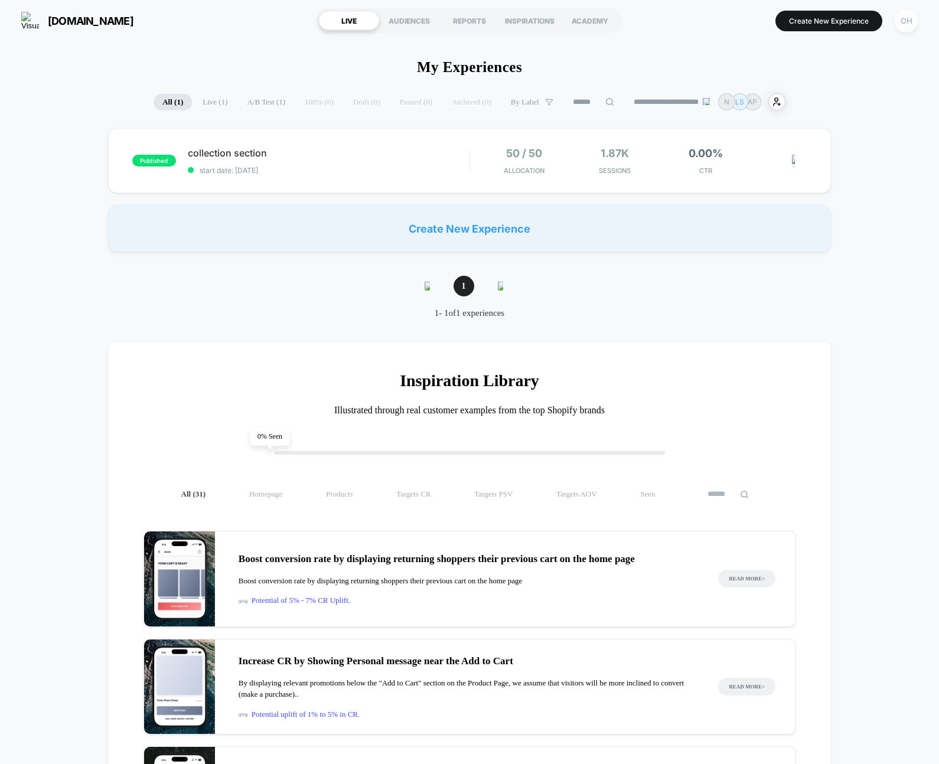
click at [914, 28] on div "OH" at bounding box center [906, 20] width 23 height 23
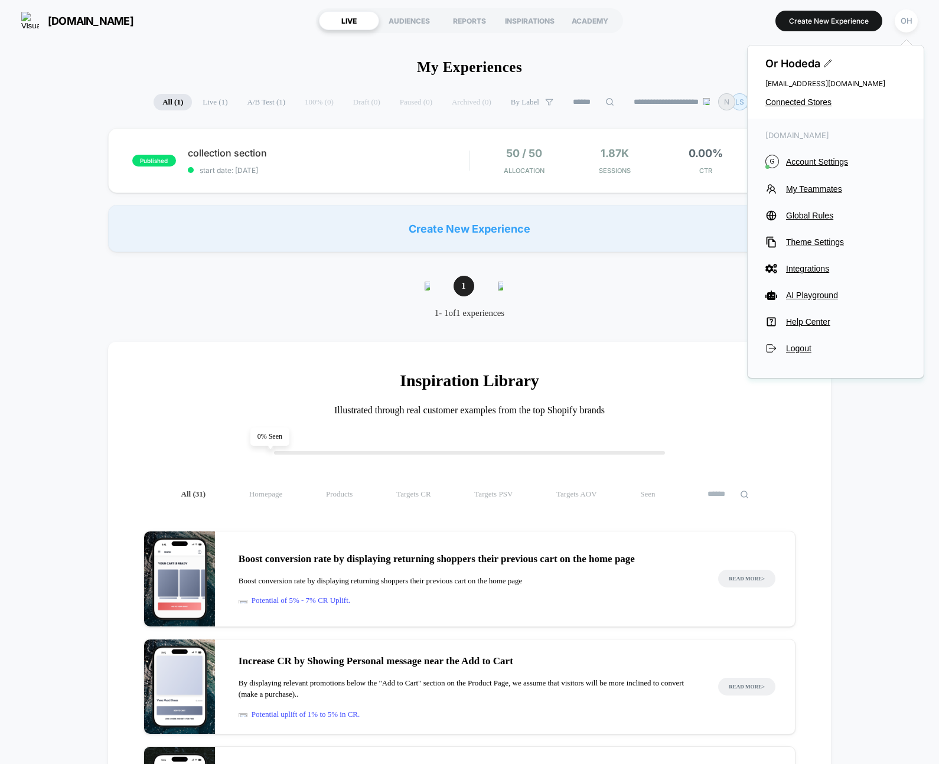
click at [820, 152] on div "[DOMAIN_NAME] G Account Settings My Teammates Global Rules Theme Settings Integ…" at bounding box center [836, 243] width 176 height 248
click at [821, 155] on button "G Account Settings" at bounding box center [836, 162] width 141 height 14
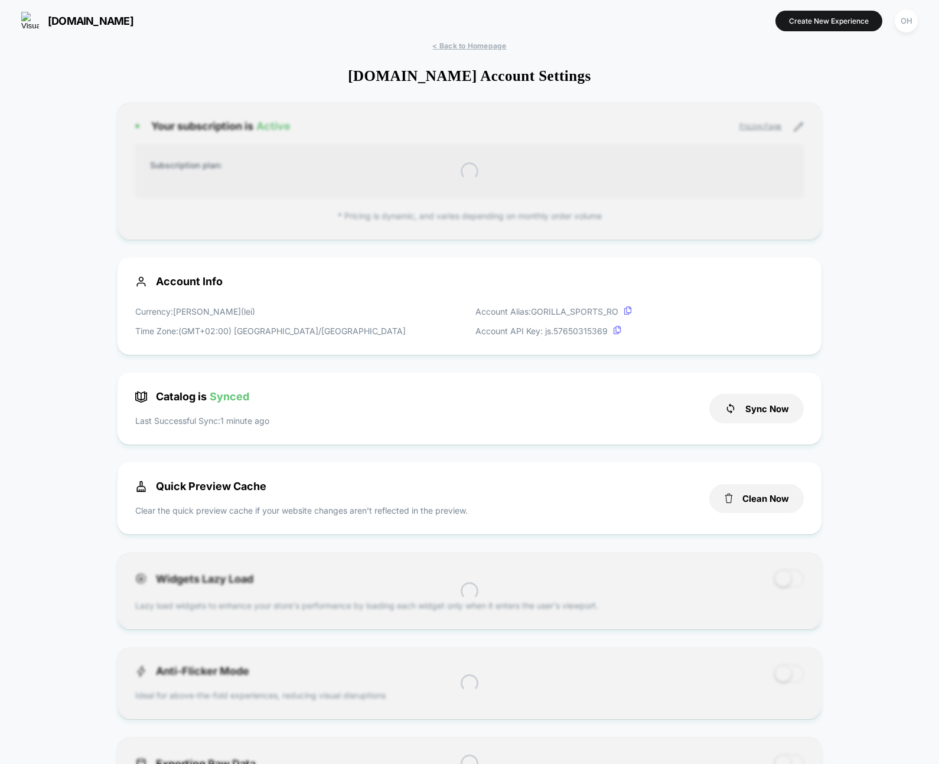
scroll to position [160, 0]
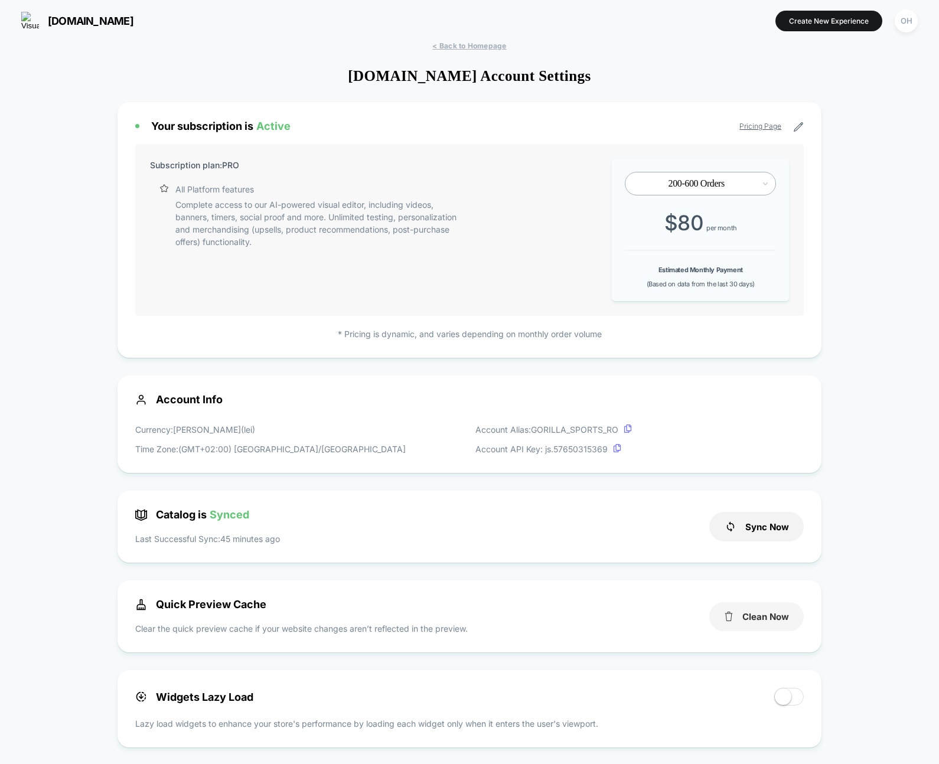
click at [771, 617] on button "Clean Now" at bounding box center [757, 617] width 95 height 29
click at [814, 31] on section "Create New Experience OH" at bounding box center [773, 21] width 295 height 30
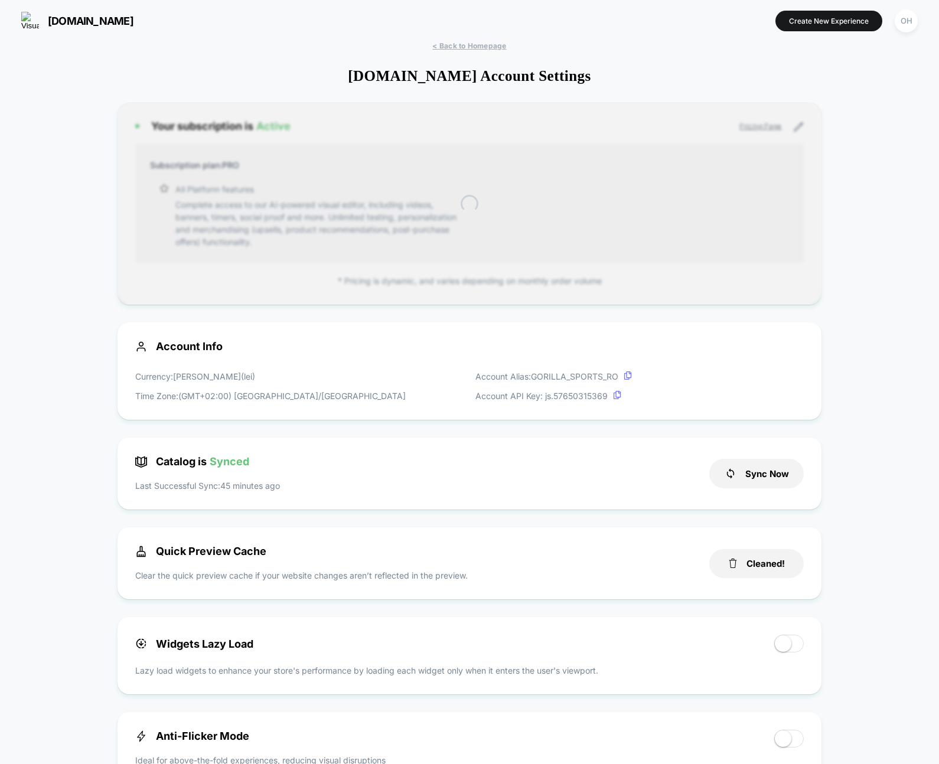
click at [815, 28] on button "Create New Experience" at bounding box center [829, 21] width 107 height 21
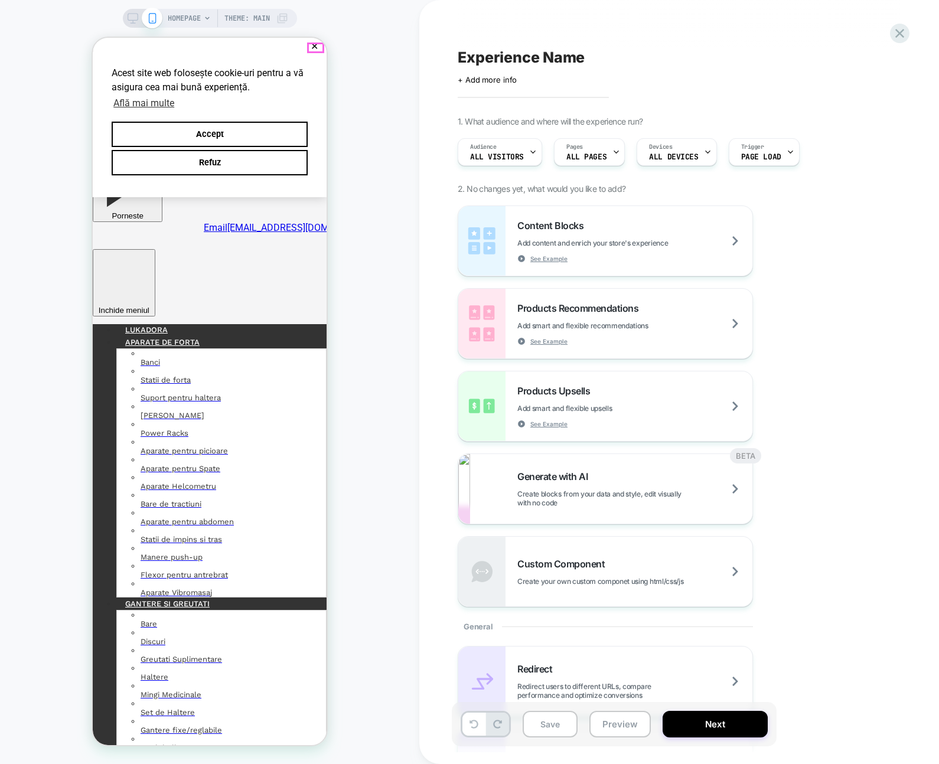
click at [315, 47] on button "✕" at bounding box center [314, 47] width 15 height 8
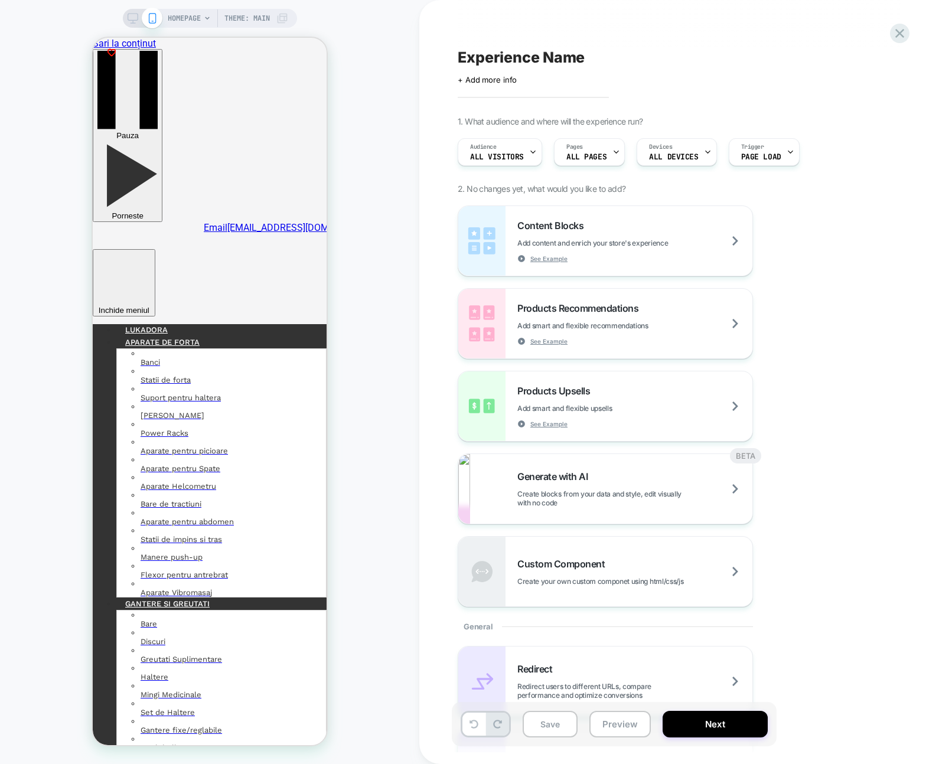
drag, startPoint x: 385, startPoint y: 269, endPoint x: 376, endPoint y: 280, distance: 13.8
click at [385, 269] on div "HOMEPAGE Theme: MAIN" at bounding box center [209, 382] width 419 height 741
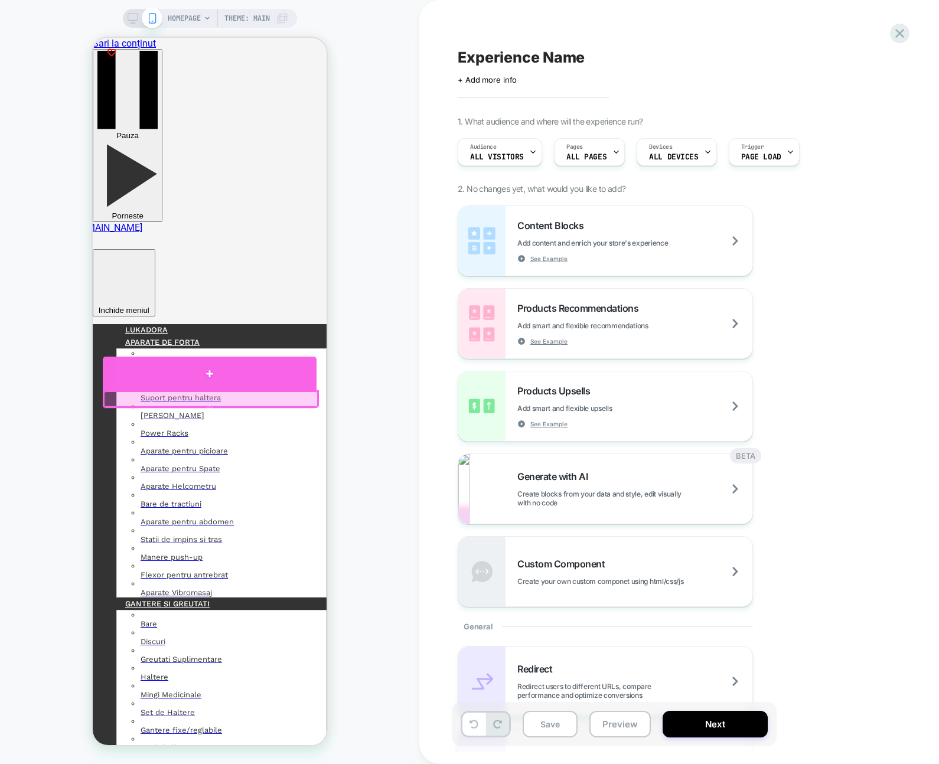
click at [290, 380] on div at bounding box center [210, 374] width 214 height 34
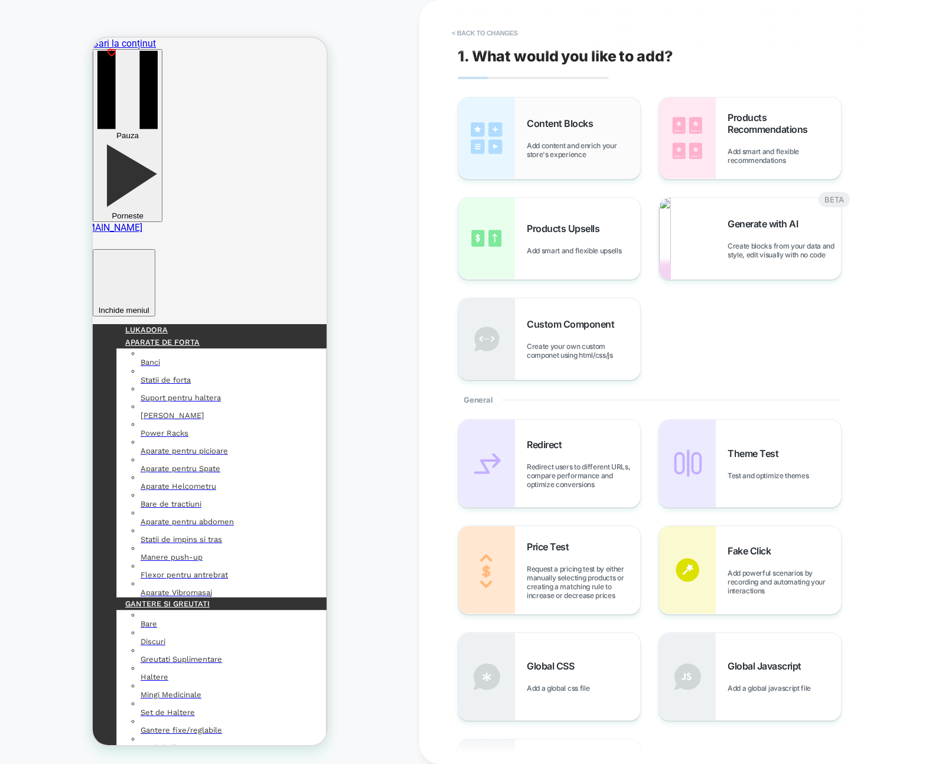
scroll to position [1, 0]
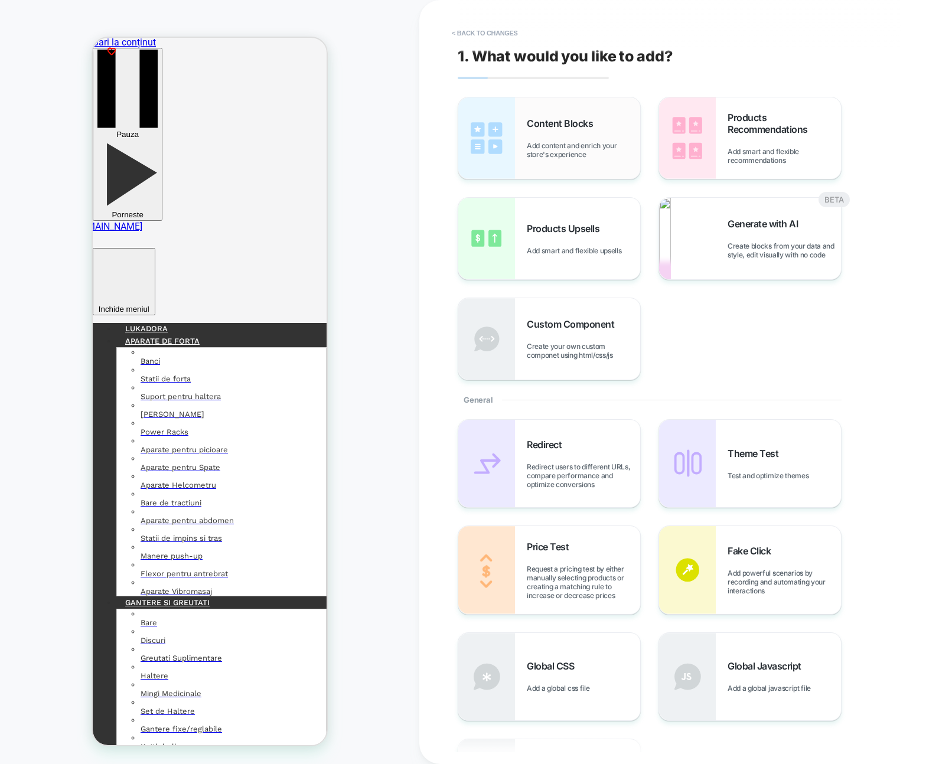
click at [490, 138] on img at bounding box center [486, 138] width 57 height 82
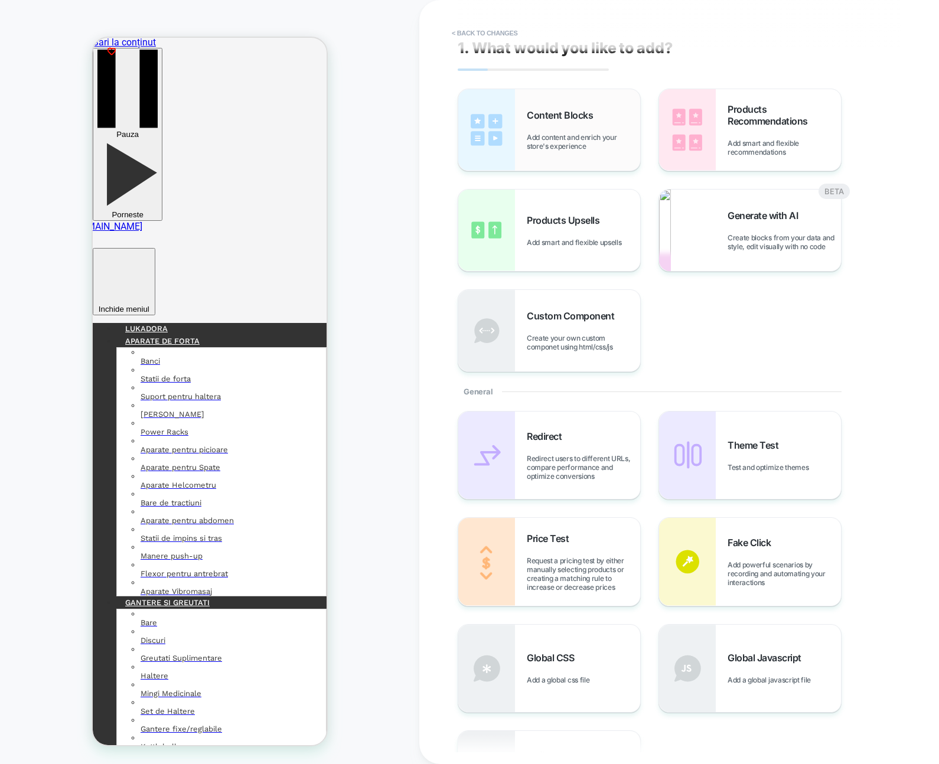
scroll to position [8, 0]
click at [578, 154] on div "Content Blocks Add content and enrich your store's experience" at bounding box center [549, 131] width 182 height 82
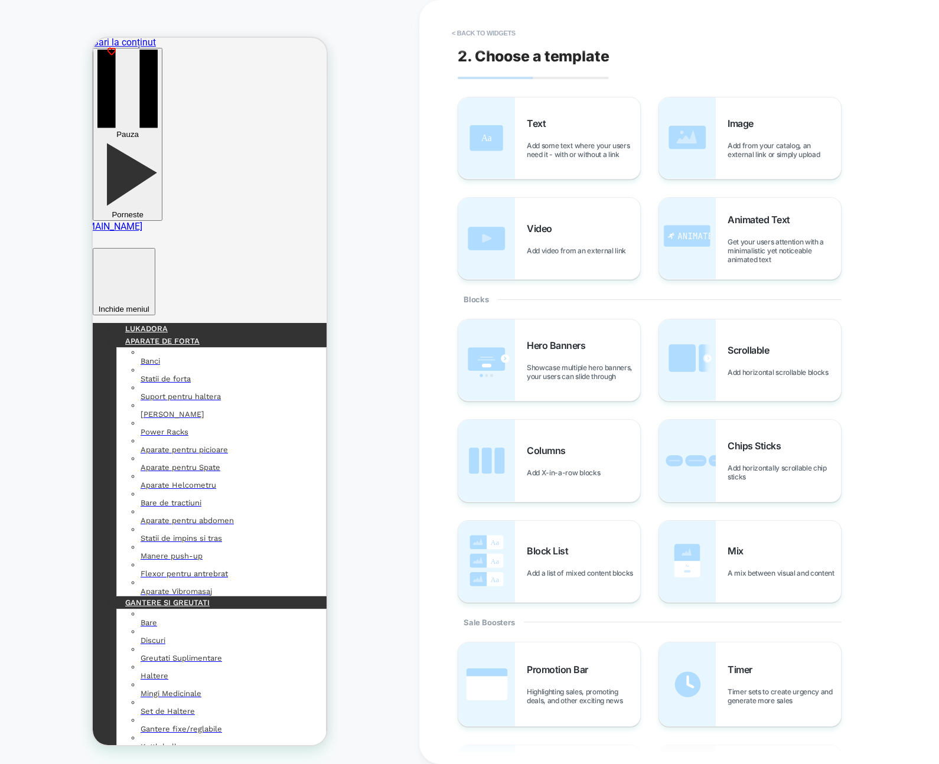
click at [585, 152] on span "Add some text where your users need it - with or without a link" at bounding box center [583, 150] width 113 height 18
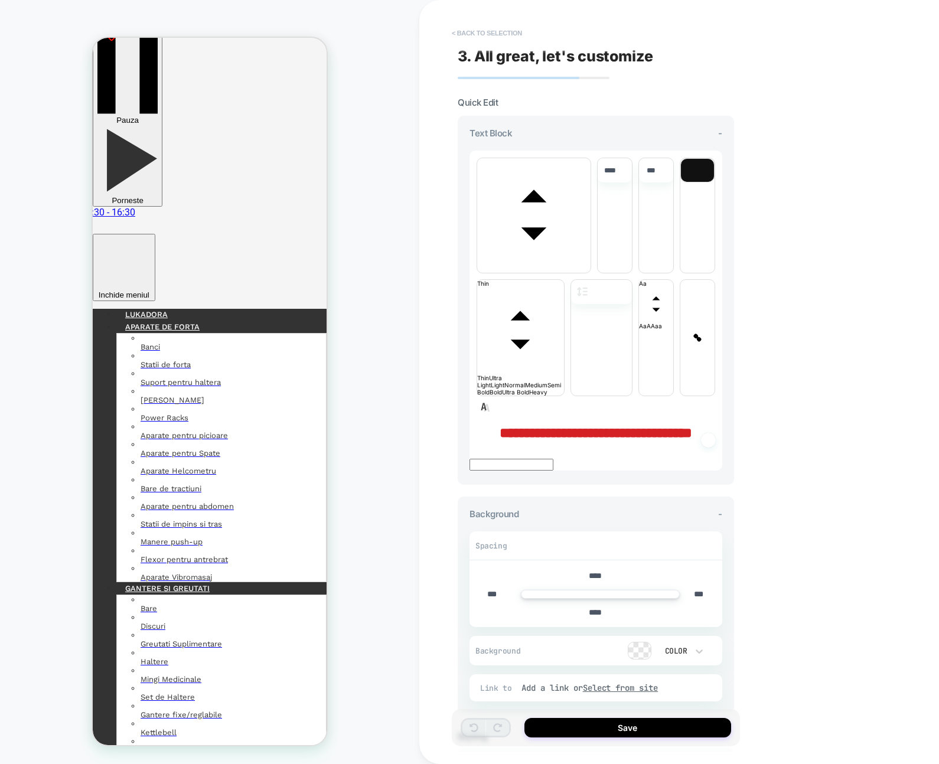
click at [490, 24] on button "< Back to selection" at bounding box center [487, 33] width 82 height 19
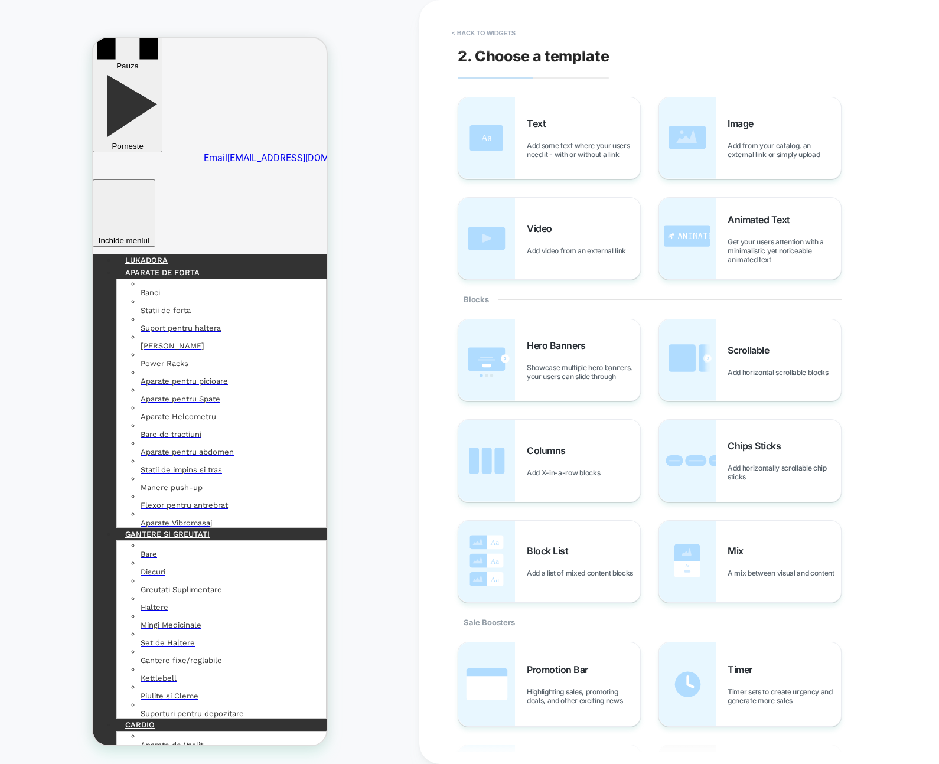
scroll to position [22, 0]
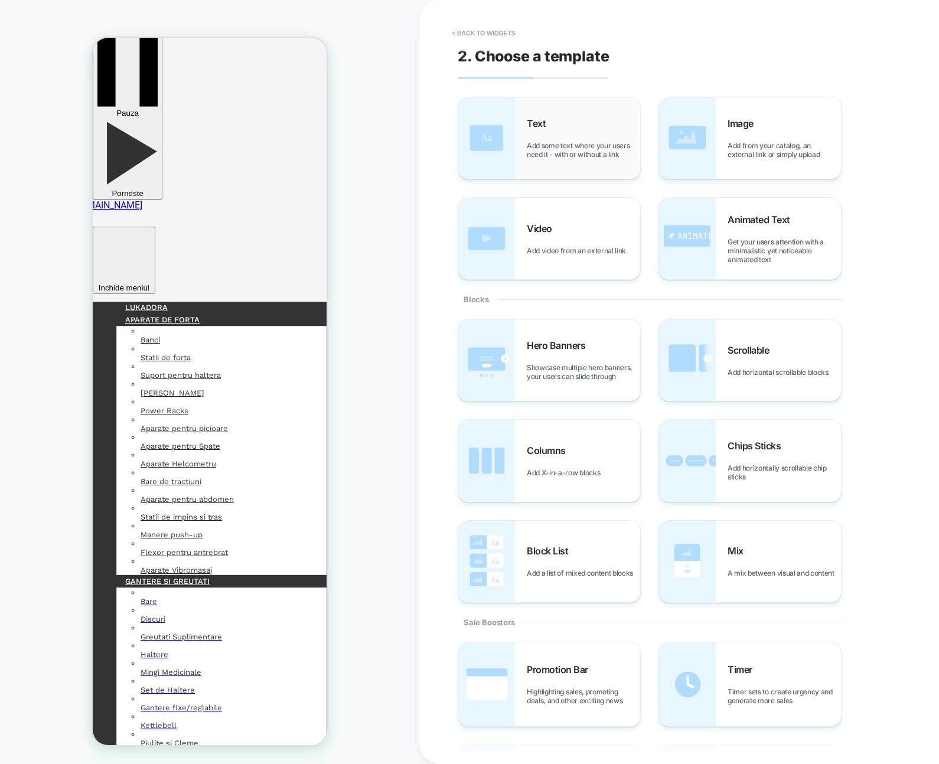
click at [413, 287] on div "HOMEPAGE Theme: MAIN" at bounding box center [209, 382] width 419 height 741
click at [479, 148] on img at bounding box center [486, 138] width 57 height 82
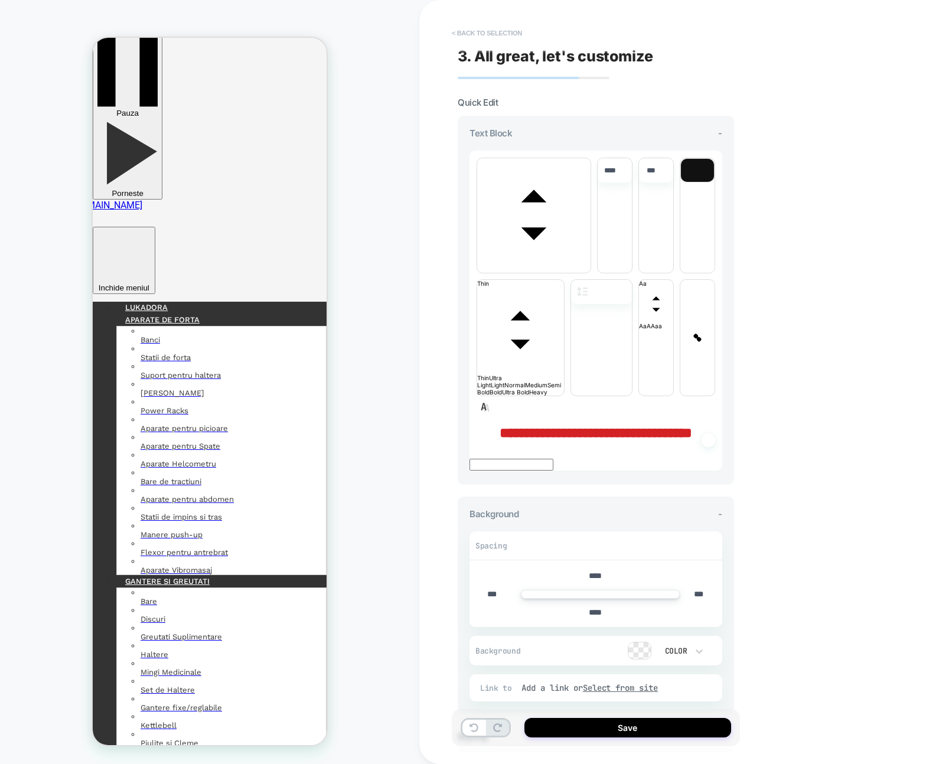
click at [486, 40] on button "< Back to selection" at bounding box center [487, 33] width 82 height 19
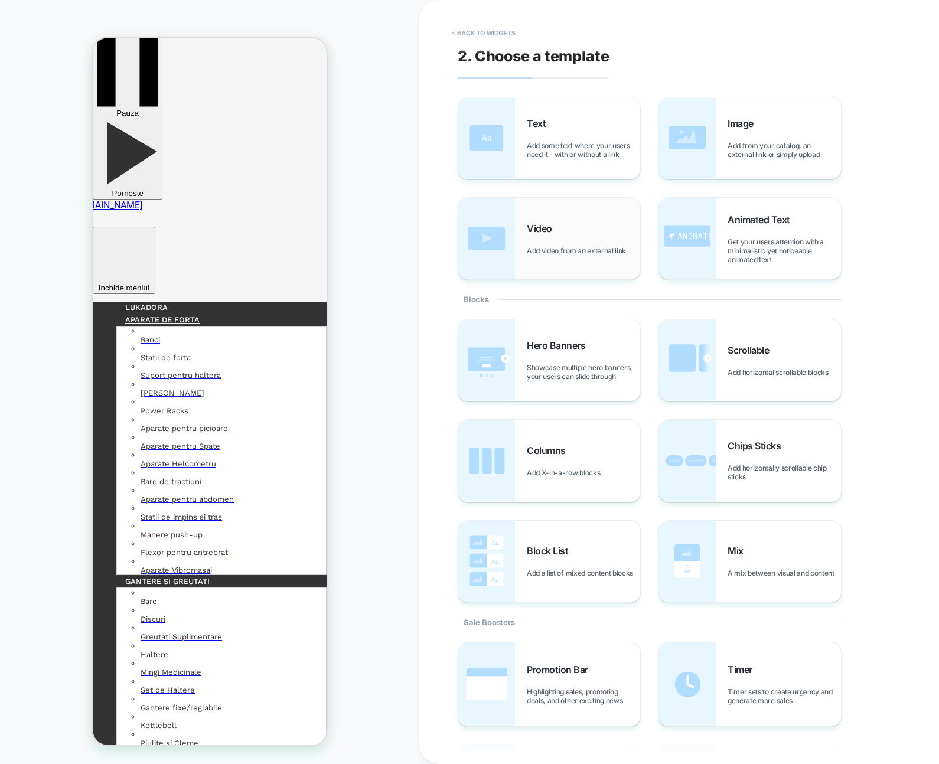
click at [557, 258] on div "Video Add video from an external link" at bounding box center [549, 239] width 182 height 82
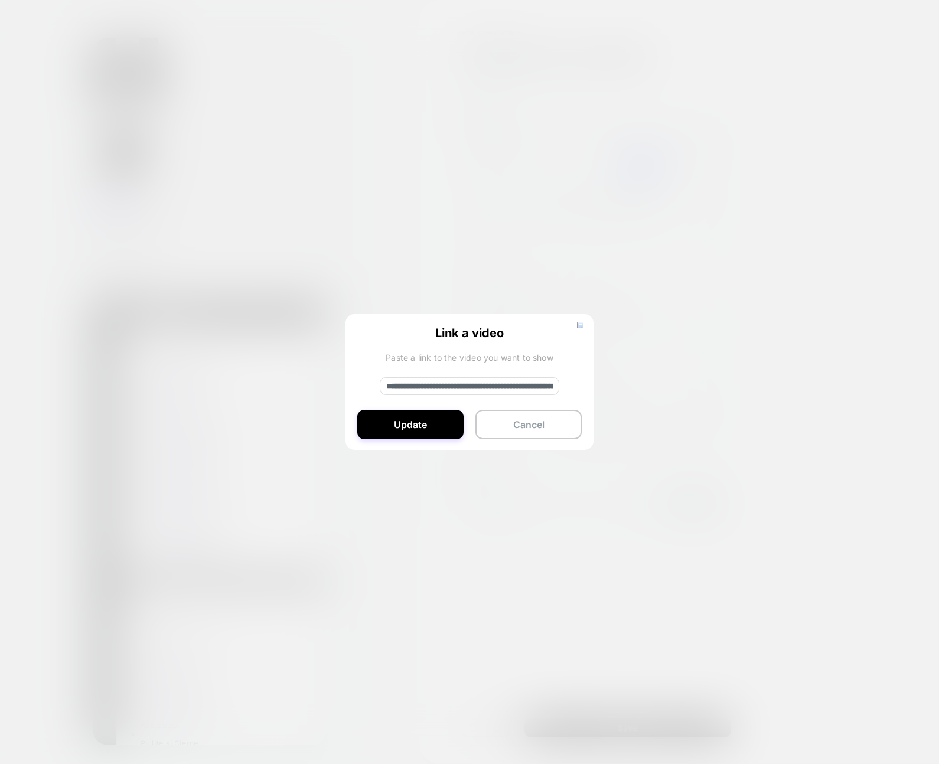
click at [530, 427] on button "Cancel" at bounding box center [529, 425] width 106 height 30
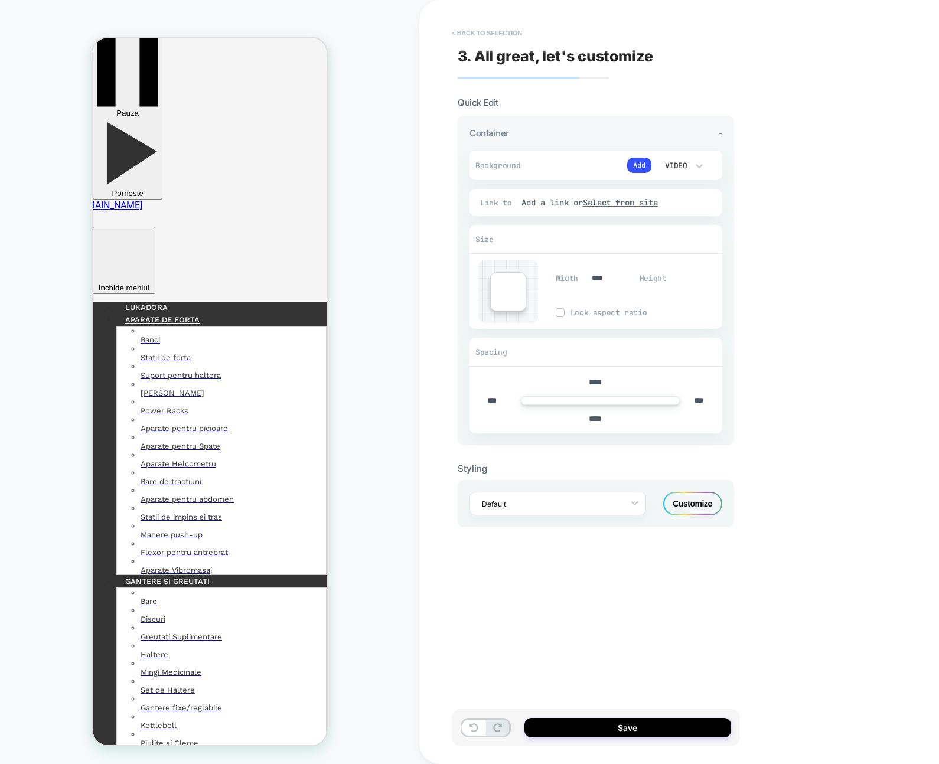
click at [490, 38] on button "< Back to selection" at bounding box center [487, 33] width 82 height 19
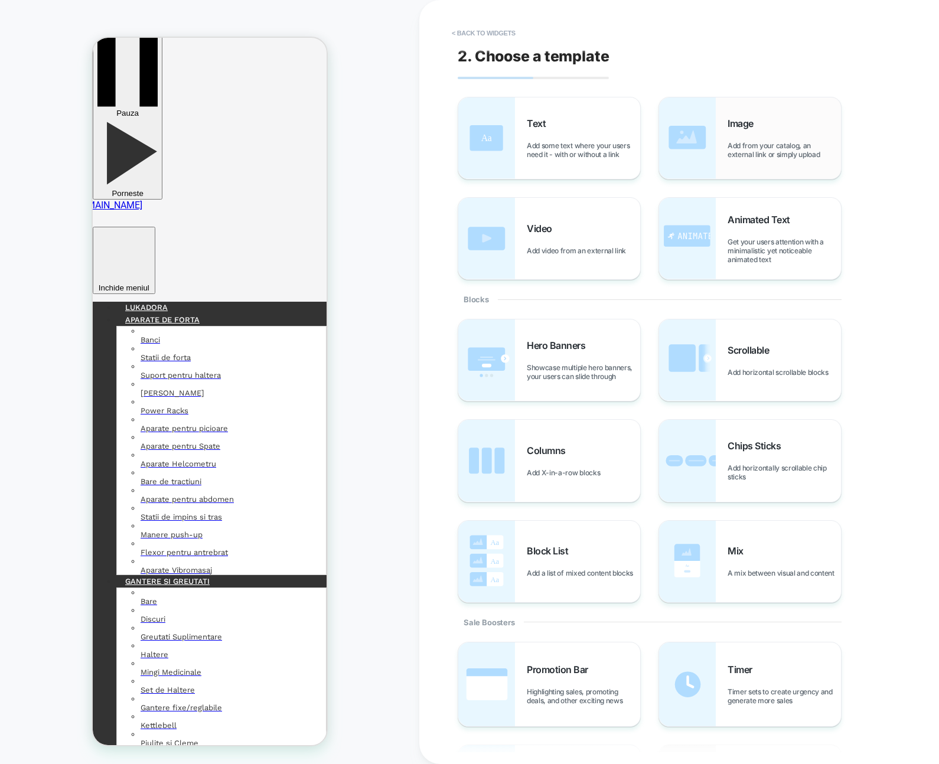
click at [741, 136] on div "Image Add from your catalog, an external link or simply upload" at bounding box center [784, 138] width 113 height 41
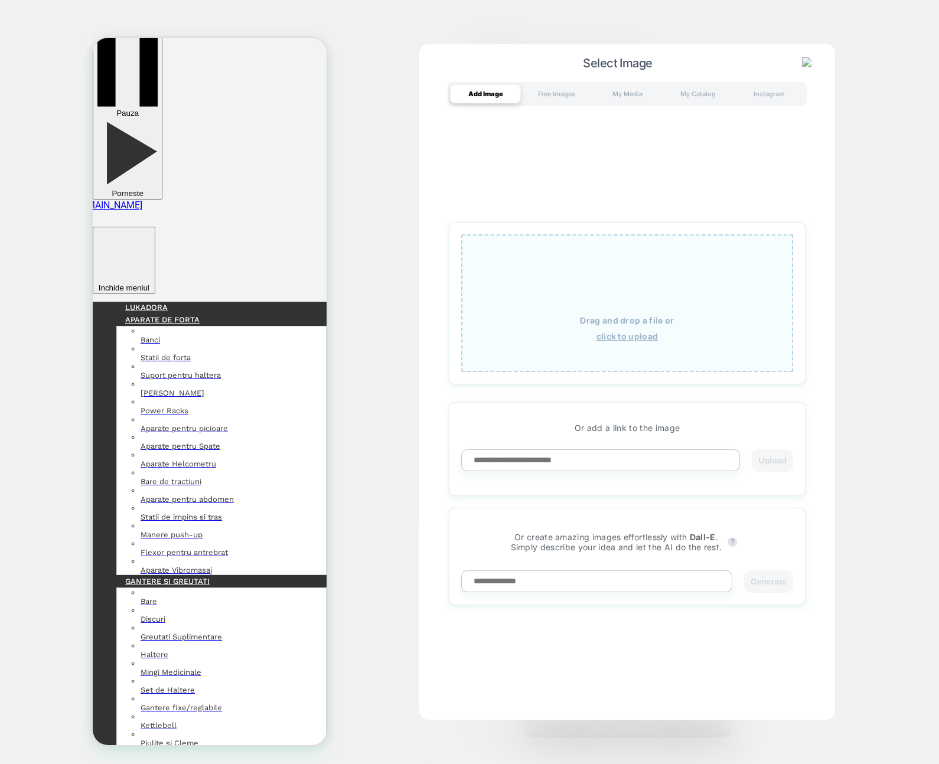
drag, startPoint x: 828, startPoint y: 60, endPoint x: 811, endPoint y: 57, distance: 18.1
click at [828, 60] on div "Select Image Add Image Free Images My Media My Catalog Instagram Drag and drop …" at bounding box center [627, 382] width 416 height 677
click at [811, 57] on img at bounding box center [808, 63] width 12 height 12
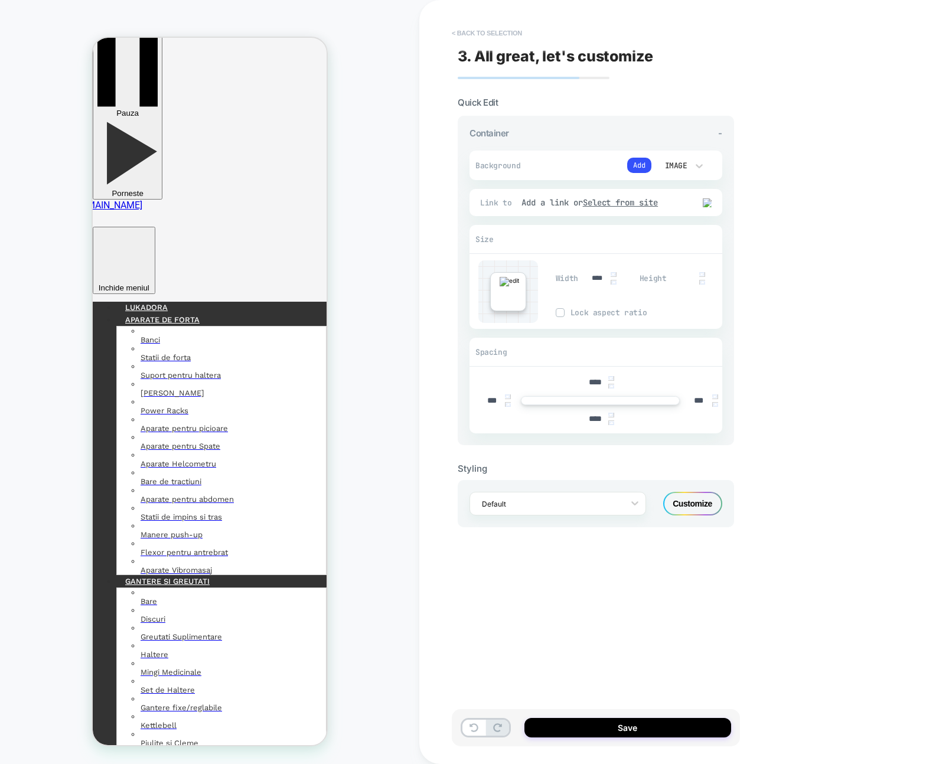
click at [476, 32] on button "< Back to selection" at bounding box center [487, 33] width 82 height 19
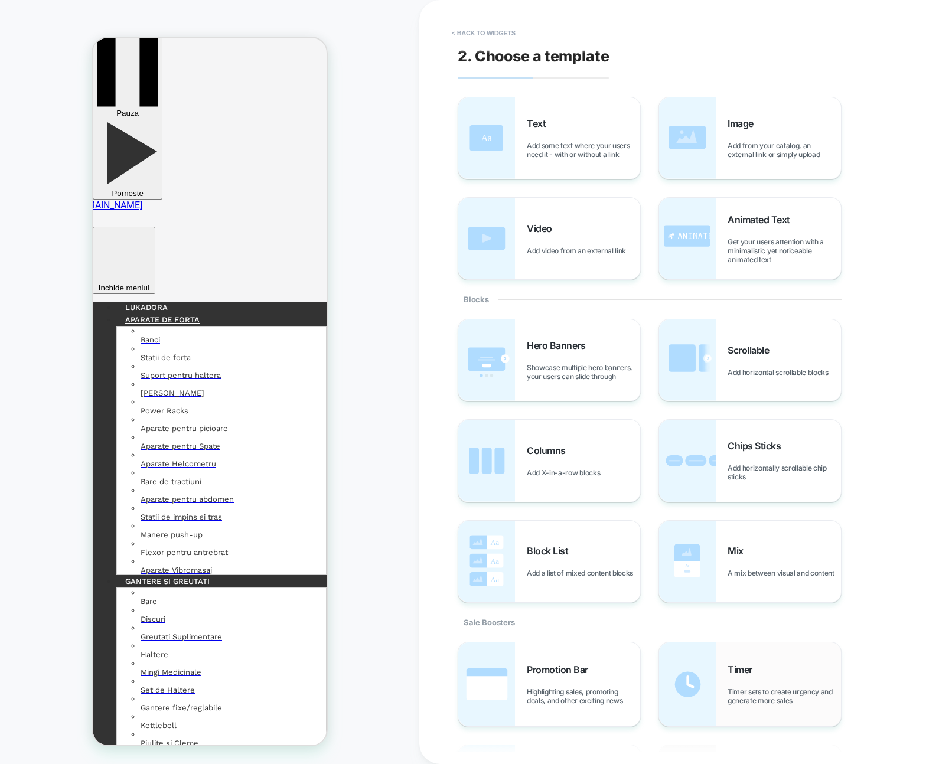
click at [742, 664] on div "Timer Timer sets to create urgency and generate more sales" at bounding box center [784, 684] width 113 height 41
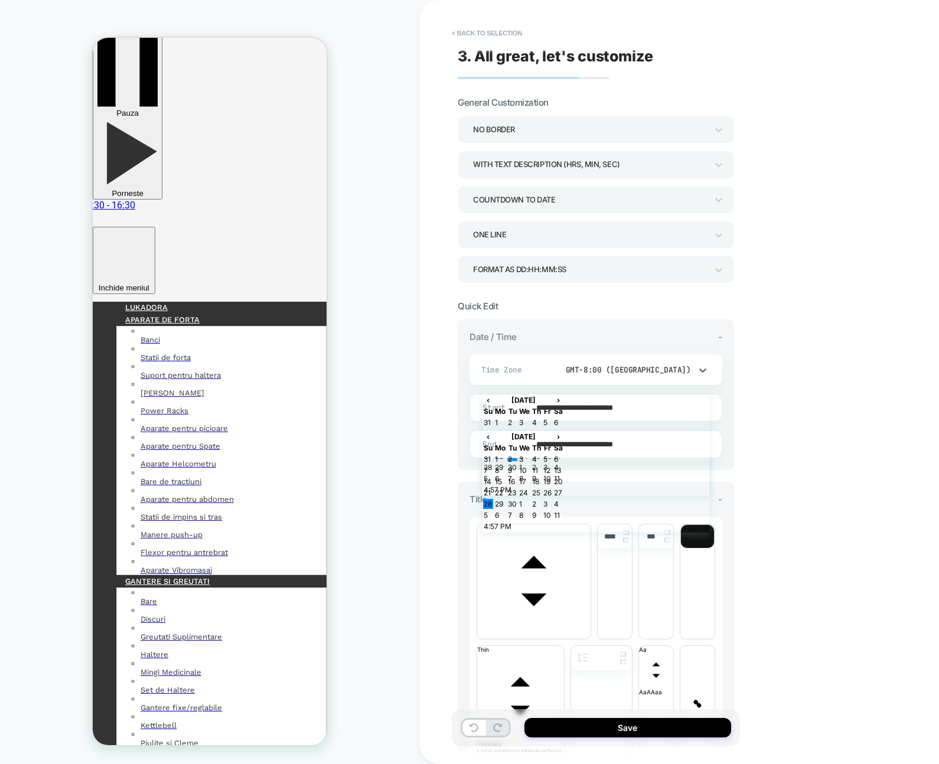
click at [645, 375] on div "GMT-8:00 (Los Angeles)" at bounding box center [621, 370] width 152 height 12
click at [643, 399] on input "**********" at bounding box center [594, 408] width 252 height 28
click at [542, 474] on td "9" at bounding box center [537, 479] width 10 height 10
type input "**********"
click at [603, 724] on button "Save" at bounding box center [628, 727] width 207 height 19
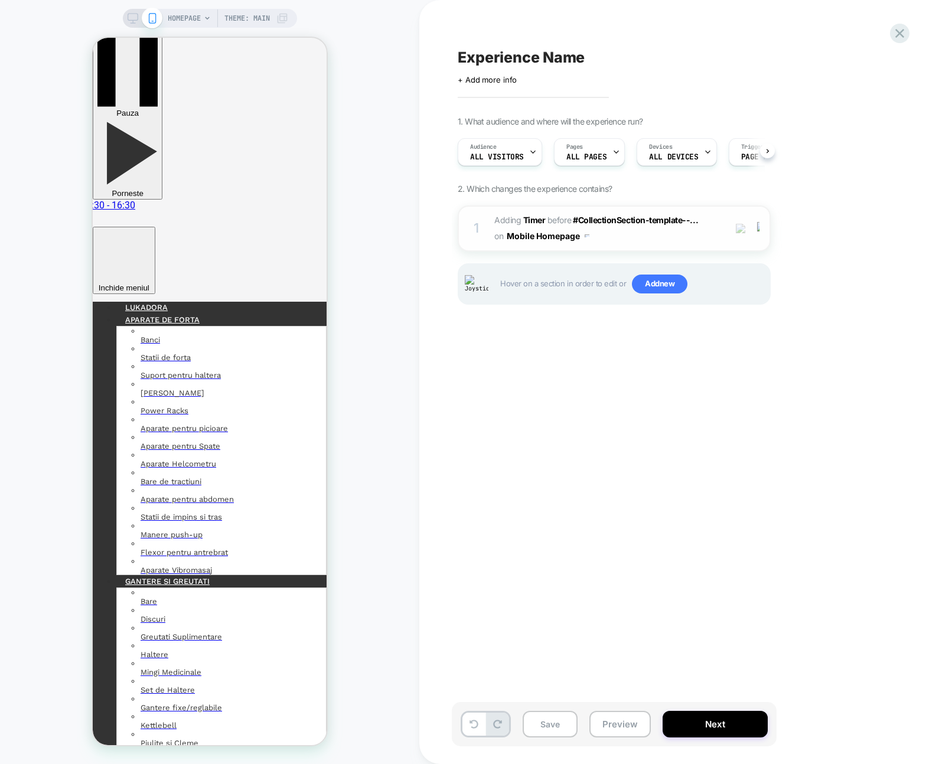
click at [608, 430] on div "Experience Name Click to edit experience details + Add more info 1. What audien…" at bounding box center [673, 382] width 443 height 741
drag, startPoint x: 655, startPoint y: 239, endPoint x: 743, endPoint y: 235, distance: 88.1
click at [655, 239] on span "#_loomi_addon_1758808680758 Adding Timer BEFORE #CollectionSection-template--..…" at bounding box center [606, 229] width 225 height 32
click at [744, 228] on img at bounding box center [741, 229] width 10 height 10
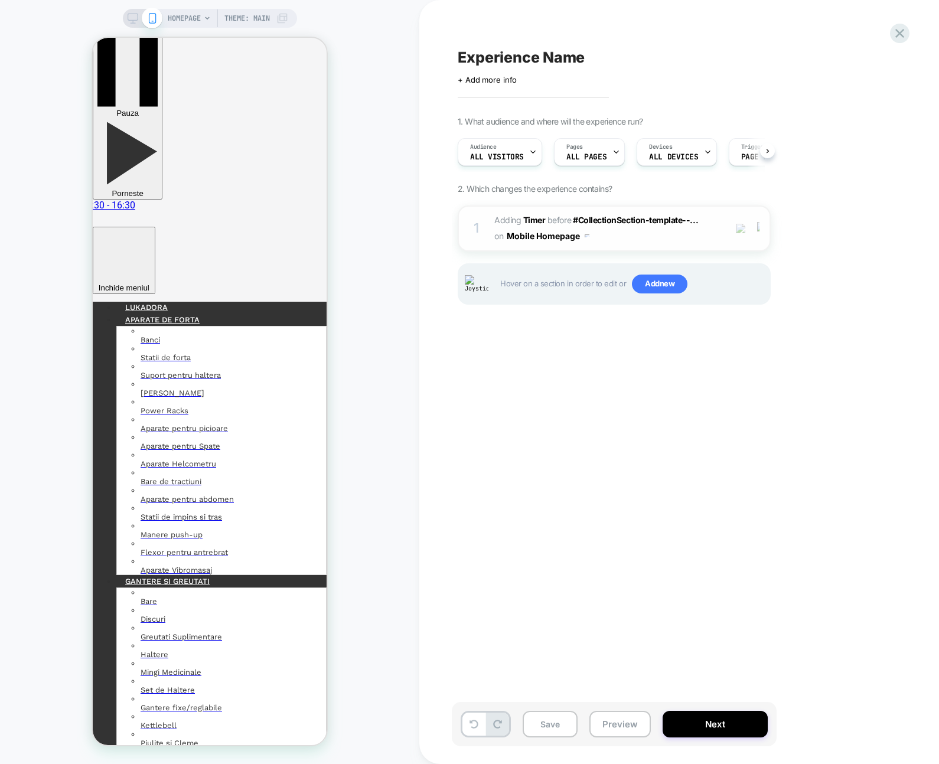
click at [764, 227] on div at bounding box center [760, 228] width 19 height 13
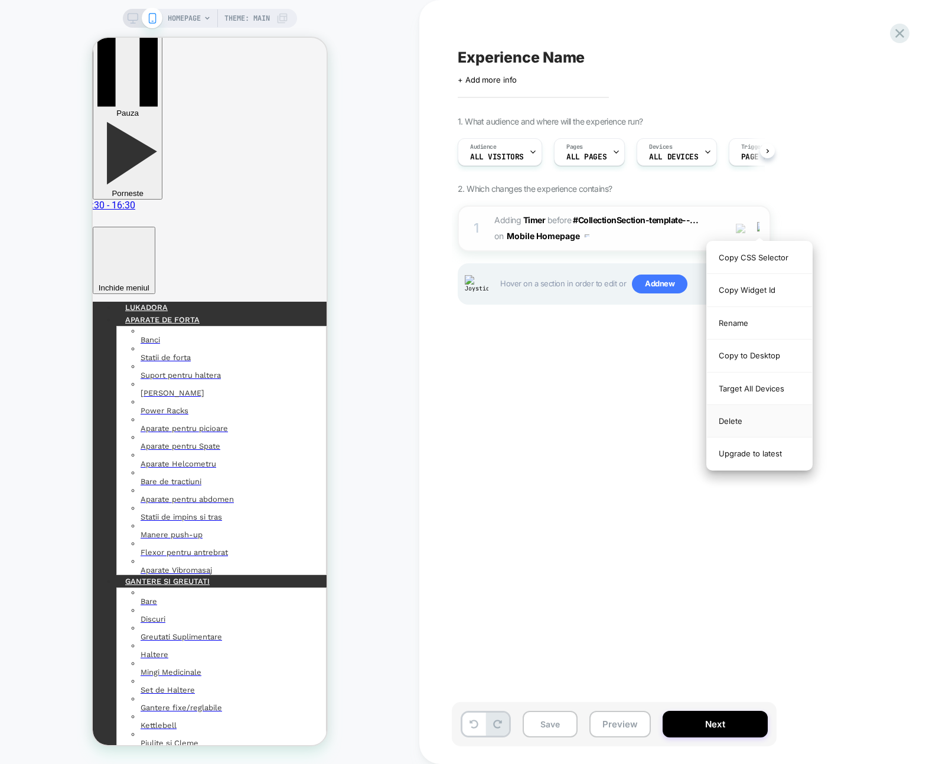
drag, startPoint x: 742, startPoint y: 428, endPoint x: 148, endPoint y: 359, distance: 597.7
click at [742, 428] on div "Delete" at bounding box center [759, 421] width 105 height 32
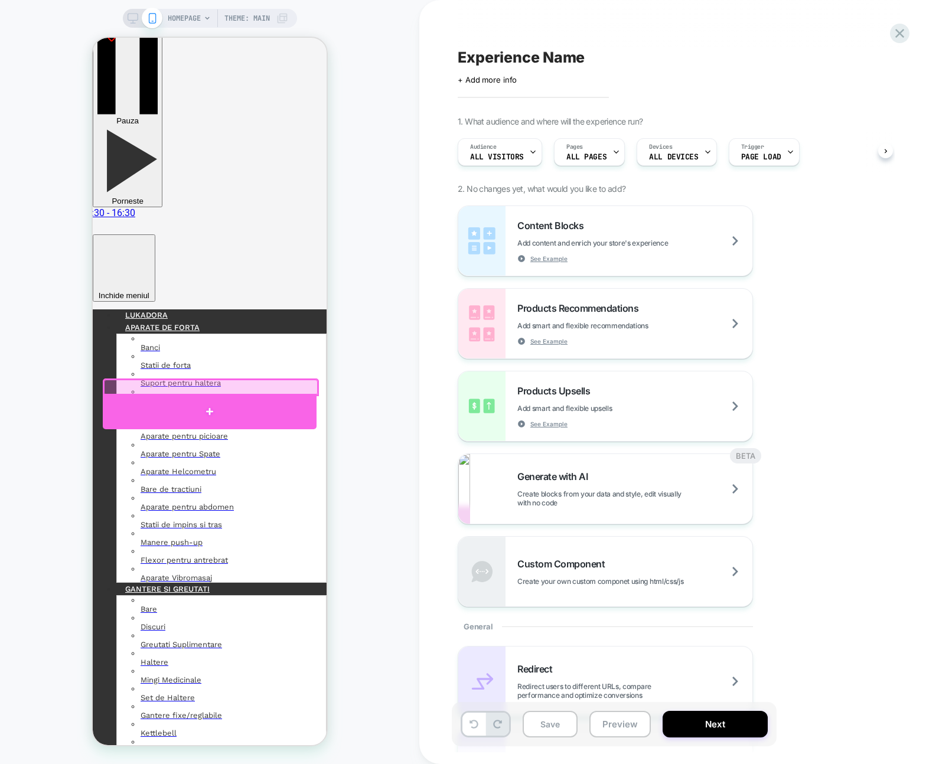
scroll to position [15, 0]
drag, startPoint x: 439, startPoint y: 444, endPoint x: 242, endPoint y: 396, distance: 202.5
click at [241, 396] on div at bounding box center [210, 410] width 214 height 35
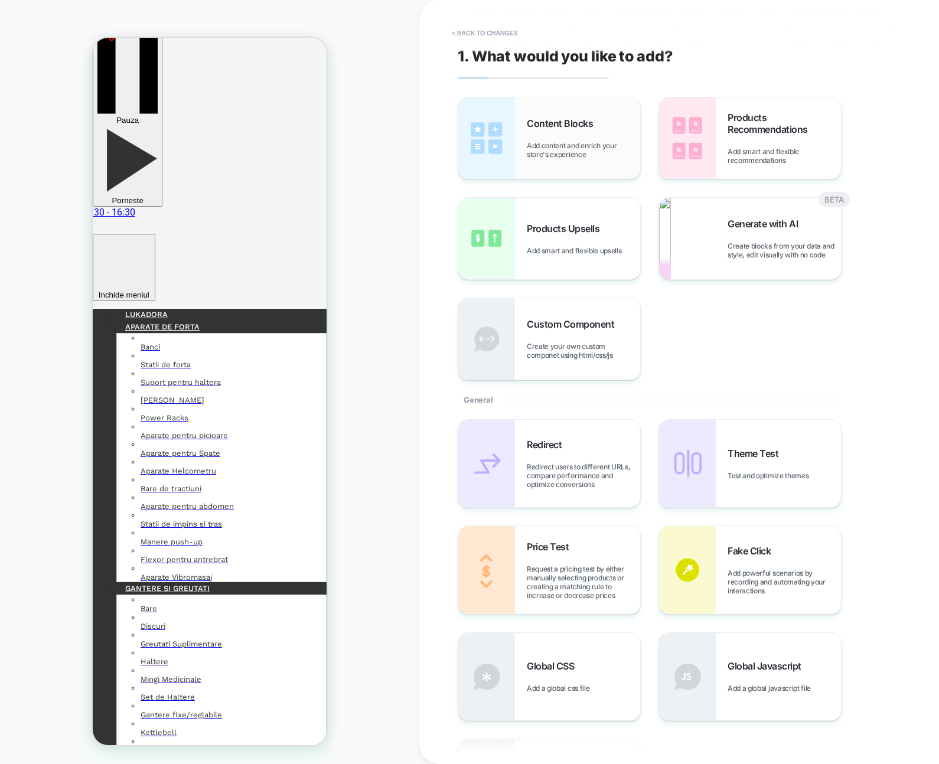
click at [613, 166] on div "Content Blocks Add content and enrich your store's experience" at bounding box center [549, 138] width 182 height 82
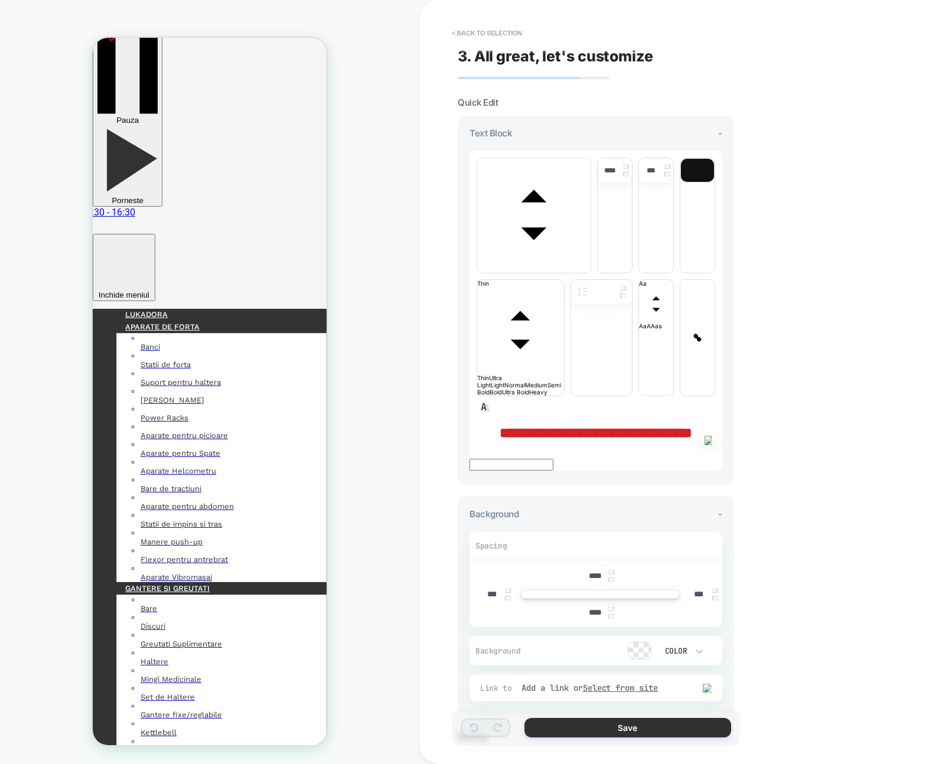
click at [675, 719] on button "Save" at bounding box center [628, 727] width 207 height 19
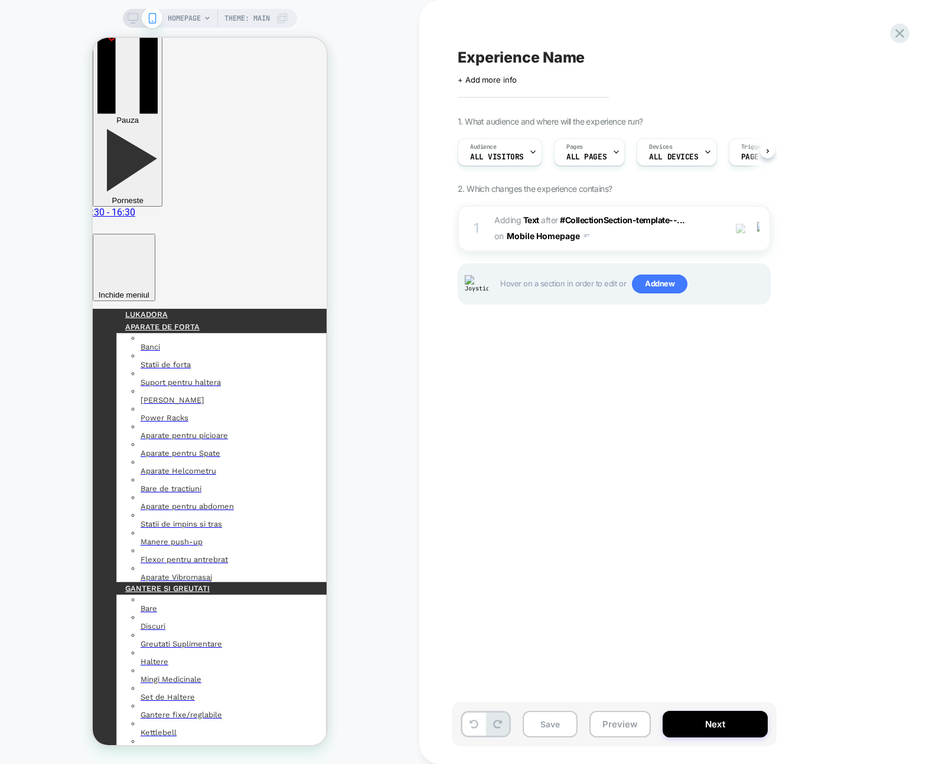
click at [676, 246] on div "1 #_loomi_addon_1758808872394 Adding Text AFTER #CollectionSection-template--..…" at bounding box center [614, 229] width 313 height 46
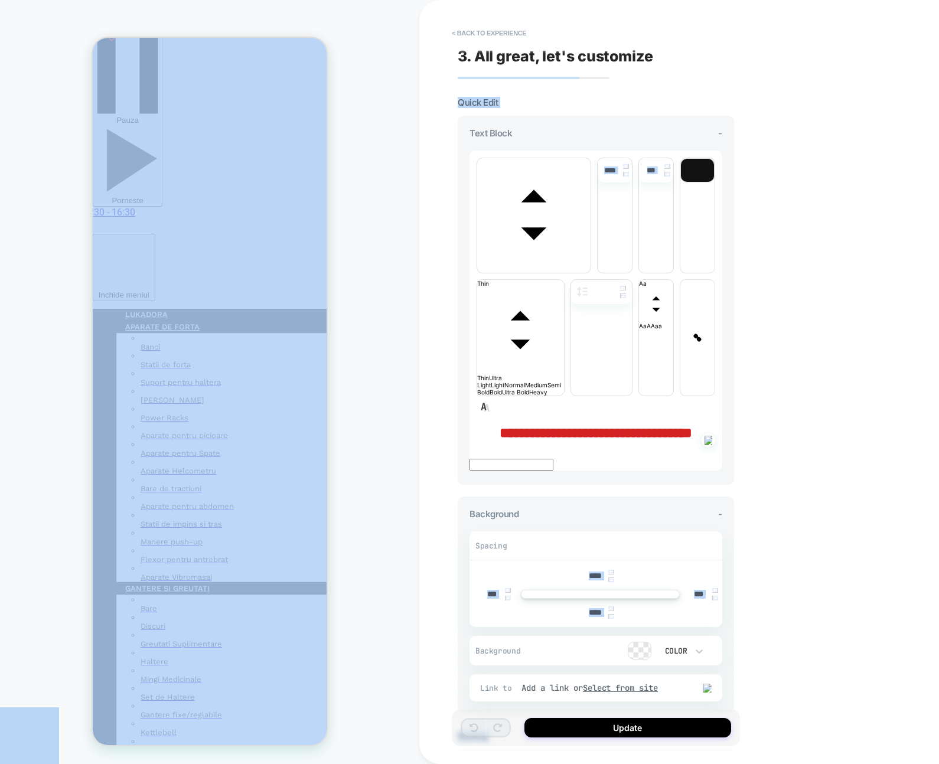
click at [627, 165] on img at bounding box center [626, 166] width 6 height 5
click at [628, 165] on img at bounding box center [626, 166] width 6 height 5
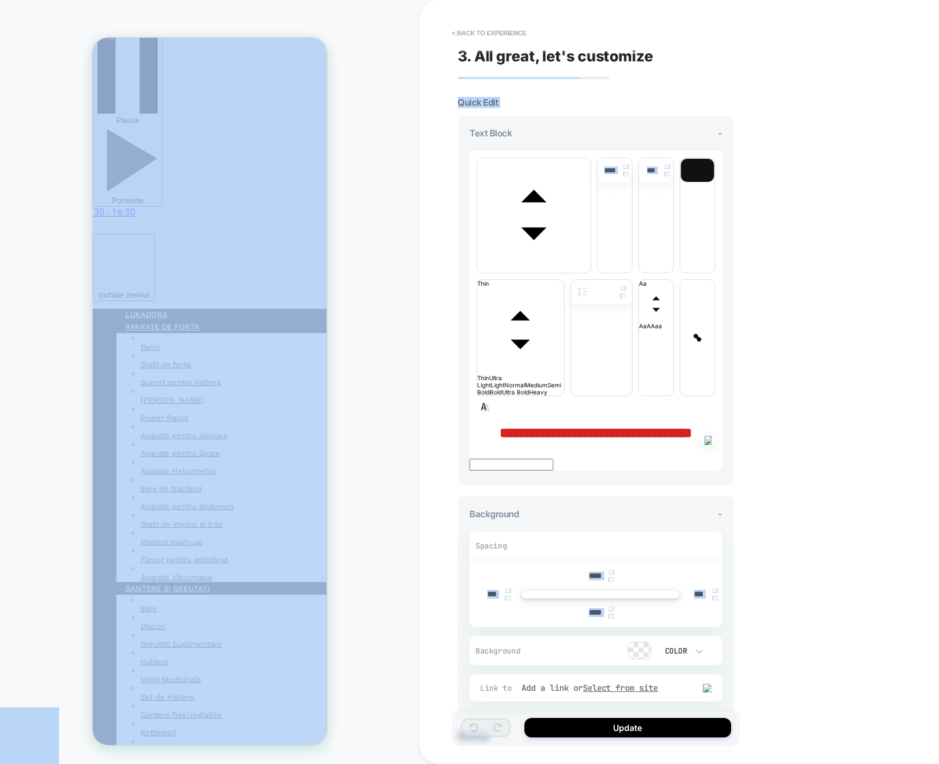
click at [811, 213] on div "**********" at bounding box center [679, 382] width 520 height 764
type input "****"
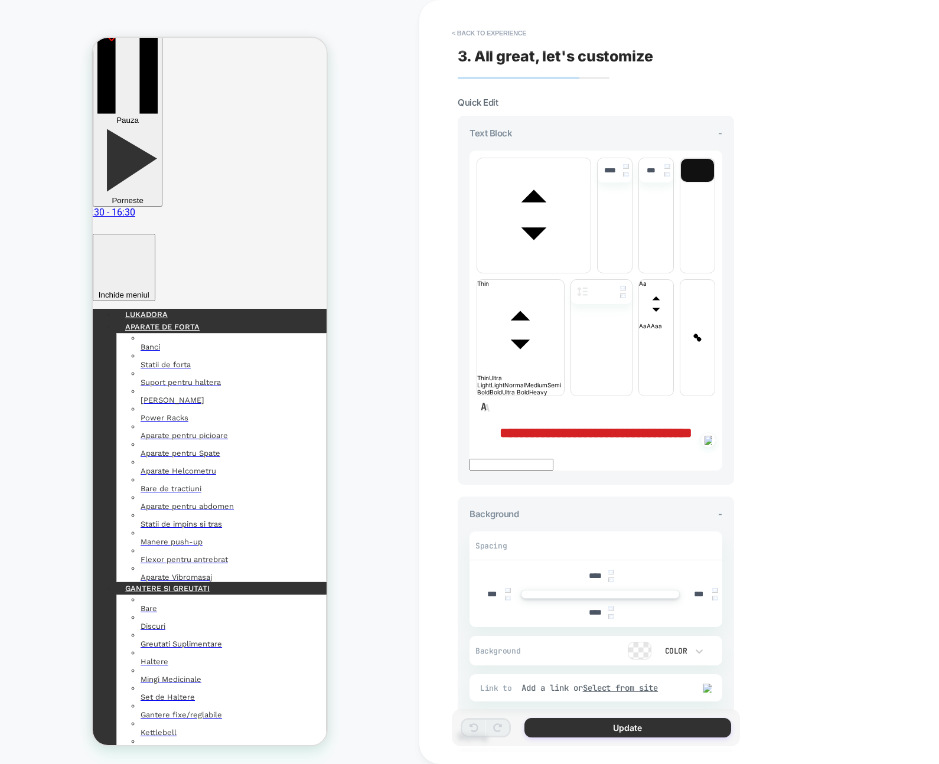
click at [637, 730] on button "Update" at bounding box center [628, 727] width 207 height 19
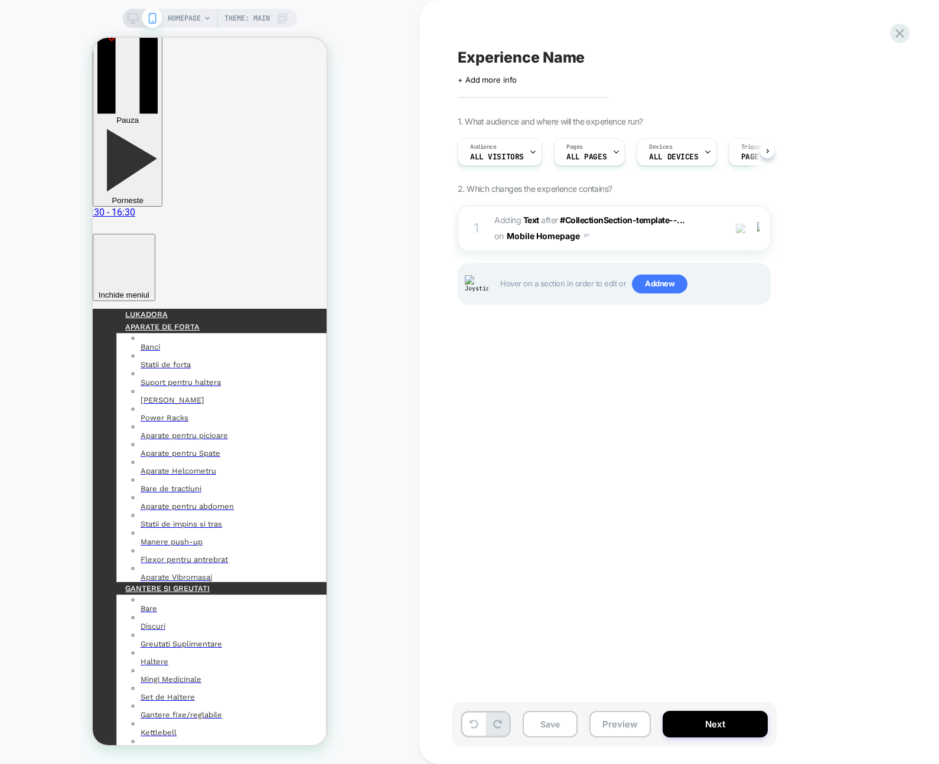
click at [633, 247] on div "1 #_loomi_addon_1758808872394 Adding Text AFTER #CollectionSection-template--..…" at bounding box center [614, 229] width 313 height 46
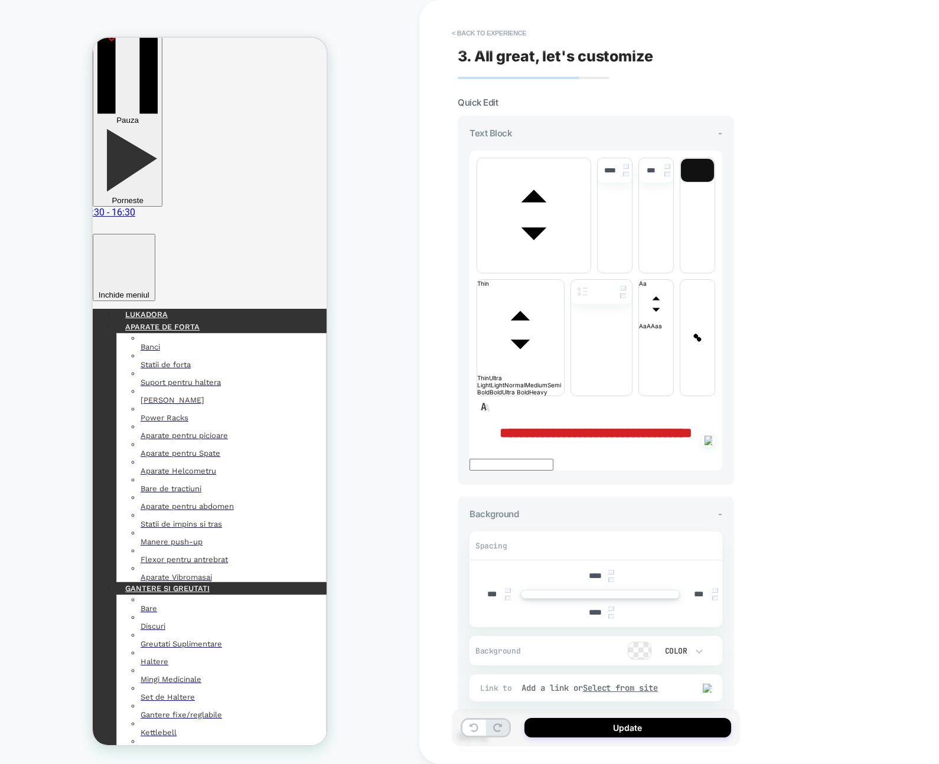
click at [610, 570] on img at bounding box center [611, 572] width 6 height 5
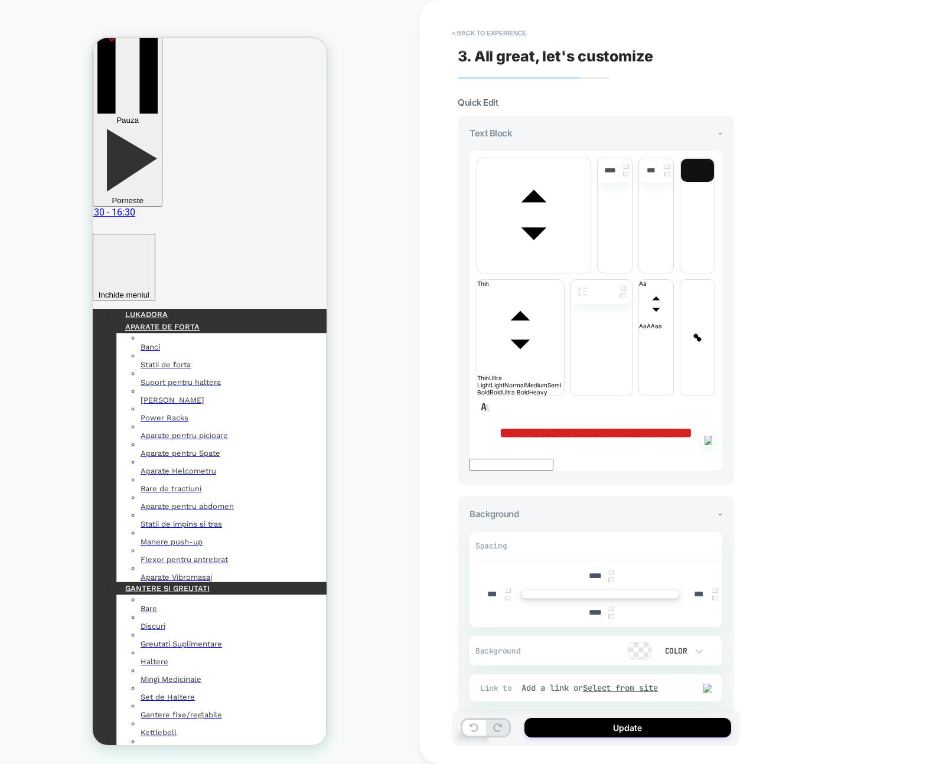
click at [610, 570] on img at bounding box center [611, 572] width 6 height 5
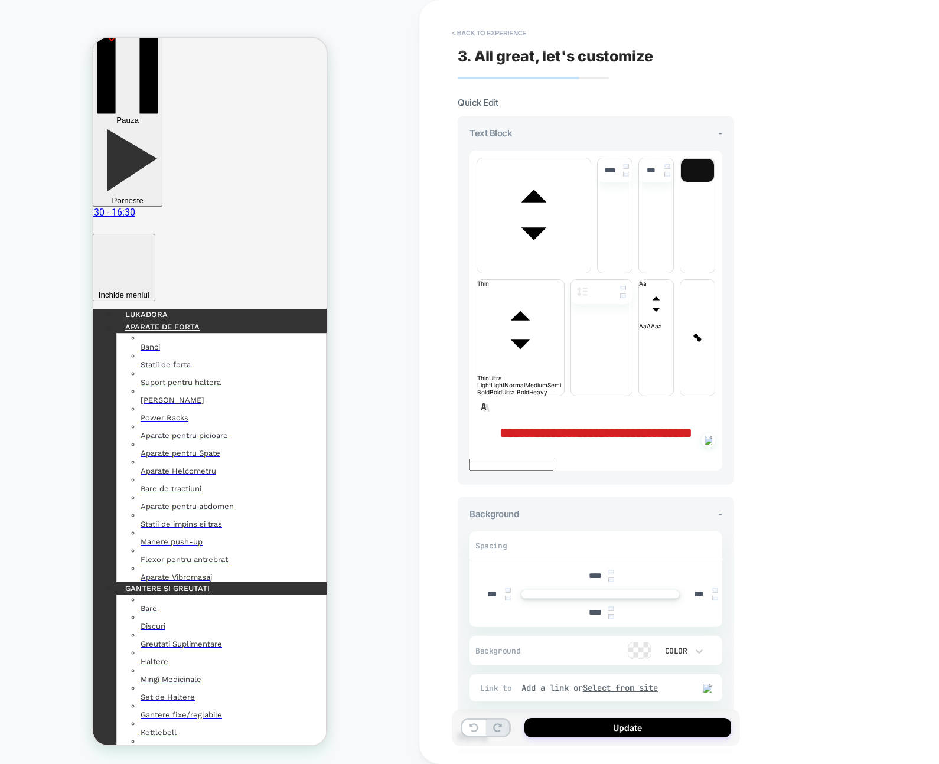
click at [610, 570] on img at bounding box center [611, 572] width 6 height 5
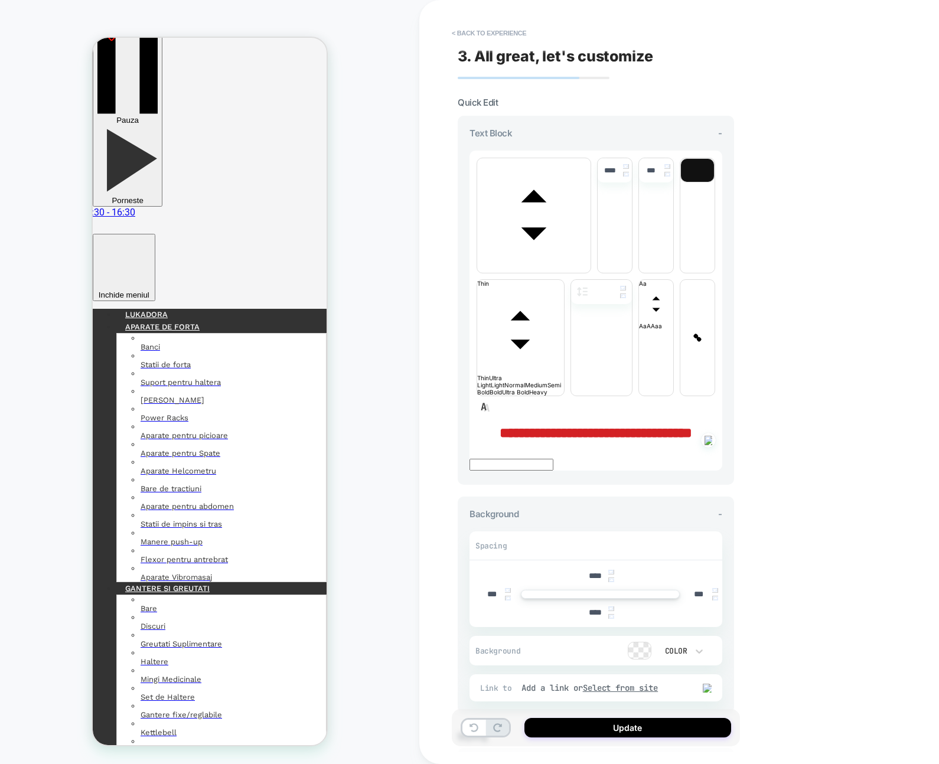
type input "****"
click at [613, 564] on div "****" at bounding box center [600, 576] width 37 height 24
click at [610, 614] on img at bounding box center [611, 616] width 6 height 5
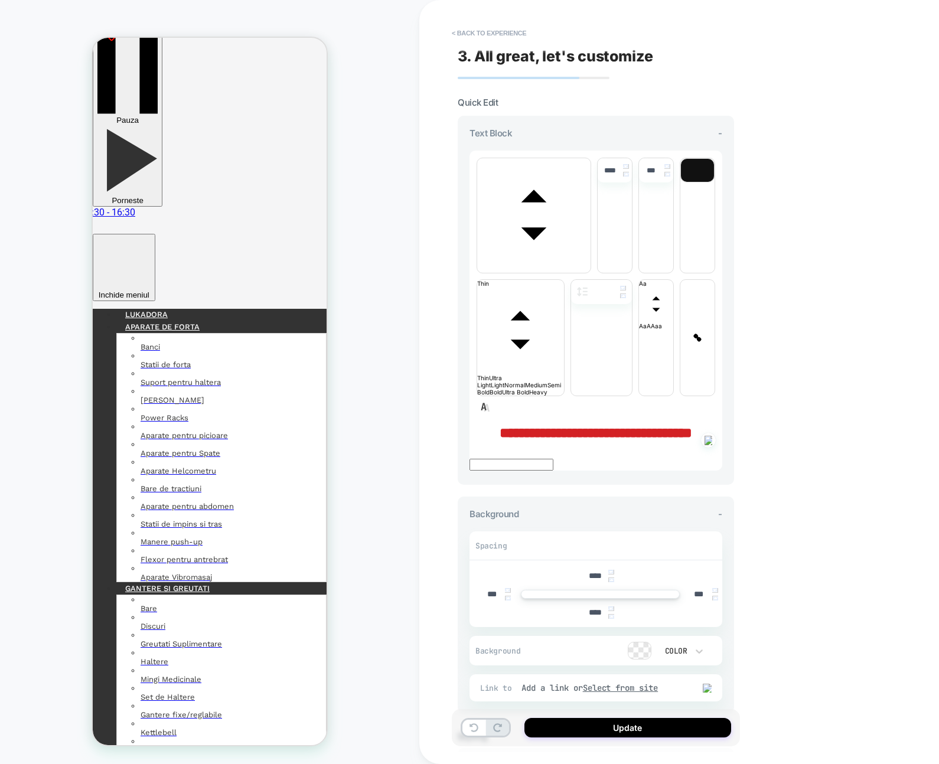
click at [610, 614] on img at bounding box center [611, 616] width 6 height 5
type input "****"
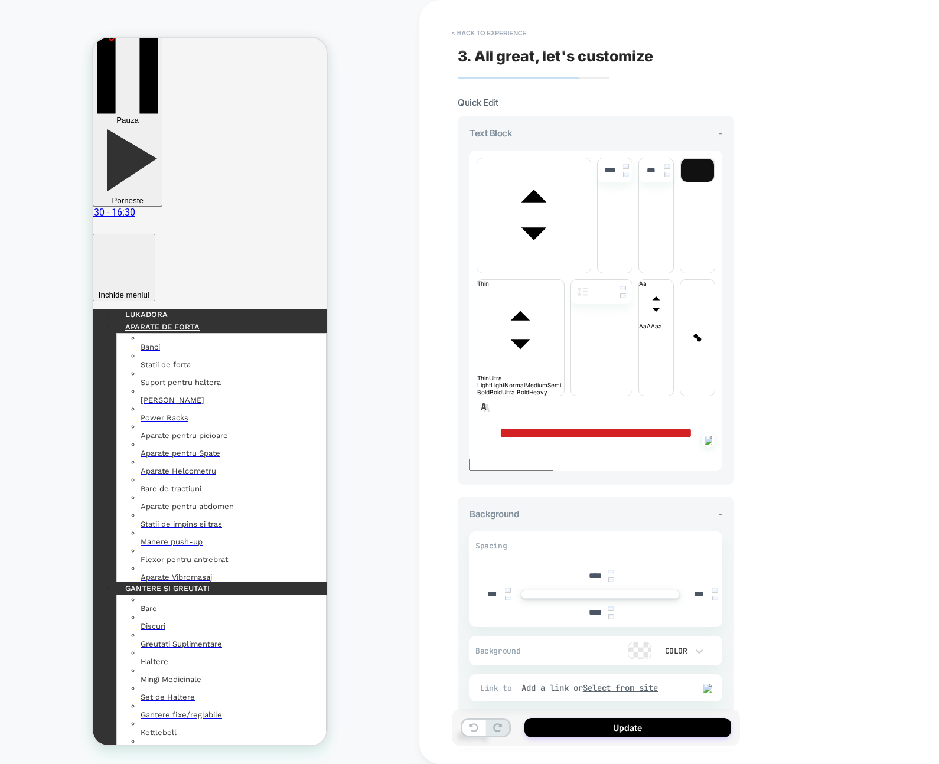
click at [686, 717] on div "Update" at bounding box center [596, 728] width 288 height 37
click at [688, 715] on div "Update" at bounding box center [596, 728] width 288 height 37
click at [692, 720] on button "Update" at bounding box center [628, 727] width 207 height 19
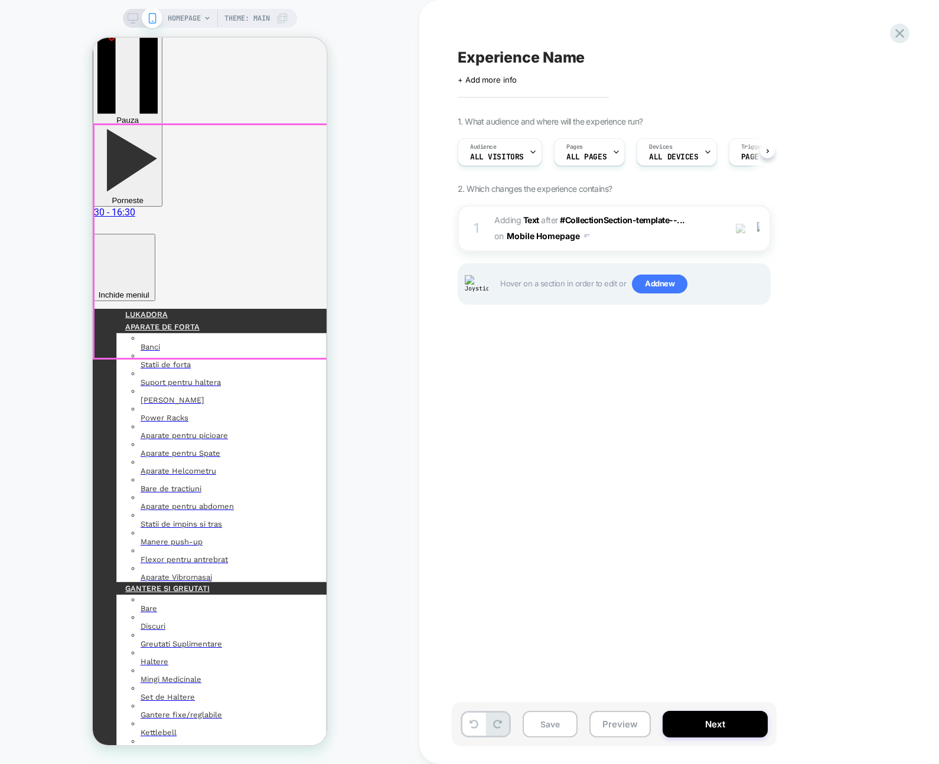
scroll to position [46, 0]
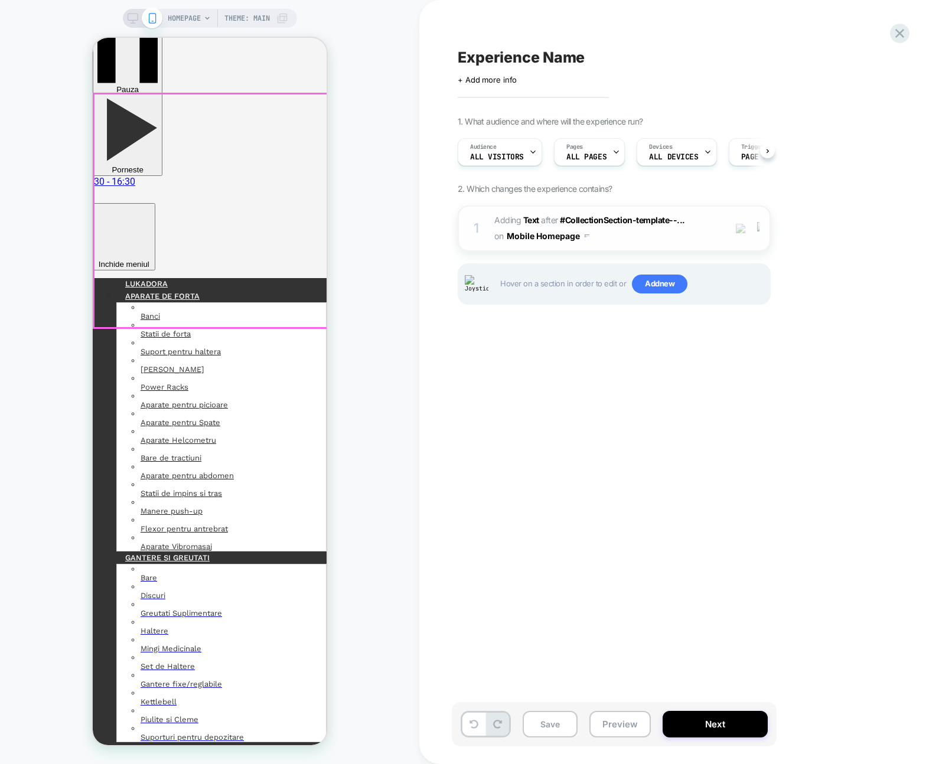
click at [757, 232] on img at bounding box center [758, 228] width 2 height 13
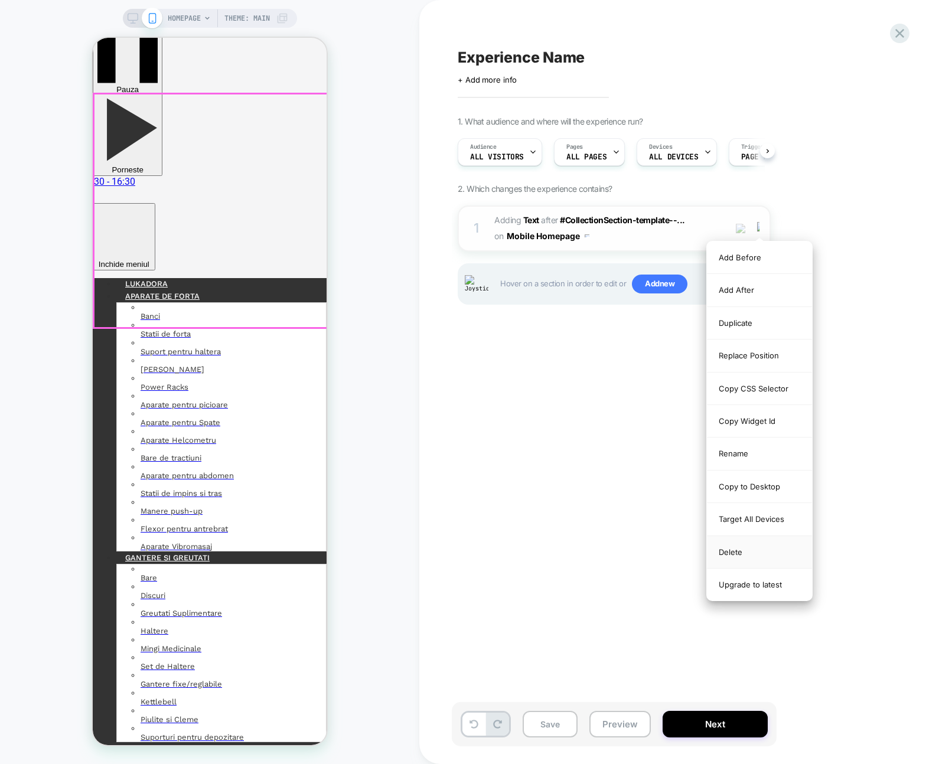
click at [752, 545] on div "Delete" at bounding box center [759, 552] width 105 height 32
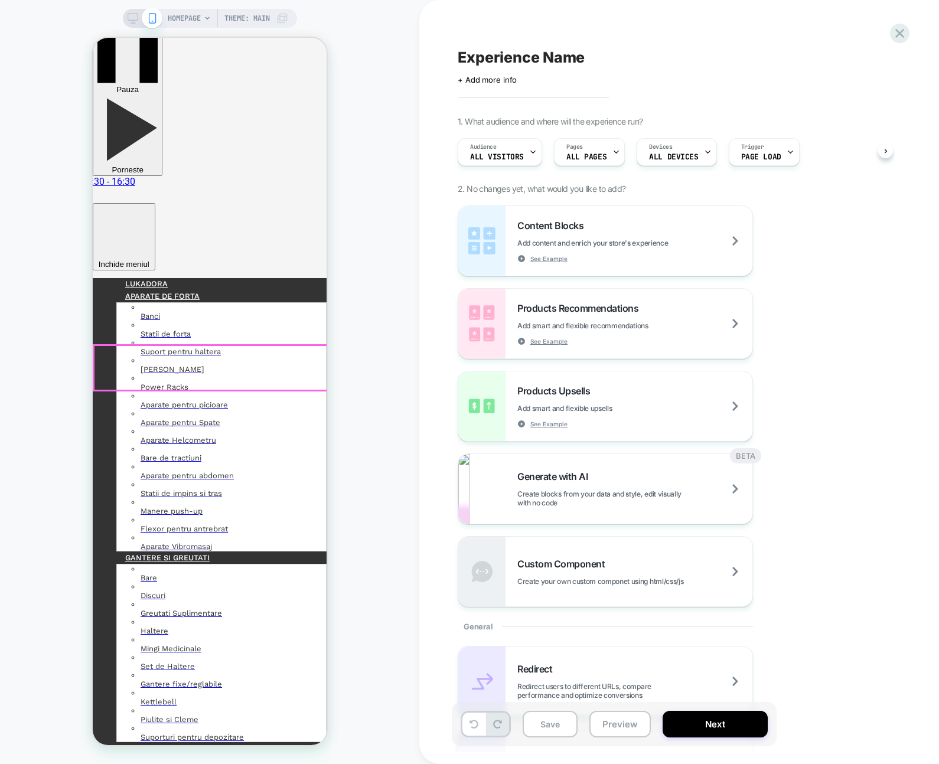
drag, startPoint x: 249, startPoint y: 355, endPoint x: 272, endPoint y: 353, distance: 22.6
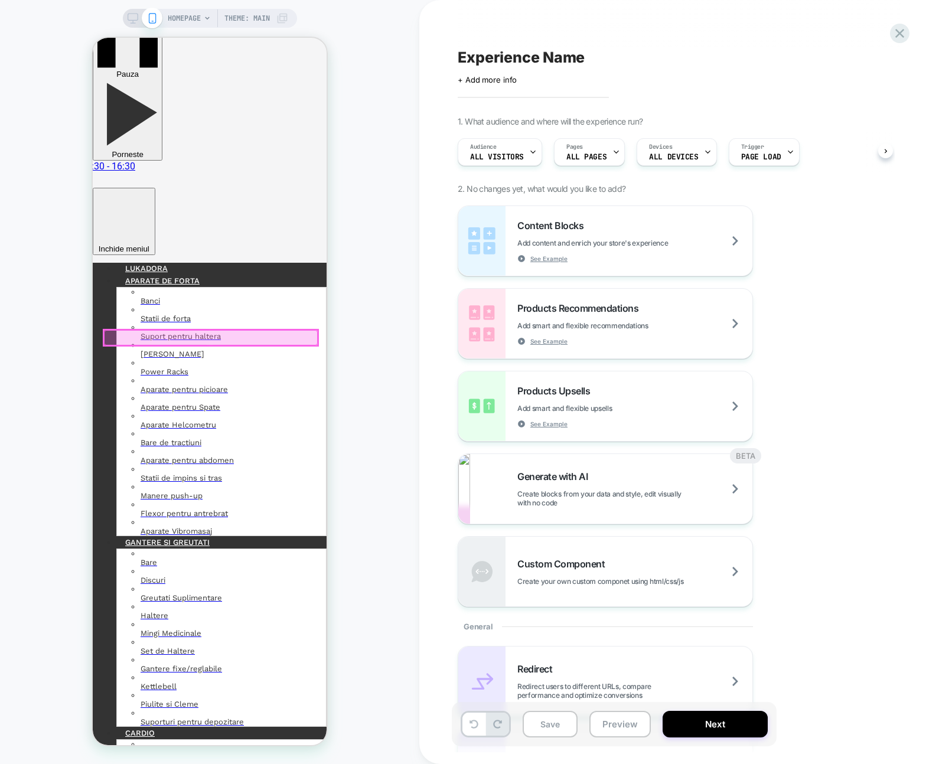
click at [262, 328] on div at bounding box center [210, 328] width 214 height 1
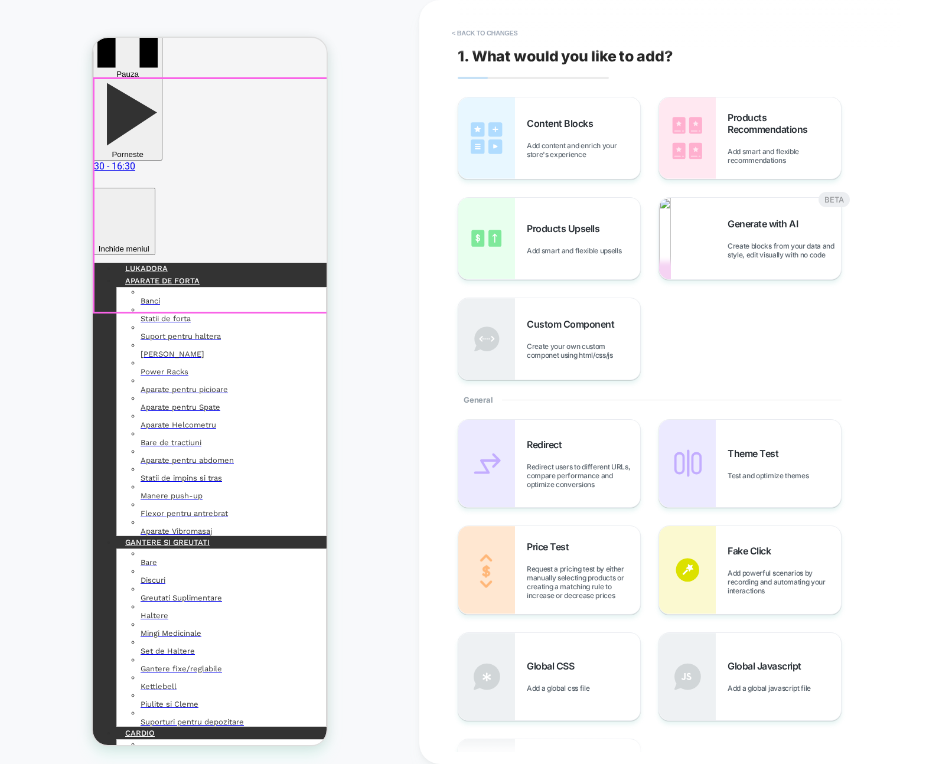
click at [513, 170] on img at bounding box center [486, 138] width 57 height 82
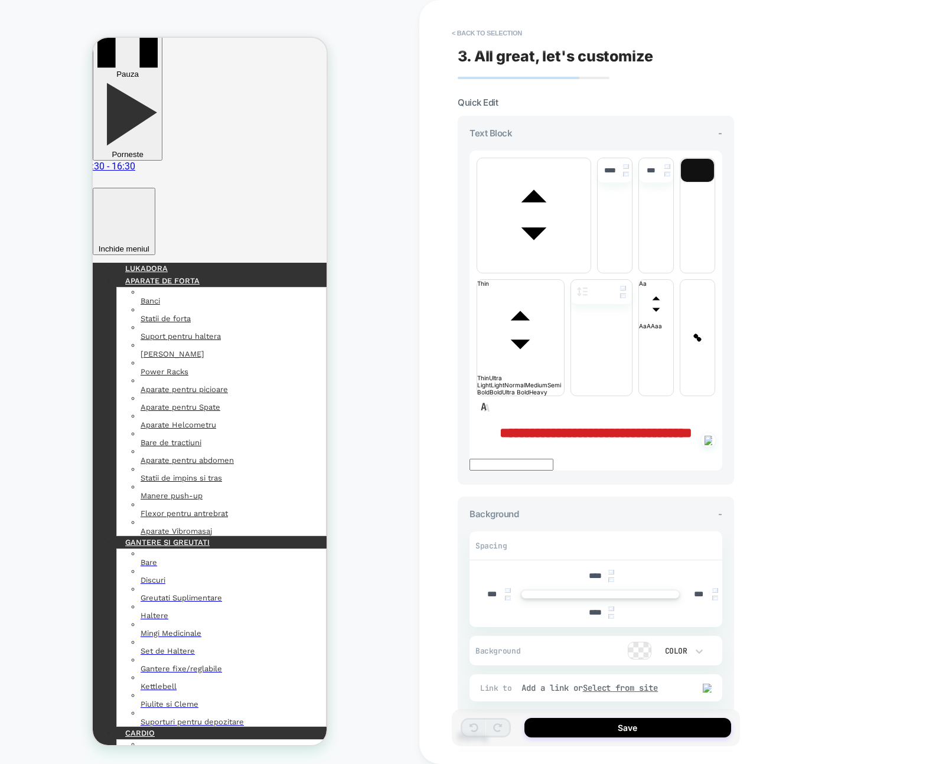
click at [522, 425] on p "**********" at bounding box center [596, 432] width 253 height 15
click at [521, 426] on strong "**********" at bounding box center [596, 433] width 193 height 14
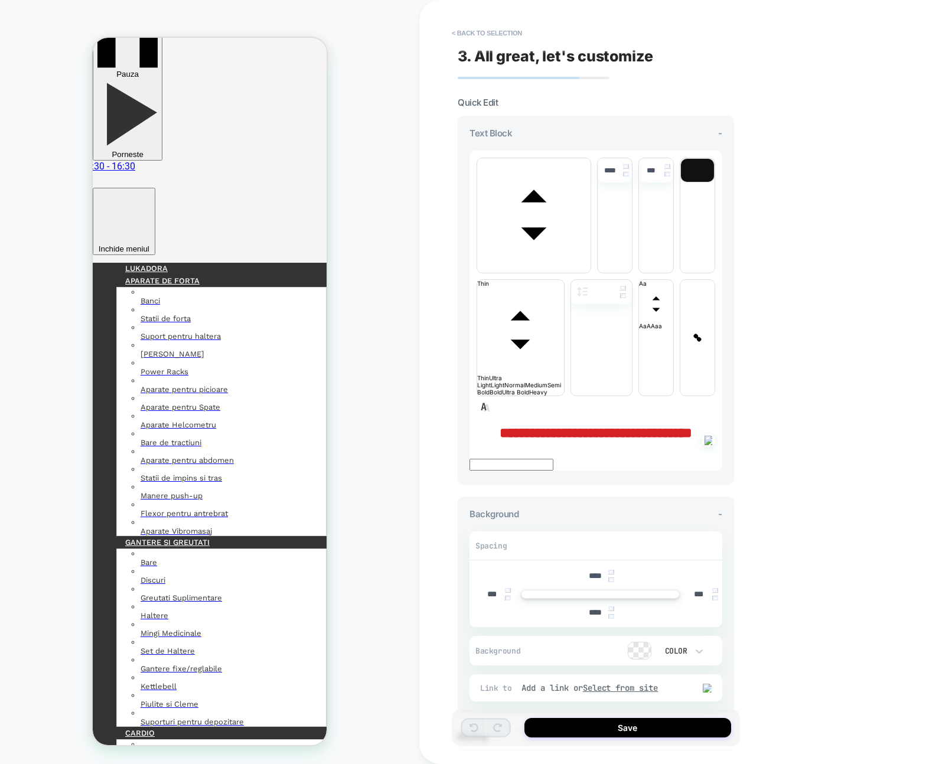
click at [521, 426] on strong "**********" at bounding box center [596, 433] width 193 height 14
drag, startPoint x: 613, startPoint y: 282, endPoint x: 496, endPoint y: 263, distance: 118.4
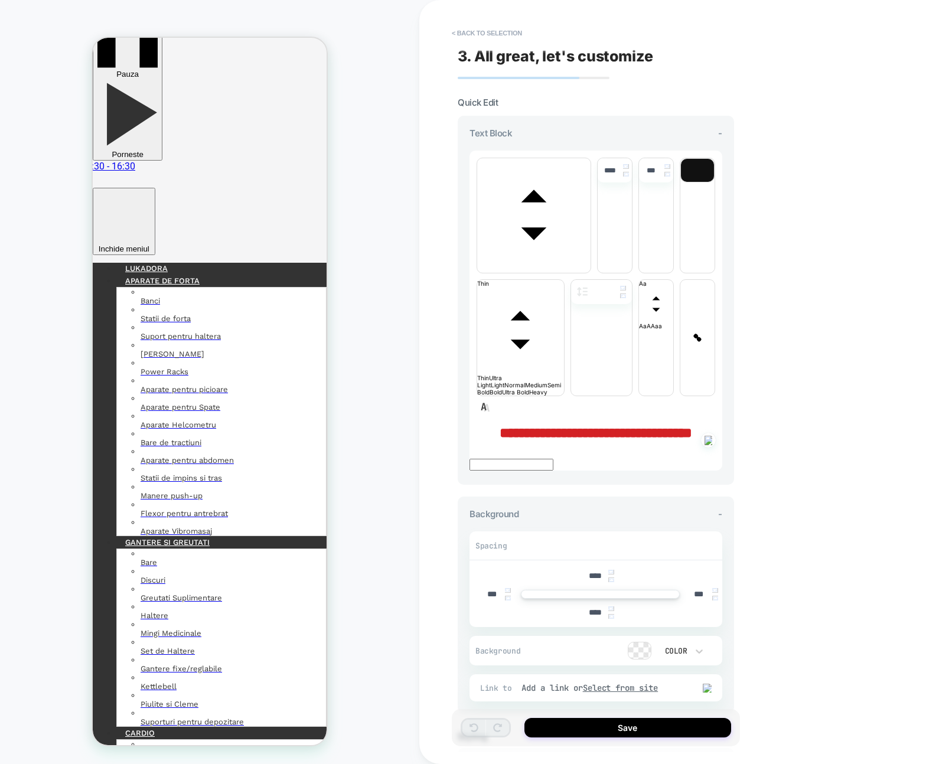
click at [496, 425] on p "**********" at bounding box center [596, 432] width 253 height 15
click at [647, 733] on button "Save" at bounding box center [628, 727] width 207 height 19
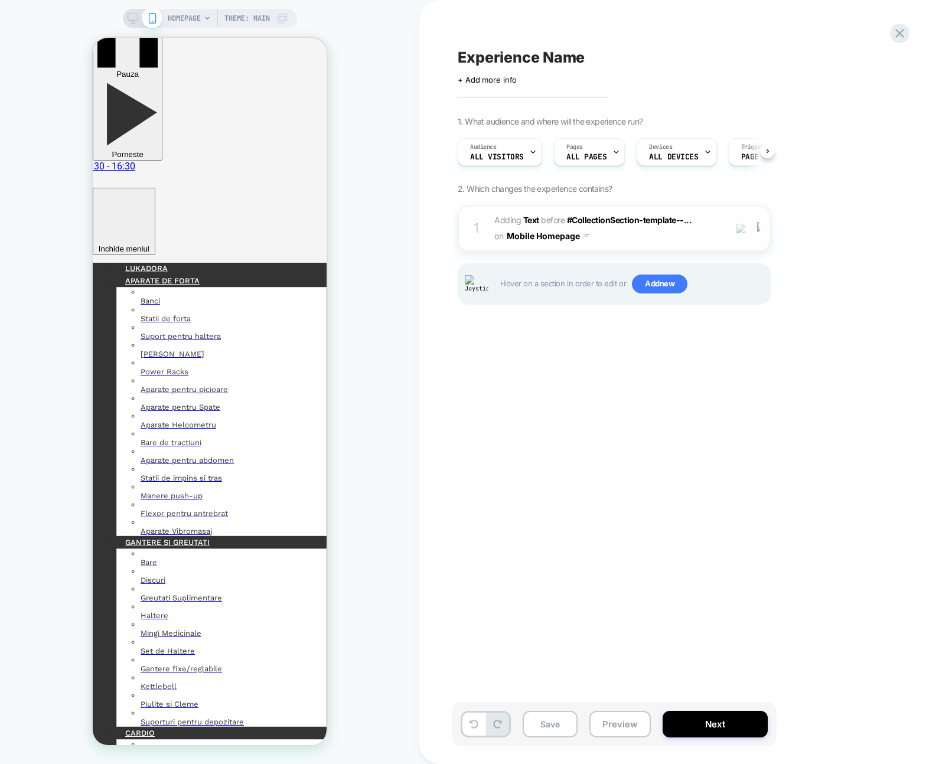
click at [633, 246] on div "1 #_loomi_addon_1758808957150 Adding Text BEFORE #CollectionSection-template--.…" at bounding box center [614, 229] width 313 height 46
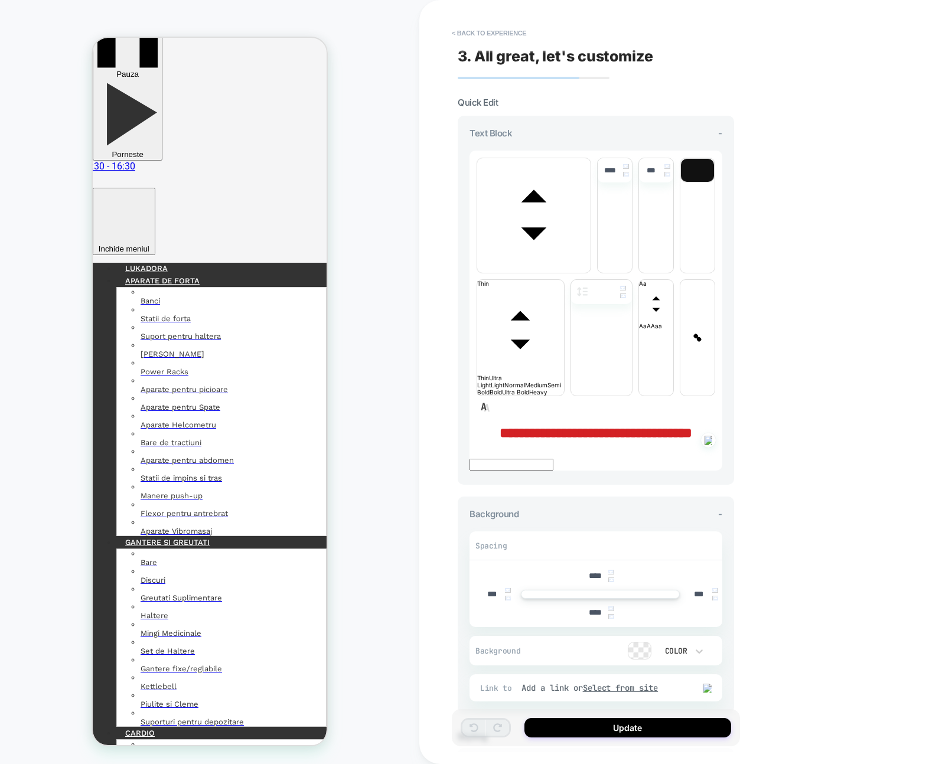
drag, startPoint x: 631, startPoint y: 272, endPoint x: 523, endPoint y: 253, distance: 109.2
click at [523, 425] on p "**********" at bounding box center [596, 432] width 253 height 15
drag, startPoint x: 504, startPoint y: 258, endPoint x: 651, endPoint y: 297, distance: 152.2
click at [651, 425] on div "**********" at bounding box center [596, 432] width 253 height 15
click at [649, 425] on p "**********" at bounding box center [596, 432] width 253 height 15
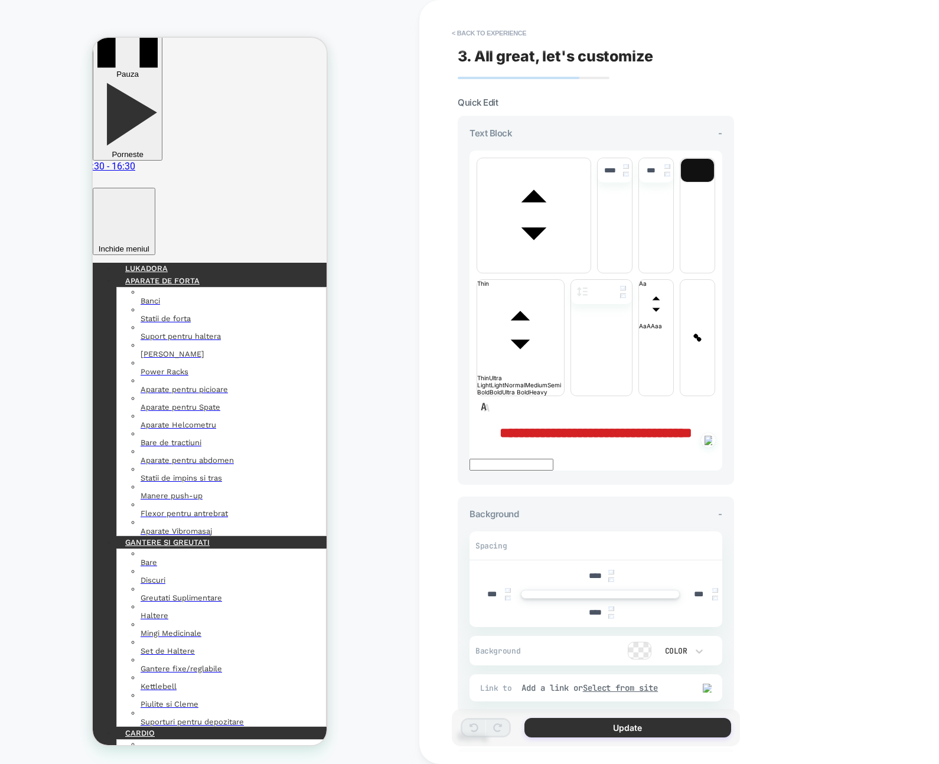
click at [647, 737] on button "Update" at bounding box center [628, 727] width 207 height 19
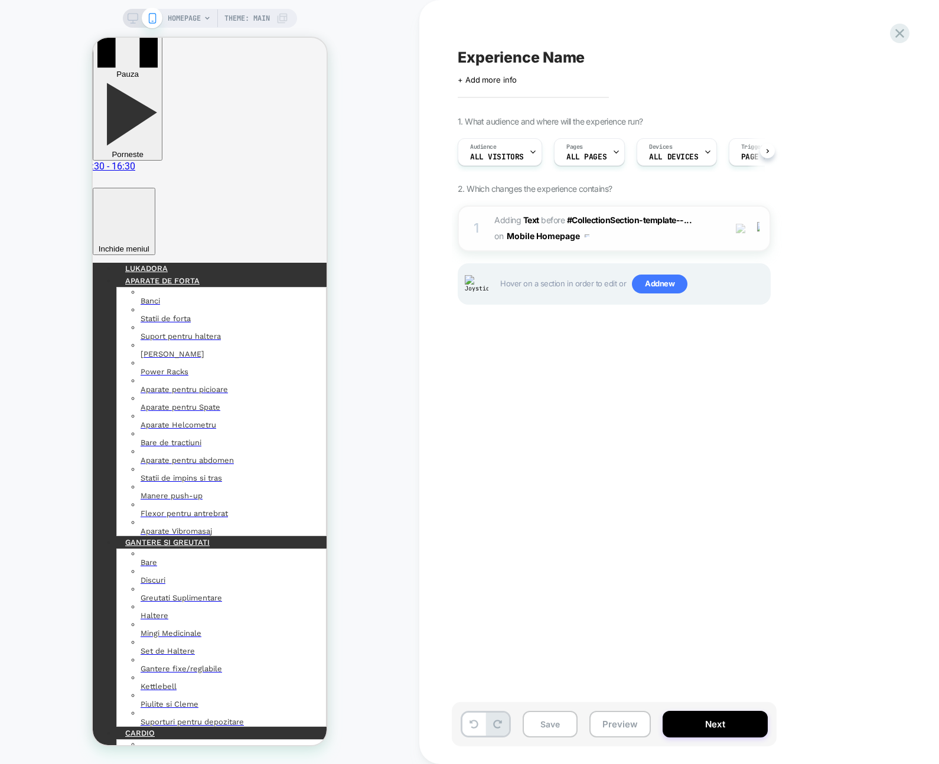
click at [664, 248] on div "1 #_loomi_addon_1758808957150 Adding Text BEFORE #CollectionSection-template--.…" at bounding box center [614, 229] width 313 height 46
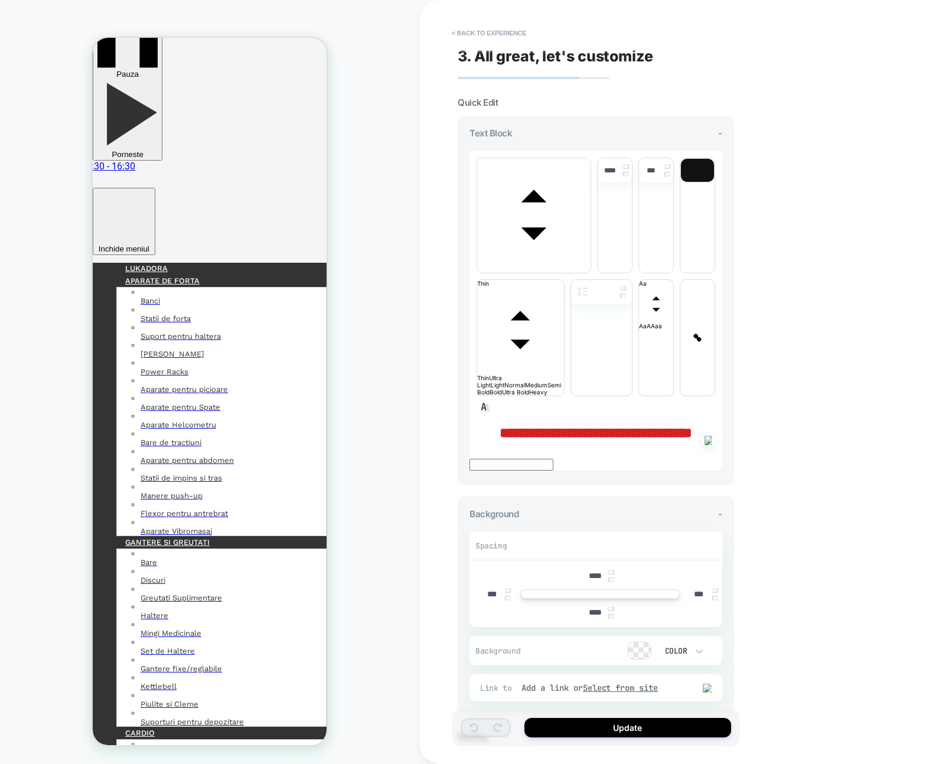
click at [480, 425] on div "**********" at bounding box center [596, 432] width 253 height 15
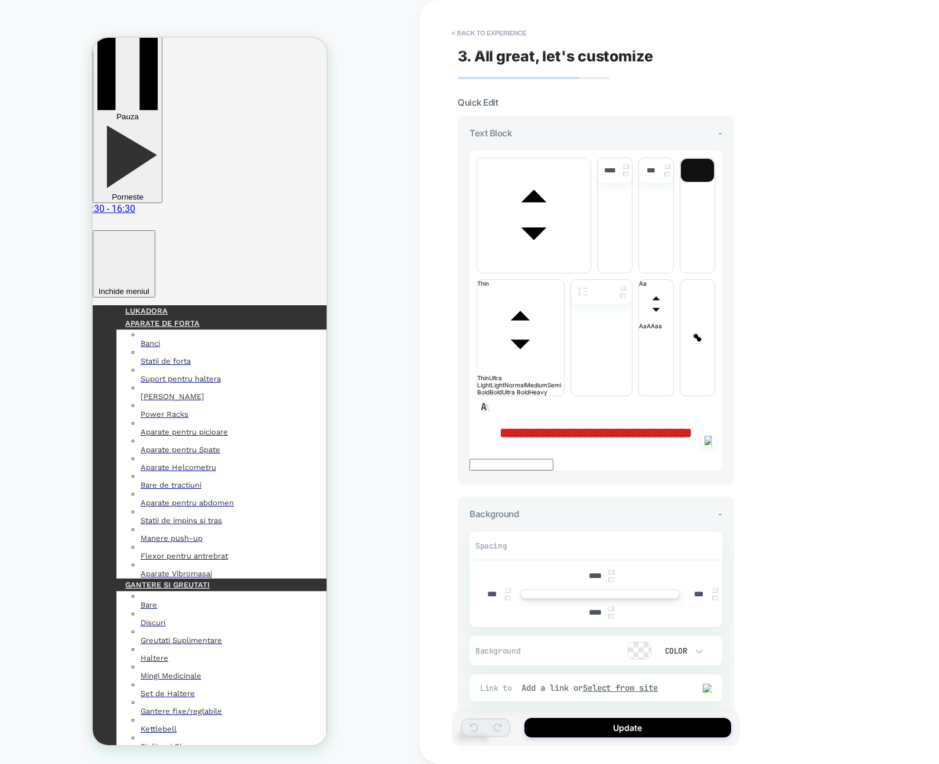
click at [637, 727] on button "Update" at bounding box center [628, 727] width 207 height 19
click at [640, 732] on button "Update" at bounding box center [628, 727] width 207 height 19
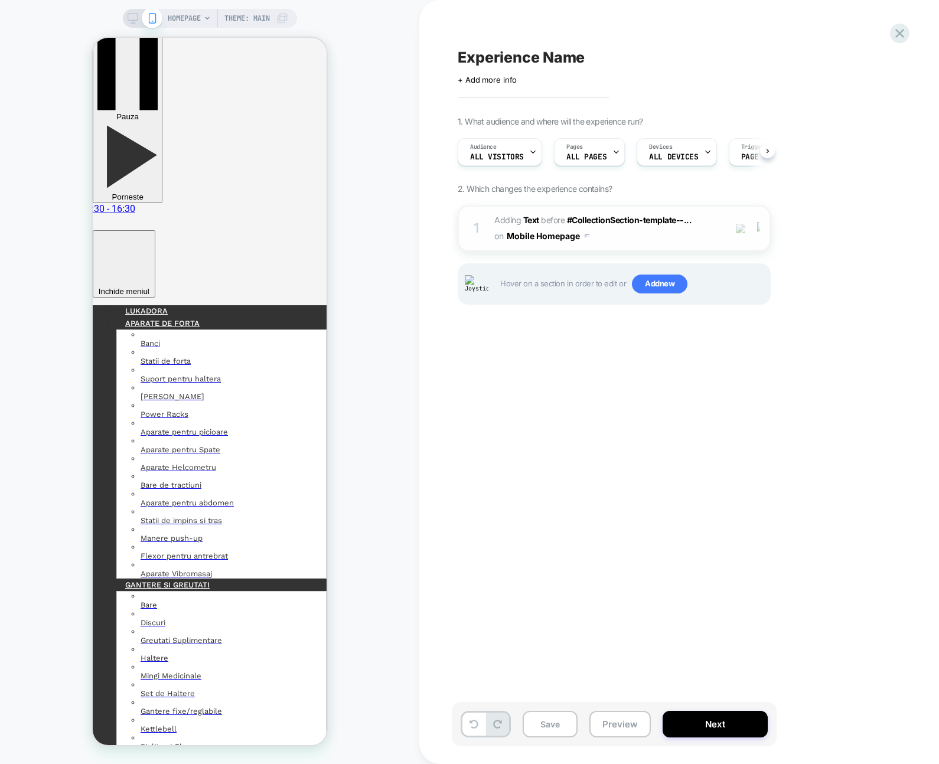
click at [760, 227] on div at bounding box center [760, 228] width 19 height 13
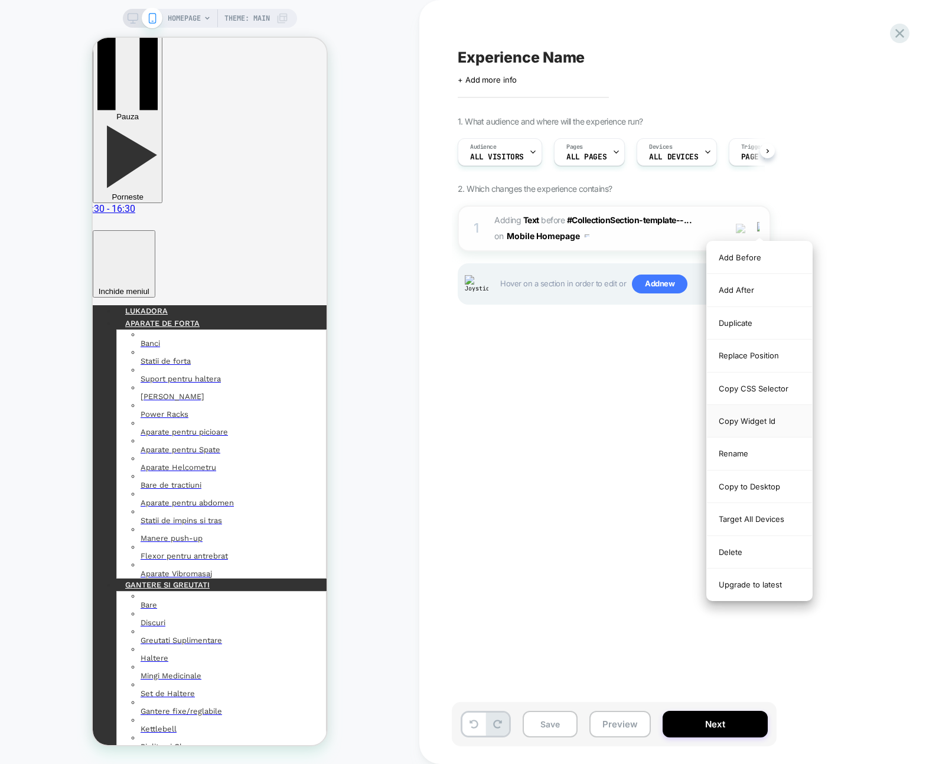
click at [758, 418] on div "Copy Widget Id" at bounding box center [759, 421] width 105 height 32
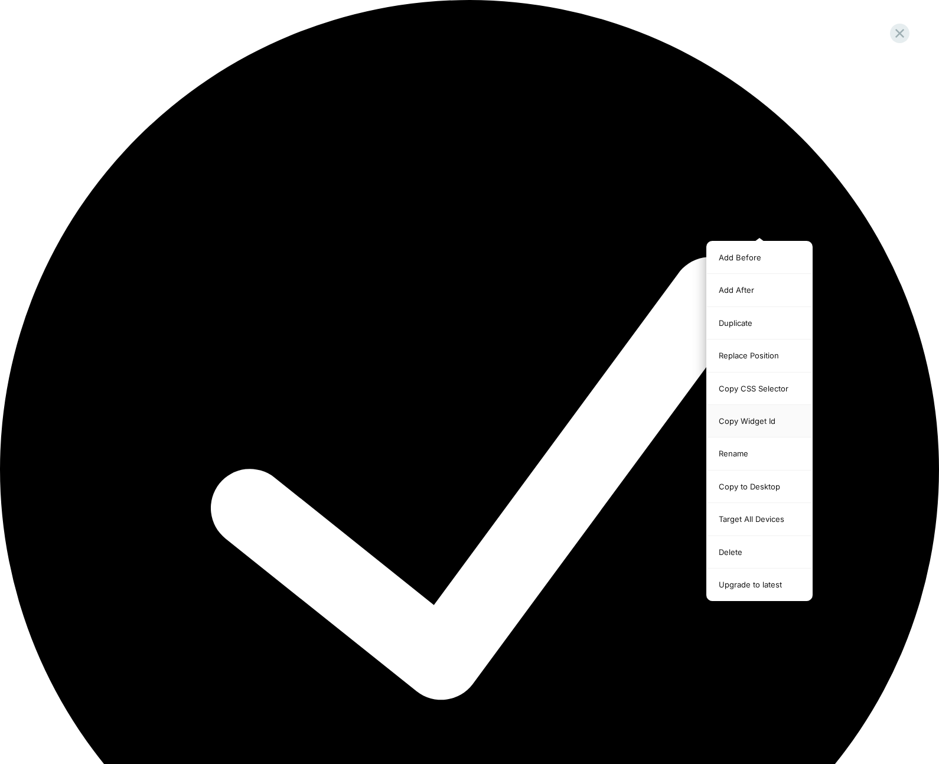
click at [758, 418] on div "Copy Widget Id" at bounding box center [759, 421] width 105 height 32
click at [762, 397] on div "Copy CSS Selector" at bounding box center [759, 389] width 105 height 32
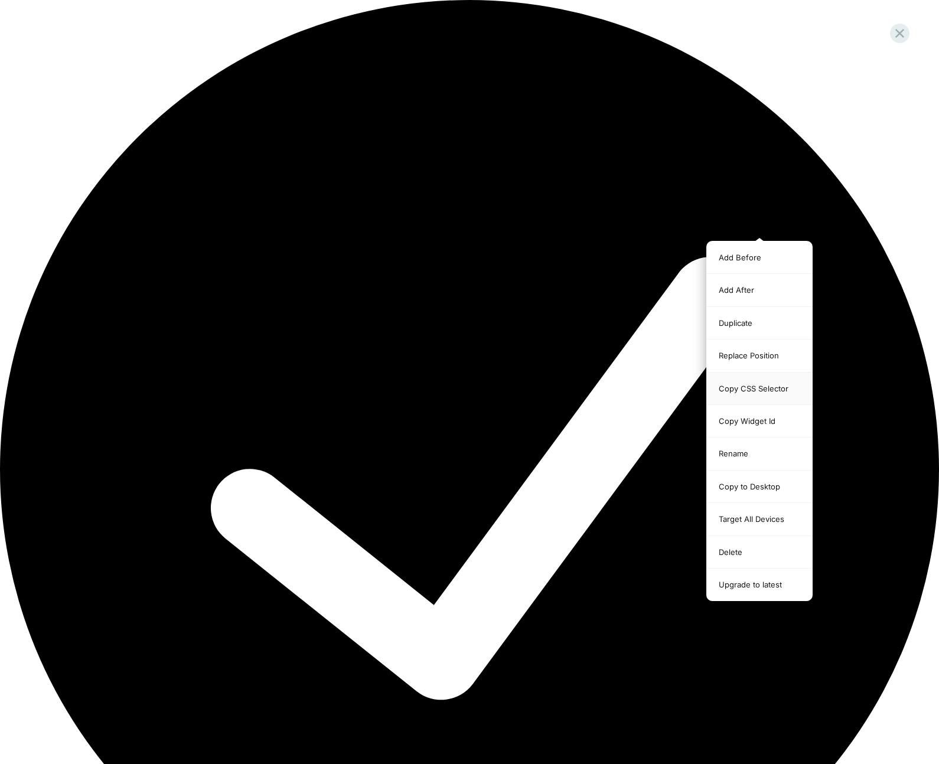
click at [762, 397] on div "Copy CSS Selector" at bounding box center [759, 389] width 105 height 32
drag, startPoint x: 731, startPoint y: 328, endPoint x: 432, endPoint y: 351, distance: 300.4
click at [731, 328] on div "Duplicate" at bounding box center [759, 323] width 105 height 32
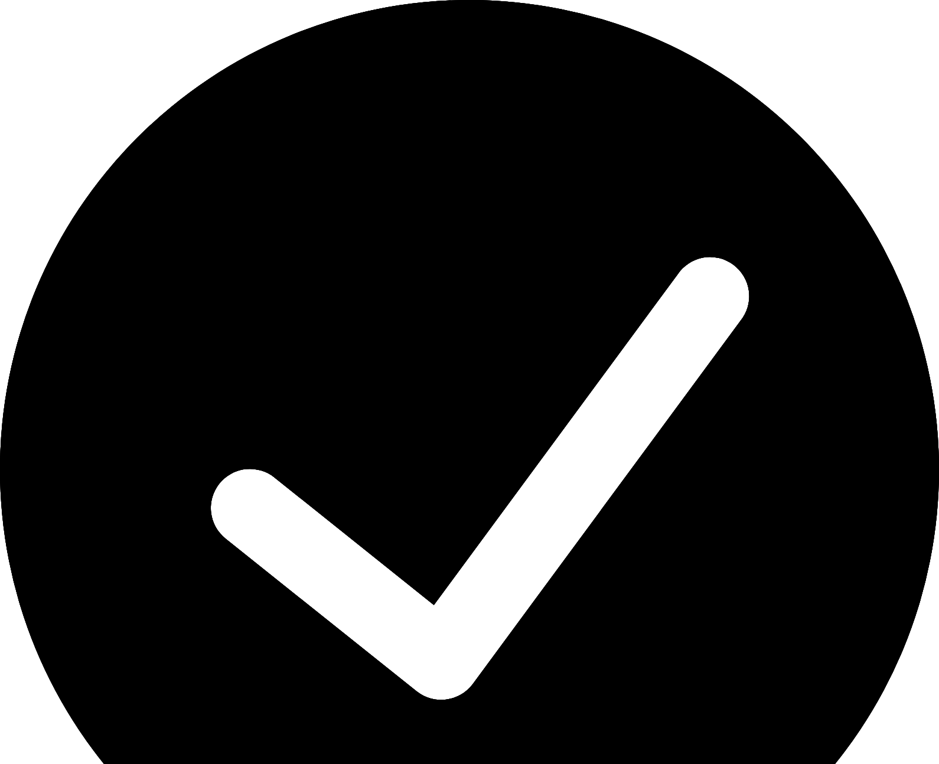
drag, startPoint x: 243, startPoint y: 5294, endPoint x: 317, endPoint y: 5265, distance: 80.1
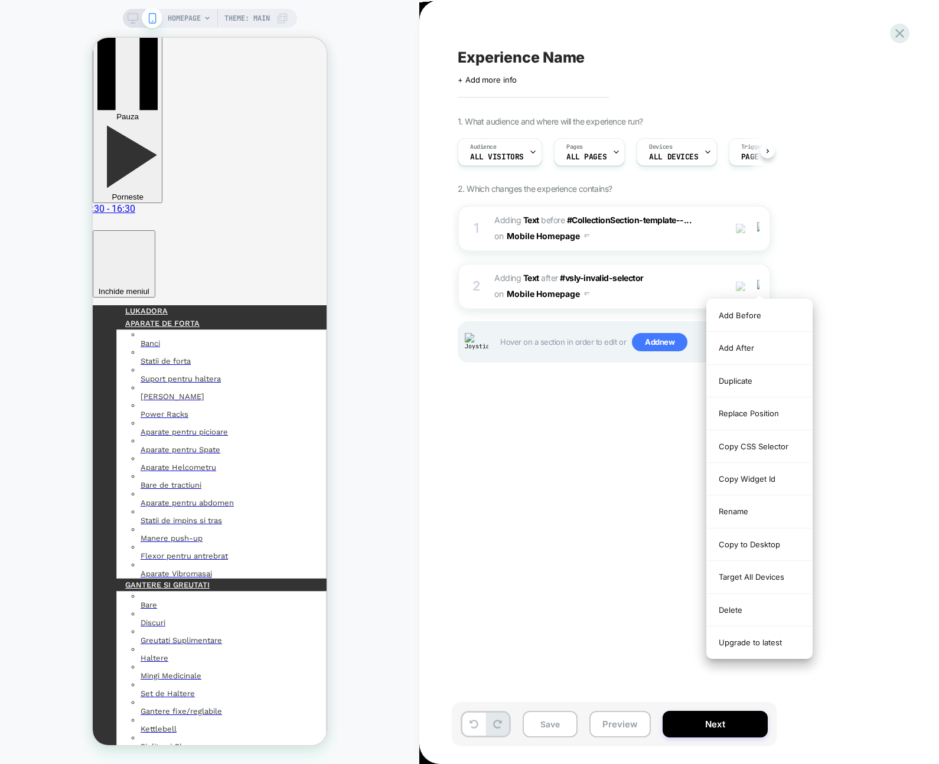
click at [760, 598] on div "Delete" at bounding box center [759, 610] width 105 height 32
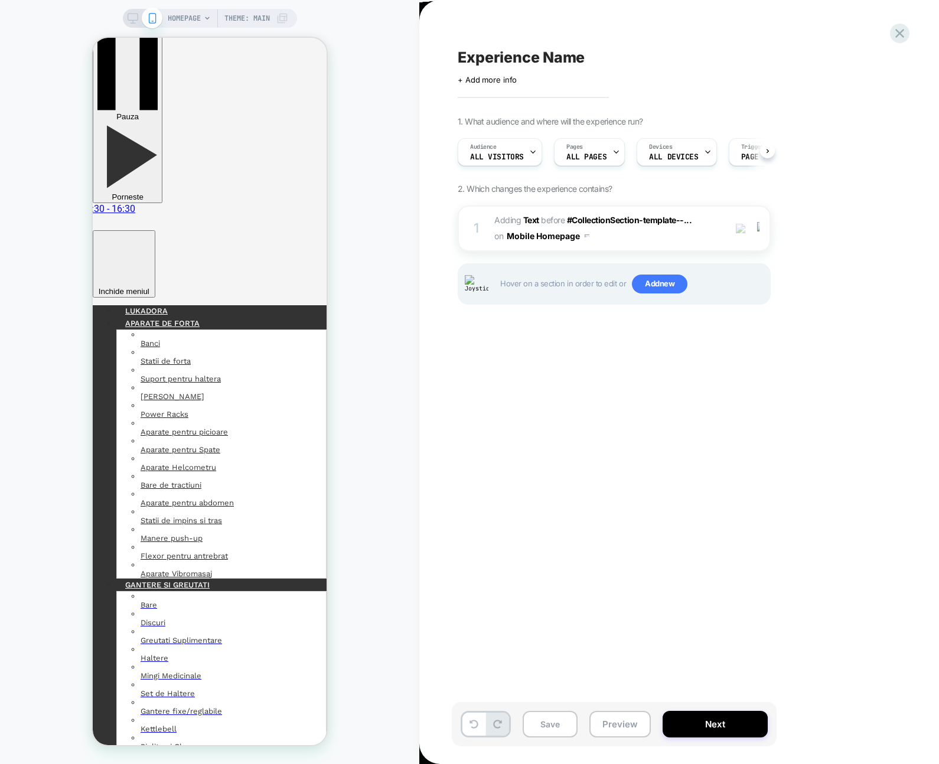
click at [596, 33] on div "Experience Name Click to edit experience details + Add more info 1. What audien…" at bounding box center [673, 382] width 443 height 741
click at [759, 232] on img at bounding box center [758, 228] width 2 height 13
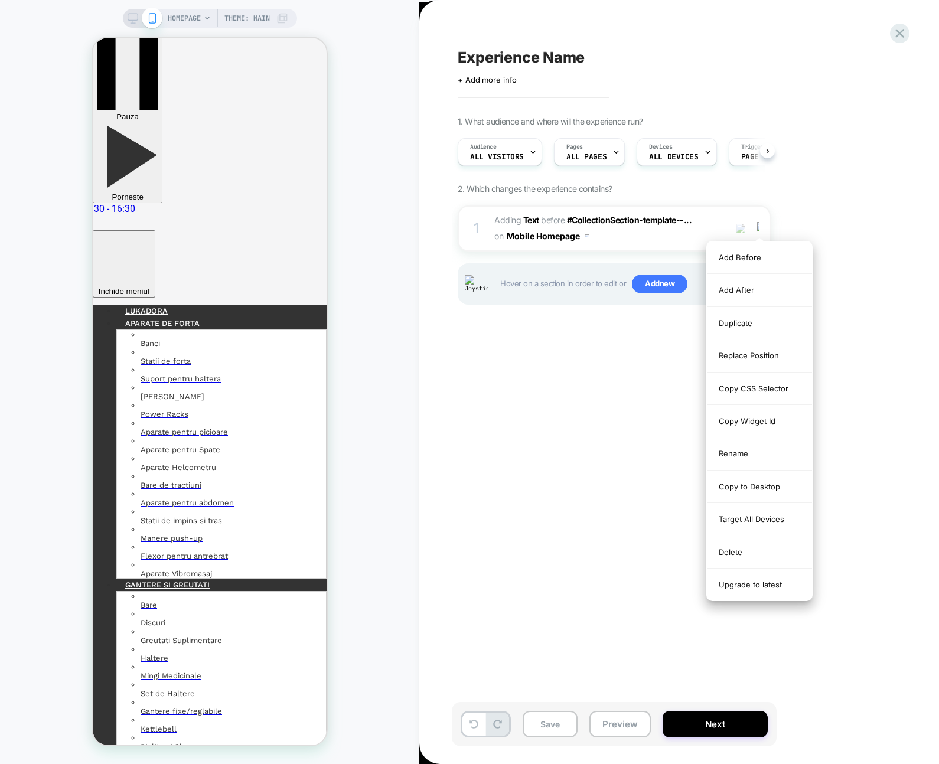
click at [767, 544] on div "Delete" at bounding box center [759, 552] width 105 height 32
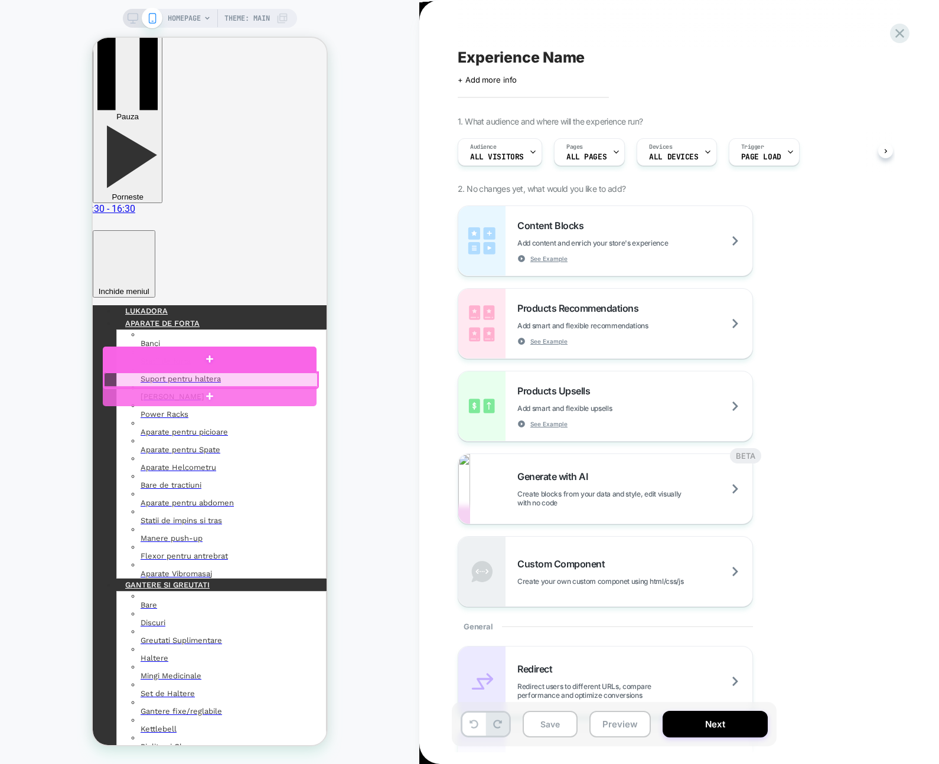
drag, startPoint x: 213, startPoint y: 361, endPoint x: 479, endPoint y: 365, distance: 266.5
click at [213, 361] on div at bounding box center [210, 359] width 214 height 25
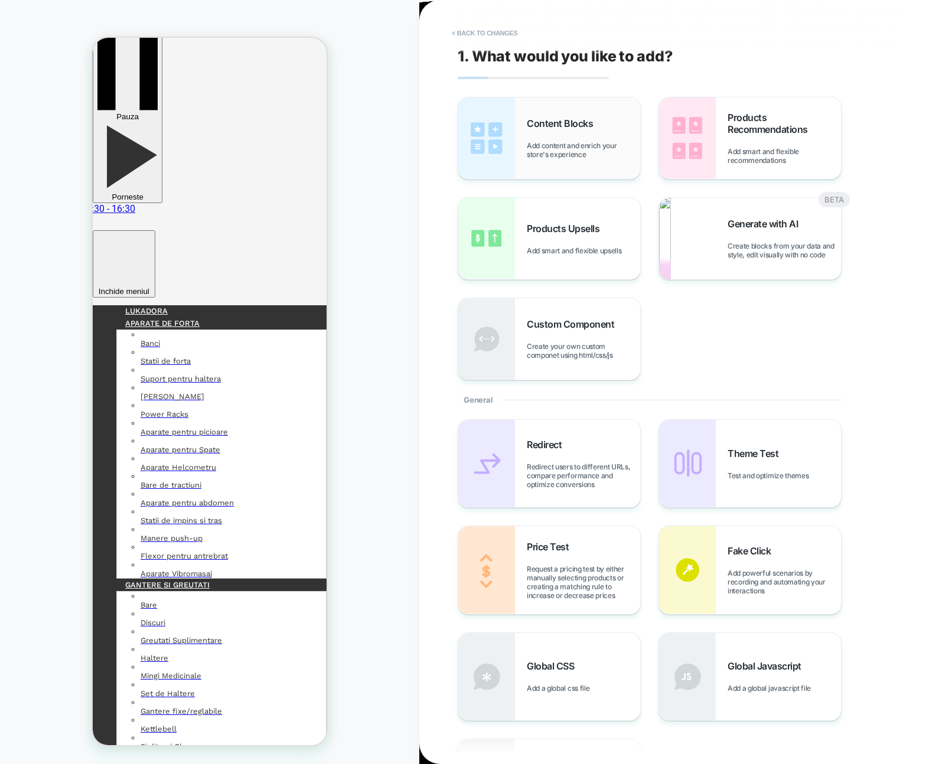
click at [578, 139] on div "Content Blocks Add content and enrich your store's experience" at bounding box center [583, 138] width 113 height 41
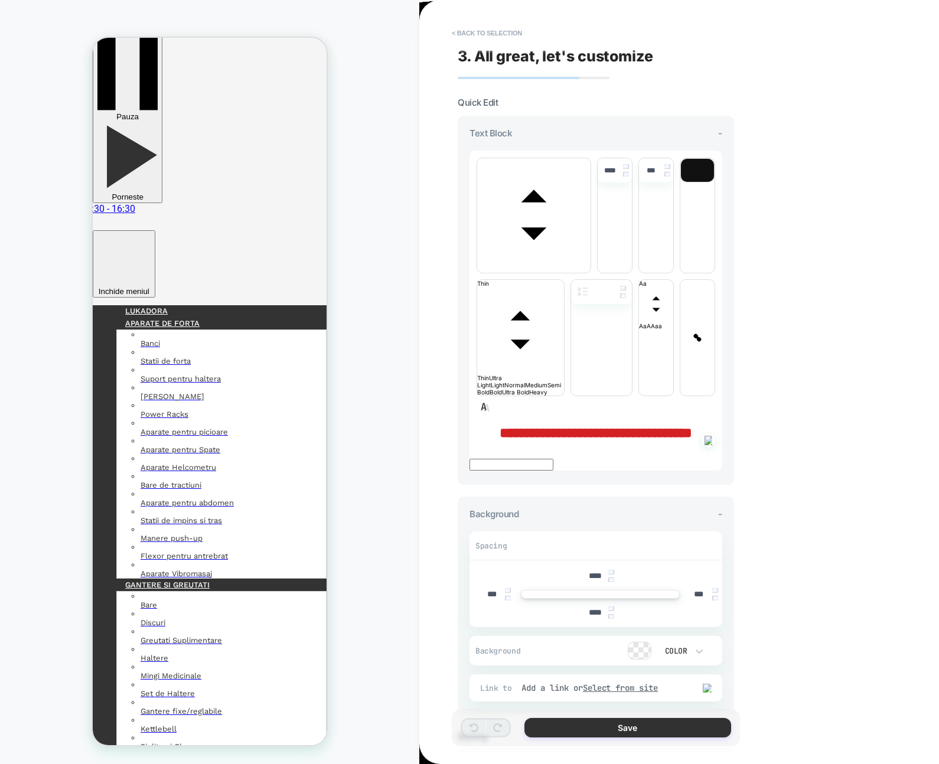
click at [606, 727] on button "Save" at bounding box center [628, 727] width 207 height 19
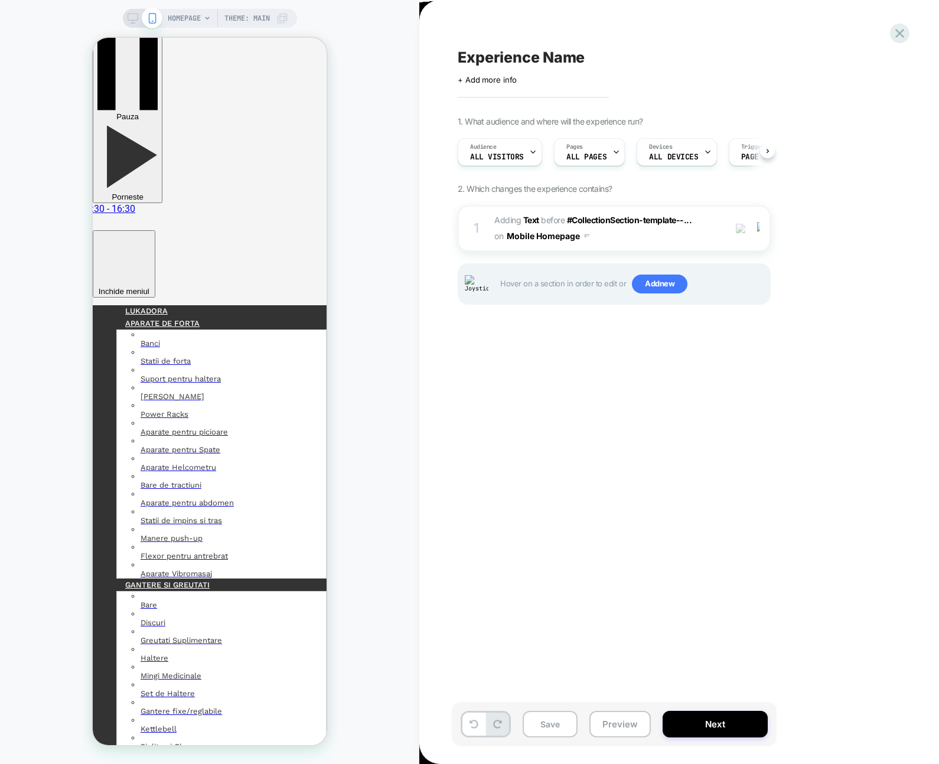
click at [686, 236] on span "#_loomi_addon_1758809072329 Adding Text BEFORE #CollectionSection-template--...…" at bounding box center [606, 229] width 225 height 32
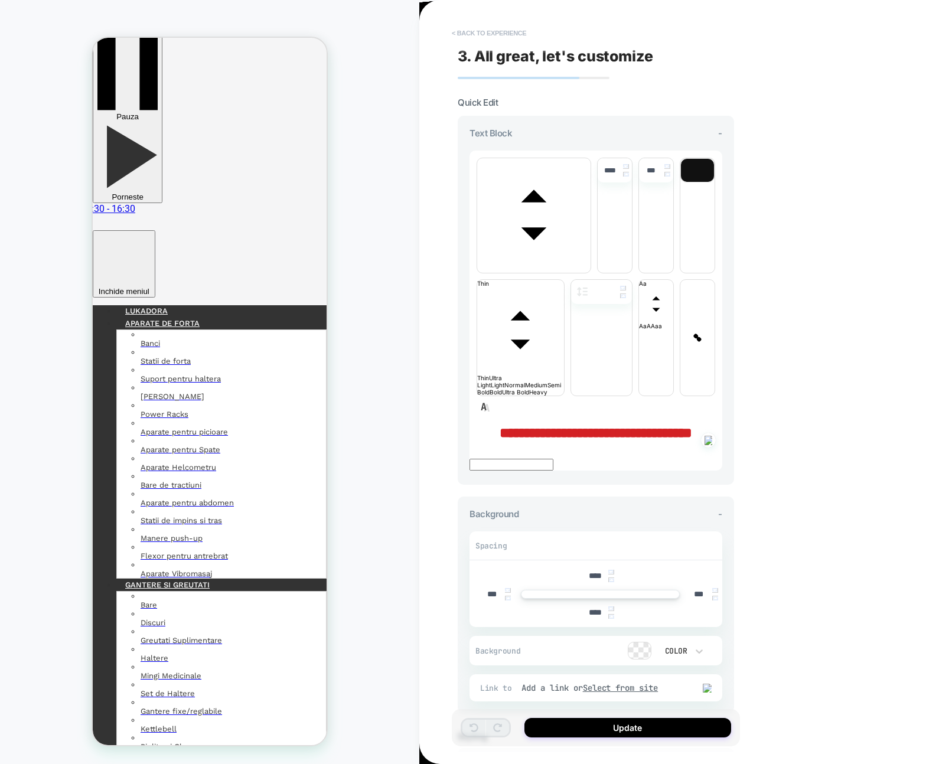
click at [502, 39] on button "< Back to experience" at bounding box center [489, 33] width 86 height 19
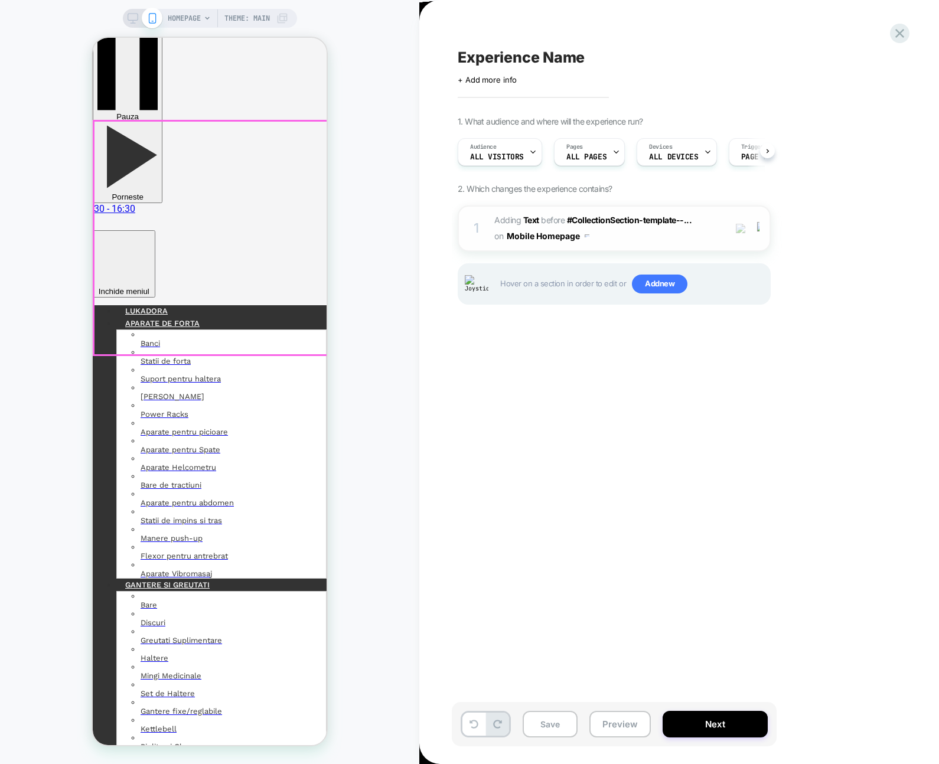
click at [761, 230] on div at bounding box center [760, 228] width 19 height 13
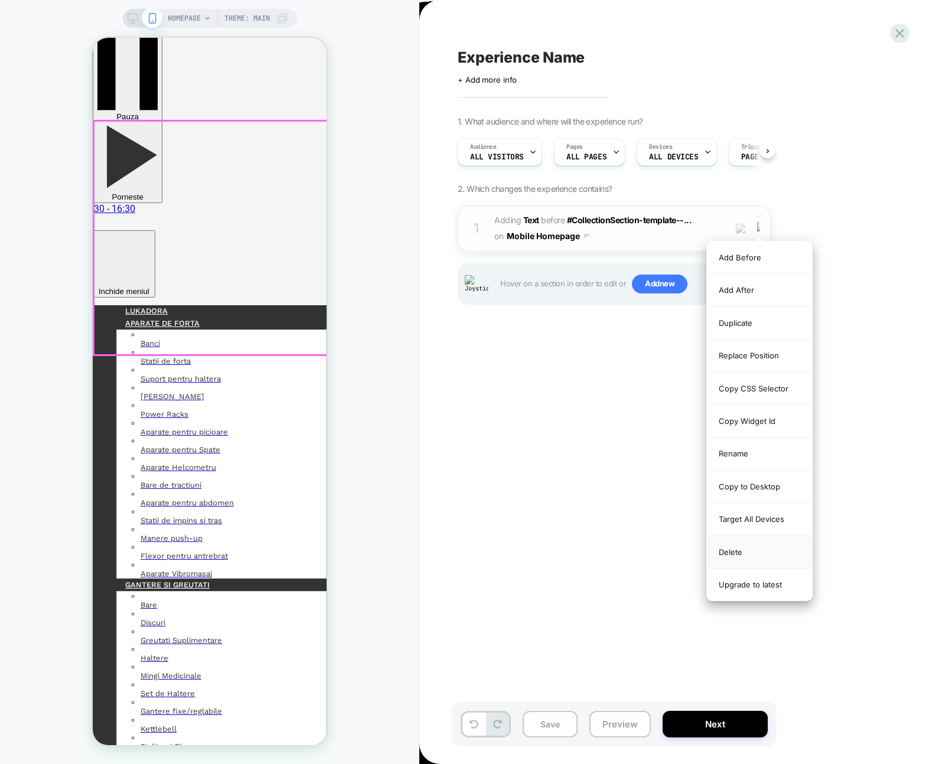
click at [761, 557] on div "Delete" at bounding box center [759, 552] width 105 height 32
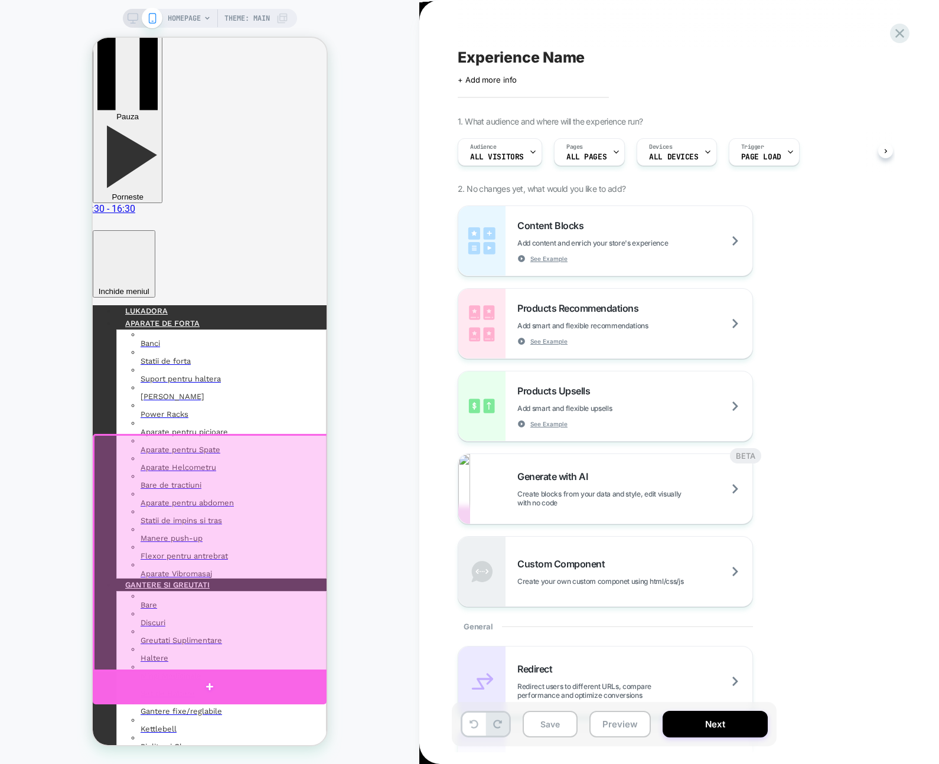
click at [212, 682] on div at bounding box center [210, 687] width 234 height 34
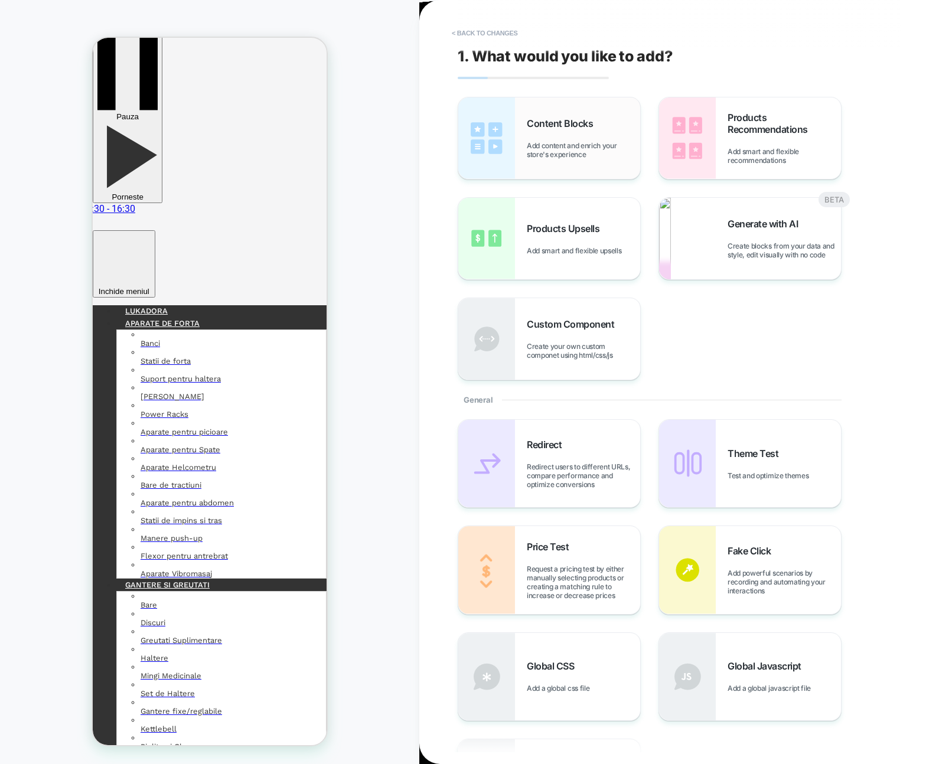
click at [544, 147] on span "Add content and enrich your store's experience" at bounding box center [583, 150] width 113 height 18
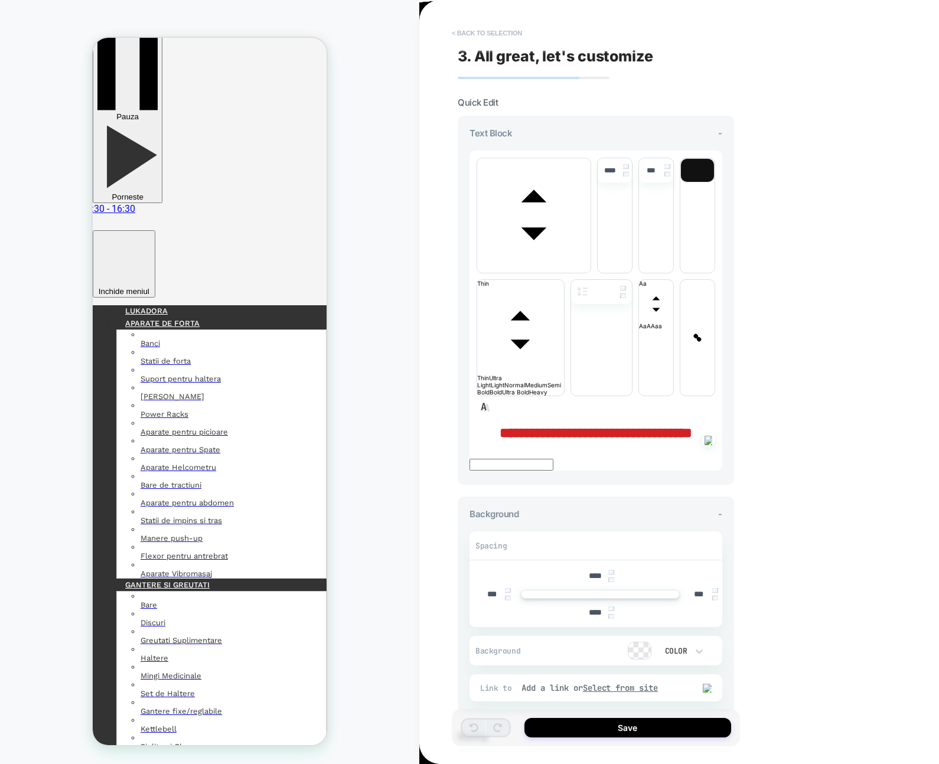
click at [514, 31] on button "< Back to selection" at bounding box center [487, 33] width 82 height 19
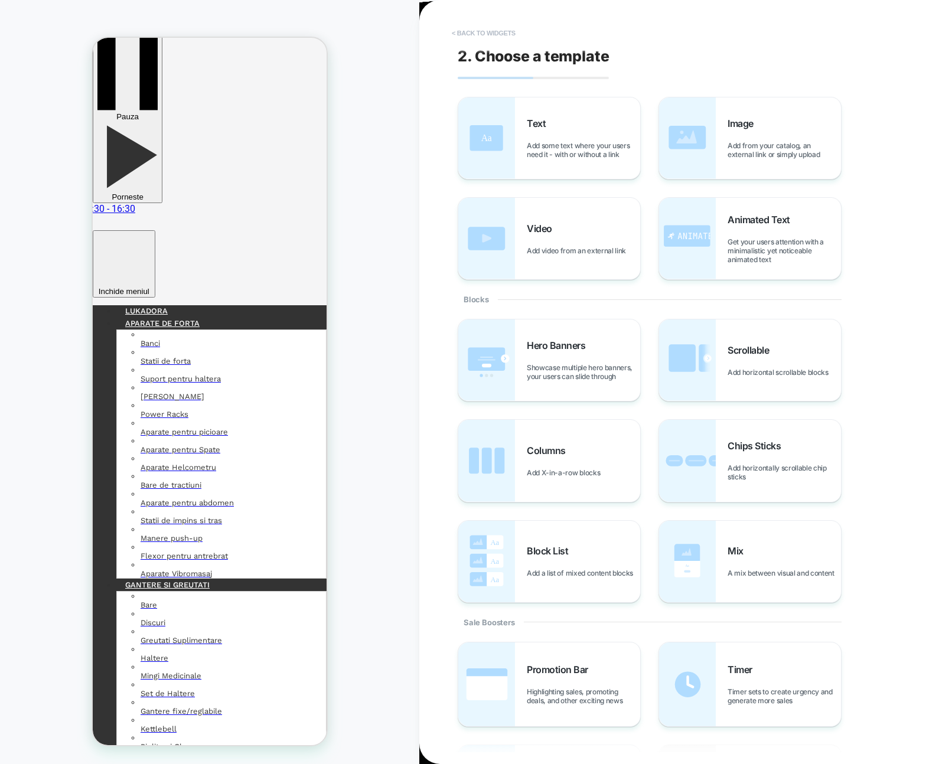
click at [496, 24] on button "< Back to widgets" at bounding box center [484, 33] width 76 height 19
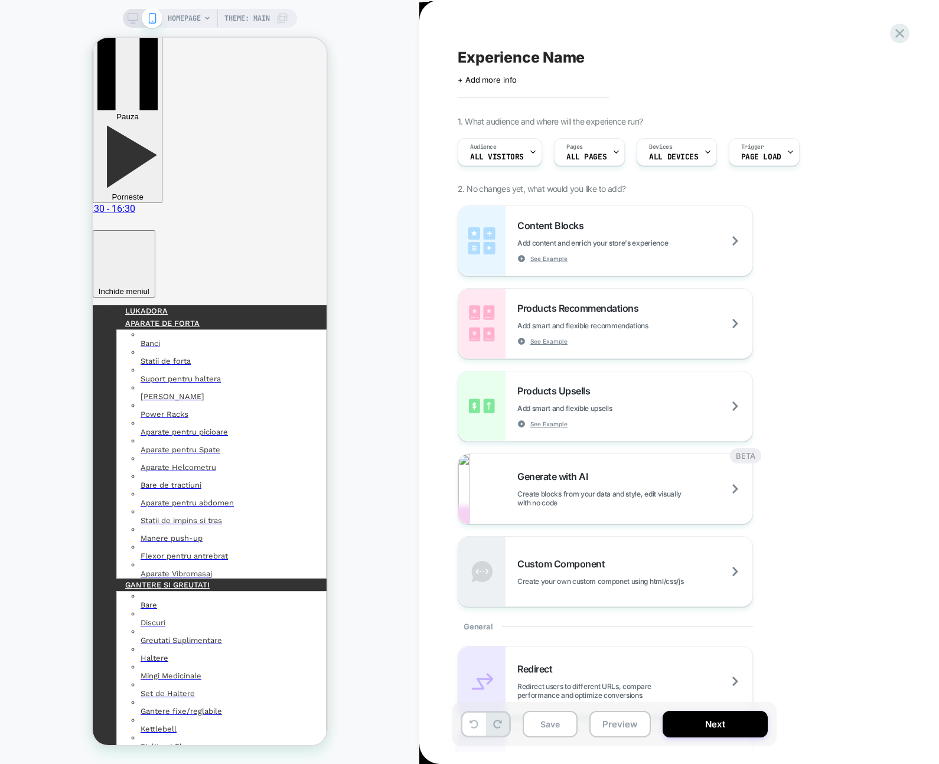
click at [479, 31] on div "Experience Name Click to edit experience details + Add more info 1. What audien…" at bounding box center [673, 382] width 443 height 741
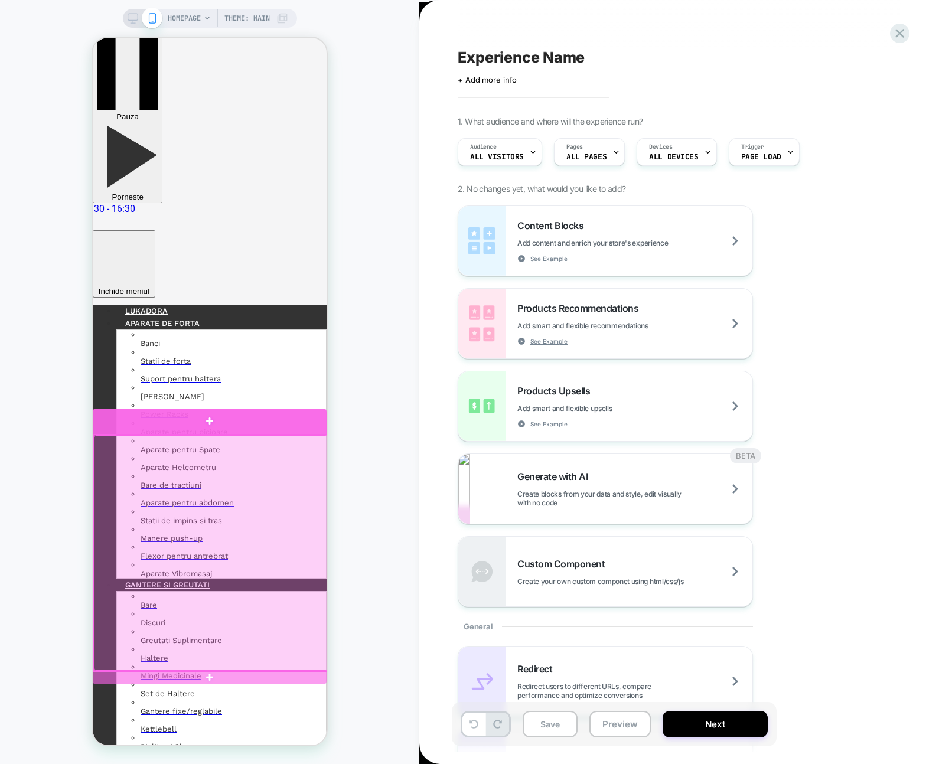
click at [278, 414] on div at bounding box center [210, 422] width 234 height 26
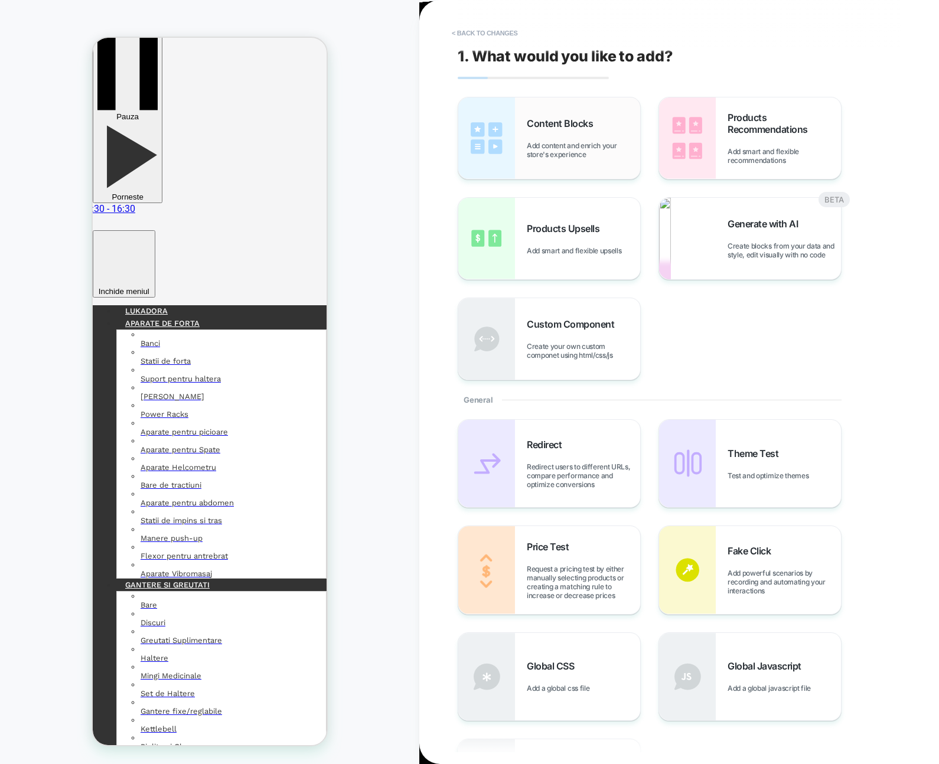
click at [538, 168] on div "Content Blocks Add content and enrich your store's experience" at bounding box center [549, 138] width 182 height 82
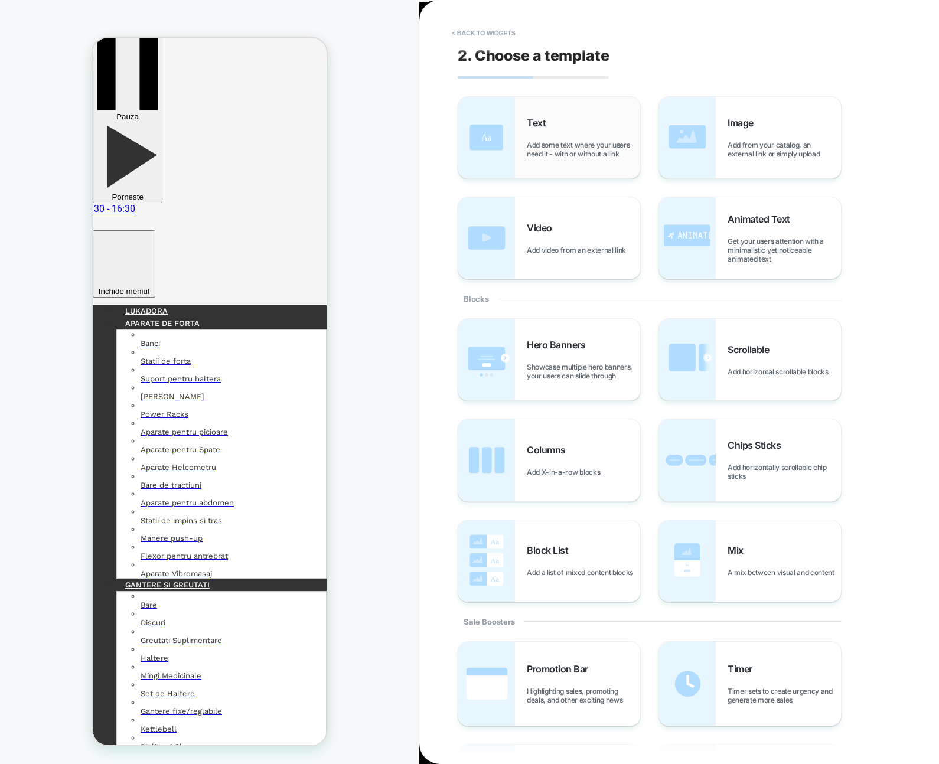
scroll to position [0, 0]
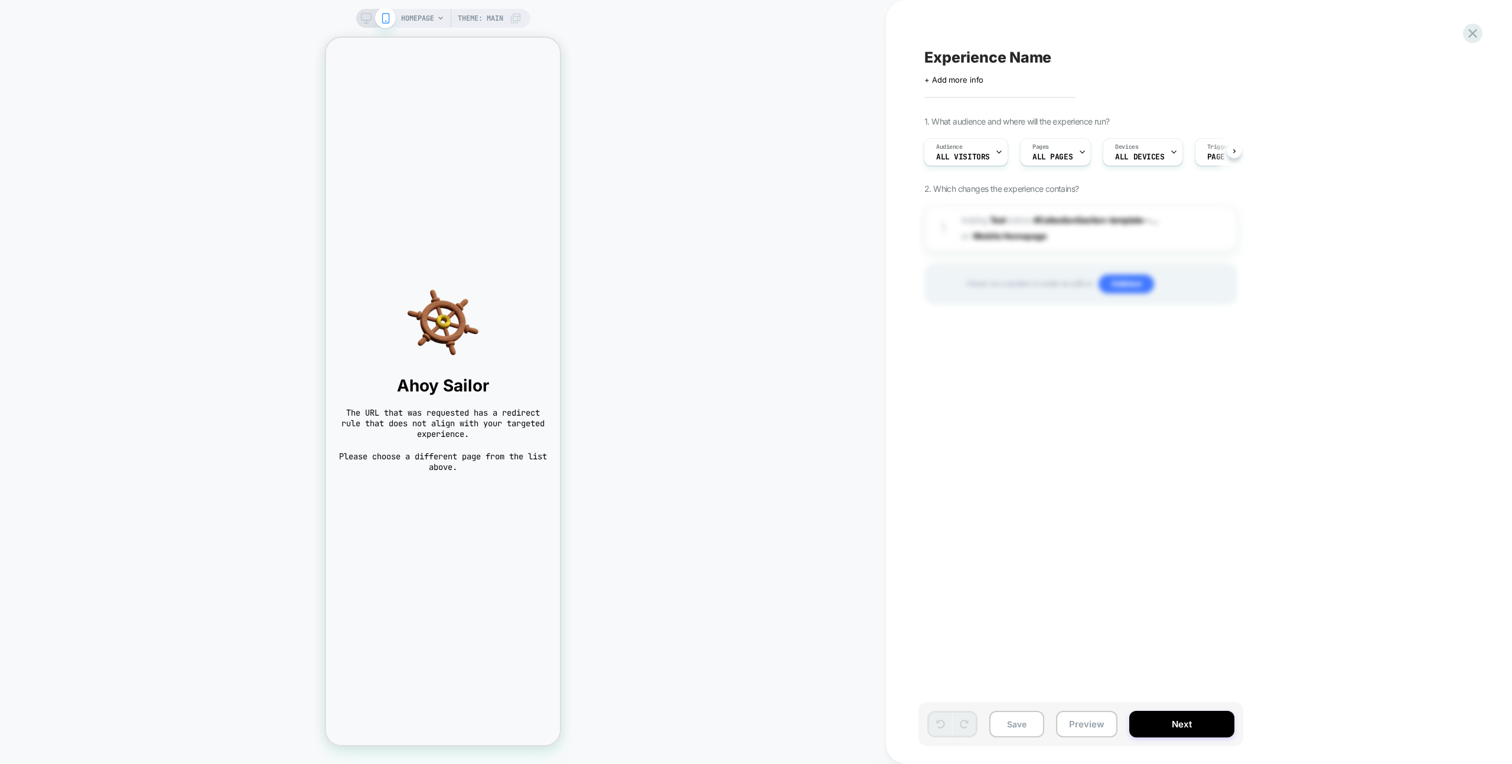
drag, startPoint x: 725, startPoint y: 93, endPoint x: 634, endPoint y: 83, distance: 91.0
click at [724, 93] on div "HOMEPAGE Theme: MAIN" at bounding box center [443, 382] width 886 height 741
click at [610, 100] on div "HOMEPAGE Theme: MAIN" at bounding box center [443, 382] width 886 height 741
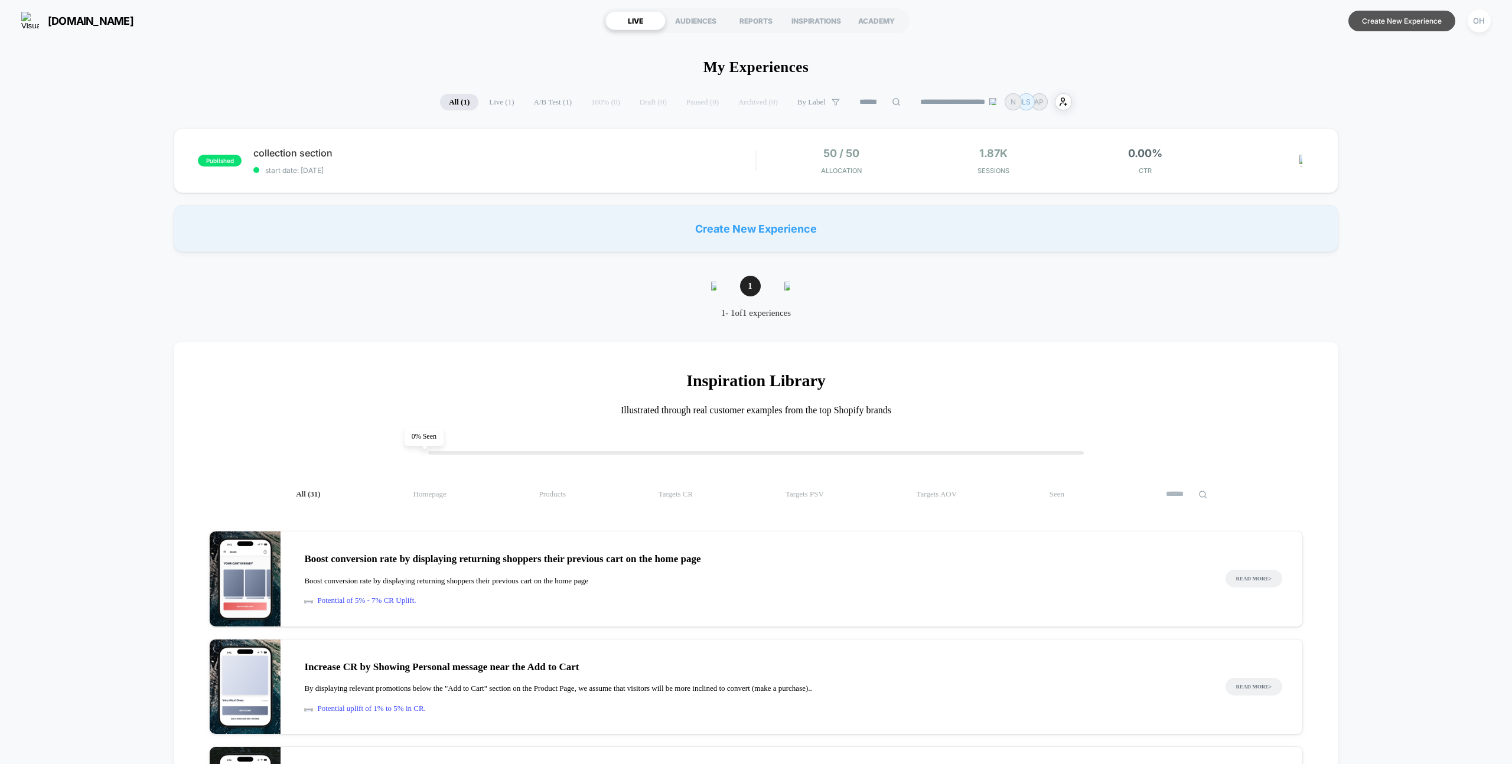
click at [1388, 24] on button "Create New Experience" at bounding box center [1402, 21] width 107 height 21
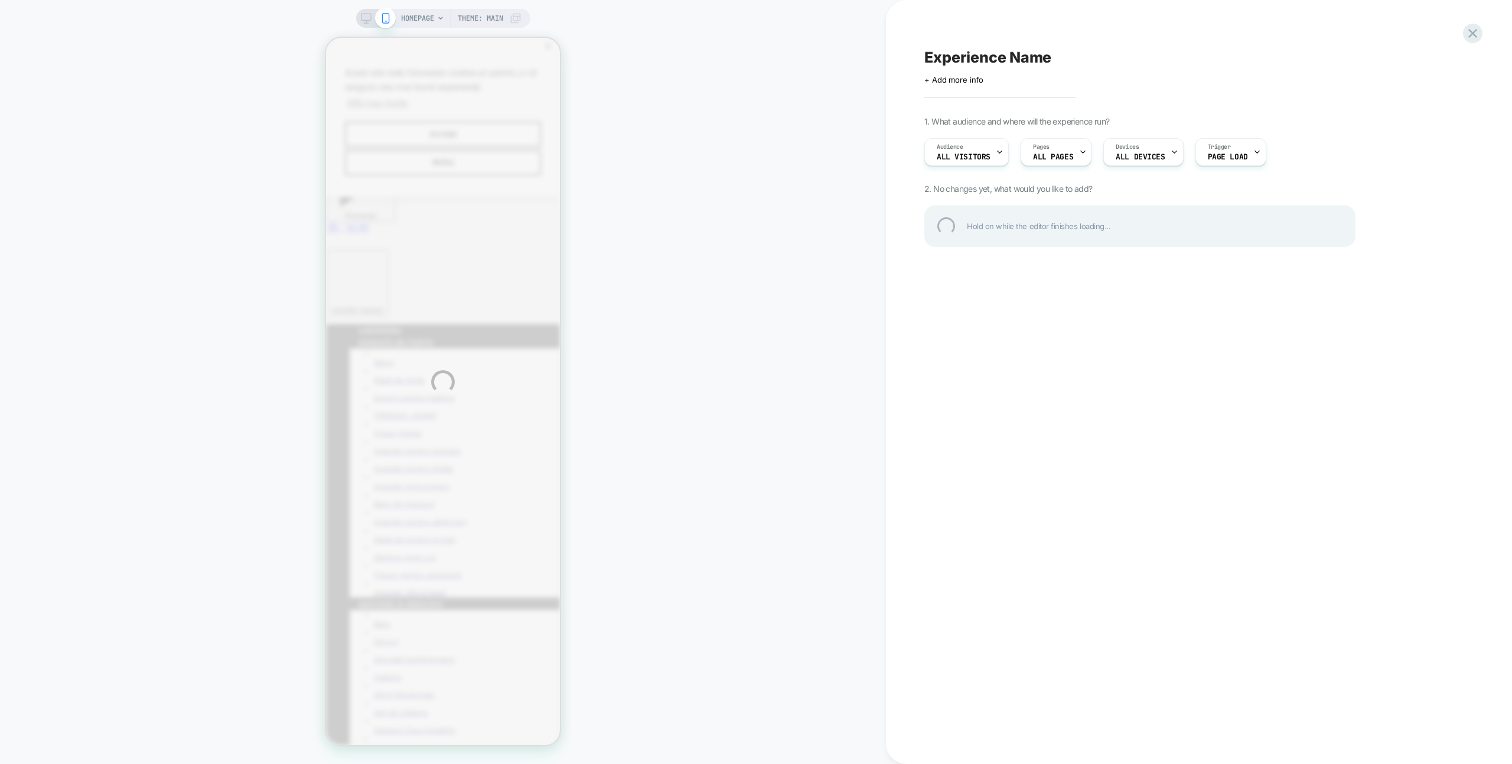
click at [802, 52] on div "HOMEPAGE Theme: MAIN Experience Name Click to edit experience details + Add mor…" at bounding box center [756, 382] width 1512 height 764
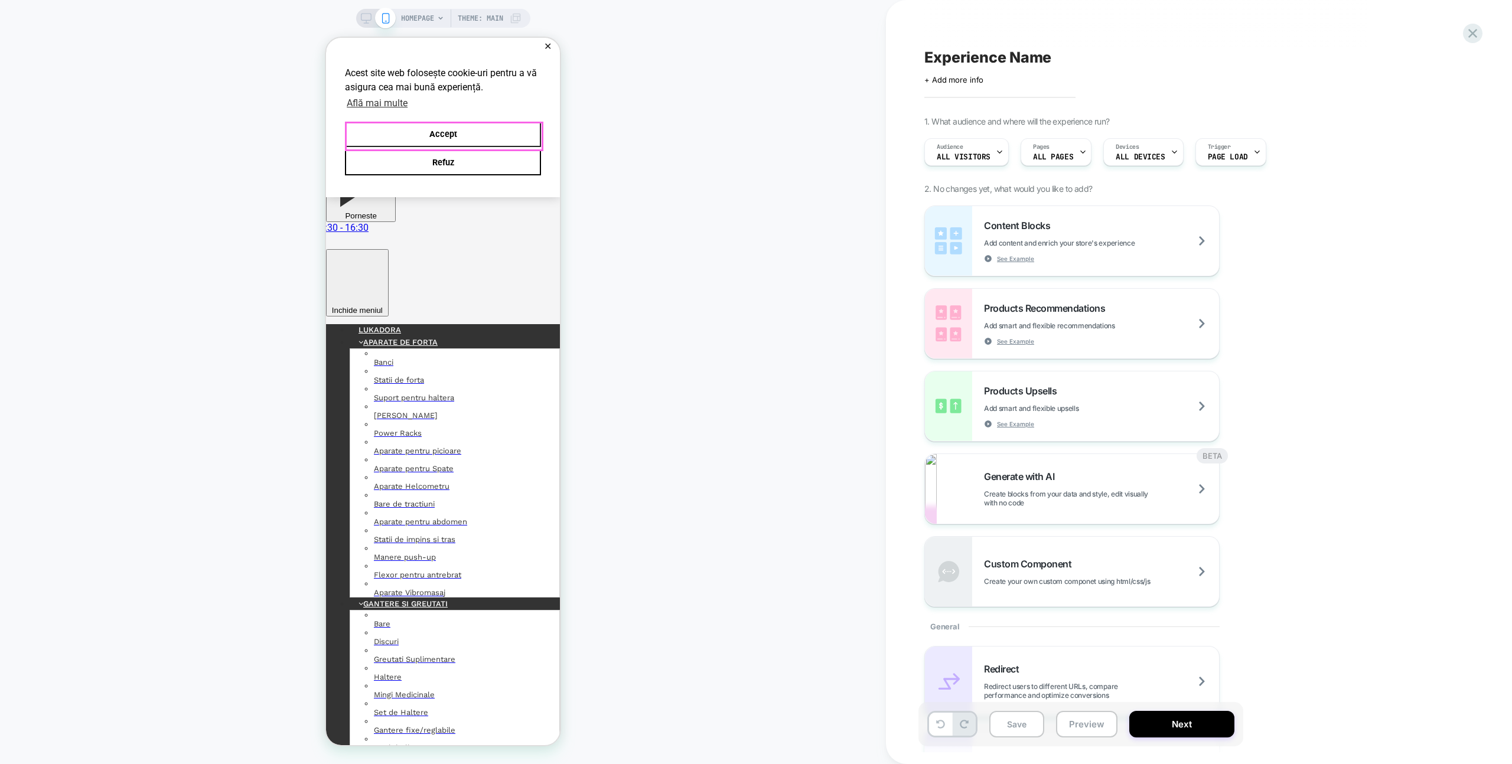
click at [506, 130] on button "Accept" at bounding box center [443, 134] width 196 height 25
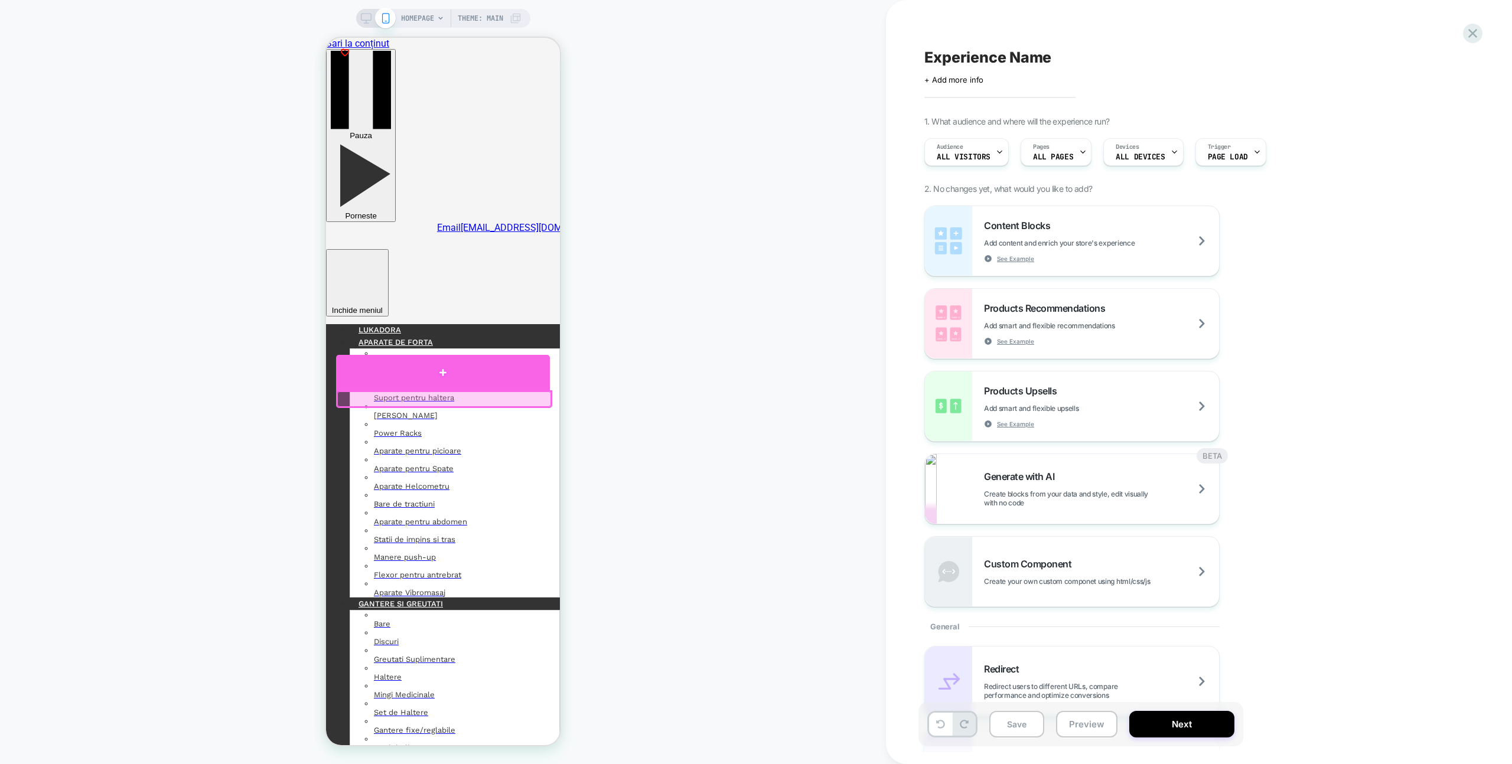
click at [496, 386] on div at bounding box center [443, 372] width 214 height 35
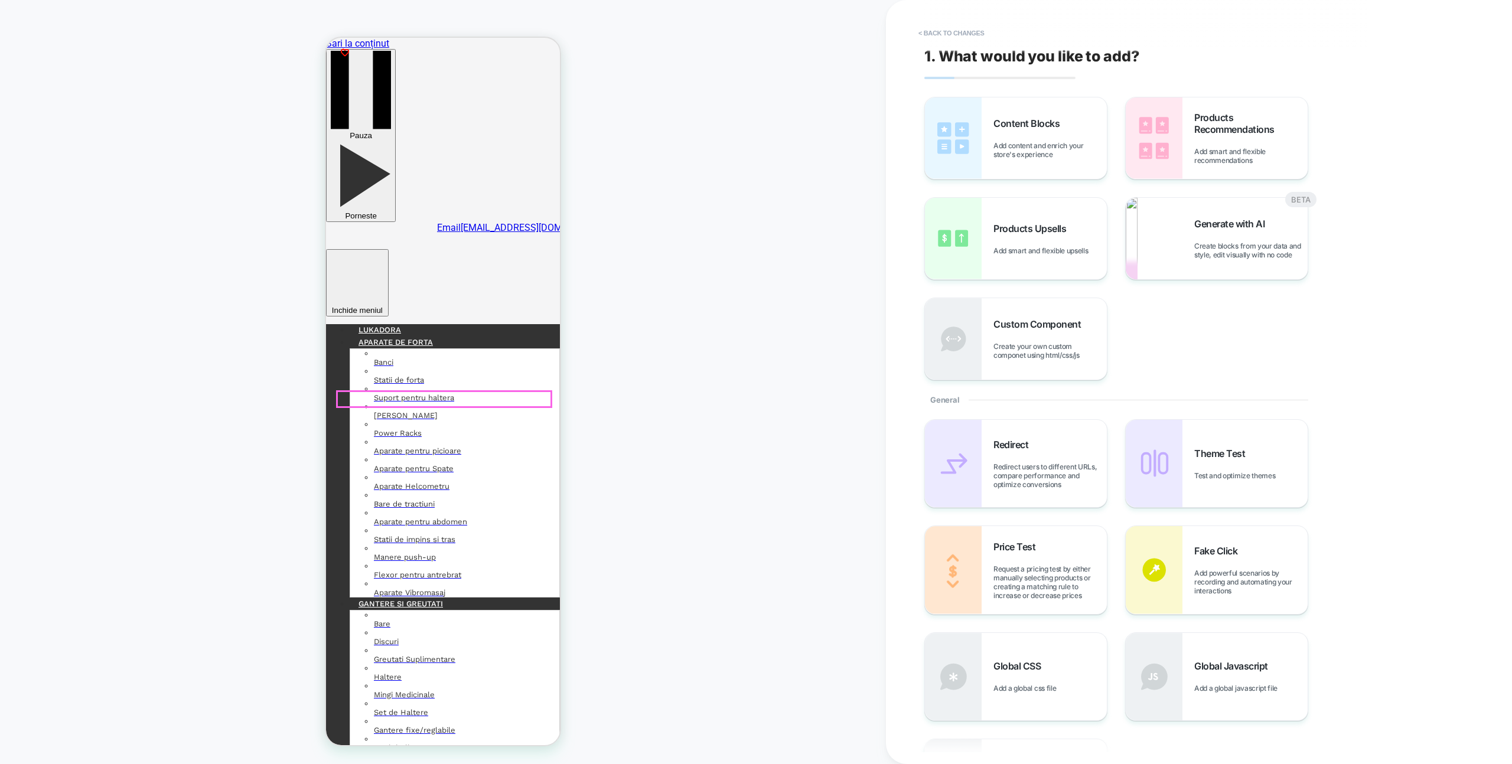
scroll to position [14, 0]
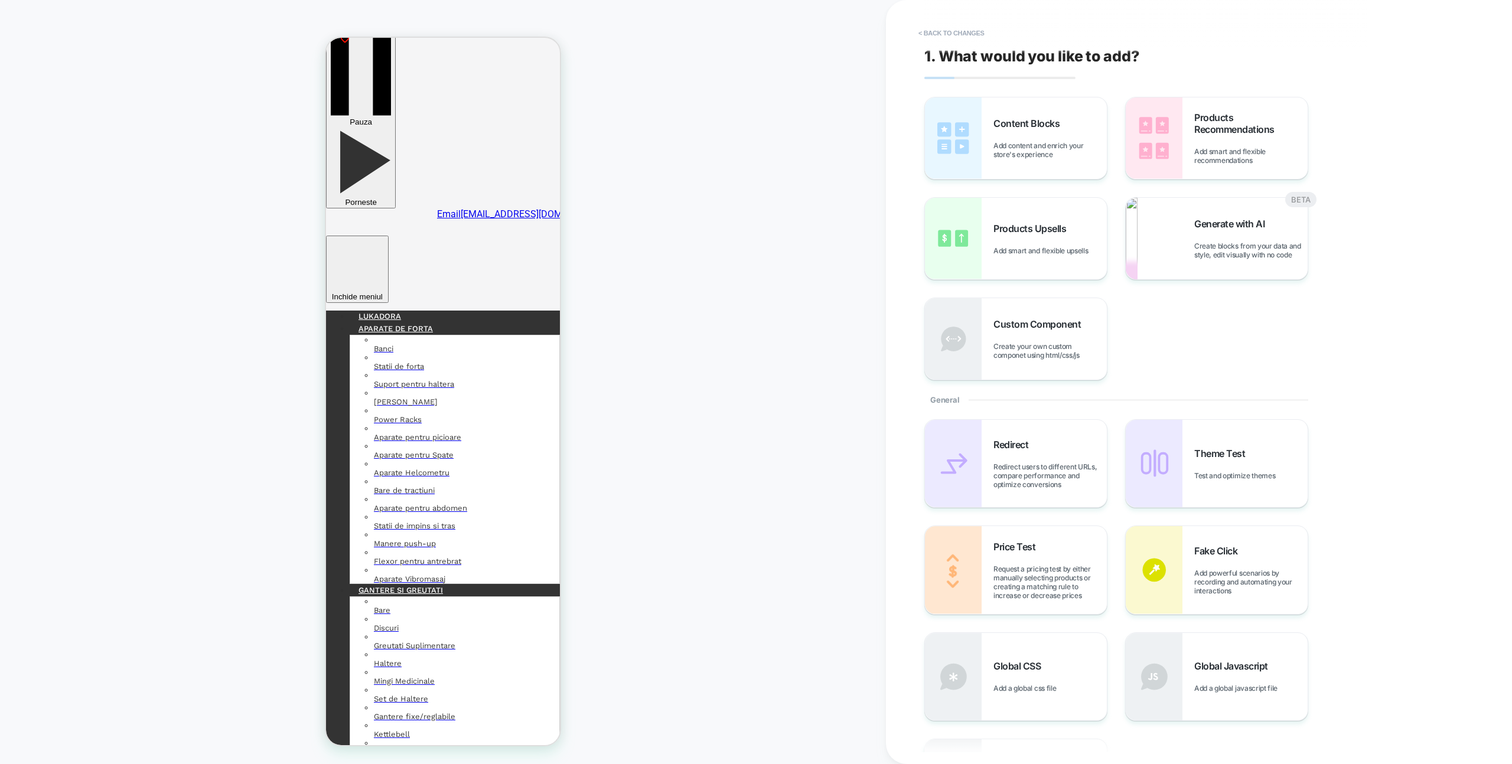
click at [920, 183] on div "1. What would you like to add? Content Blocks Add content and enrich your store…" at bounding box center [1140, 382] width 443 height 741
click at [961, 174] on img at bounding box center [953, 138] width 57 height 82
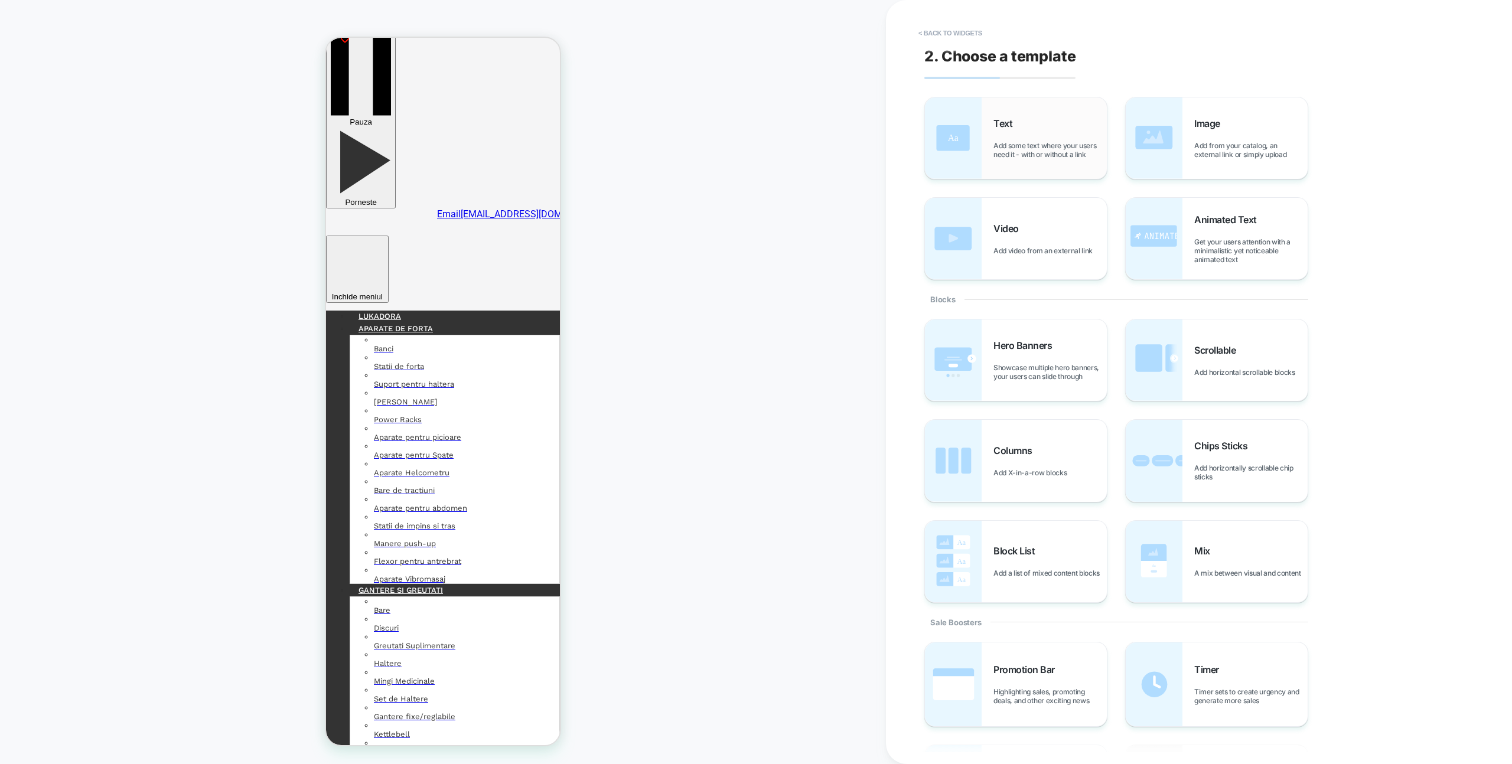
click at [968, 158] on img at bounding box center [953, 138] width 57 height 82
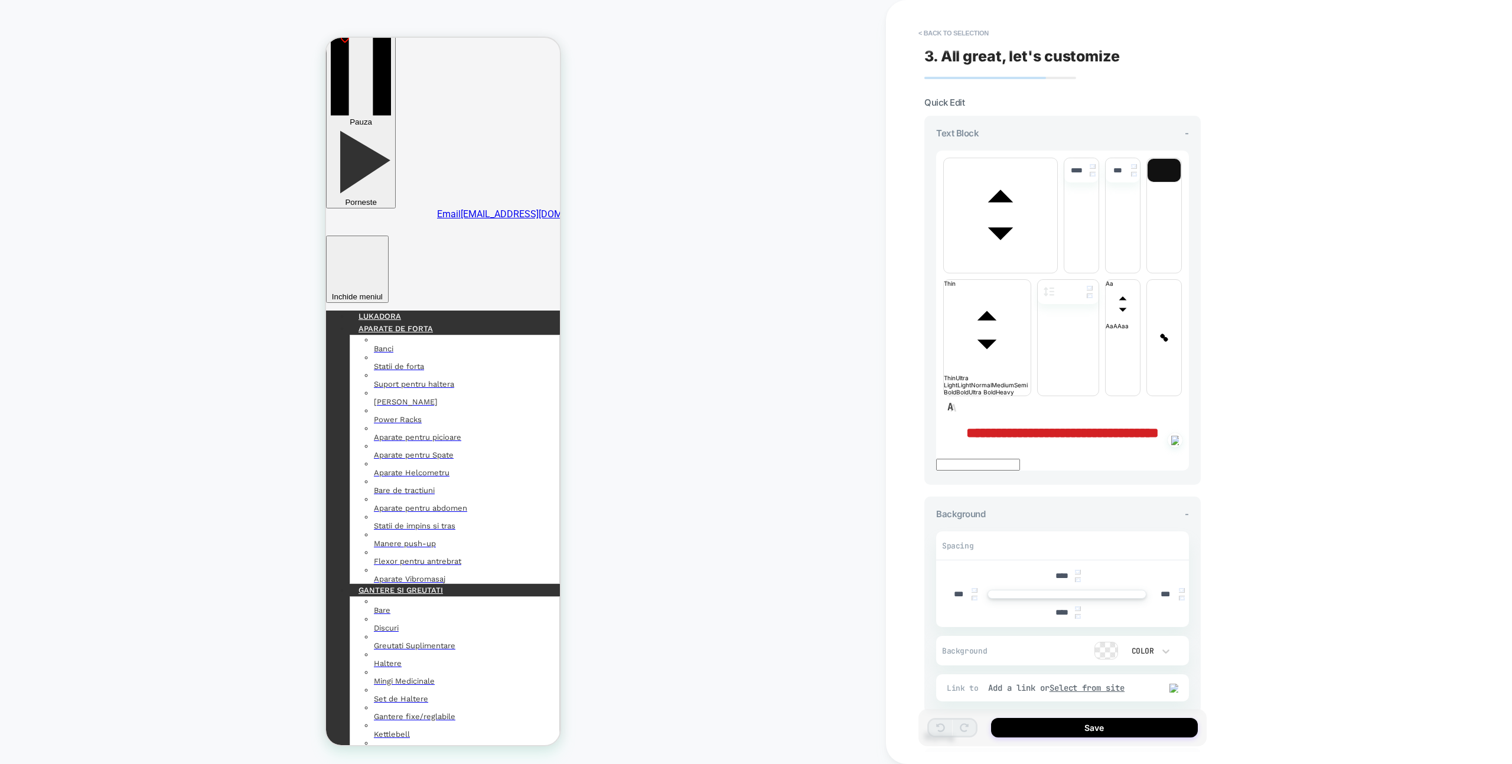
scroll to position [19, 0]
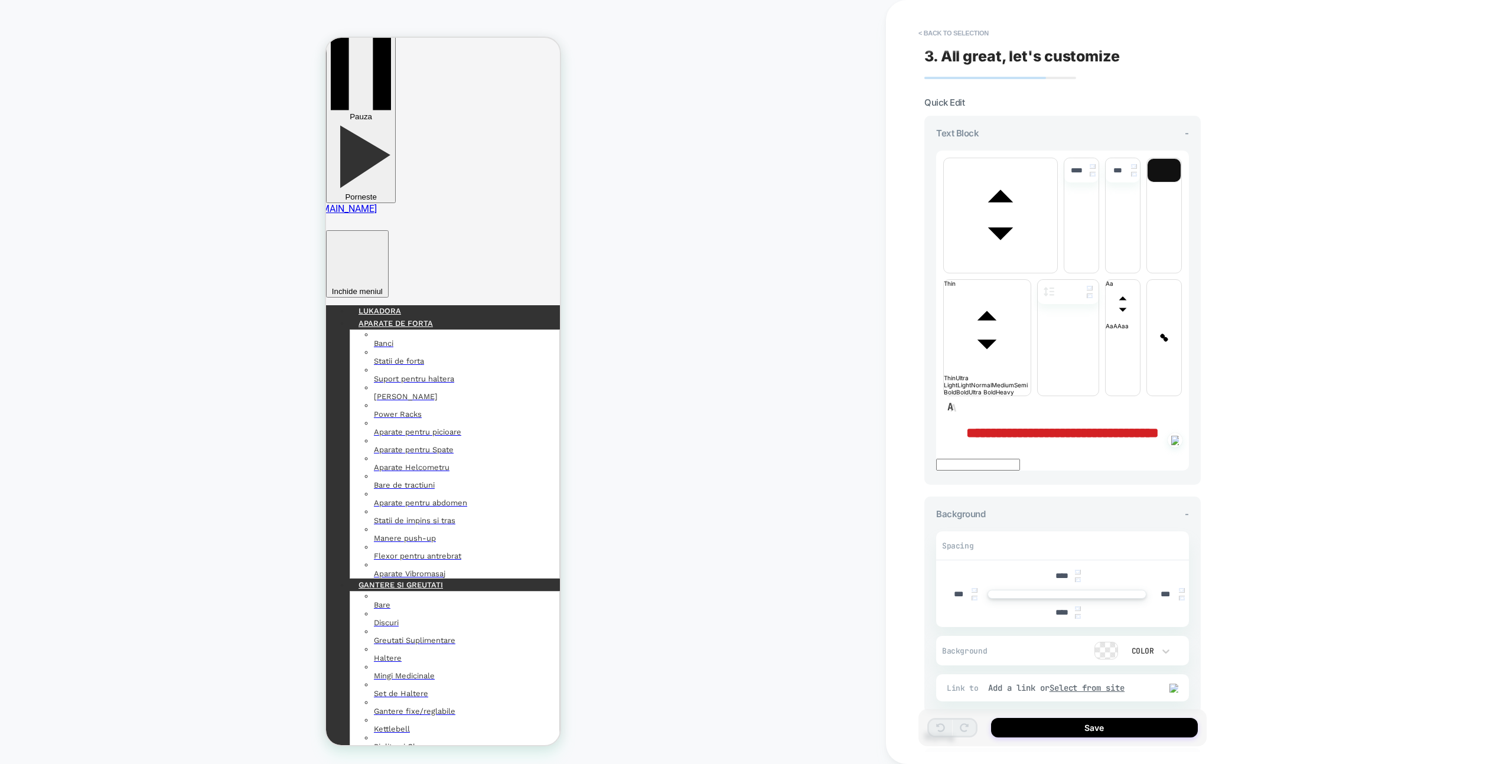
drag, startPoint x: 1099, startPoint y: 288, endPoint x: 991, endPoint y: 262, distance: 111.2
click at [991, 425] on p "**********" at bounding box center [1062, 432] width 253 height 15
click at [991, 426] on span "**********" at bounding box center [1062, 433] width 193 height 14
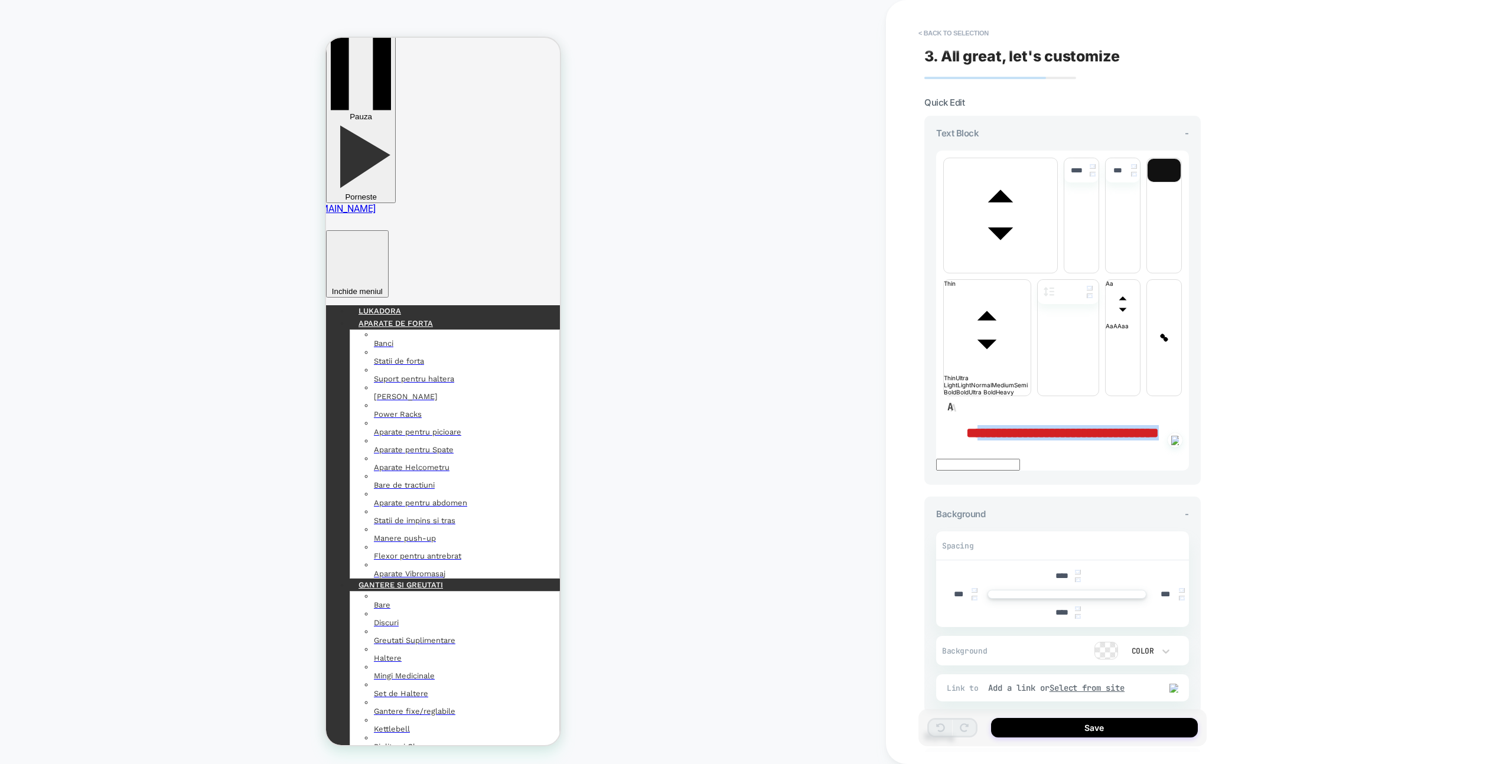
drag, startPoint x: 966, startPoint y: 264, endPoint x: 1125, endPoint y: 294, distance: 161.2
click at [1125, 425] on div "**********" at bounding box center [1062, 432] width 253 height 15
type input "****"
click at [1180, 728] on button "Save" at bounding box center [1094, 727] width 207 height 19
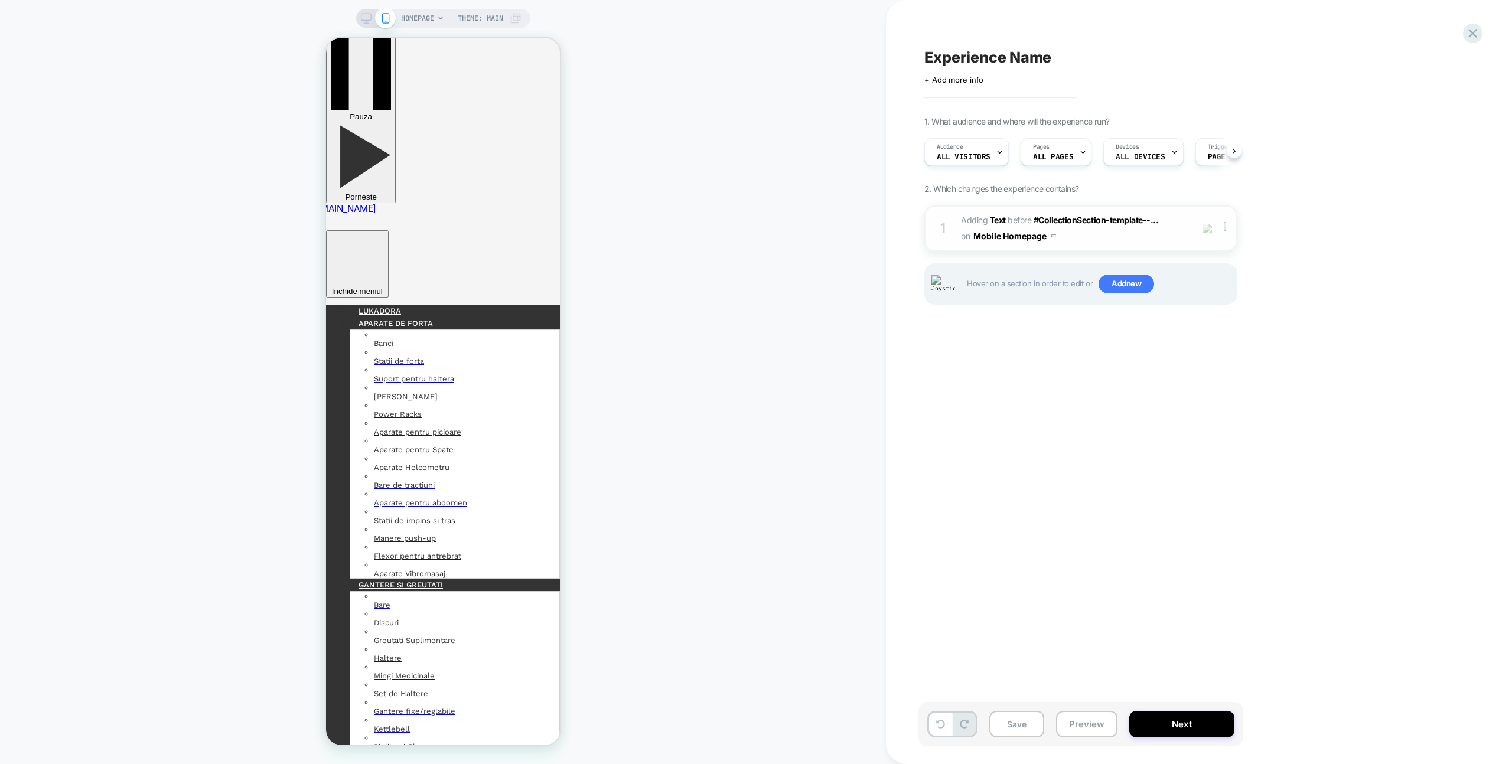
click at [1224, 234] on img at bounding box center [1225, 228] width 2 height 13
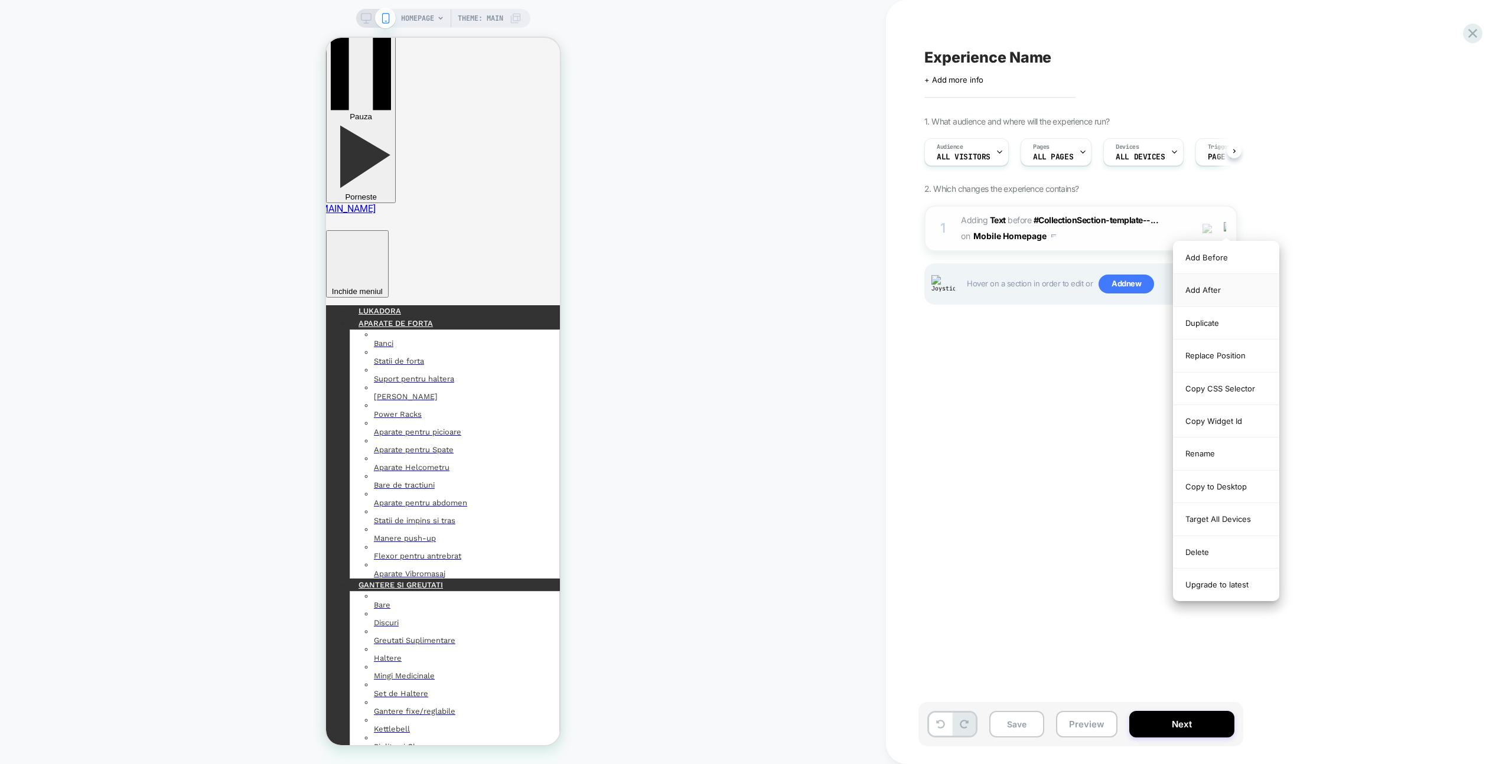
click at [1215, 284] on div "Add After" at bounding box center [1226, 290] width 105 height 32
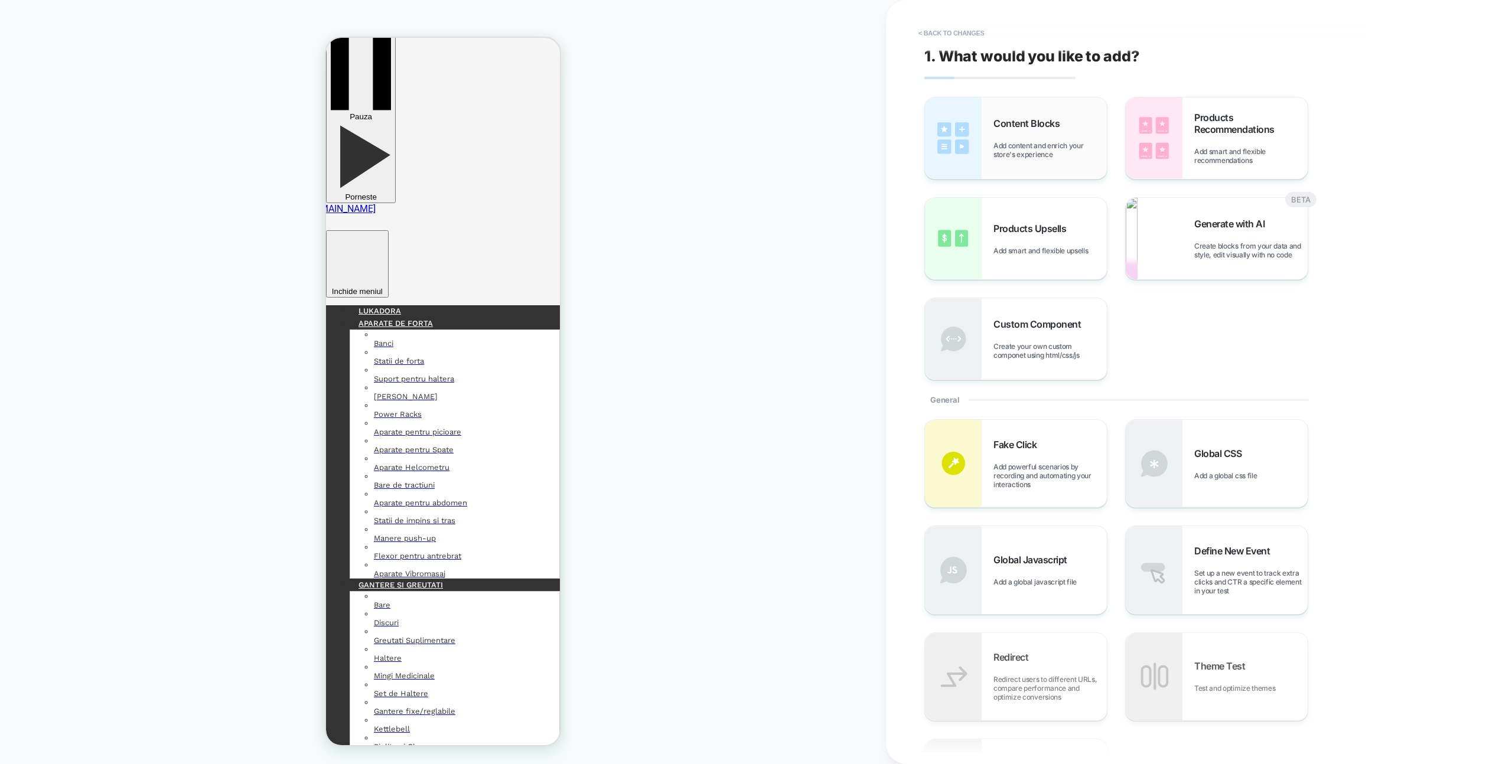
click at [1023, 170] on div "Content Blocks Add content and enrich your store's experience" at bounding box center [1016, 138] width 182 height 82
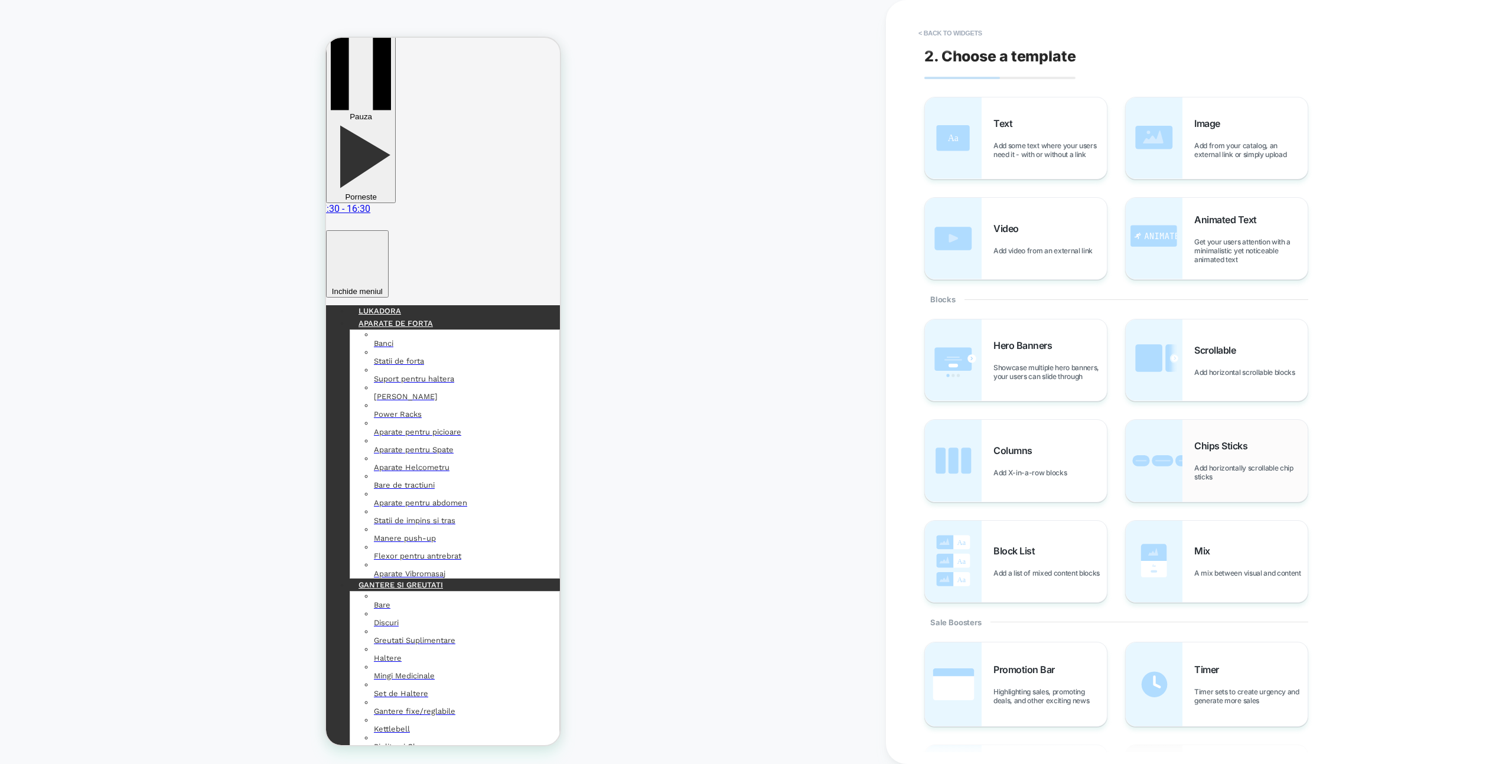
click at [1169, 447] on img at bounding box center [1154, 461] width 57 height 82
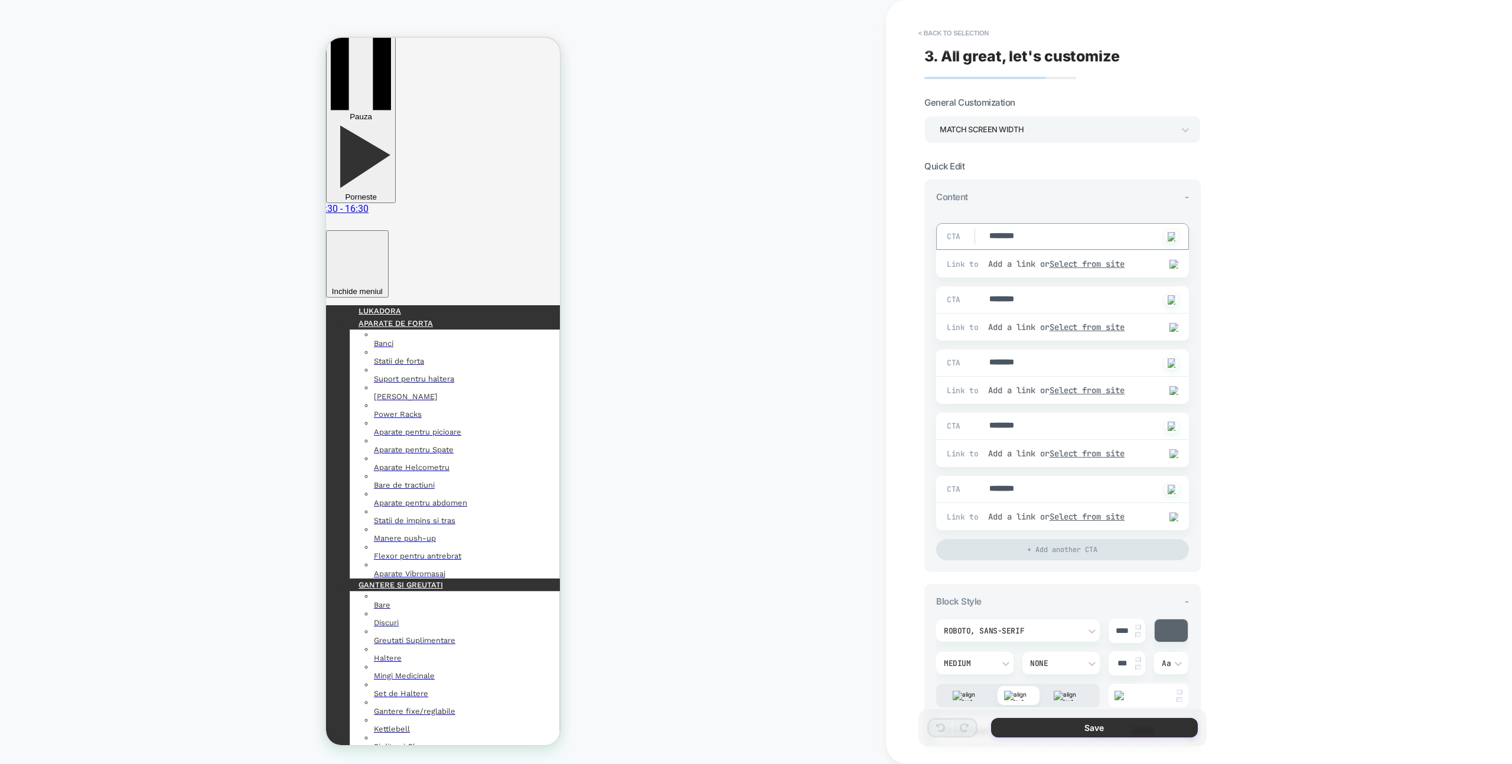
click at [1107, 731] on button "Save" at bounding box center [1094, 727] width 207 height 19
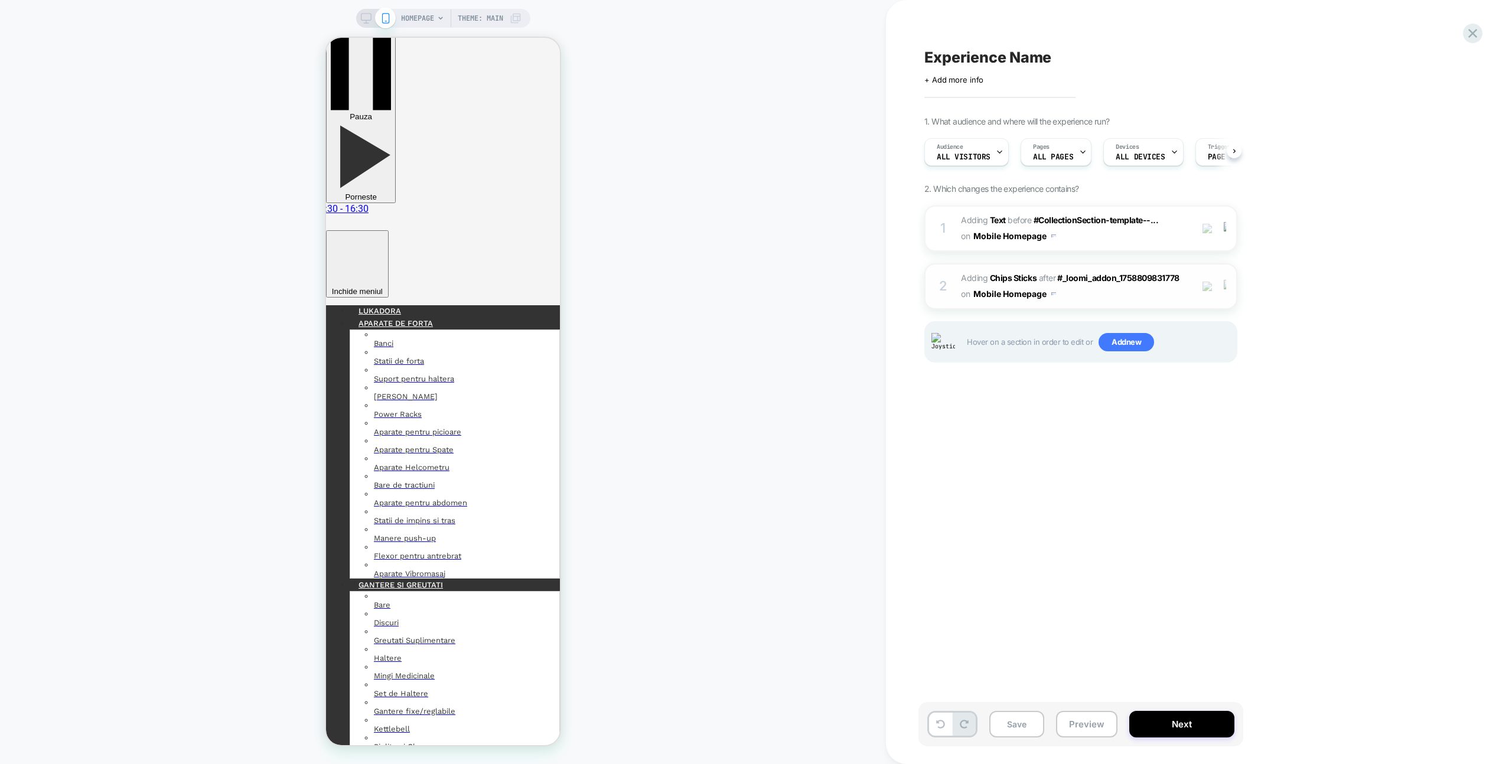
click at [1225, 288] on img at bounding box center [1225, 286] width 2 height 13
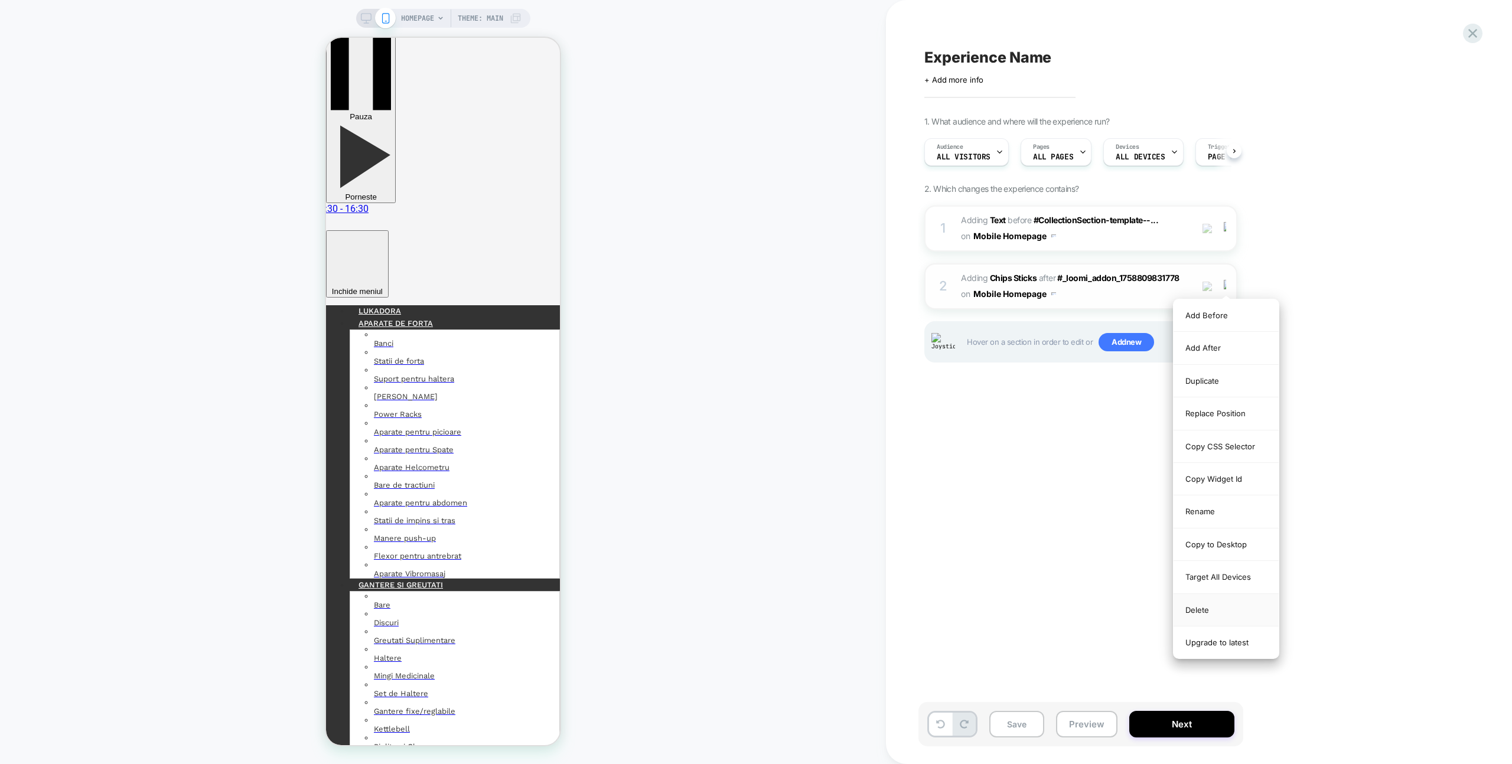
scroll to position [48, 0]
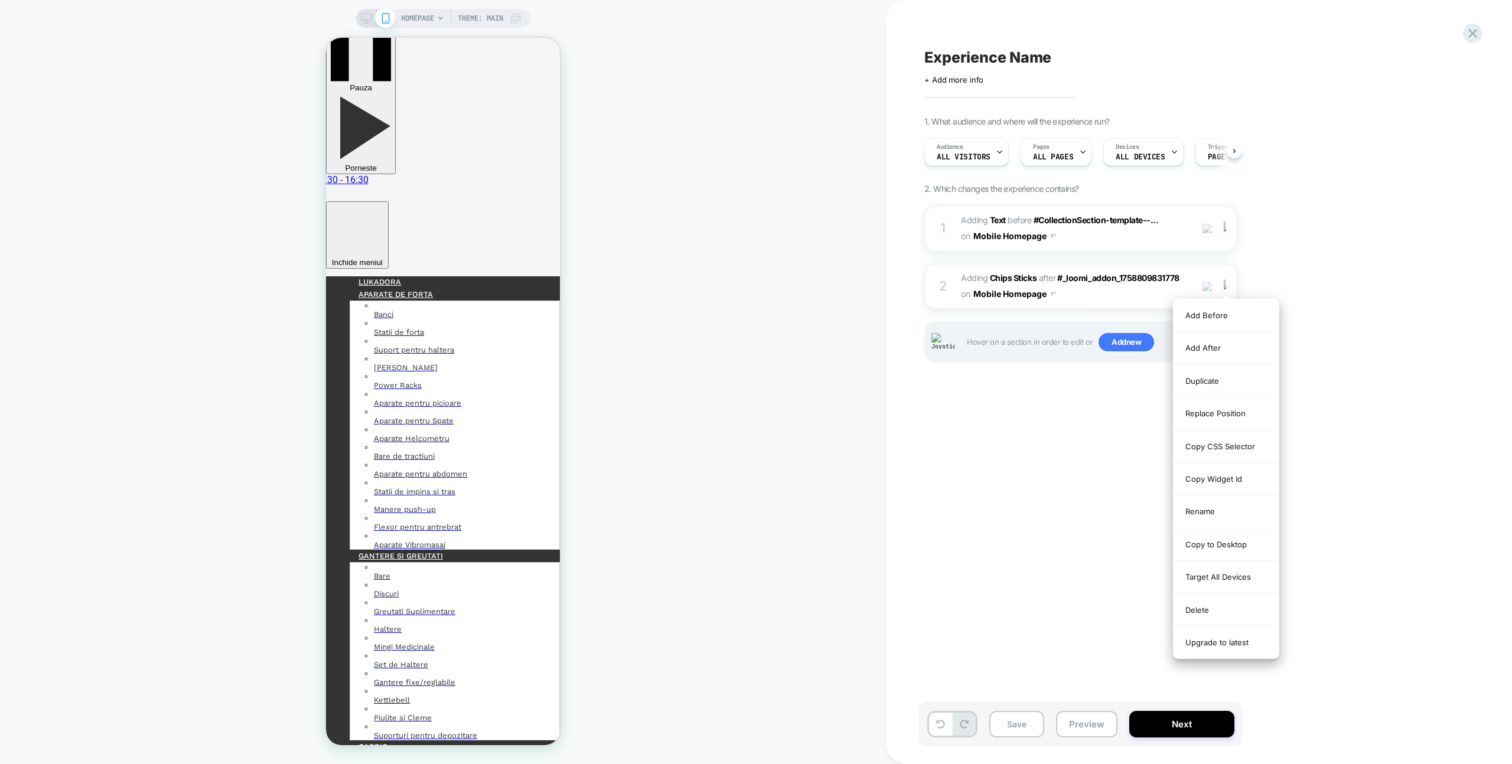
drag, startPoint x: 1232, startPoint y: 607, endPoint x: 1151, endPoint y: 275, distance: 341.0
click at [1232, 607] on div "Delete" at bounding box center [1226, 610] width 105 height 32
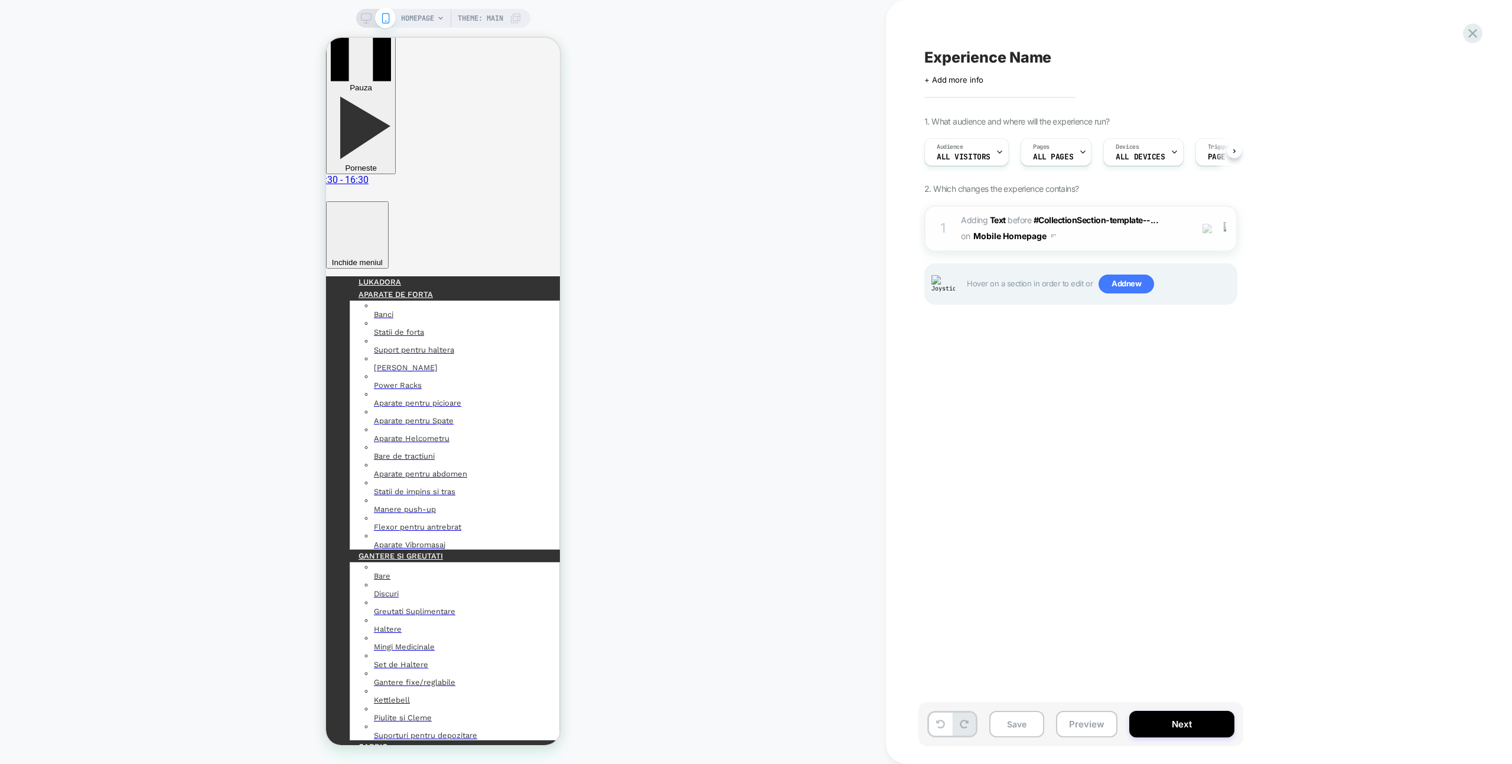
click at [1143, 242] on span "#_loomi_addon_1758809831778 Adding Text BEFORE #CollectionSection-template--...…" at bounding box center [1073, 229] width 225 height 32
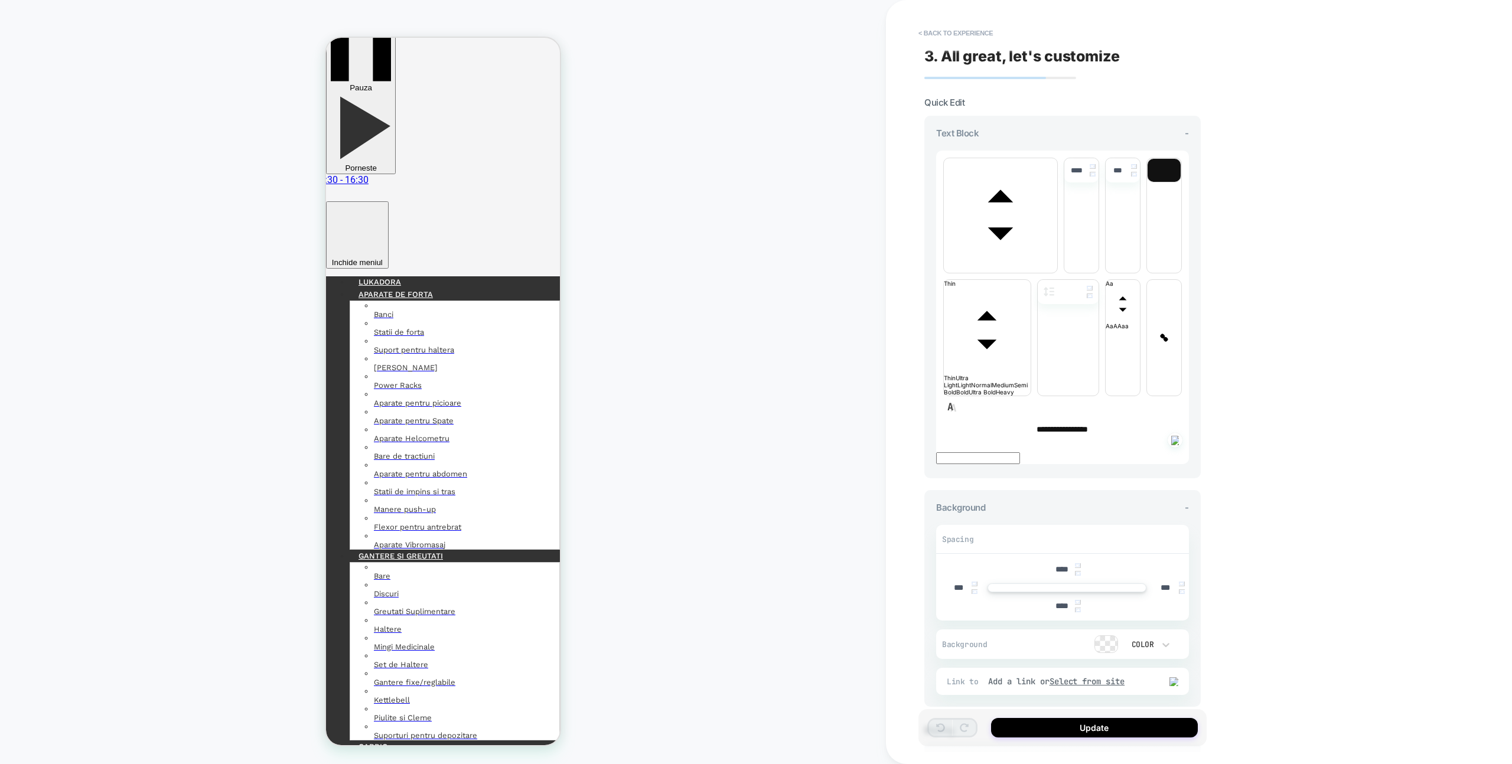
click at [987, 42] on button "< Back to experience" at bounding box center [956, 33] width 86 height 19
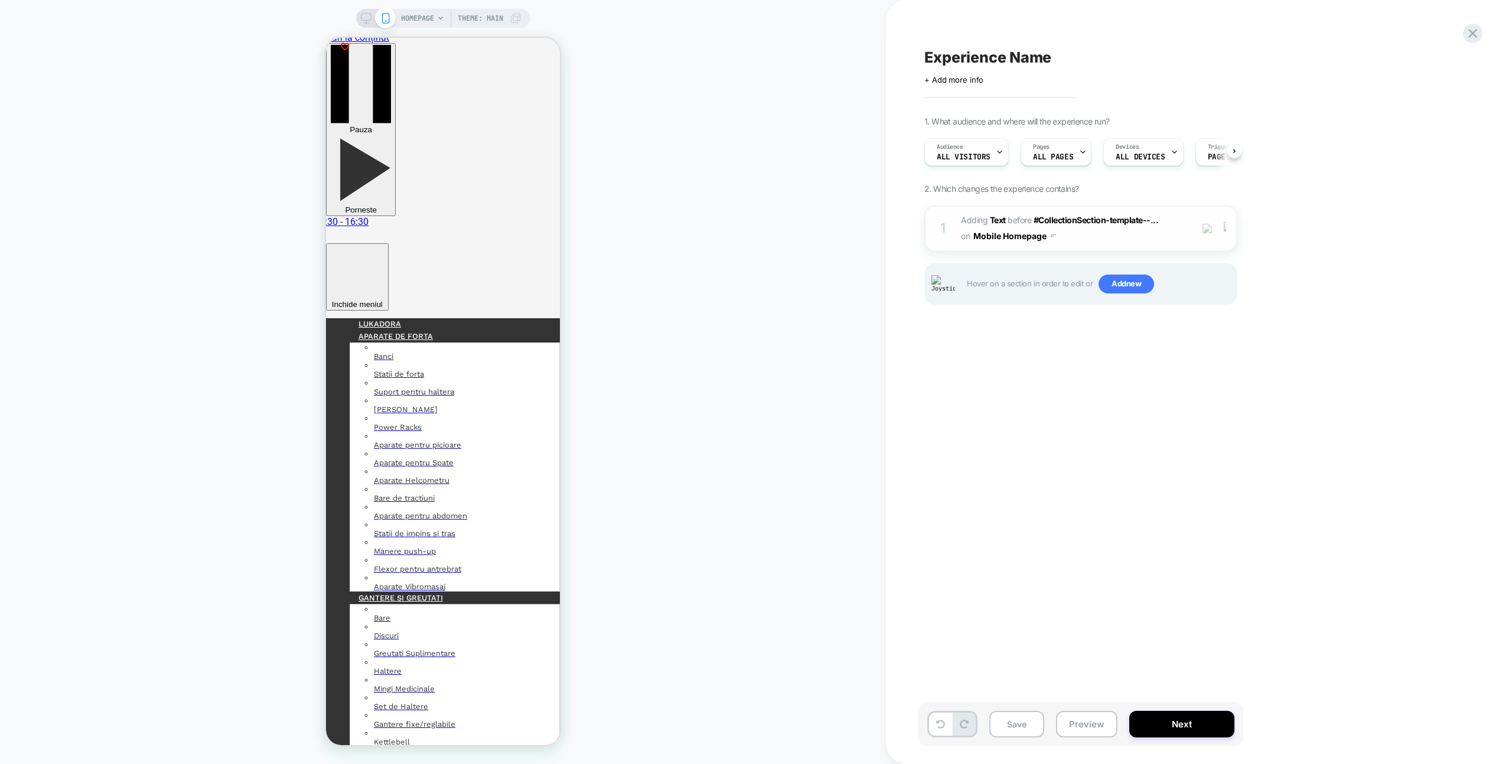
click at [1227, 233] on div at bounding box center [1227, 228] width 19 height 13
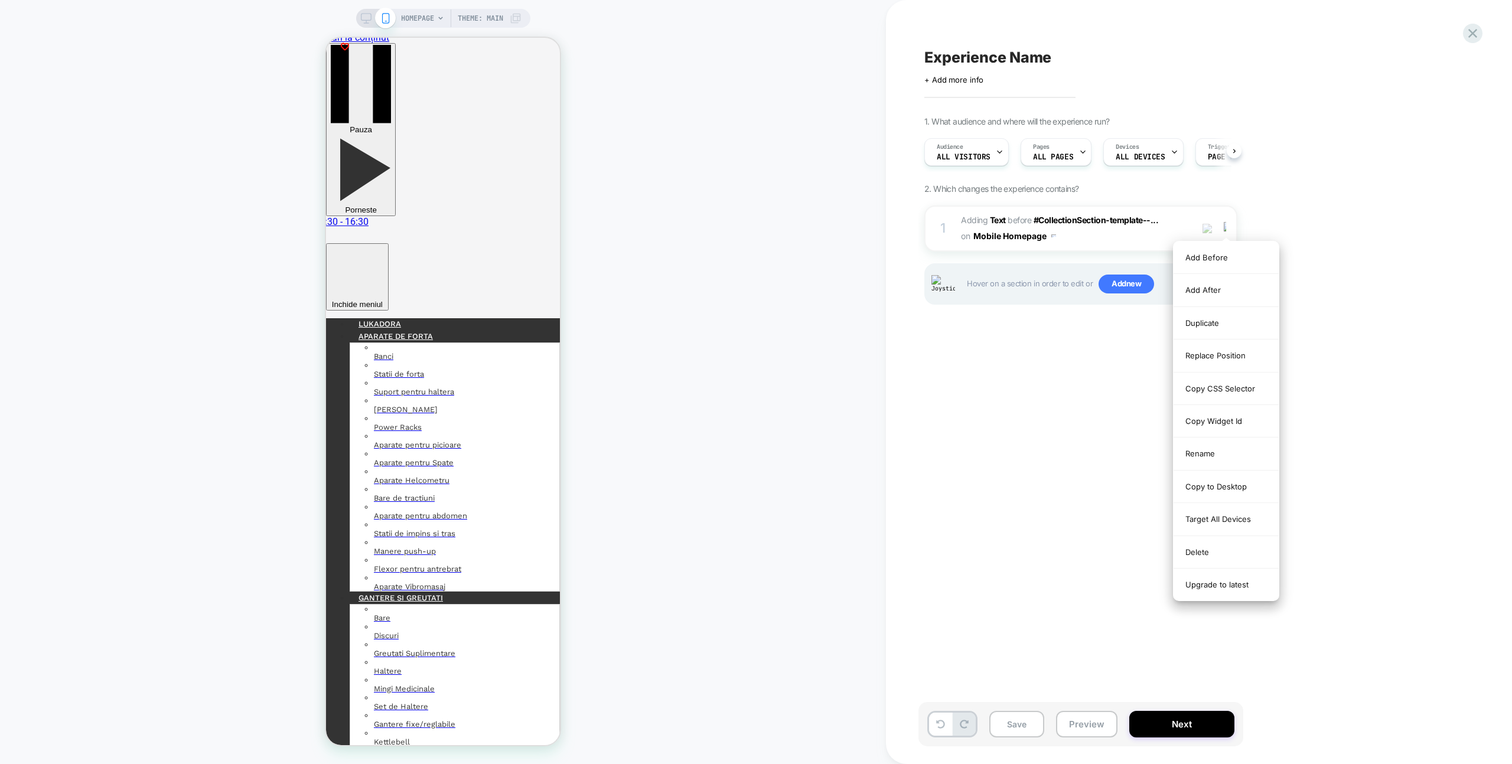
click at [1216, 285] on div "Add After" at bounding box center [1226, 290] width 105 height 32
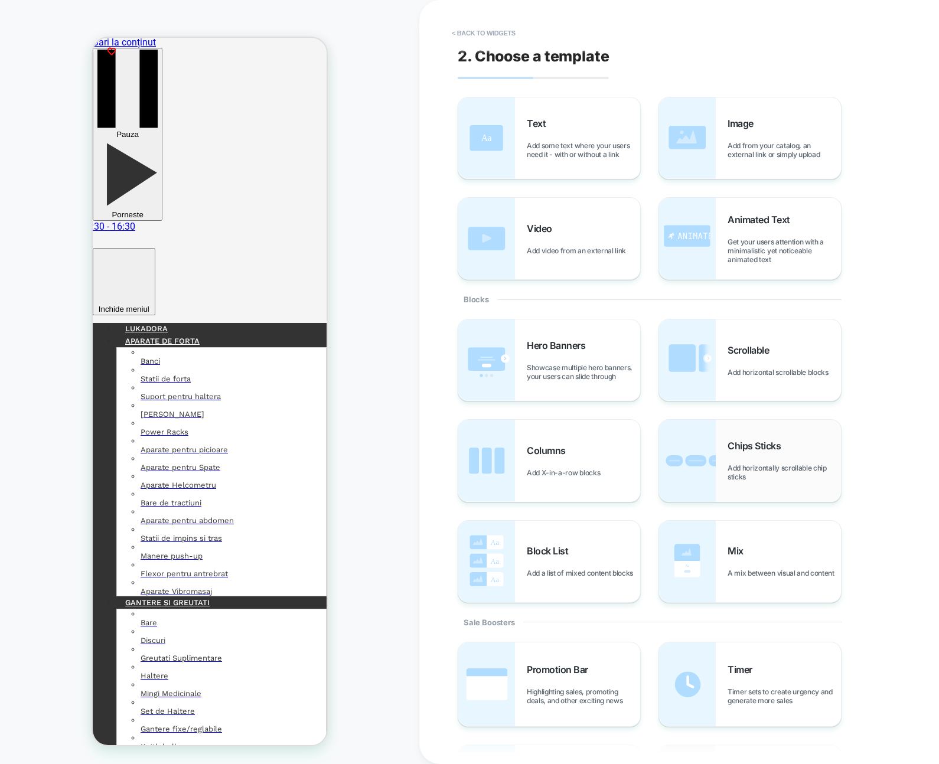
scroll to position [8, 0]
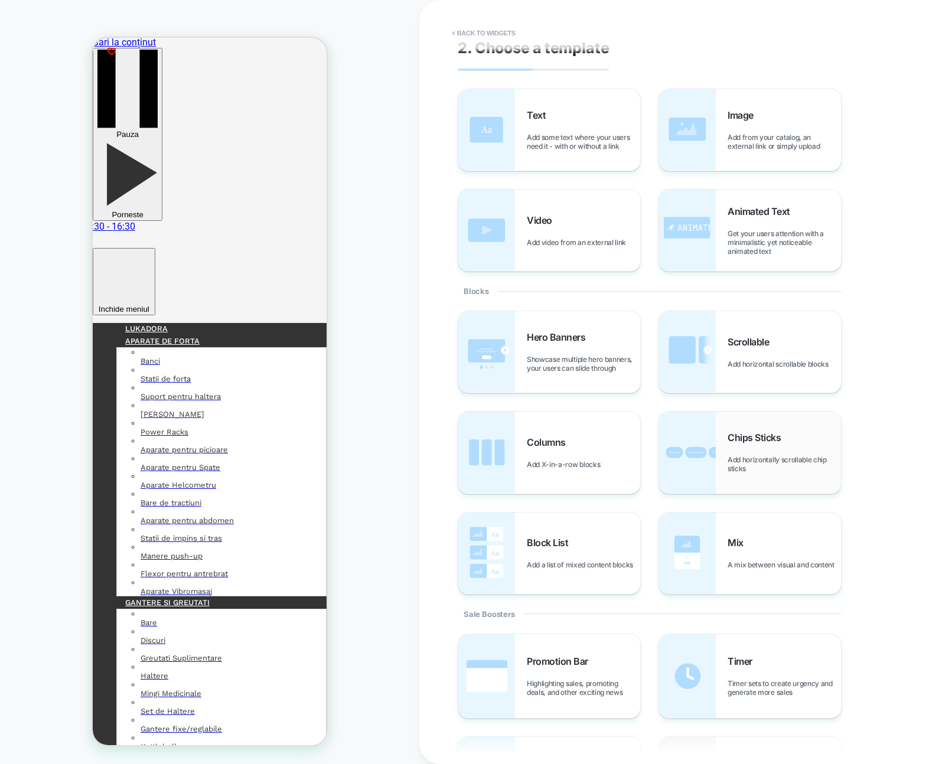
click at [772, 461] on span "Add horizontally scrollable chip sticks" at bounding box center [784, 464] width 113 height 18
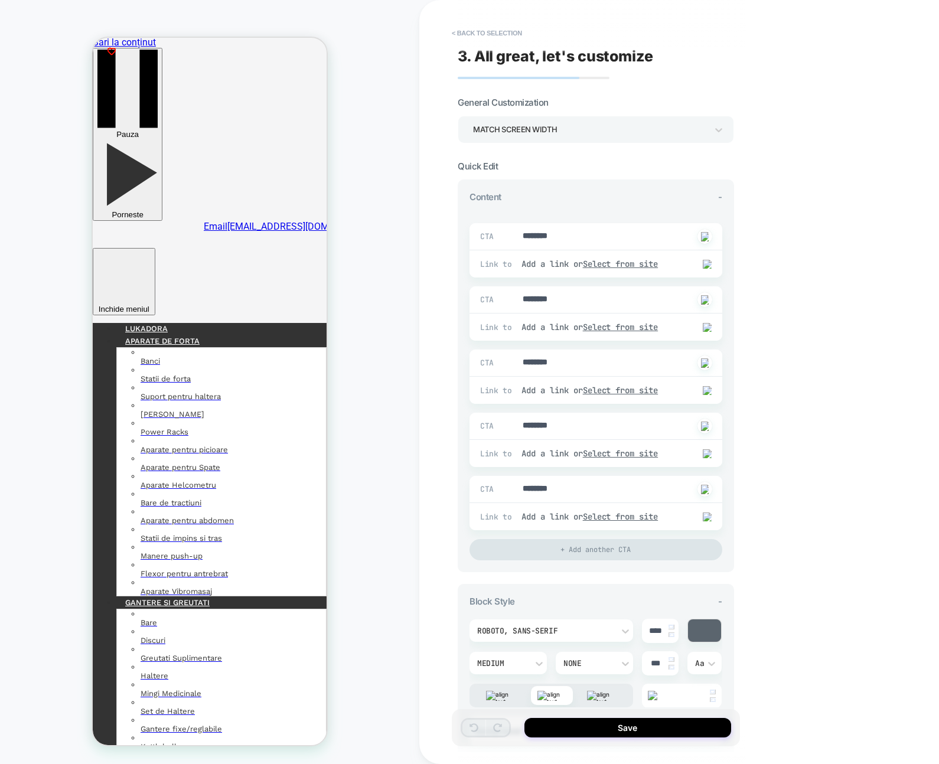
type textarea "*"
